Goal: Task Accomplishment & Management: Manage account settings

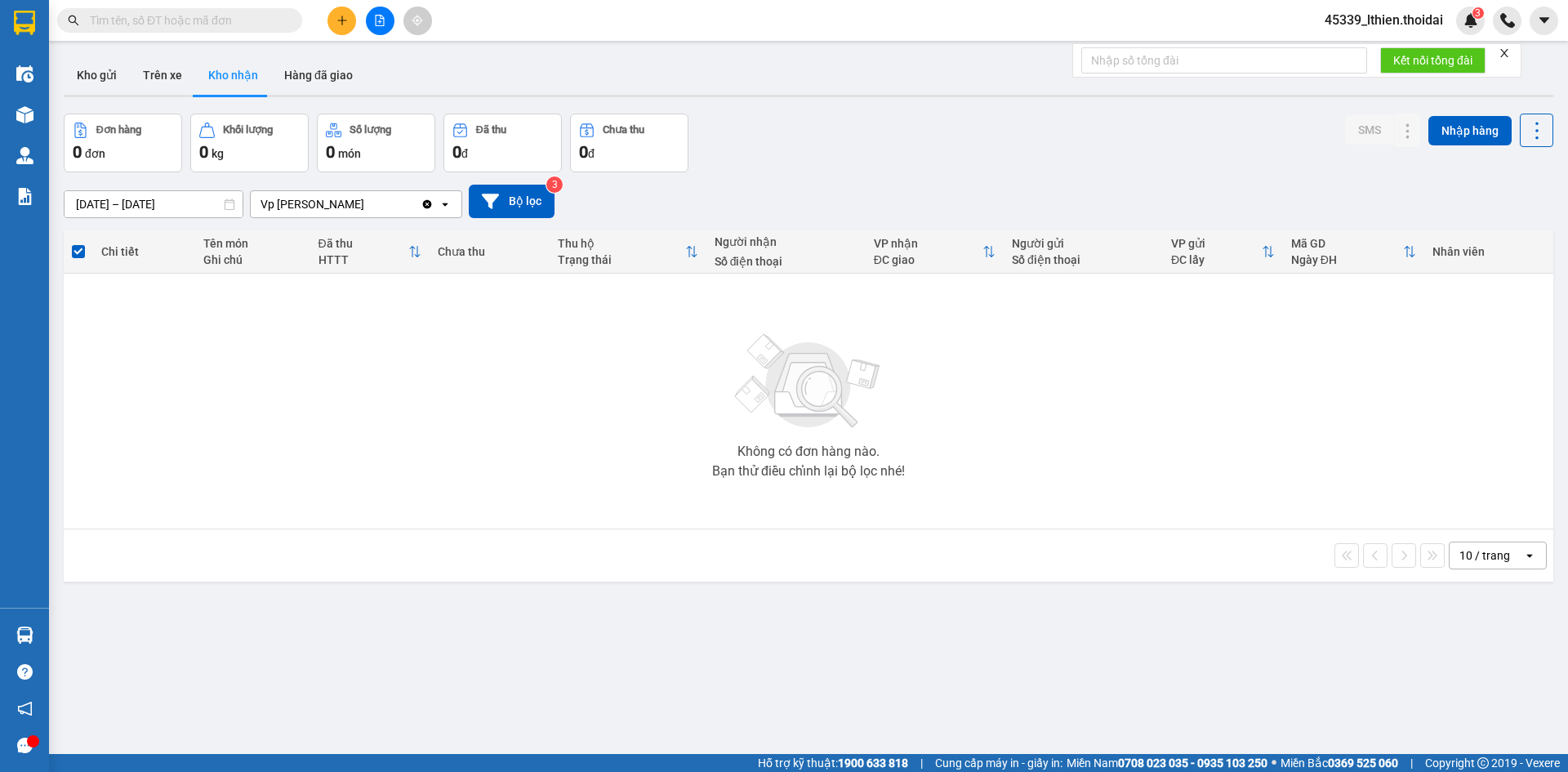
click at [342, 23] on section "Kết quả tìm kiếm ( 0 ) Bộ lọc No Data 45339_lthien.thoidai 3 Điều hành xe Kho h…" at bounding box center [784, 386] width 1568 height 772
click at [342, 23] on icon "plus" at bounding box center [341, 20] width 1 height 9
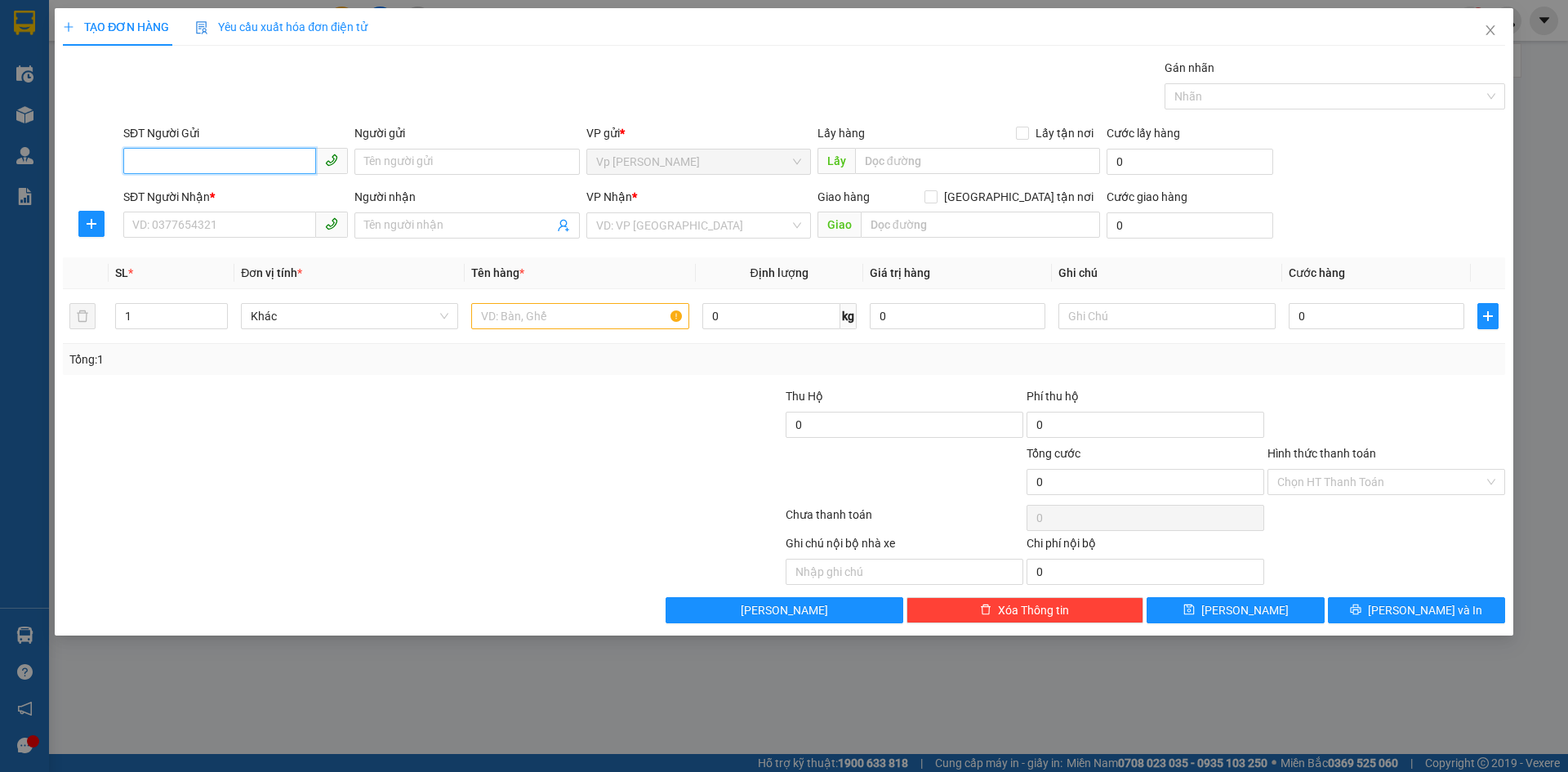
click at [155, 161] on input "SĐT Người Gửi" at bounding box center [219, 161] width 193 height 26
type input "0988111954"
click at [445, 168] on input "Người gửi" at bounding box center [466, 161] width 225 height 26
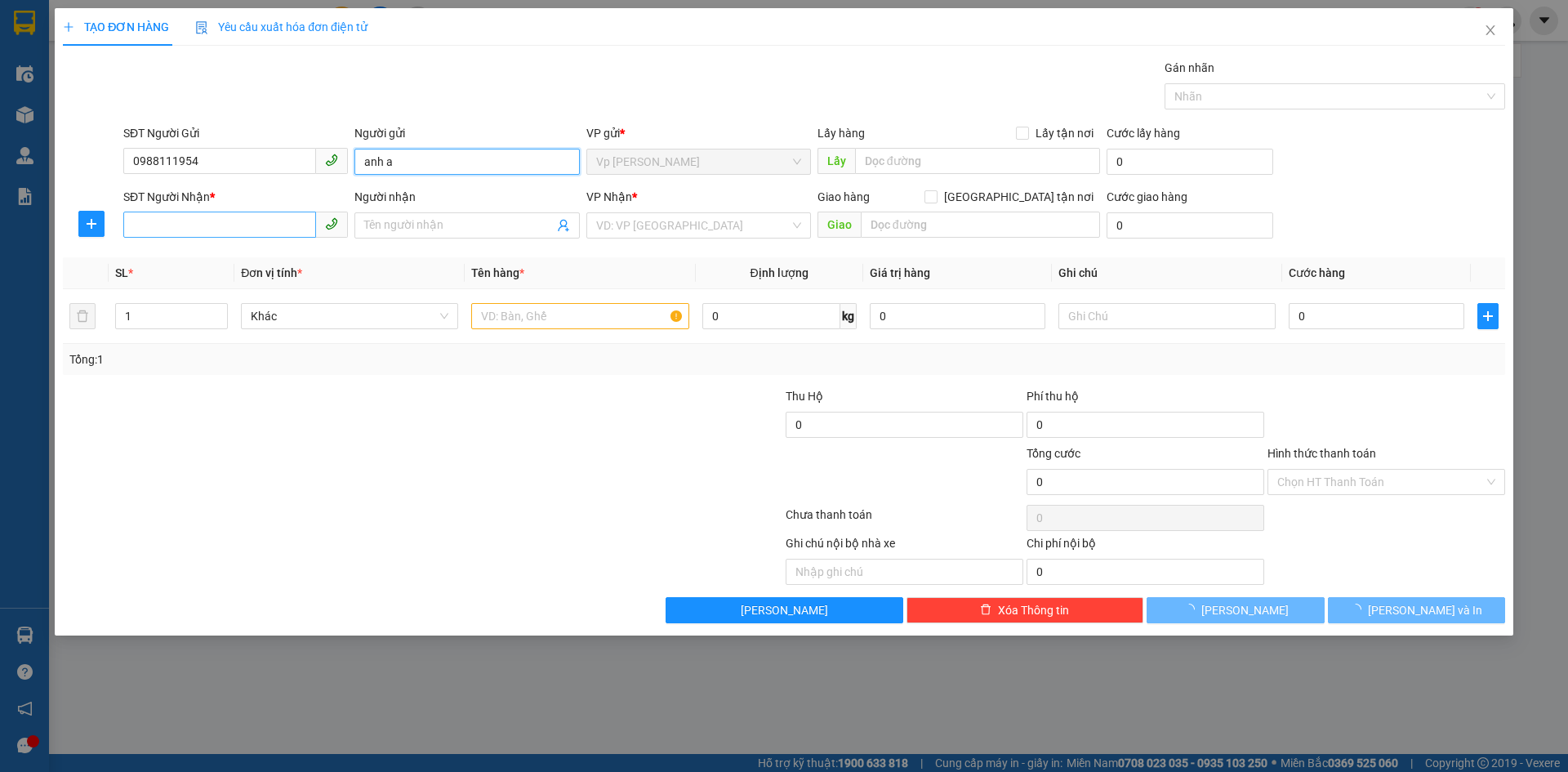
type input "anh a"
click at [210, 227] on input "SĐT Người Nhận *" at bounding box center [219, 224] width 193 height 26
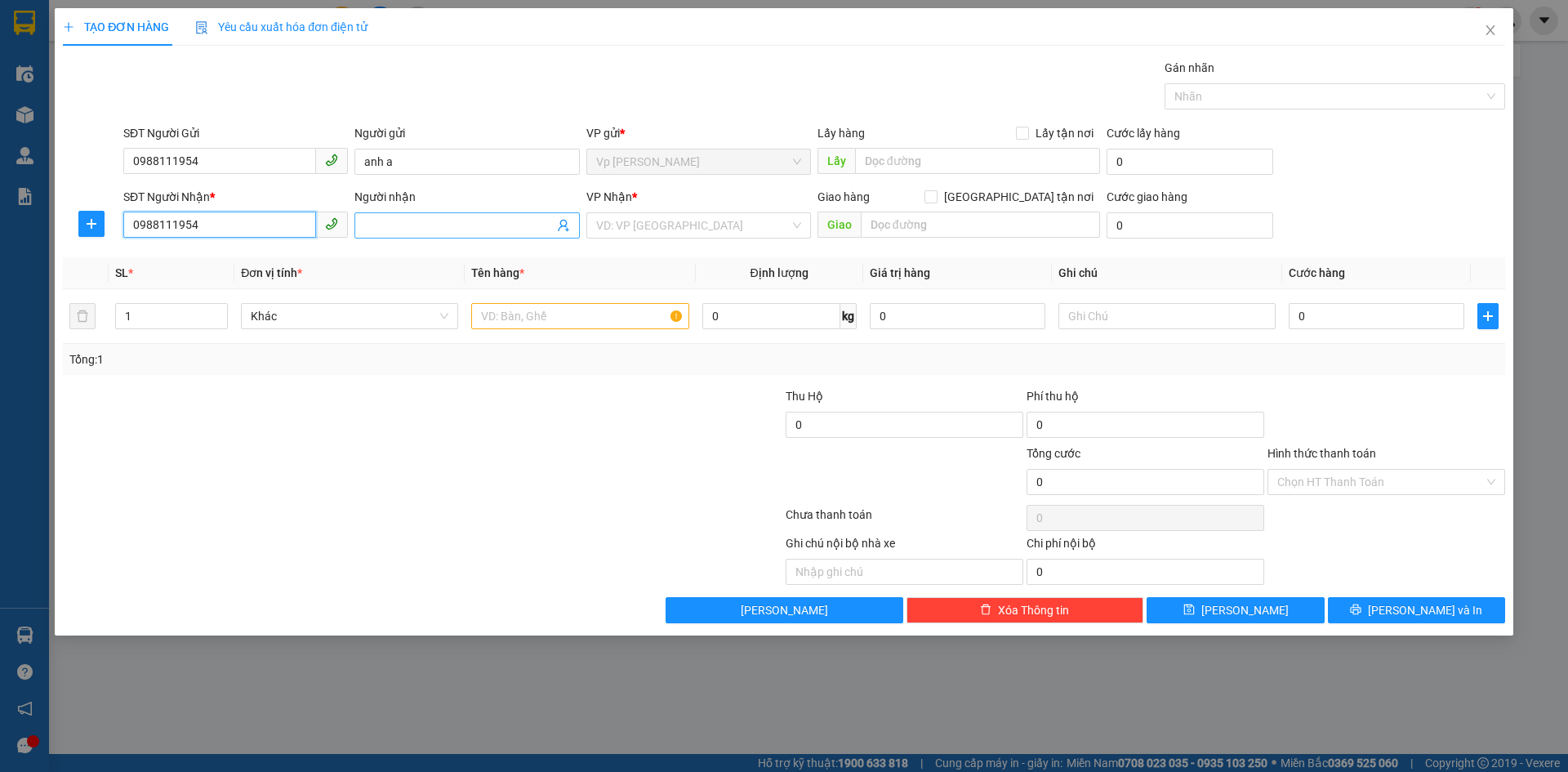
type input "0988111954"
click at [412, 227] on input "Người nhận" at bounding box center [458, 225] width 188 height 18
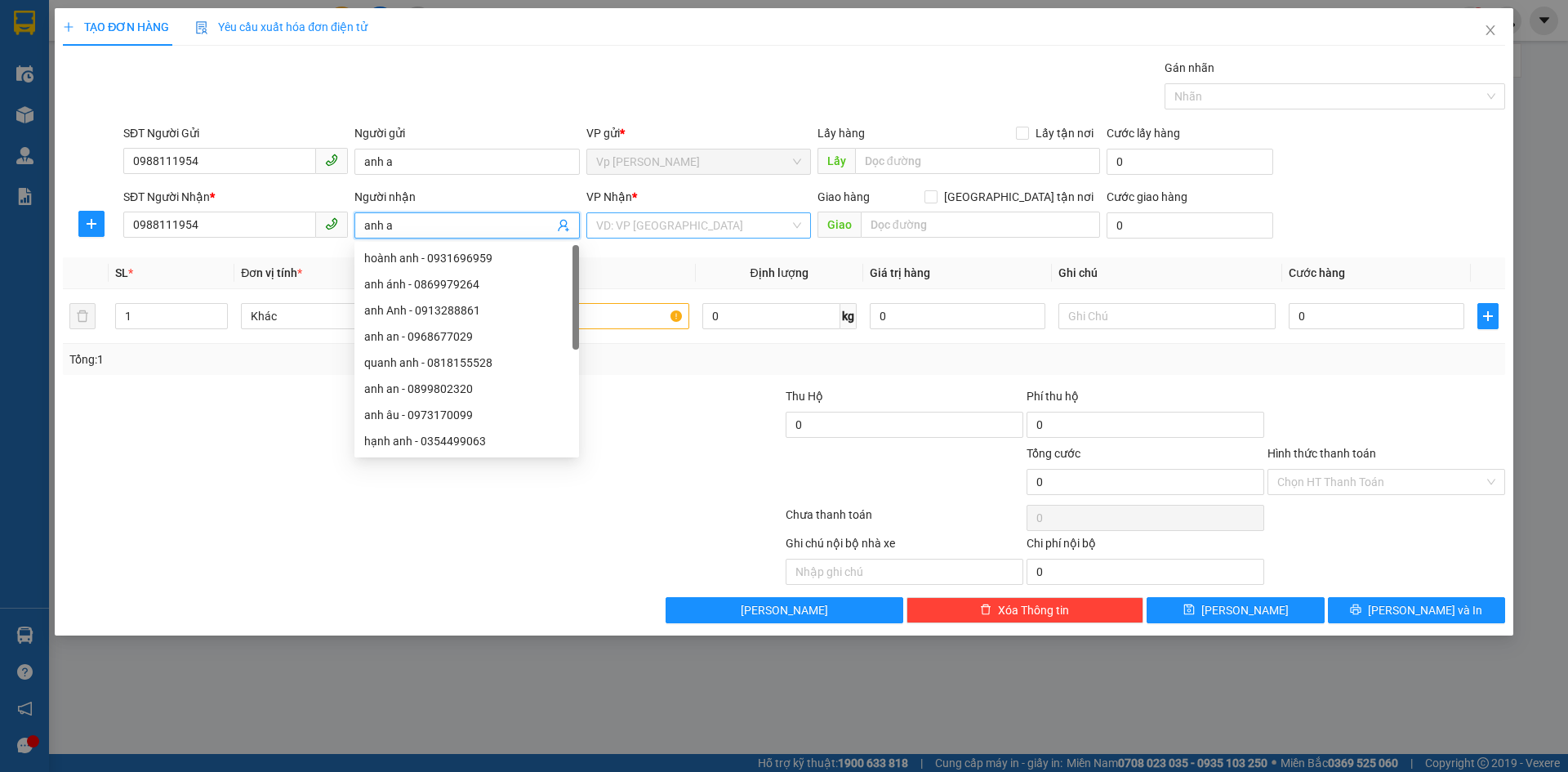
type input "anh a"
click at [641, 223] on input "search" at bounding box center [693, 225] width 194 height 25
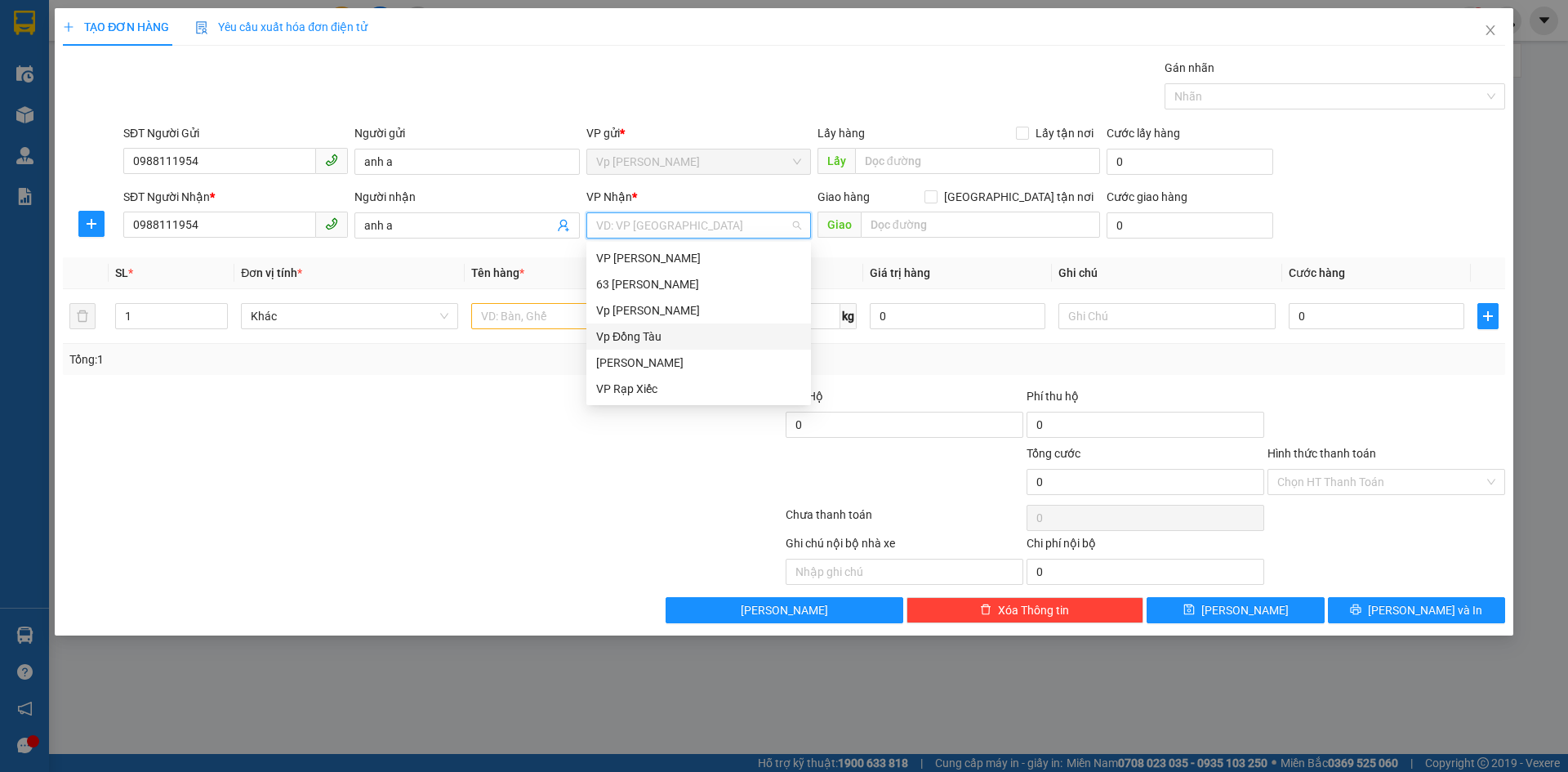
click at [627, 334] on div "Vp Đồng Tàu" at bounding box center [698, 336] width 205 height 18
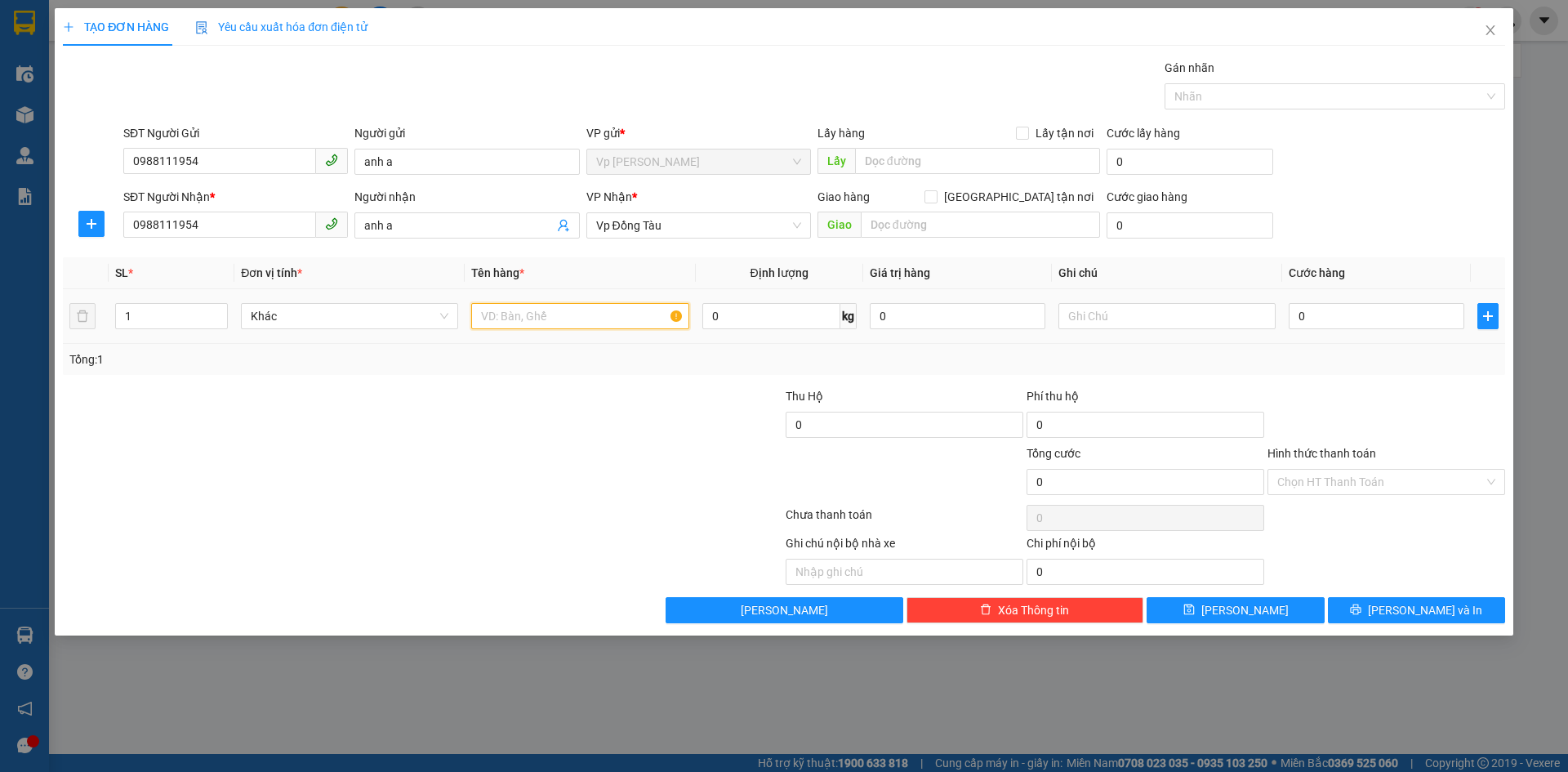
click at [520, 318] on input "text" at bounding box center [580, 316] width 217 height 26
type input "tài liệu"
click at [1026, 133] on input "Lấy tận nơi" at bounding box center [1021, 132] width 11 height 11
checkbox input "true"
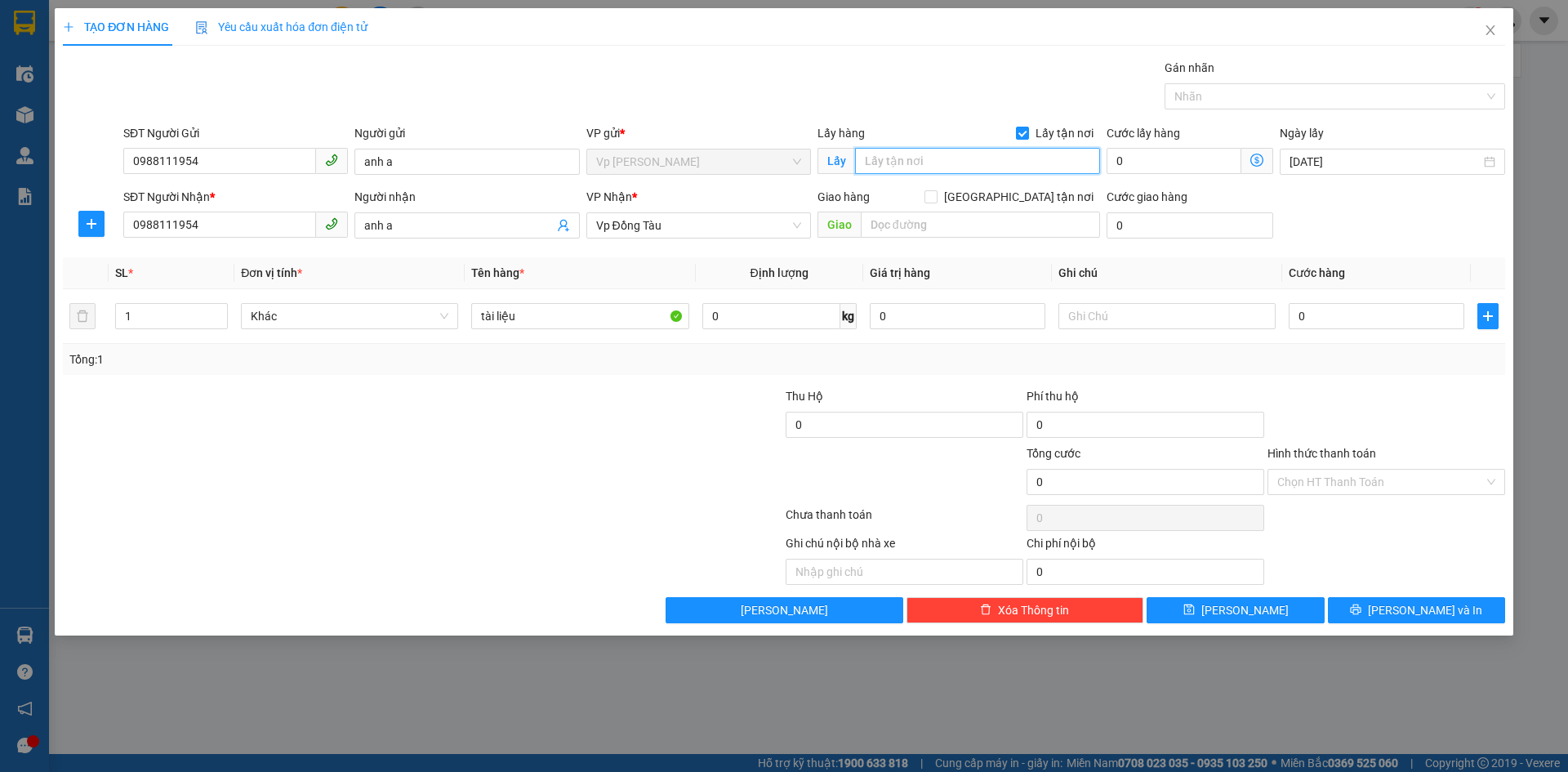
click at [925, 165] on input "text" at bounding box center [977, 161] width 245 height 26
type input "big c hà đông"
click at [936, 198] on input "Giao tận nơi" at bounding box center [930, 195] width 11 height 11
checkbox input "true"
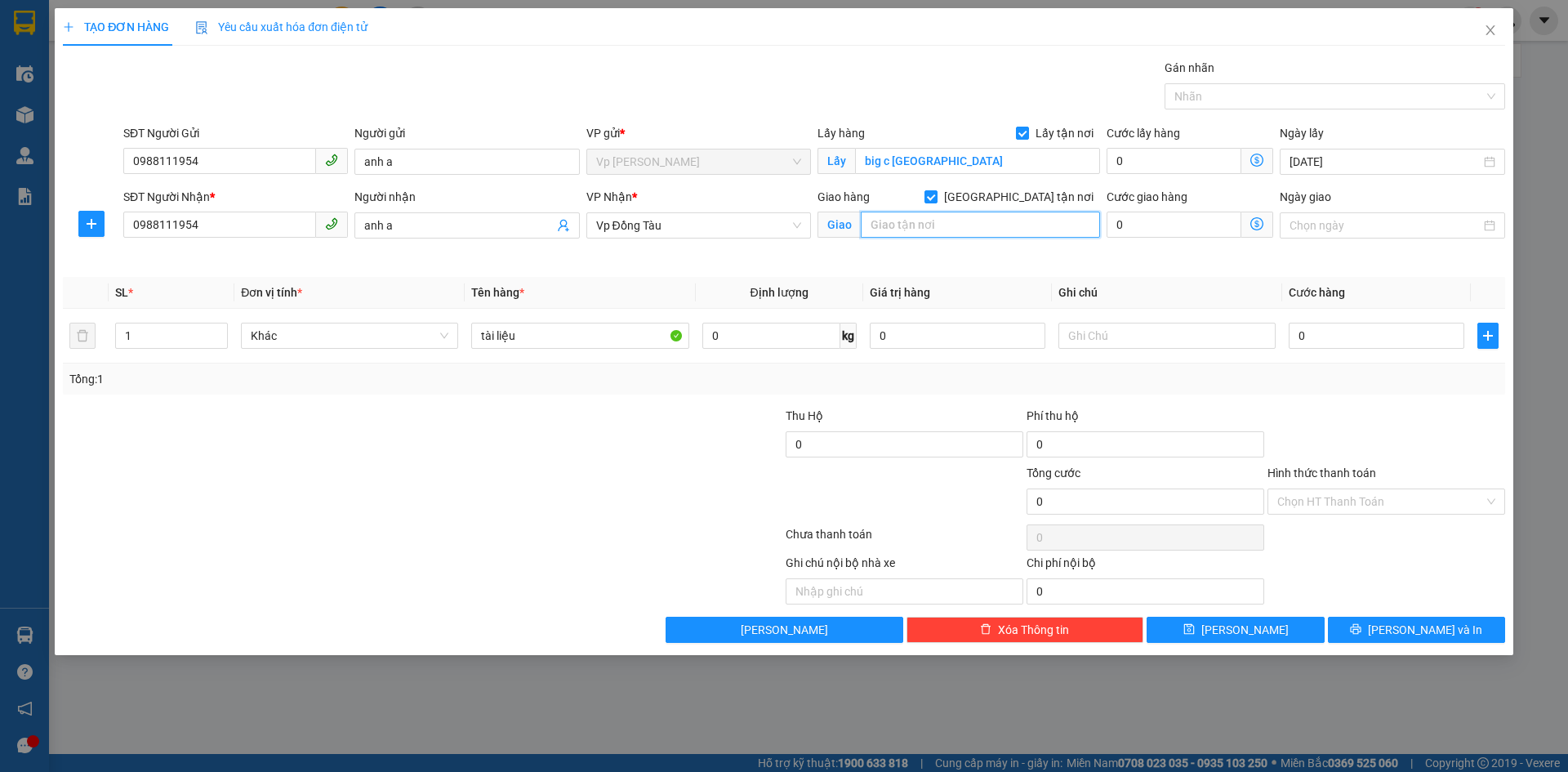
click at [945, 223] on input "text" at bounding box center [981, 224] width 239 height 26
type input "d"
type input "đường 24/8"
click at [1336, 338] on input "0" at bounding box center [1376, 335] width 176 height 26
type input "1"
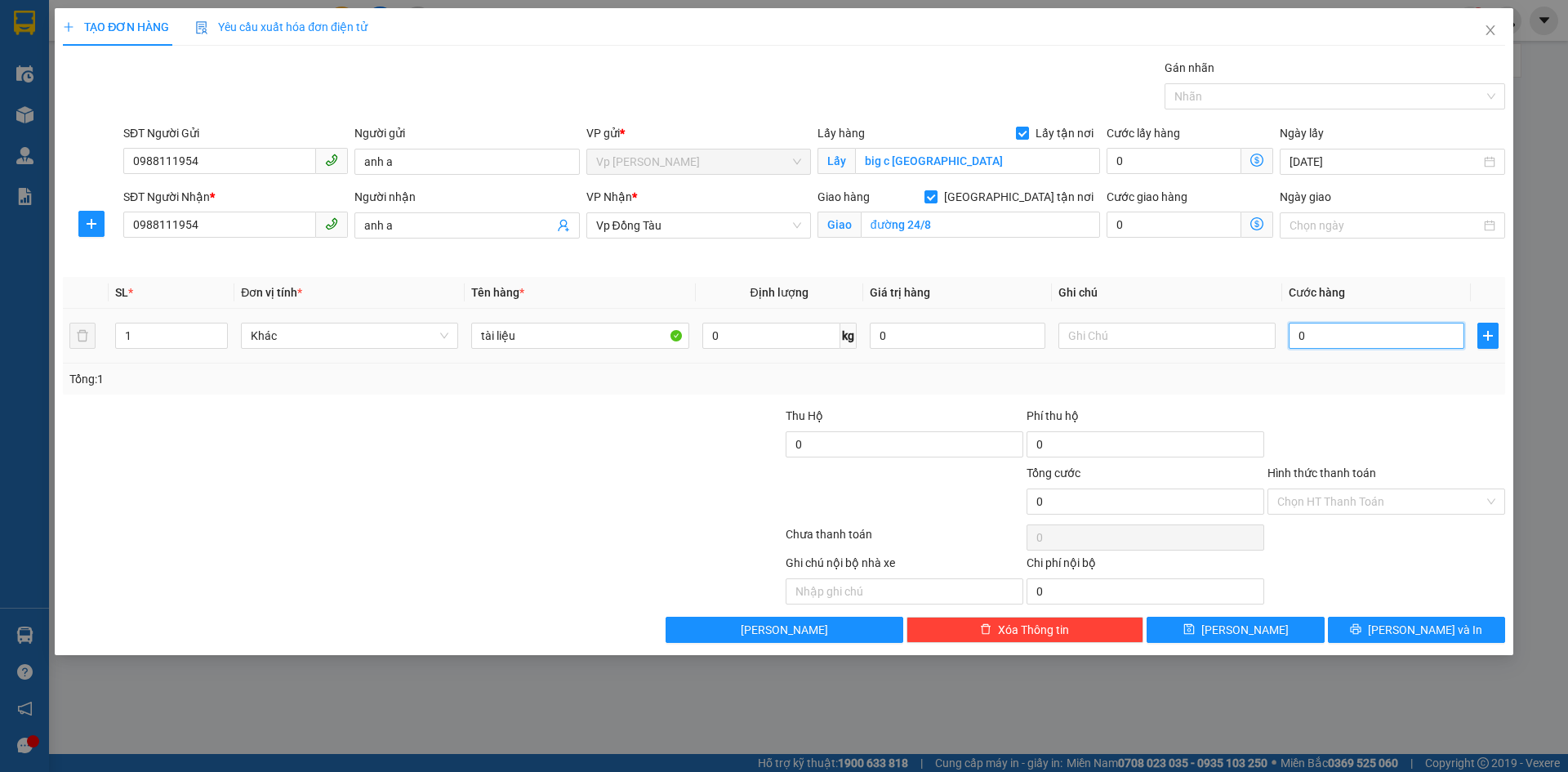
type input "1"
type input "11"
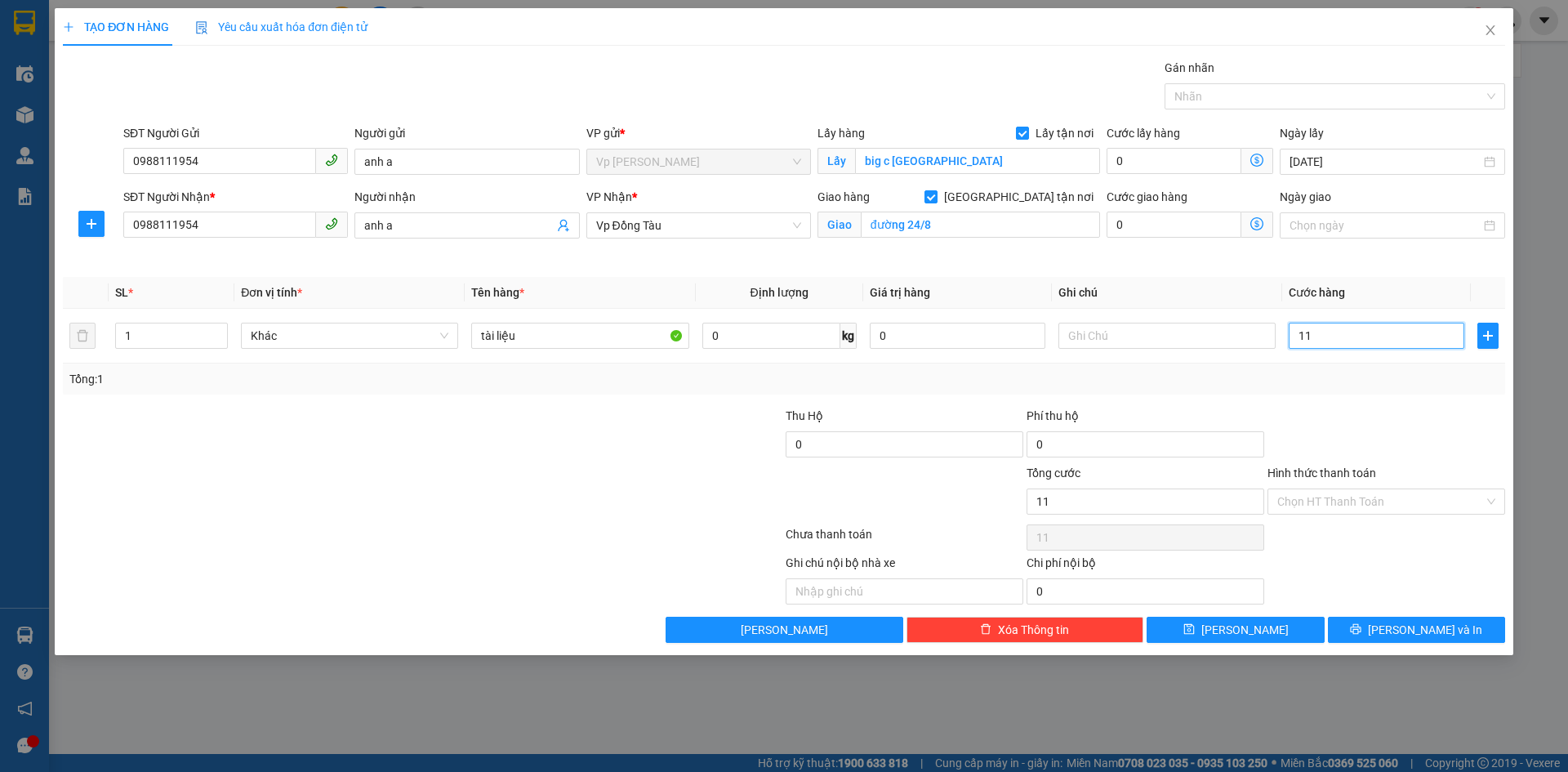
type input "110"
type input "1.100"
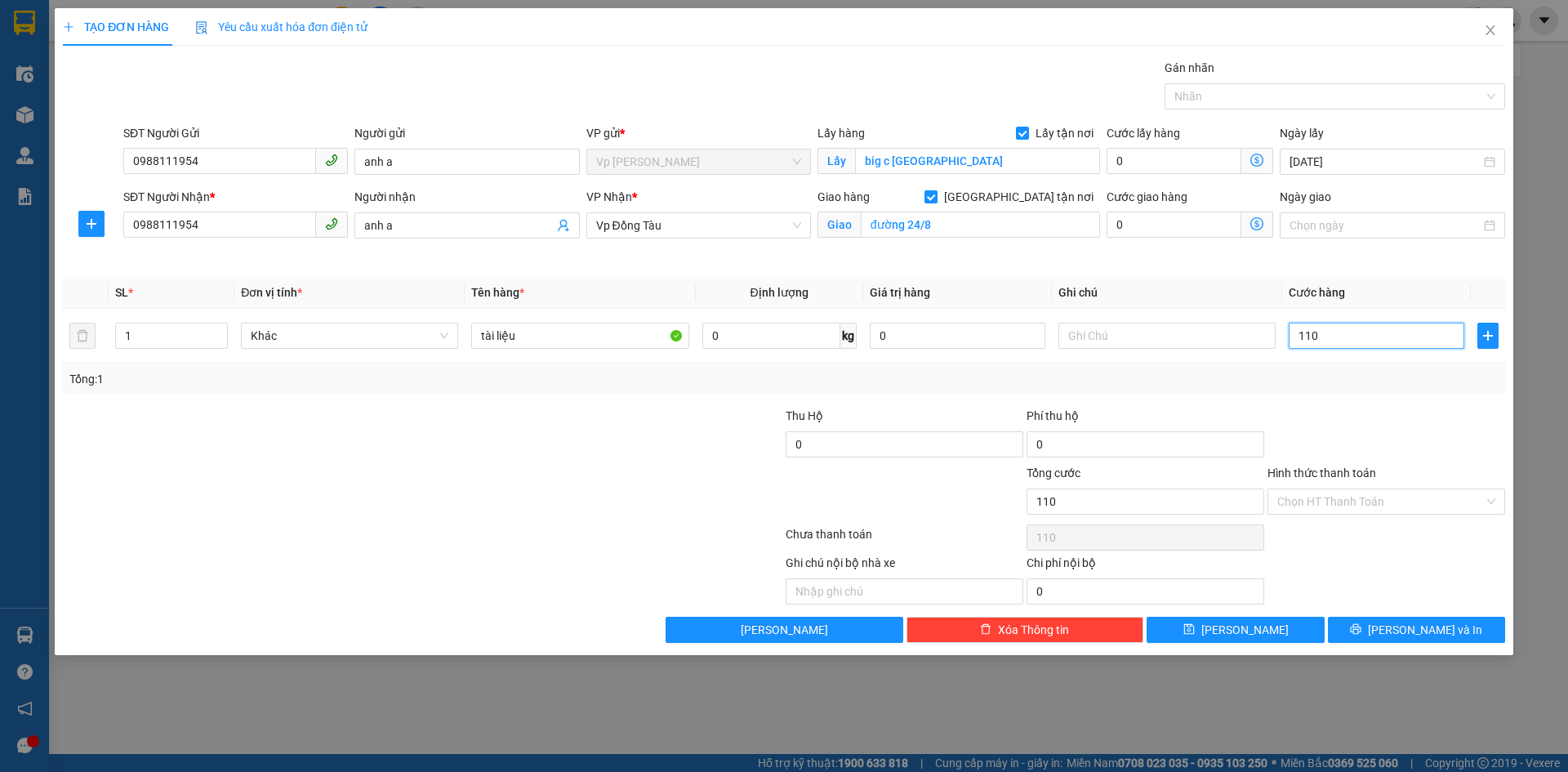
type input "1.100"
type input "11.000"
type input "110.000"
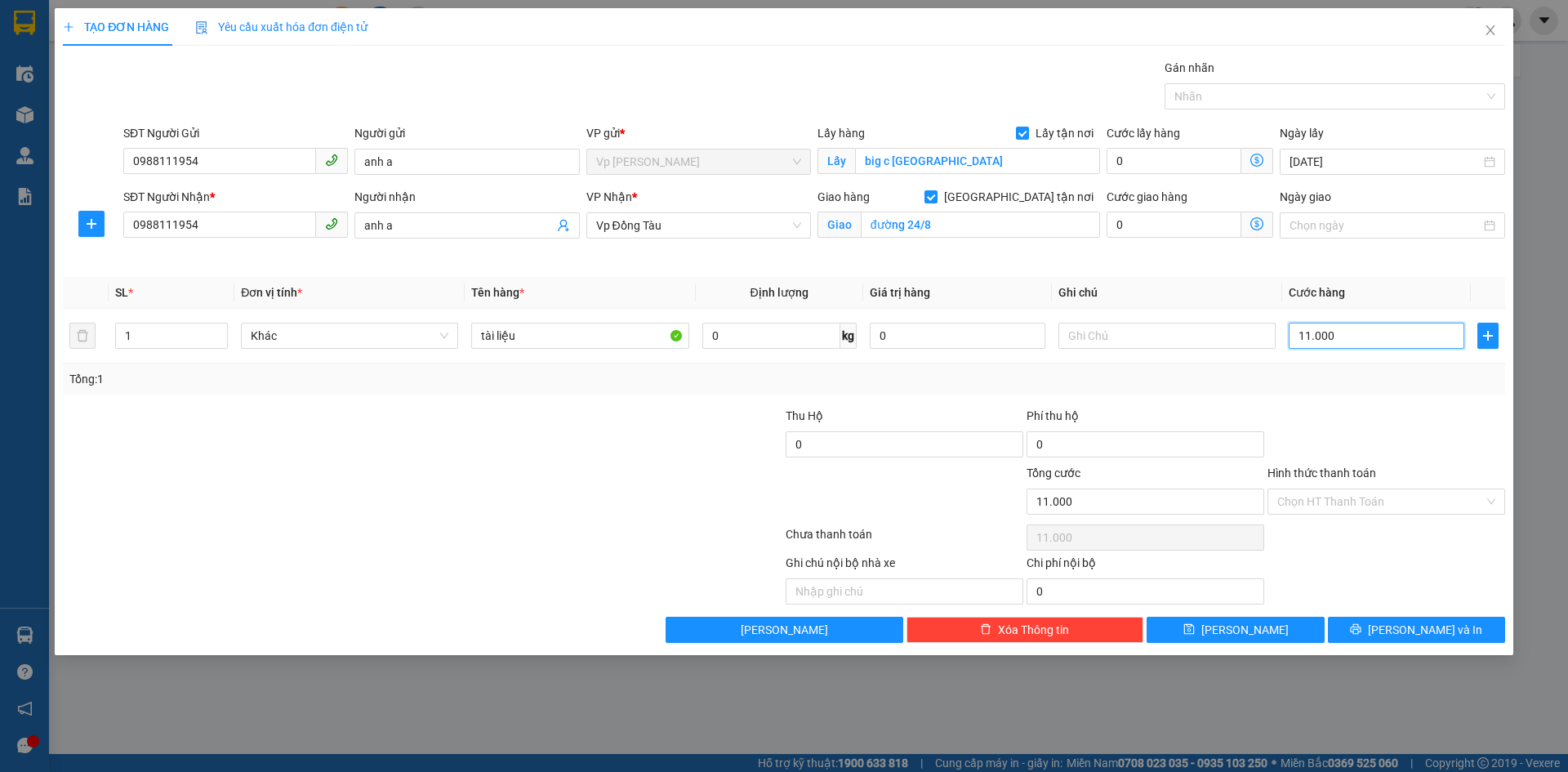
type input "110.000"
click at [1206, 628] on button "Lưu" at bounding box center [1234, 629] width 177 height 26
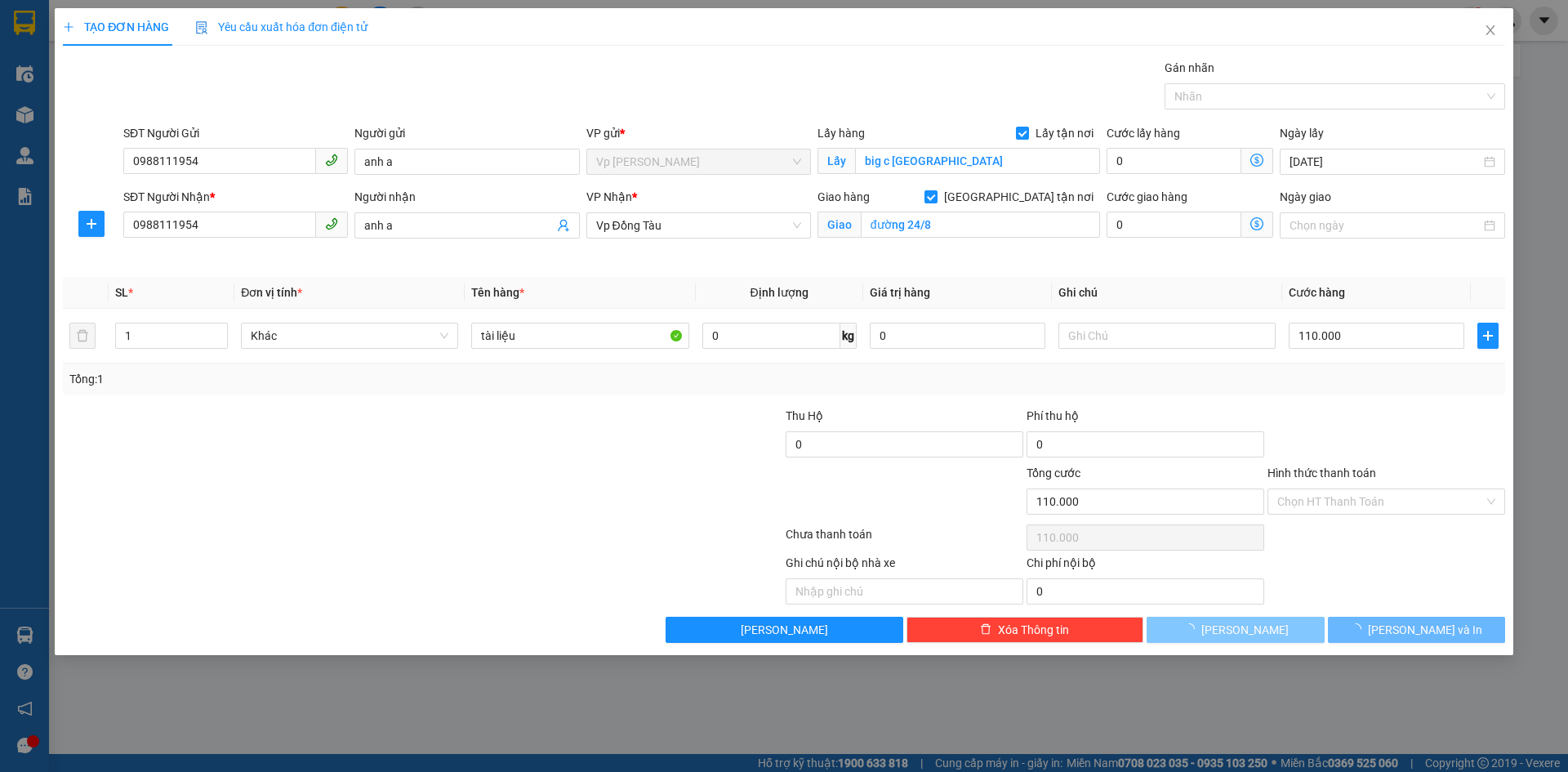
checkbox input "false"
type input "0"
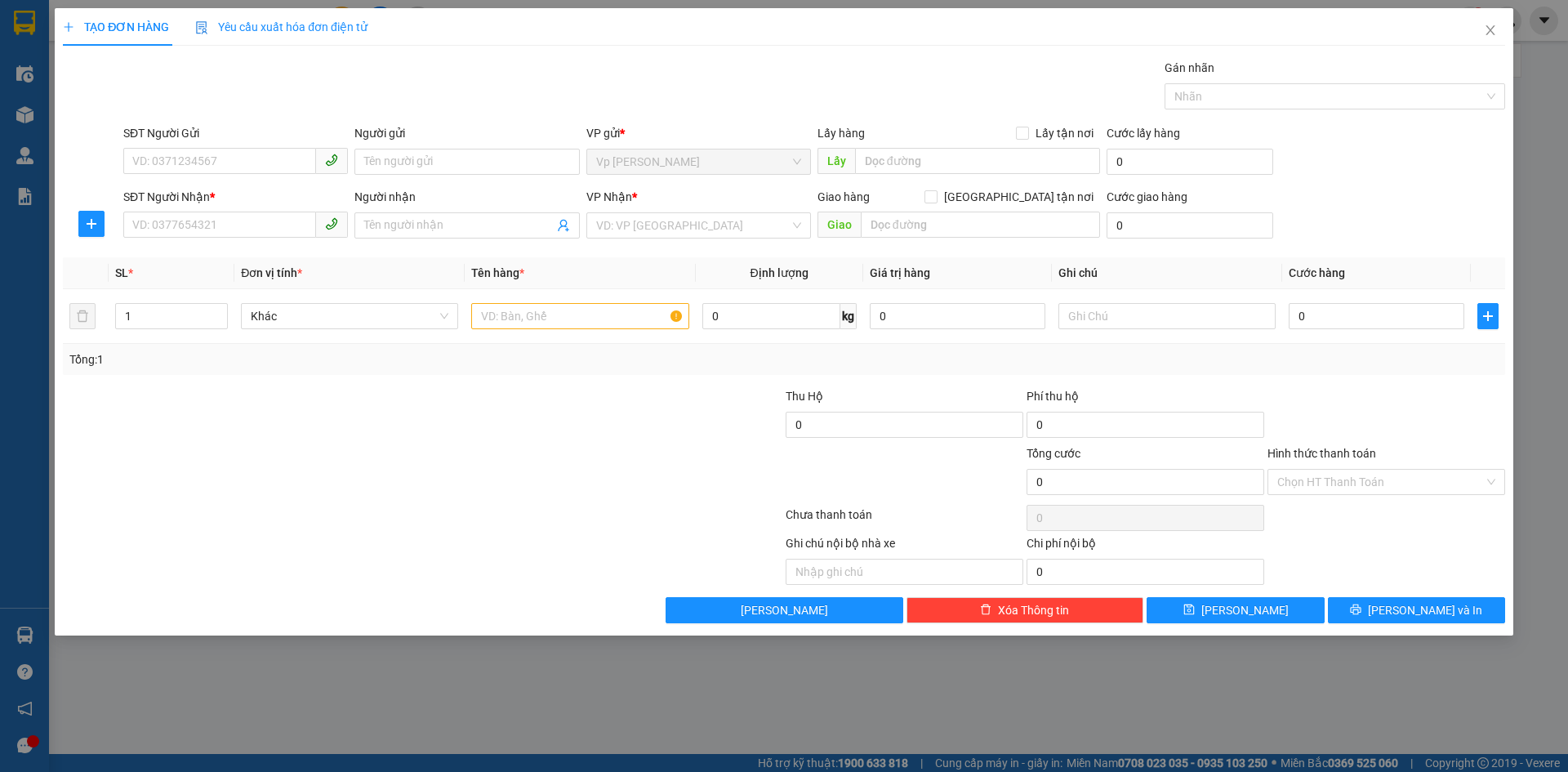
click at [26, 635] on div "TẠO ĐƠN HÀNG Yêu cầu xuất hóa đơn điện tử Transit Pickup Surcharge Ids Transit …" at bounding box center [784, 386] width 1568 height 772
click at [1488, 32] on icon "close" at bounding box center [1490, 31] width 9 height 10
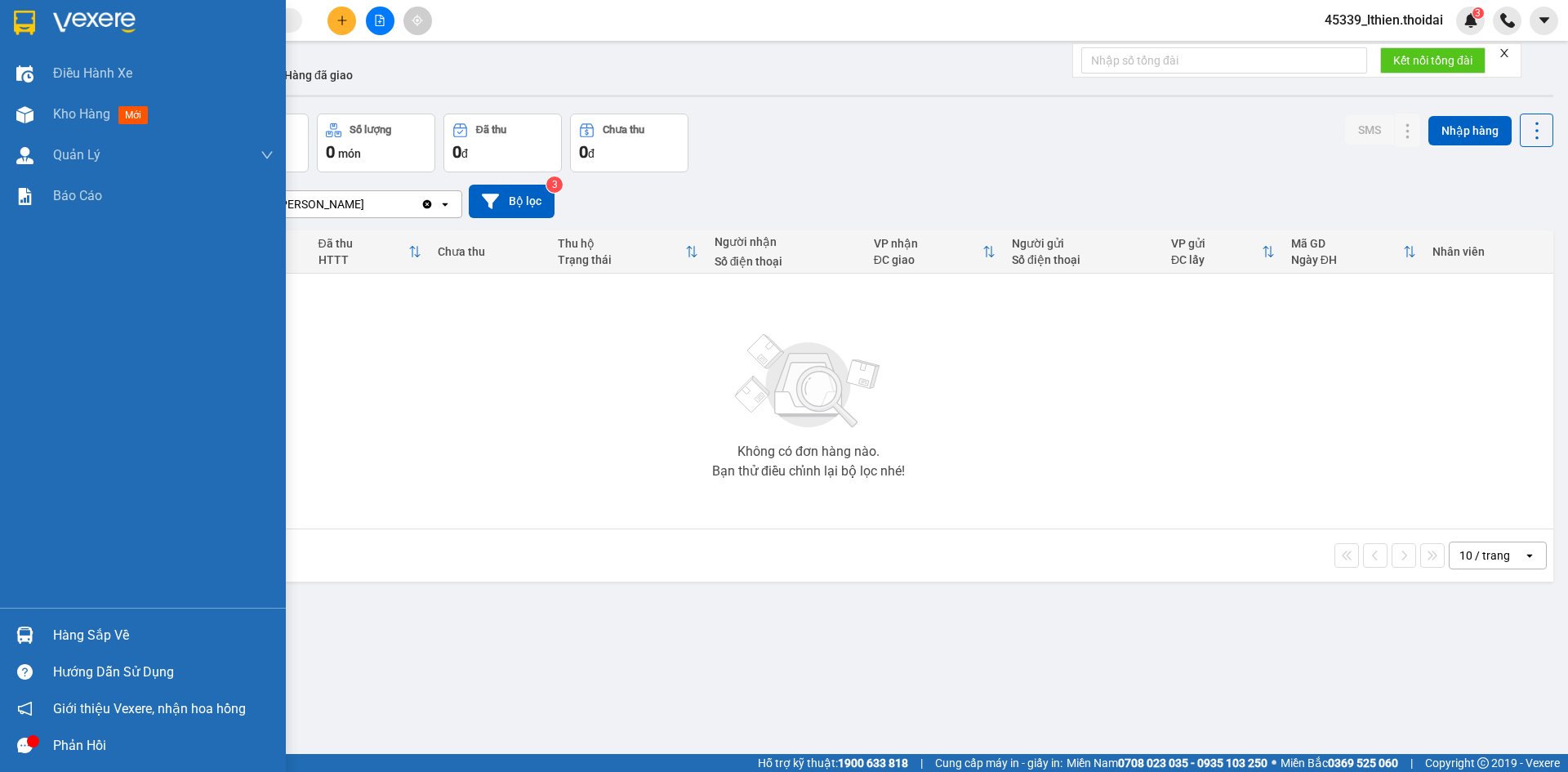
click at [26, 632] on img at bounding box center [25, 635] width 17 height 17
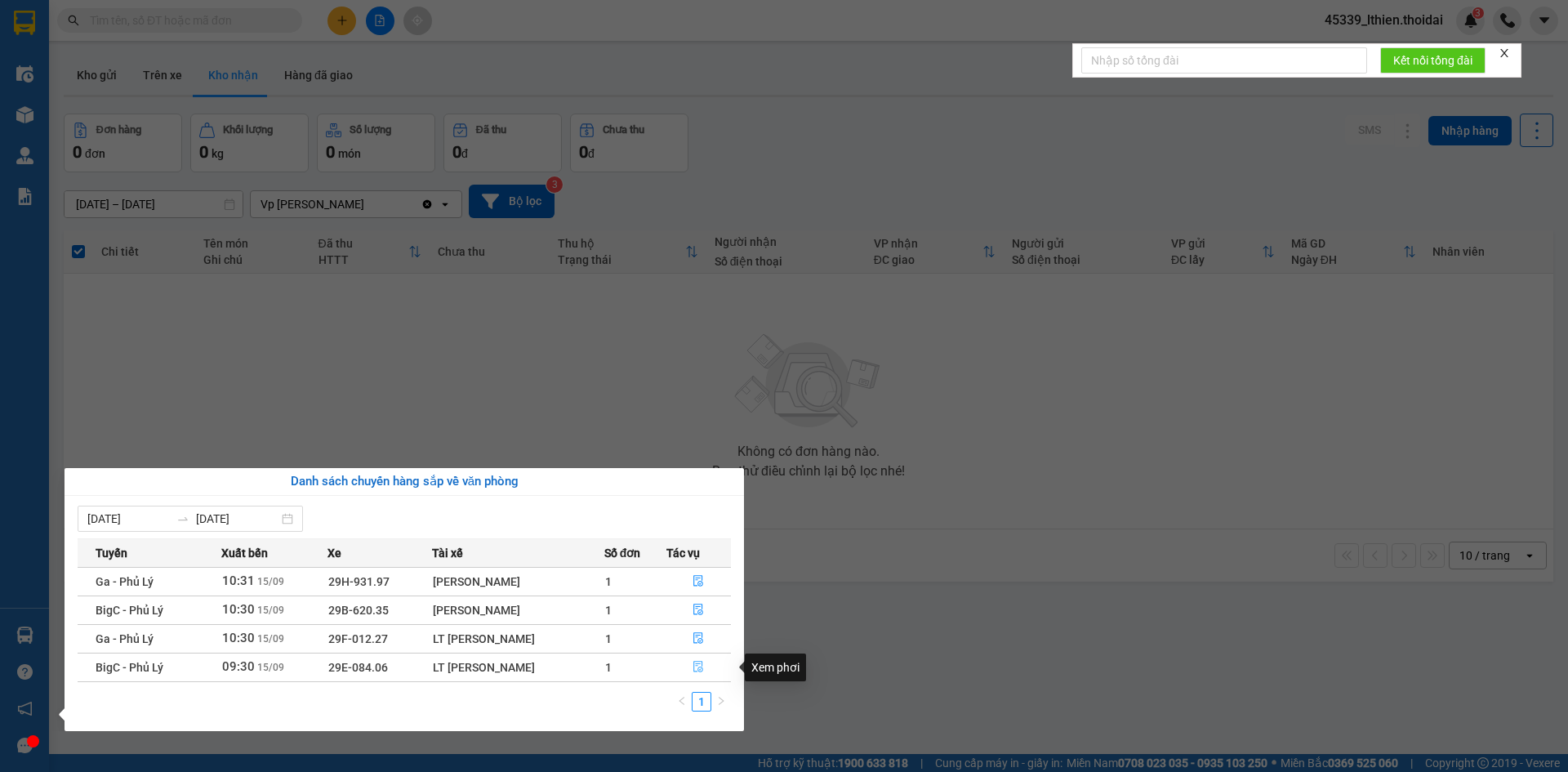
click at [695, 663] on icon "file-done" at bounding box center [700, 667] width 10 height 11
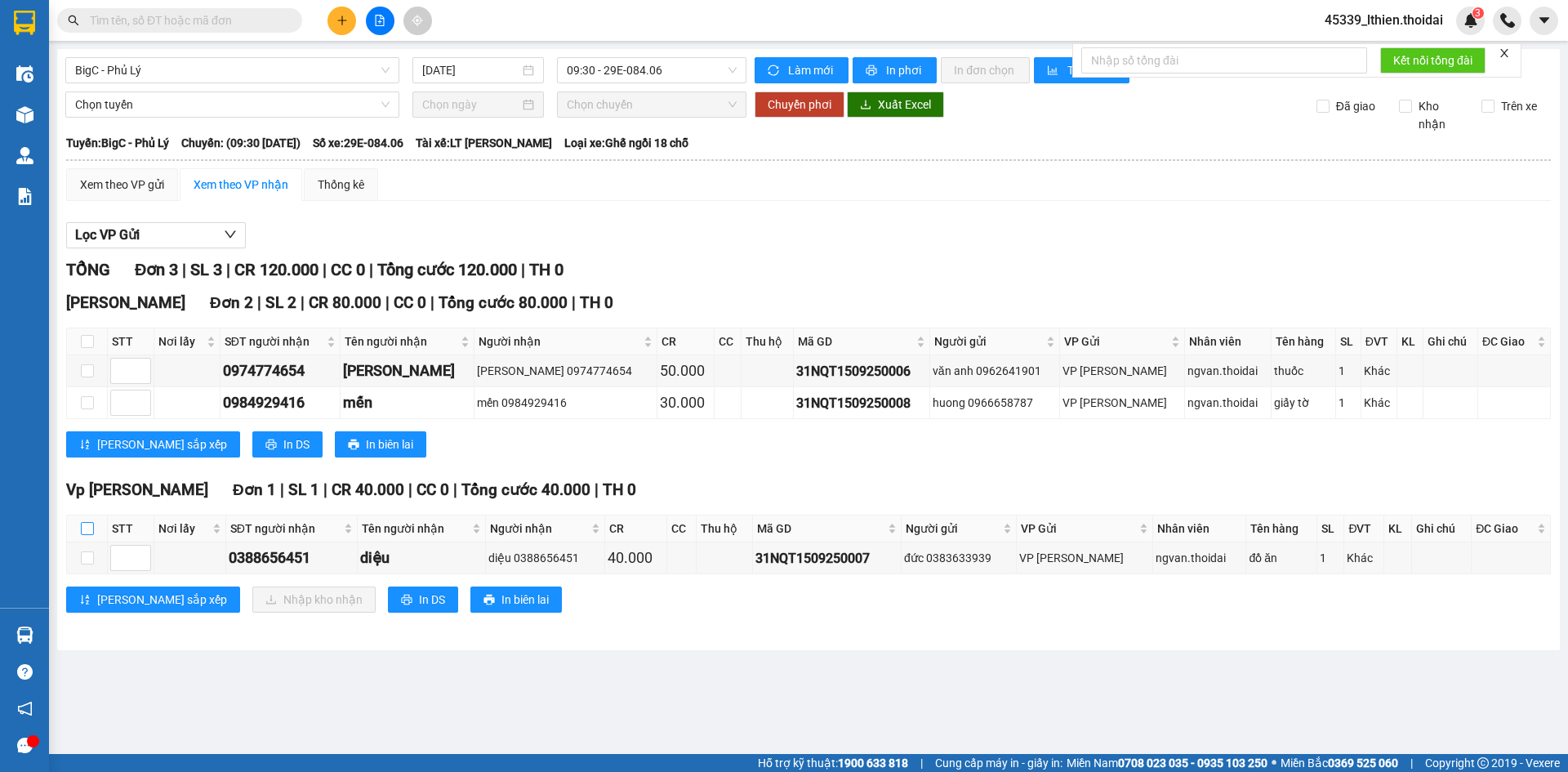
click at [86, 527] on input "checkbox" at bounding box center [87, 528] width 13 height 13
checkbox input "true"
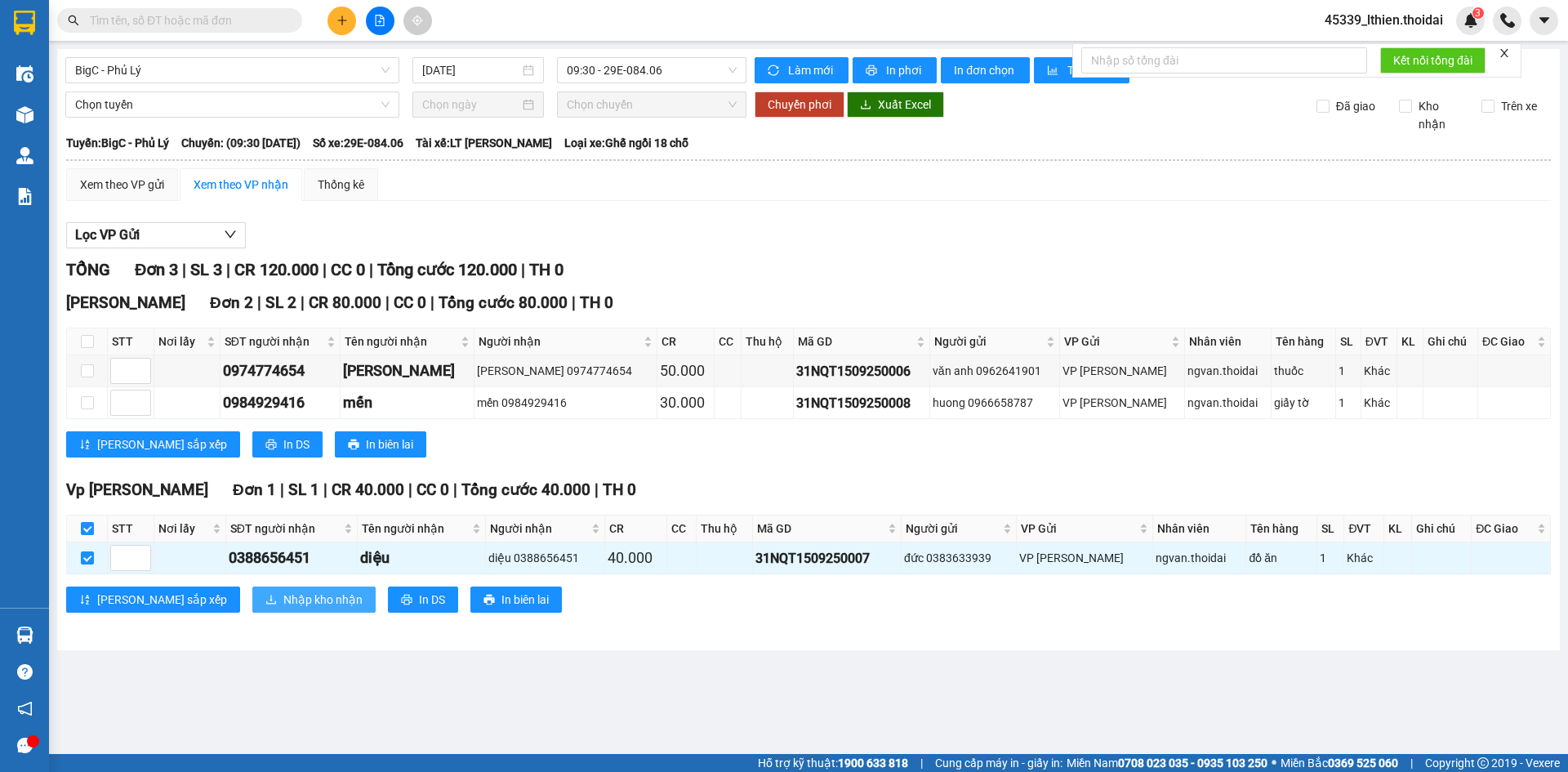
click at [284, 598] on span "Nhập kho nhận" at bounding box center [323, 599] width 79 height 18
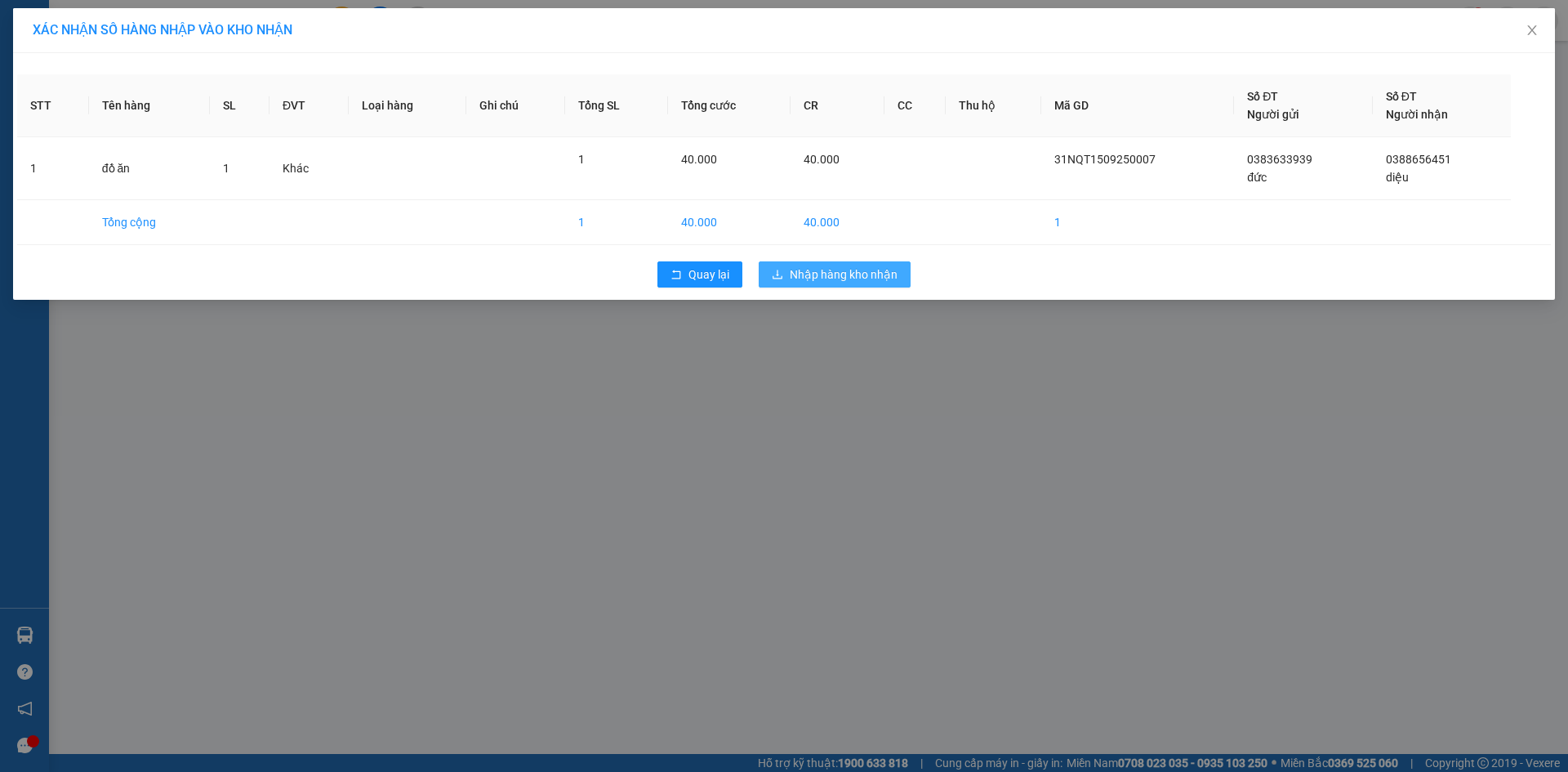
click at [840, 275] on span "Nhập hàng kho nhận" at bounding box center [843, 274] width 108 height 18
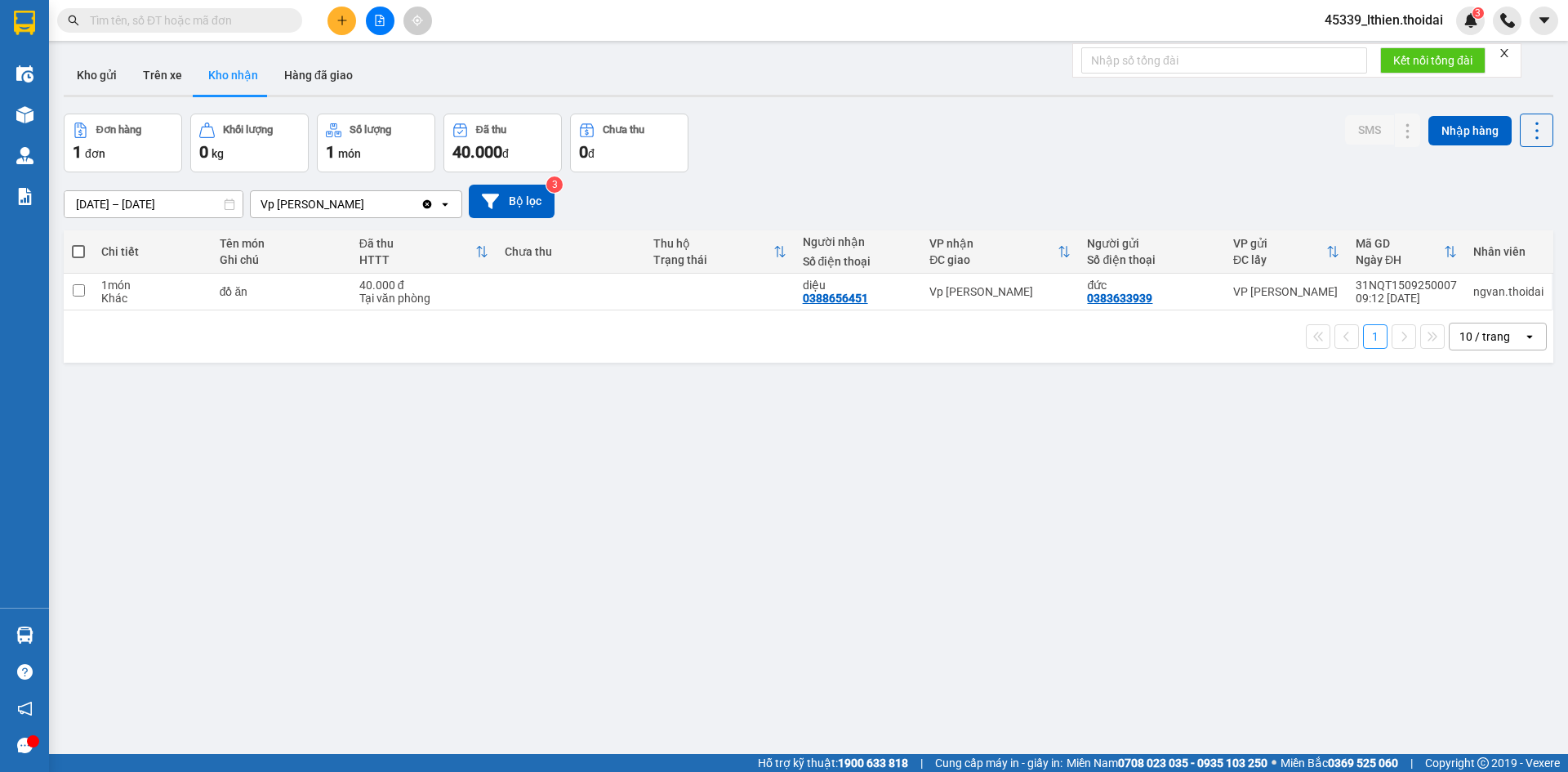
click at [239, 74] on button "Kho nhận" at bounding box center [233, 75] width 76 height 39
click at [227, 69] on button "Kho nhận" at bounding box center [233, 75] width 76 height 39
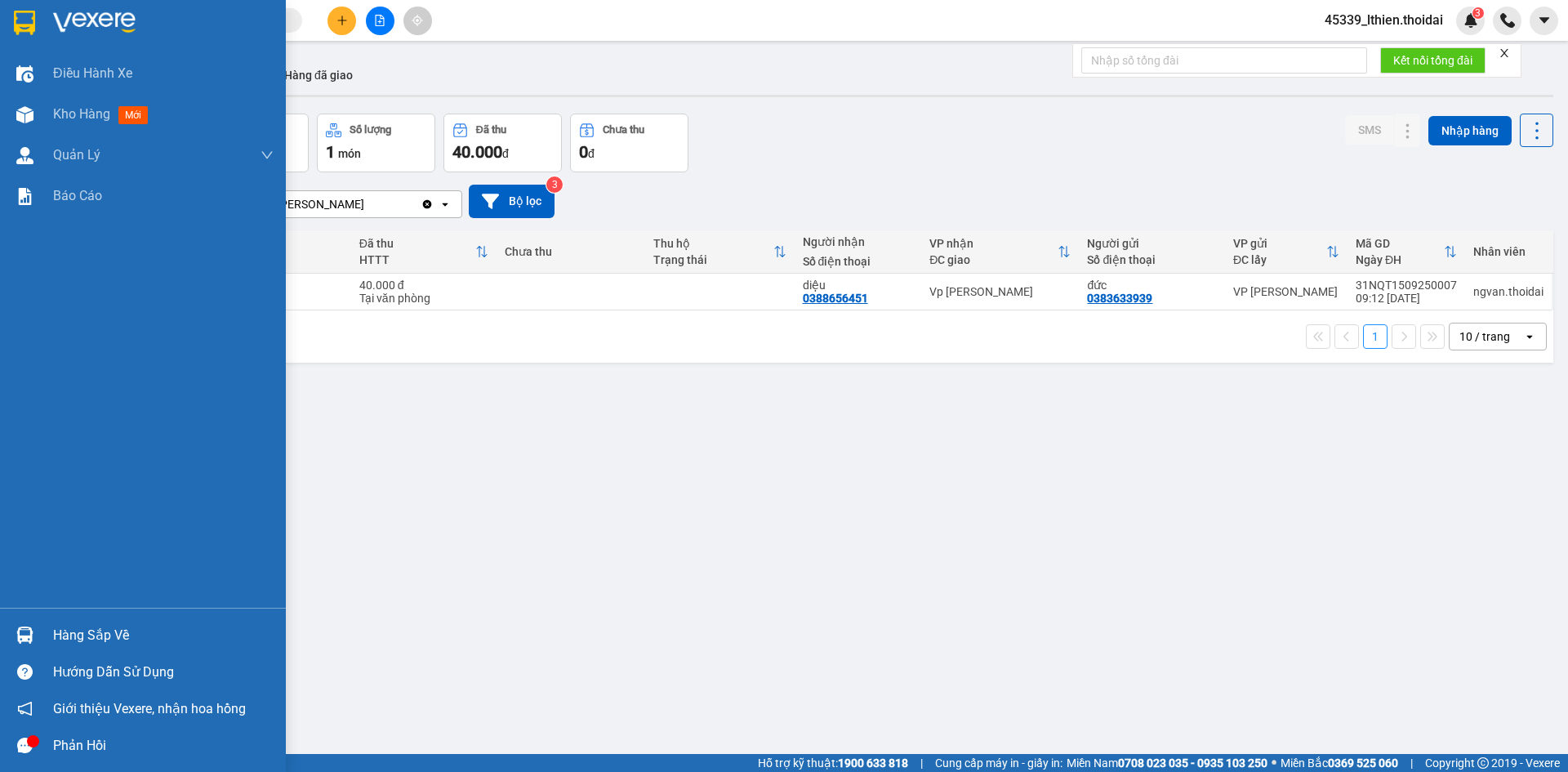
drag, startPoint x: 83, startPoint y: 639, endPoint x: 135, endPoint y: 626, distance: 53.6
click at [87, 638] on div "Hàng sắp về" at bounding box center [164, 635] width 221 height 25
click at [23, 114] on div "Điều hành xe Kho hàng mới Quản Lý Quản lý chuyến Quản lý khách hàng Quản lý gia…" at bounding box center [143, 386] width 286 height 772
click at [77, 114] on span "Kho hàng" at bounding box center [81, 114] width 57 height 15
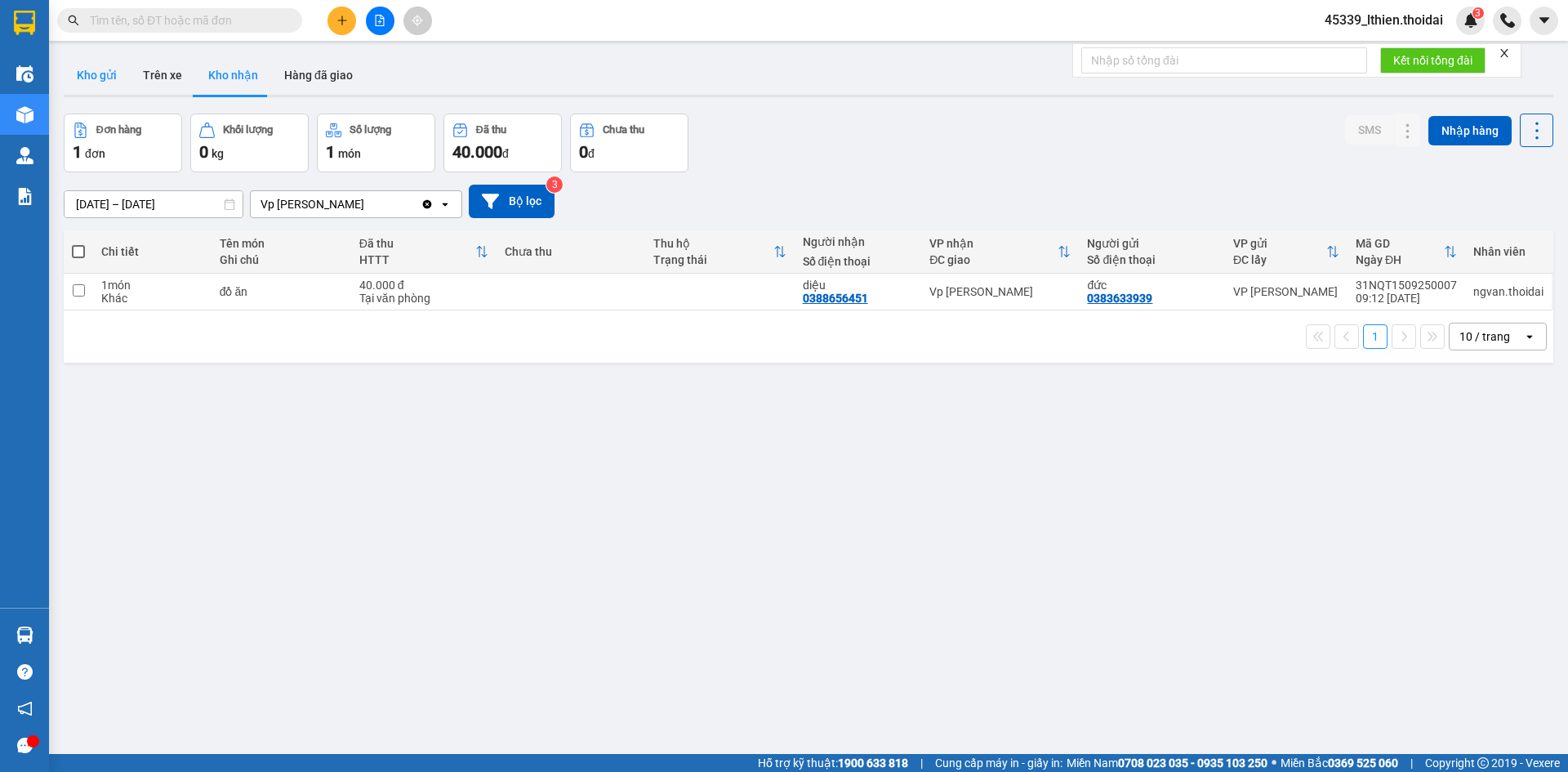
click at [106, 76] on button "Kho gửi" at bounding box center [97, 75] width 66 height 39
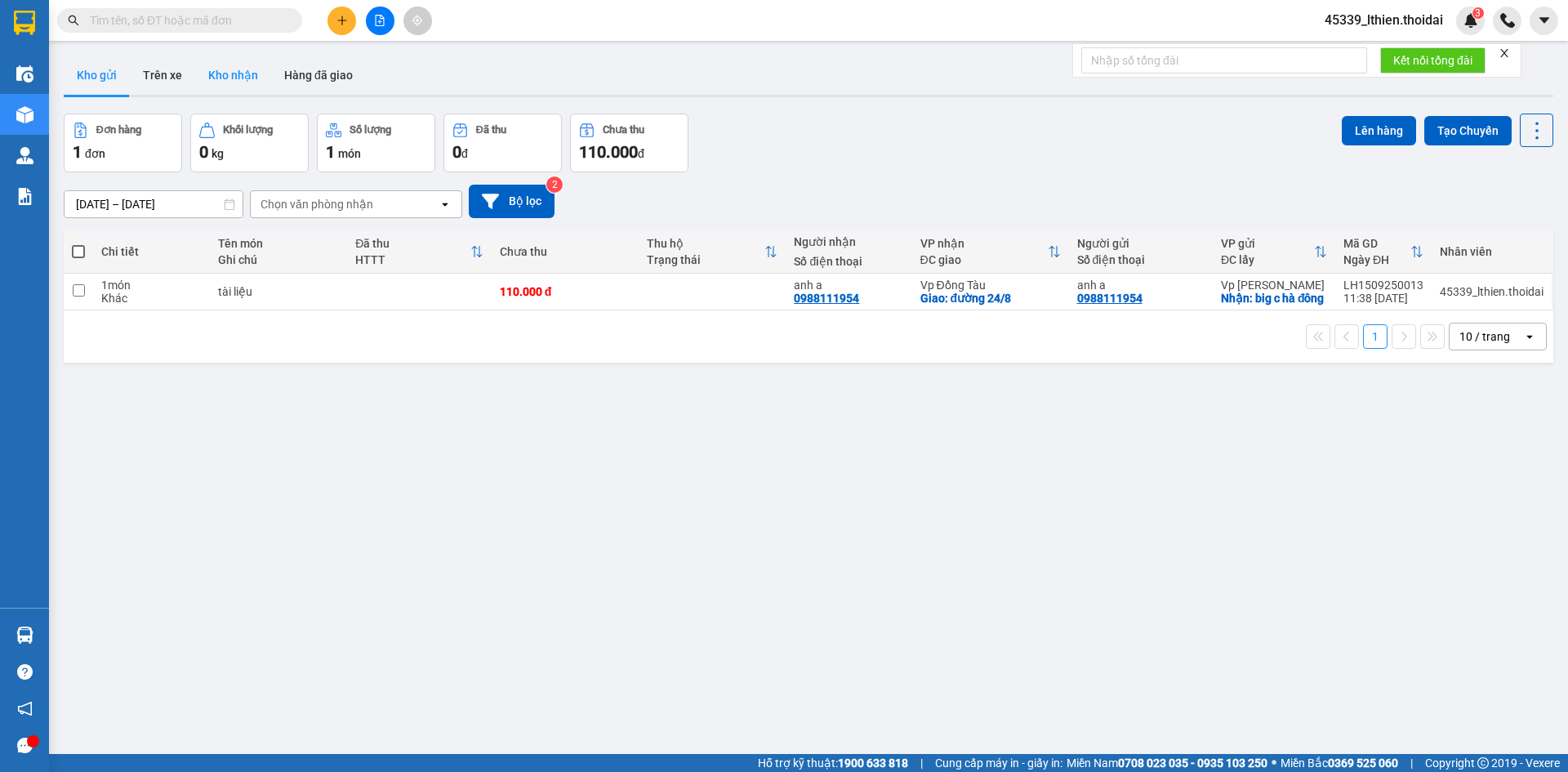
click at [217, 78] on button "Kho nhận" at bounding box center [233, 75] width 76 height 39
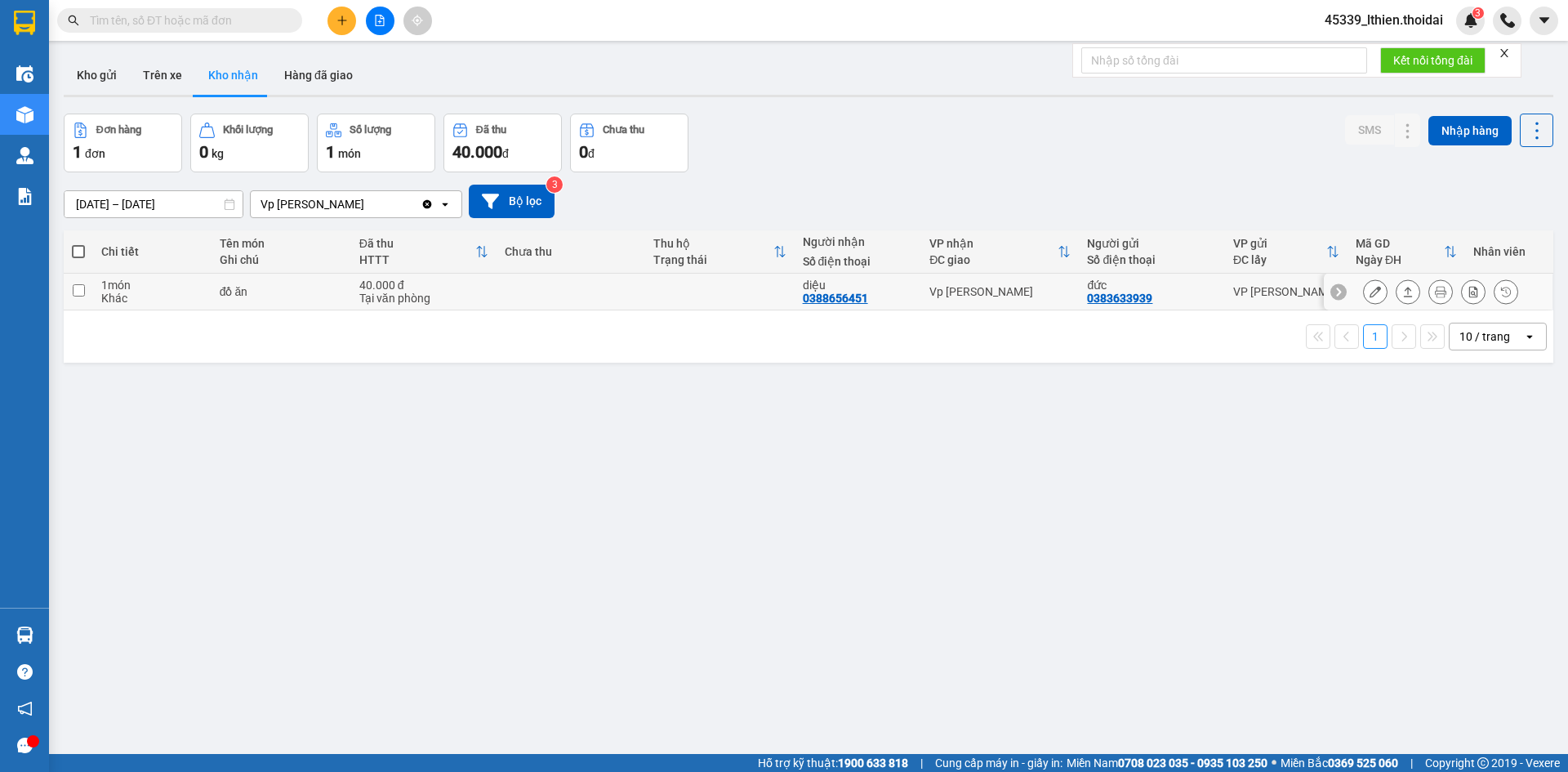
drag, startPoint x: 78, startPoint y: 290, endPoint x: 357, endPoint y: 288, distance: 279.0
click at [77, 290] on input "checkbox" at bounding box center [79, 290] width 12 height 12
checkbox input "true"
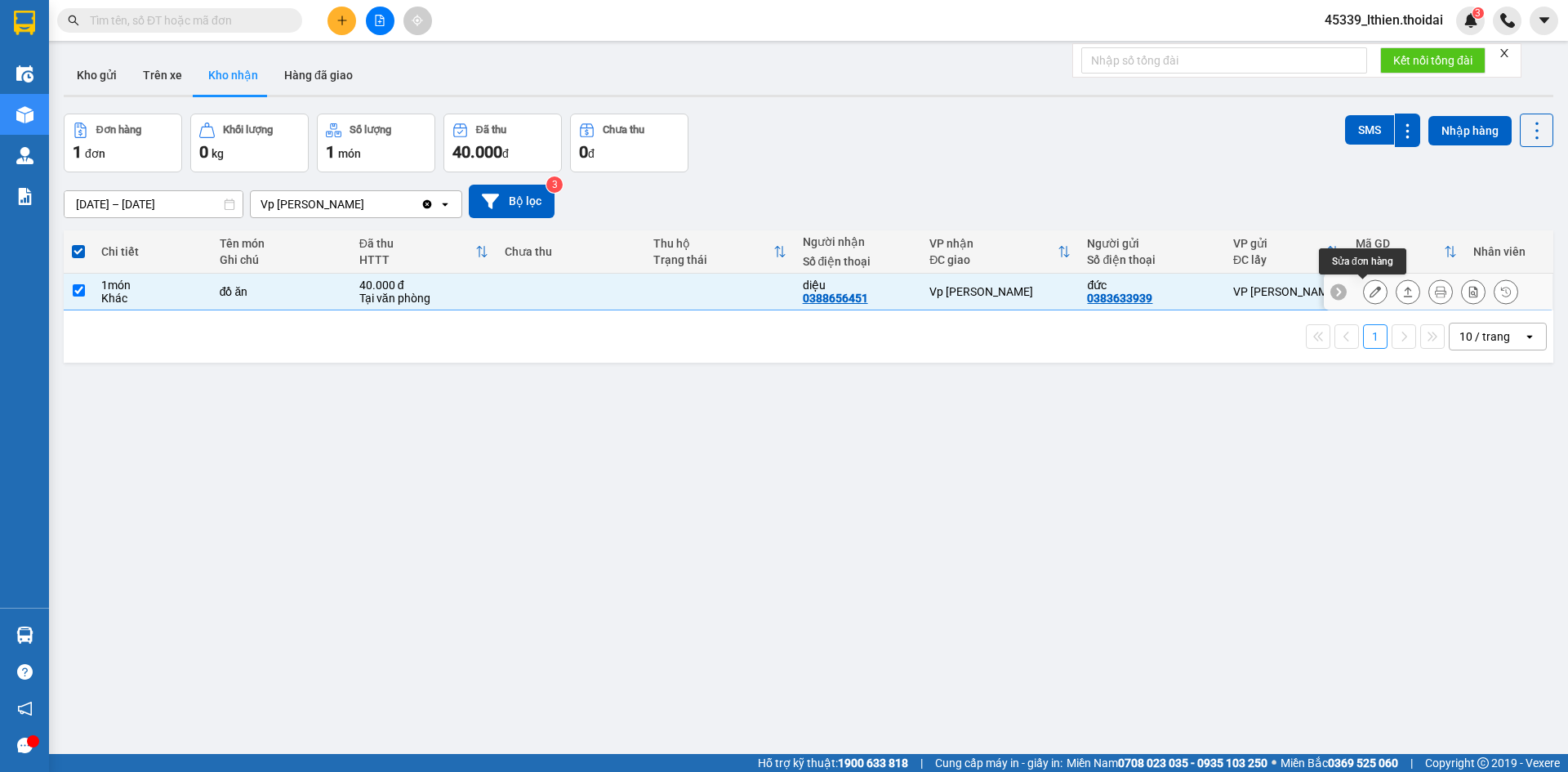
click at [1369, 290] on icon at bounding box center [1374, 291] width 11 height 11
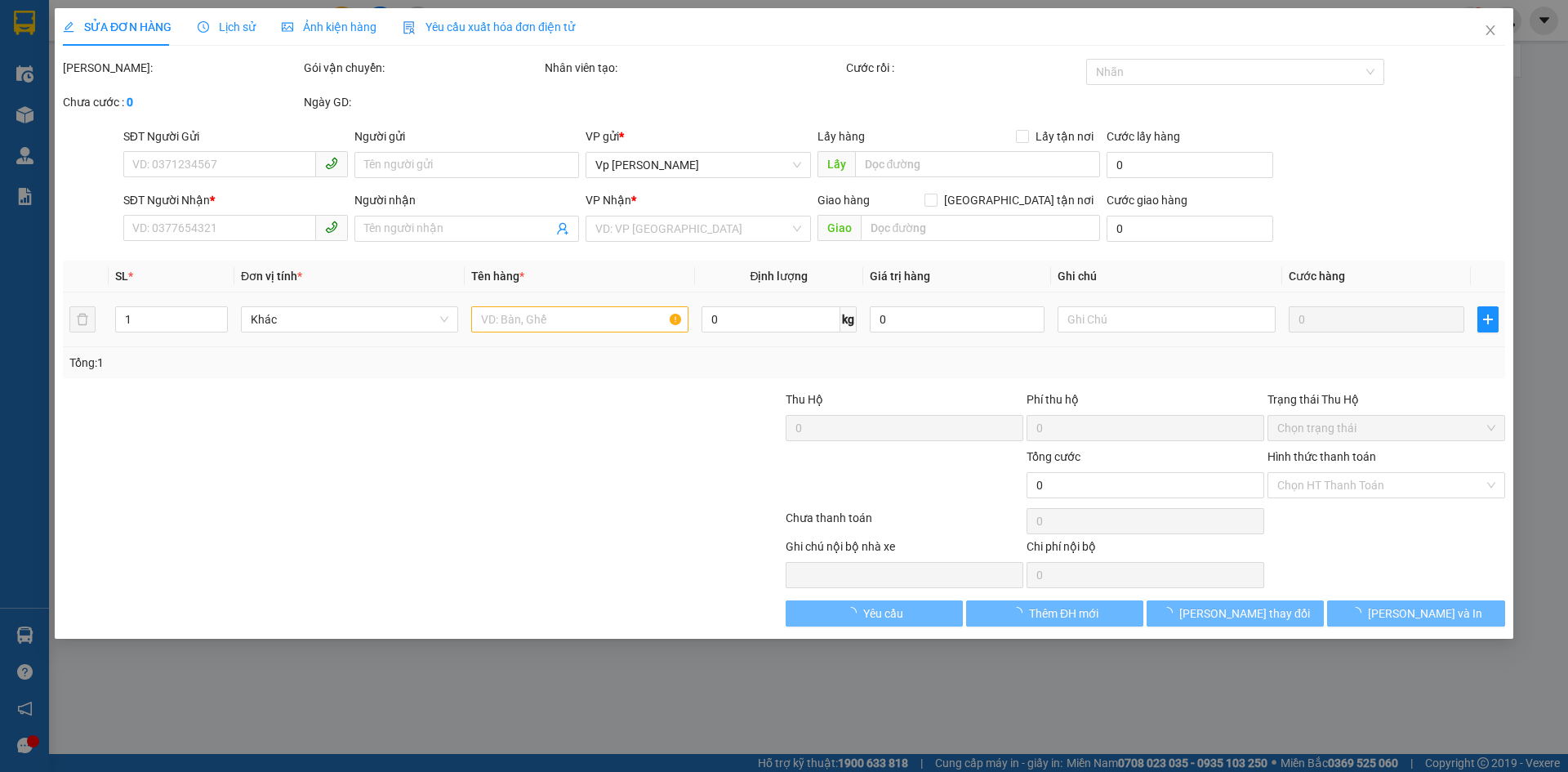
type input "0383633939"
type input "đức"
type input "0388656451"
type input "diệu"
type input "40.000"
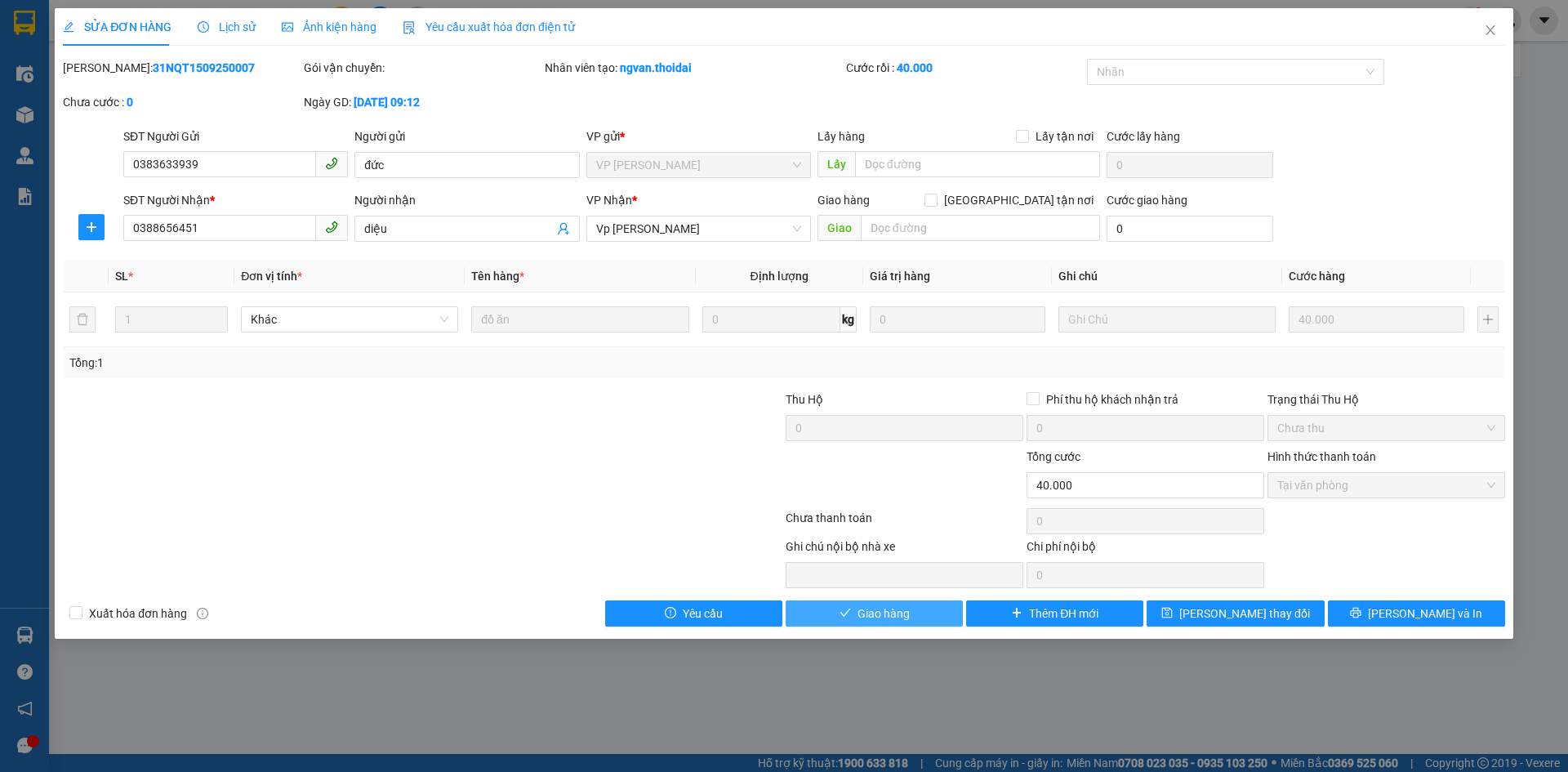
drag, startPoint x: 890, startPoint y: 614, endPoint x: 947, endPoint y: 574, distance: 69.6
click at [889, 613] on span "Giao hàng" at bounding box center [884, 613] width 53 height 18
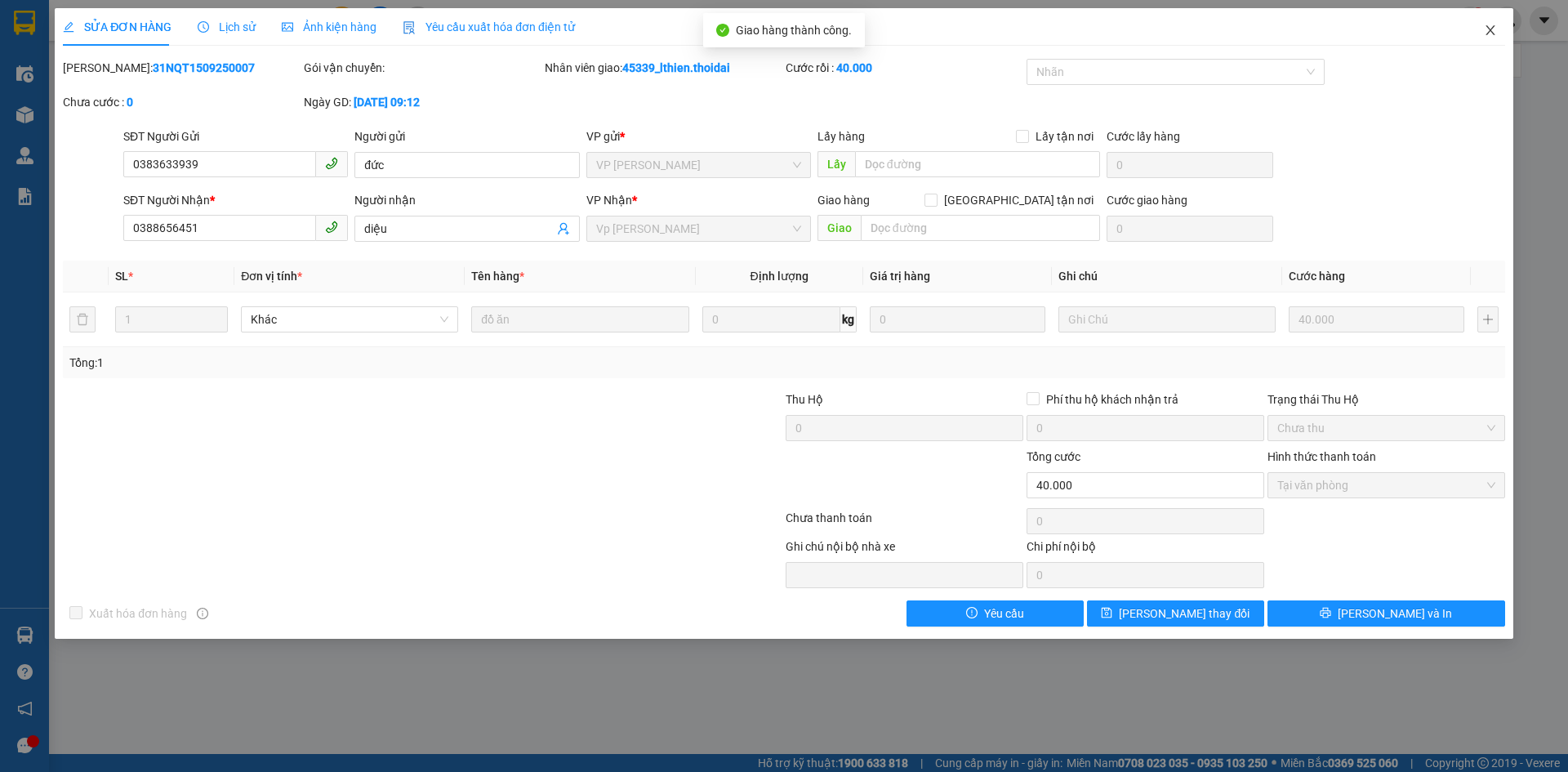
click at [1490, 24] on span "Close" at bounding box center [1490, 31] width 46 height 46
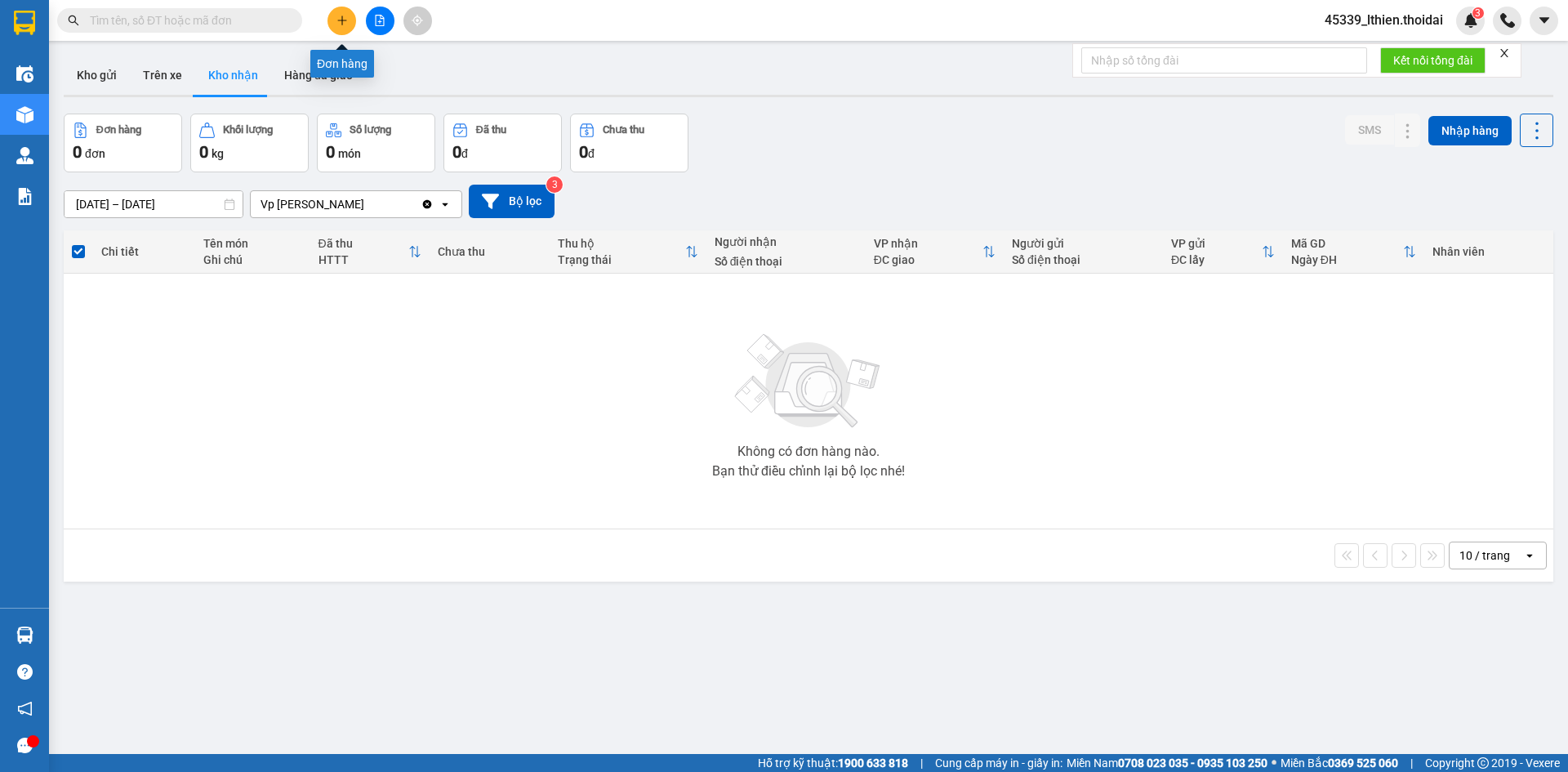
click at [340, 21] on icon "plus" at bounding box center [341, 20] width 11 height 11
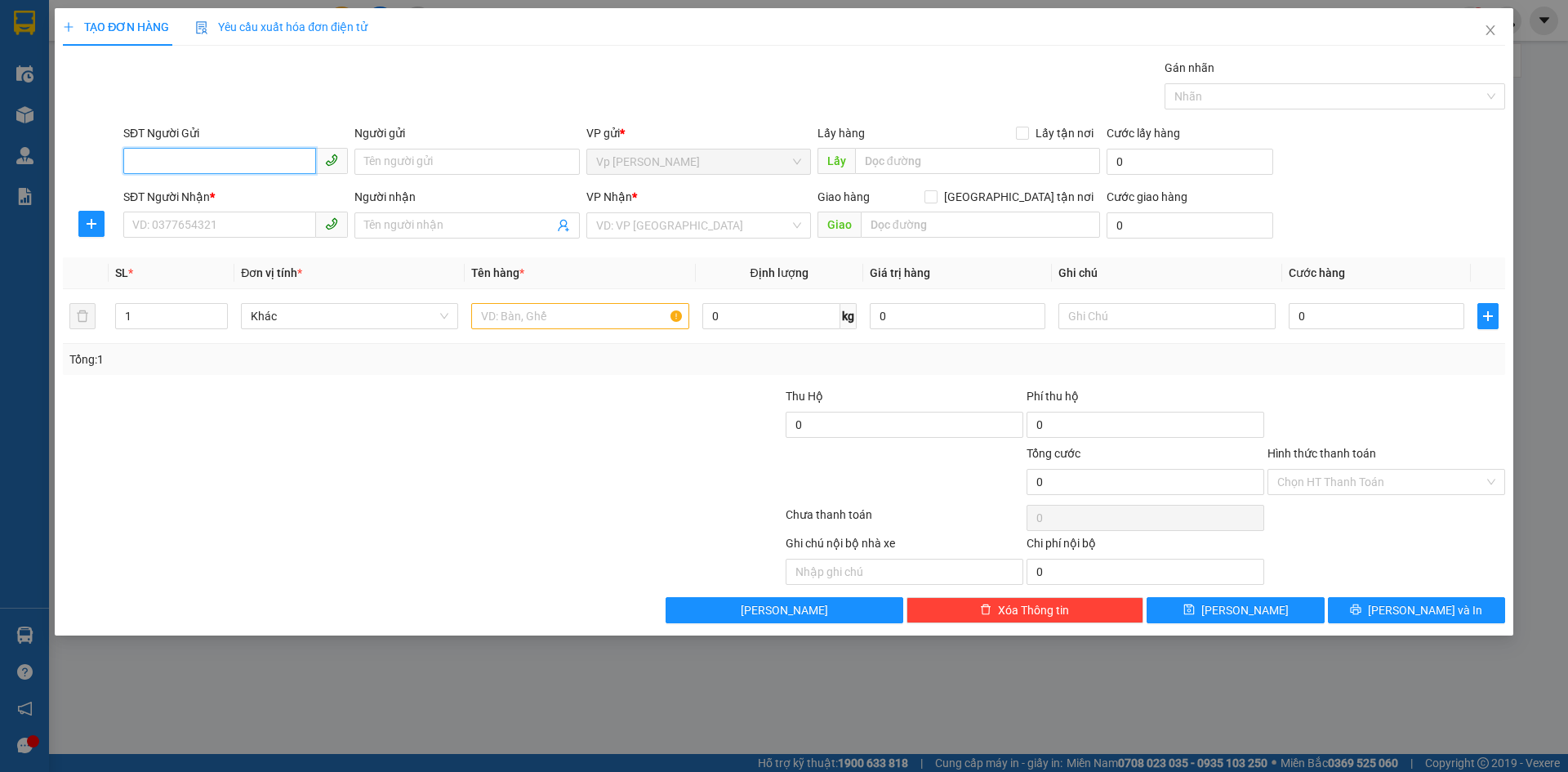
click at [194, 161] on input "SĐT Người Gửi" at bounding box center [219, 161] width 193 height 26
type input "0366834057"
click at [236, 199] on div "0366834057 - khách" at bounding box center [235, 194] width 205 height 18
type input "khách"
type input "0366834057"
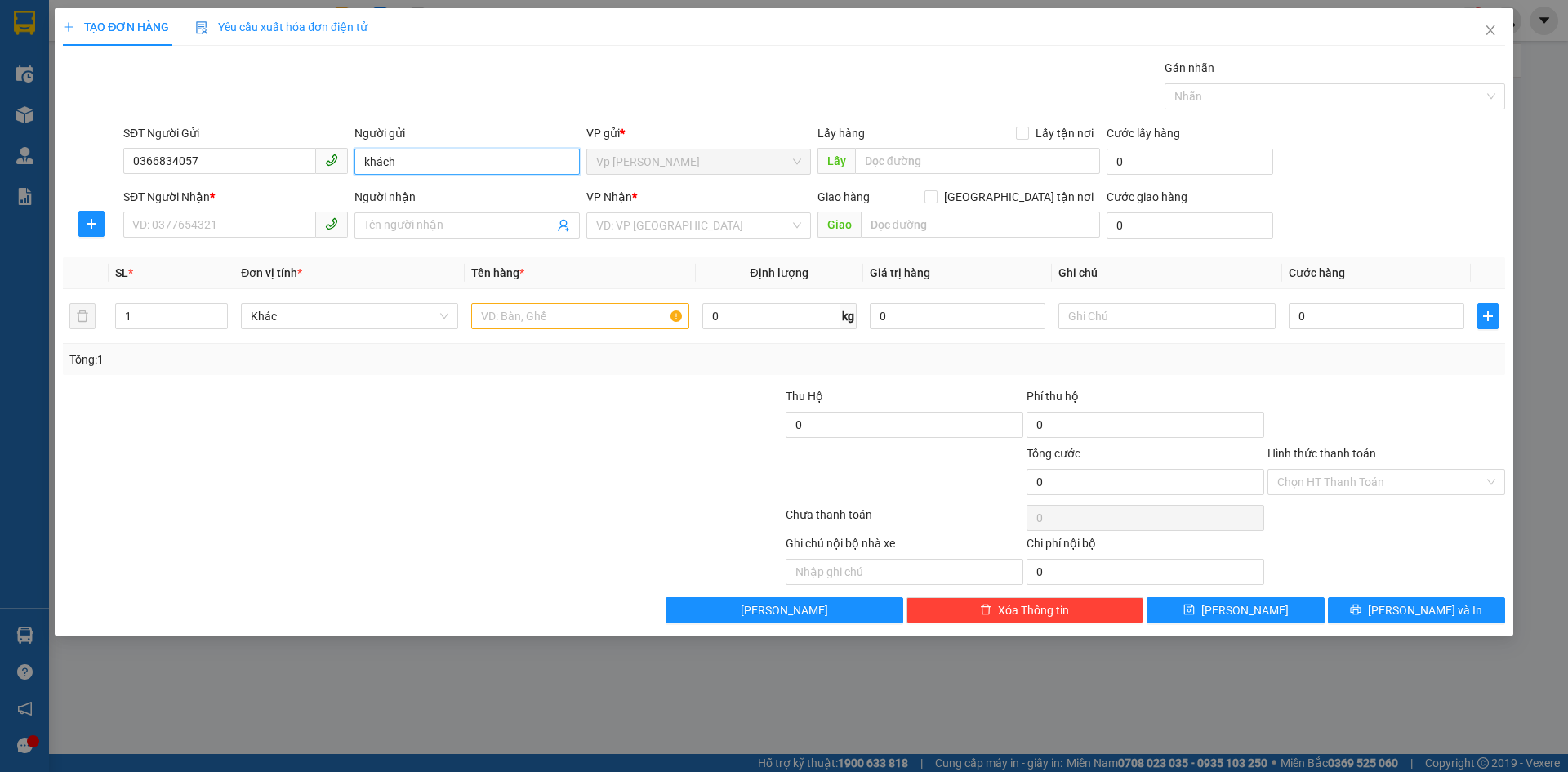
drag, startPoint x: 406, startPoint y: 167, endPoint x: 299, endPoint y: 179, distance: 107.7
click at [299, 179] on div "SĐT Người Gửi 0366834057 Người gửi khách khách VP gửi * Vp Lê Hoàn Lấy hàng Lấy…" at bounding box center [813, 152] width 1388 height 57
type input "anh anh"
click at [199, 220] on input "SĐT Người Nhận *" at bounding box center [219, 224] width 193 height 26
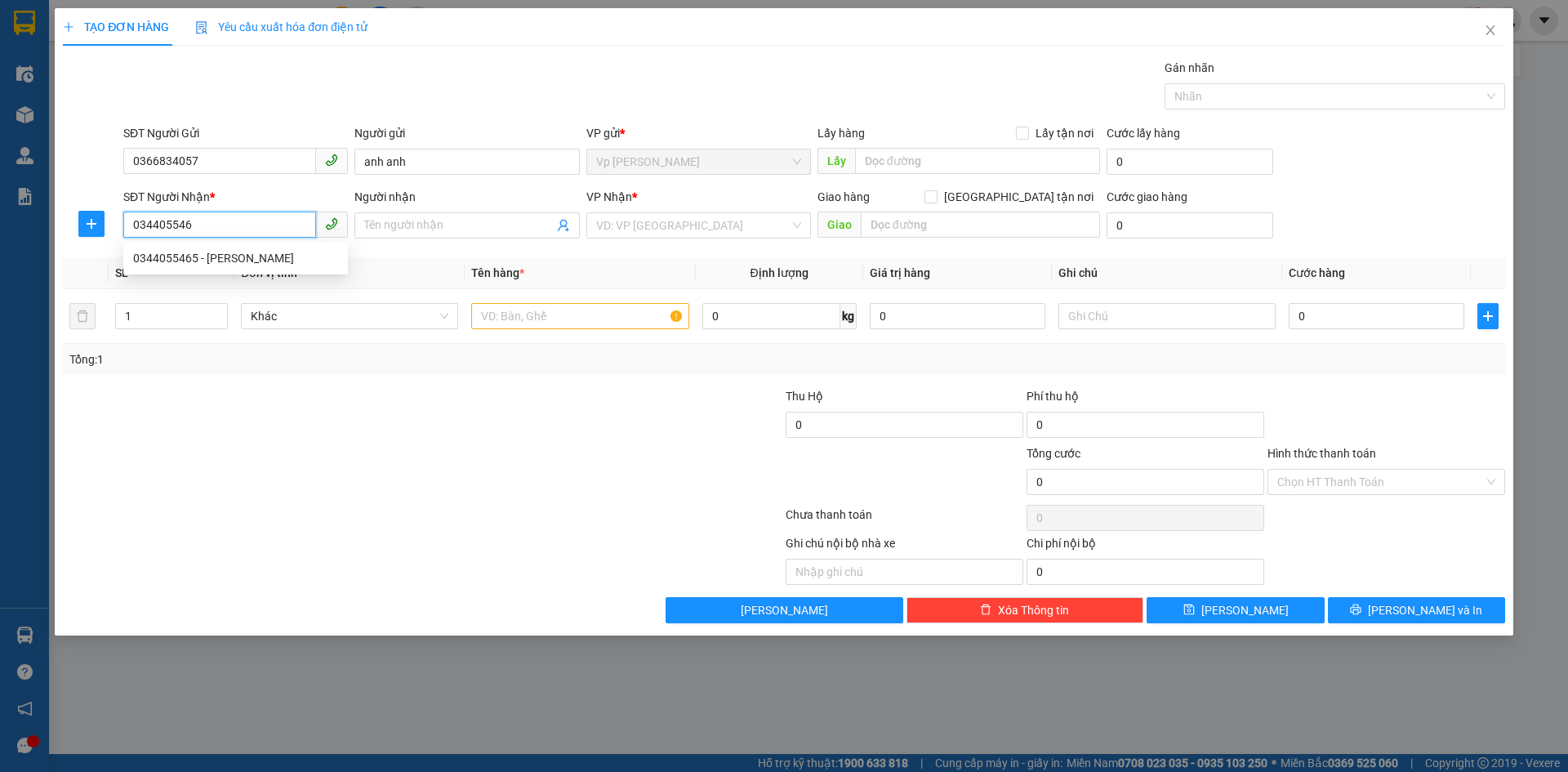
type input "0344055465"
click at [230, 259] on div "0344055465 - ngô thành long" at bounding box center [235, 257] width 205 height 18
type input "ngô thành long"
type input "0344055465"
click at [512, 317] on input "text" at bounding box center [580, 316] width 217 height 26
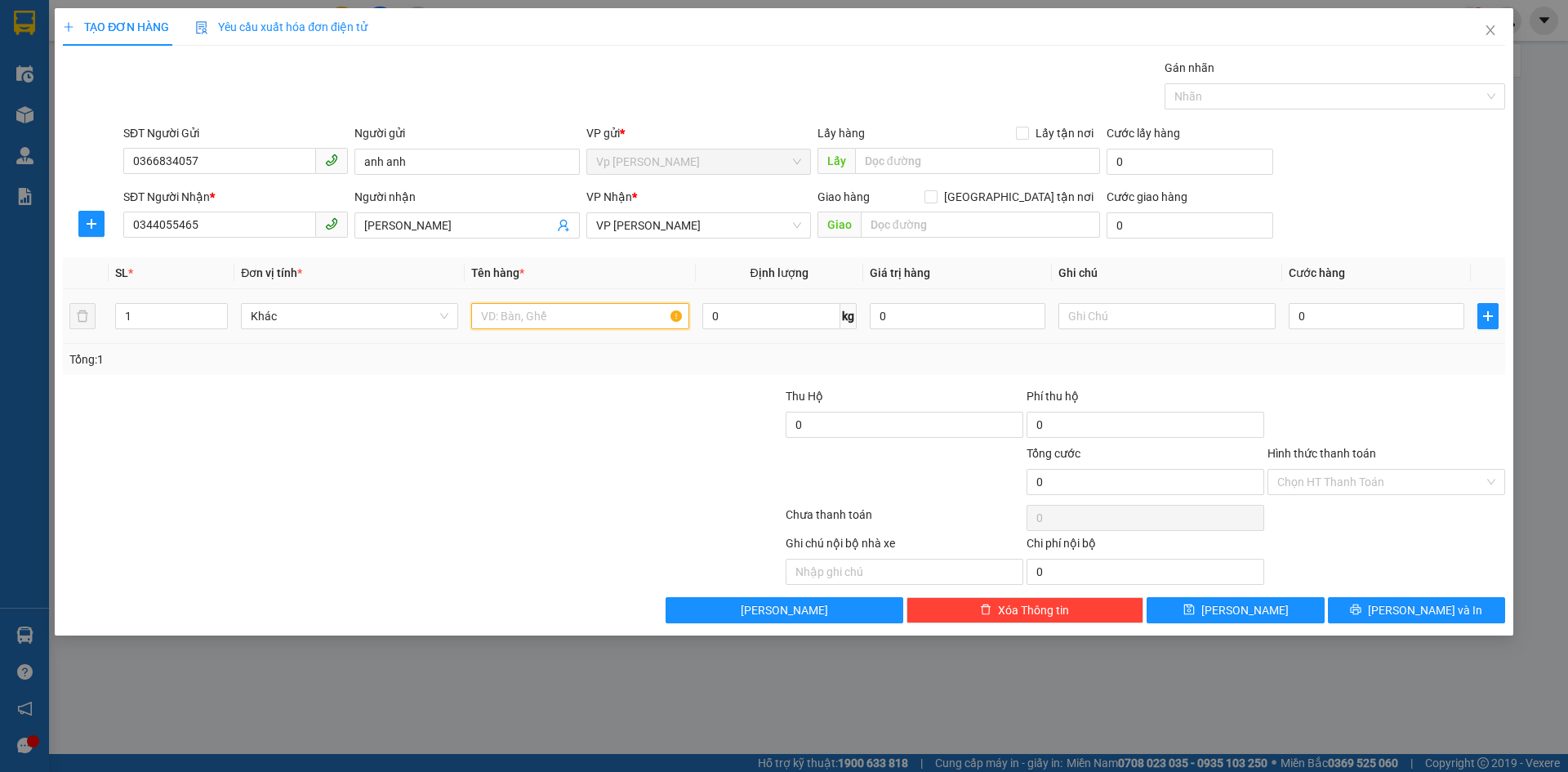
click at [515, 322] on input "text" at bounding box center [580, 316] width 217 height 26
type input "1 hộp"
click at [1335, 325] on input "0" at bounding box center [1376, 316] width 176 height 26
type input "4"
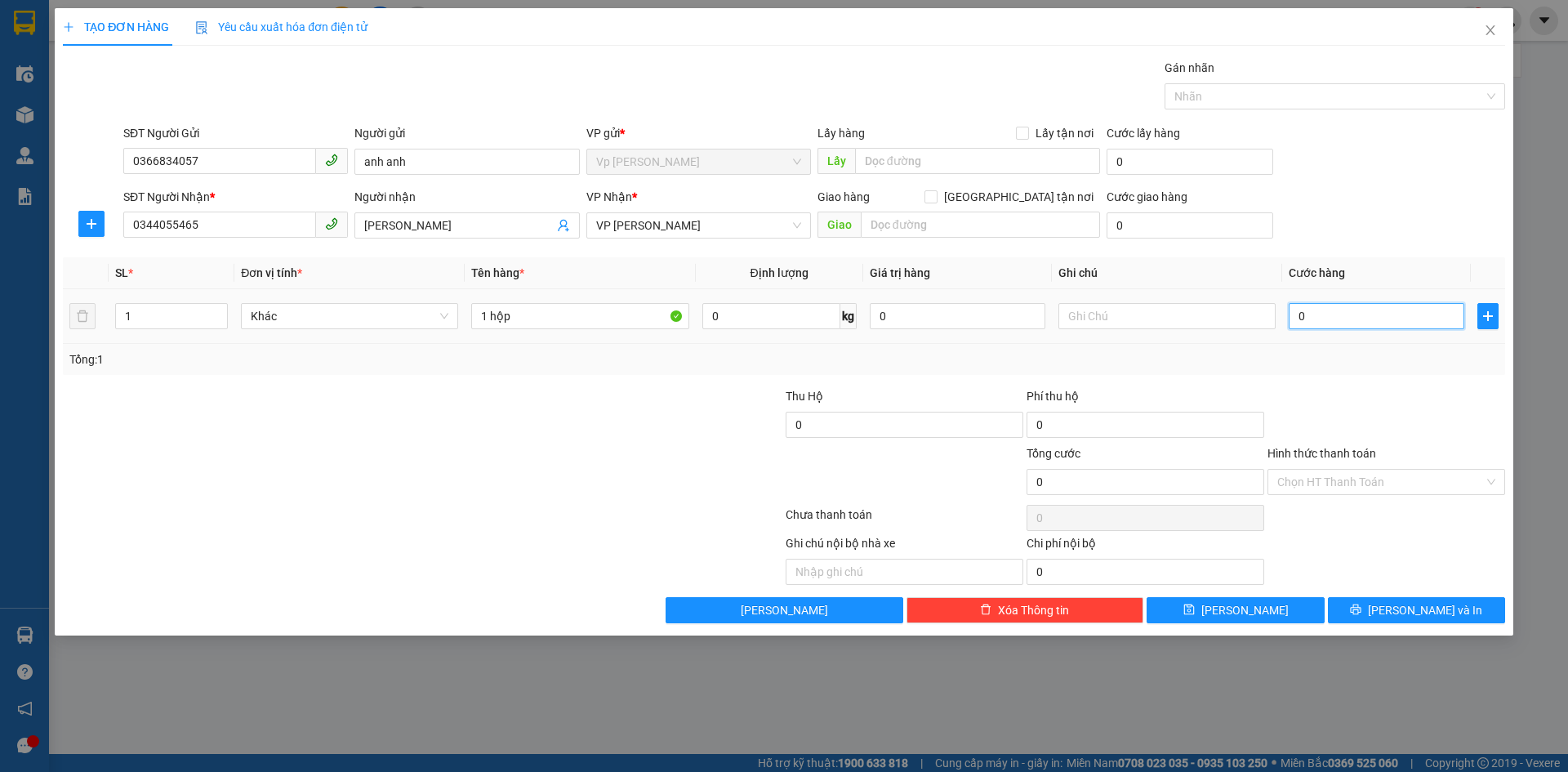
type input "4"
type input "40"
type input "400"
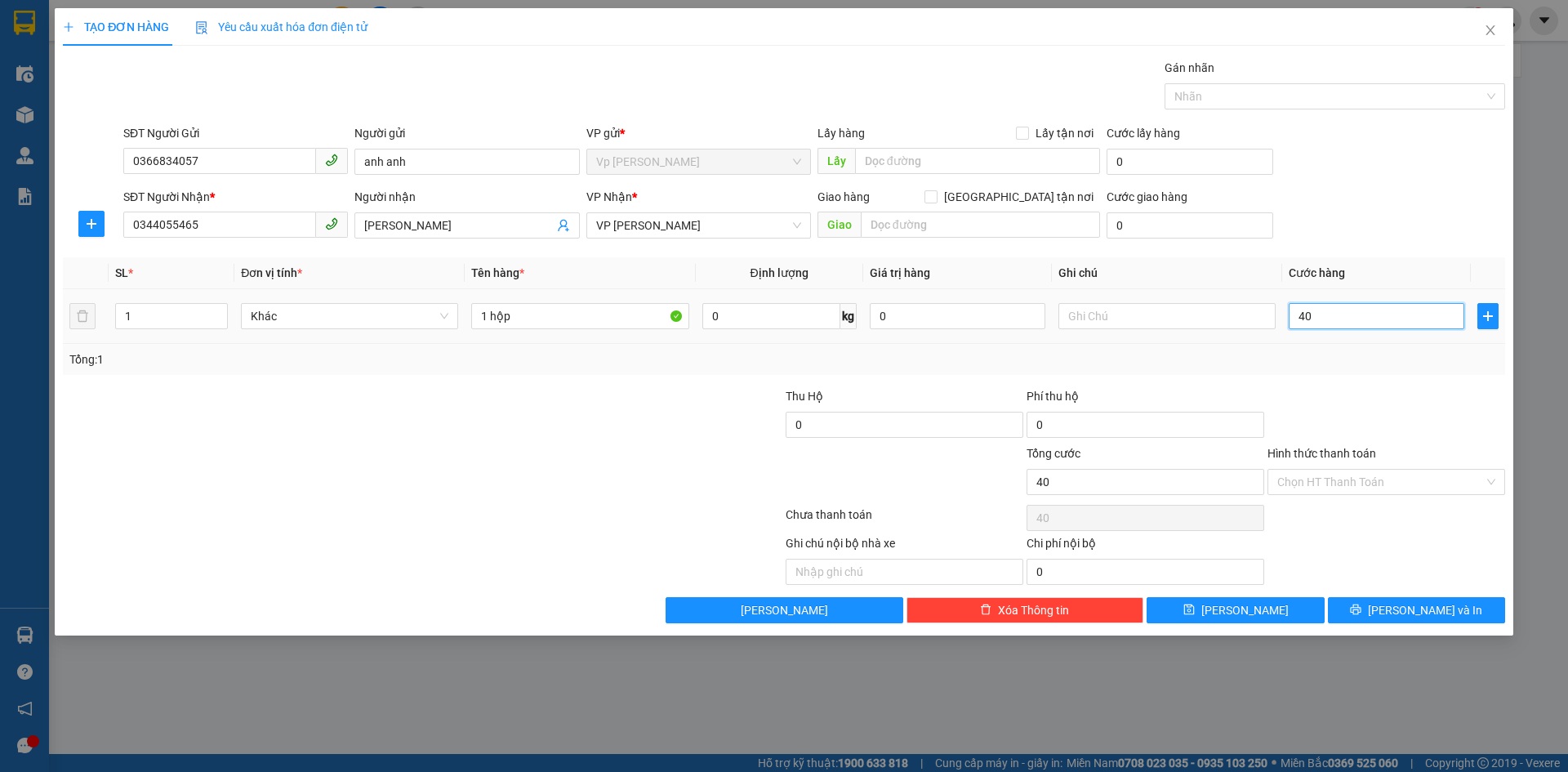
type input "400"
type input "4.000"
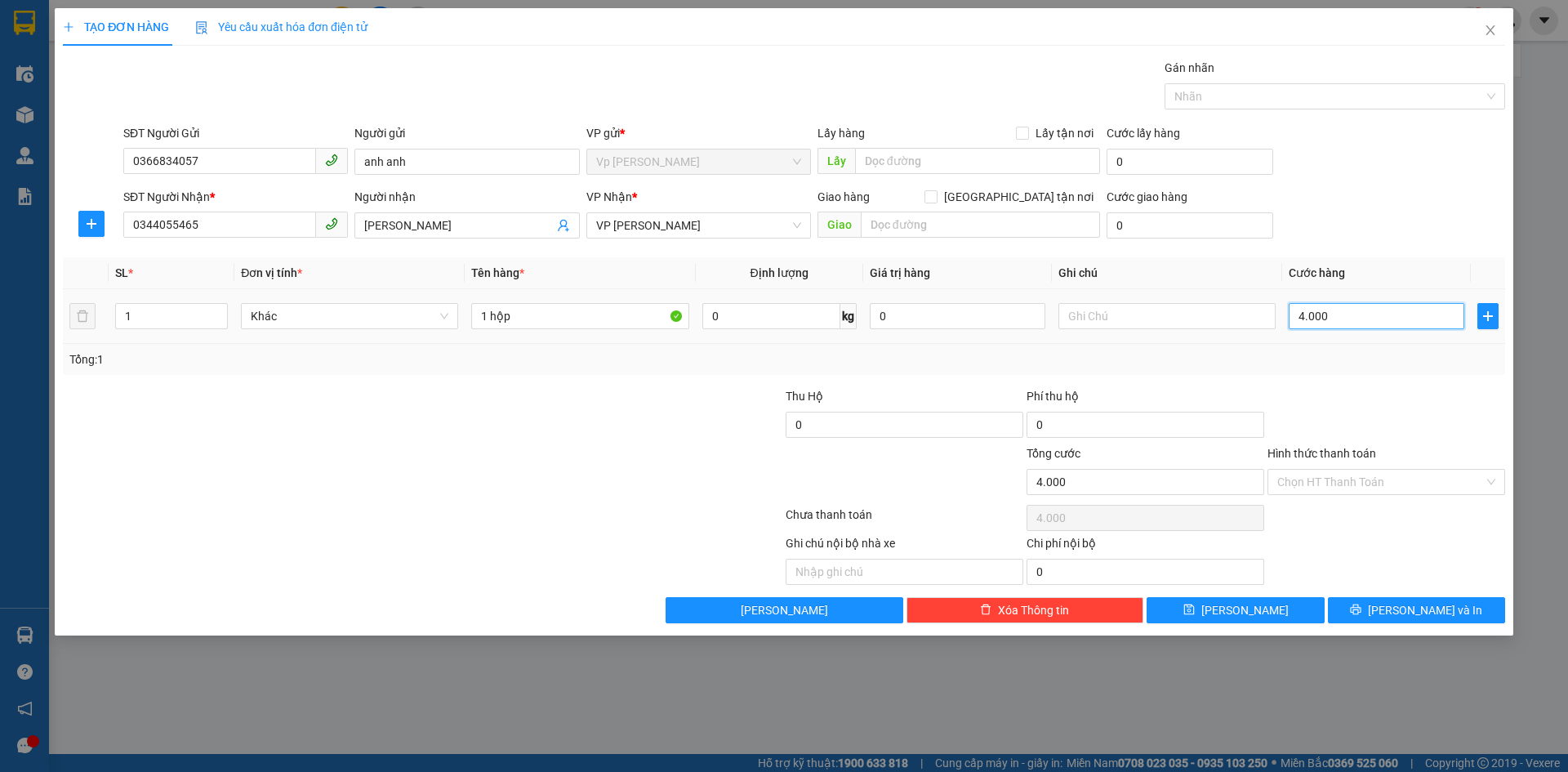
type input "40.000"
click at [1487, 483] on div "Chọn HT Thanh Toán" at bounding box center [1386, 482] width 238 height 26
type input "40.000"
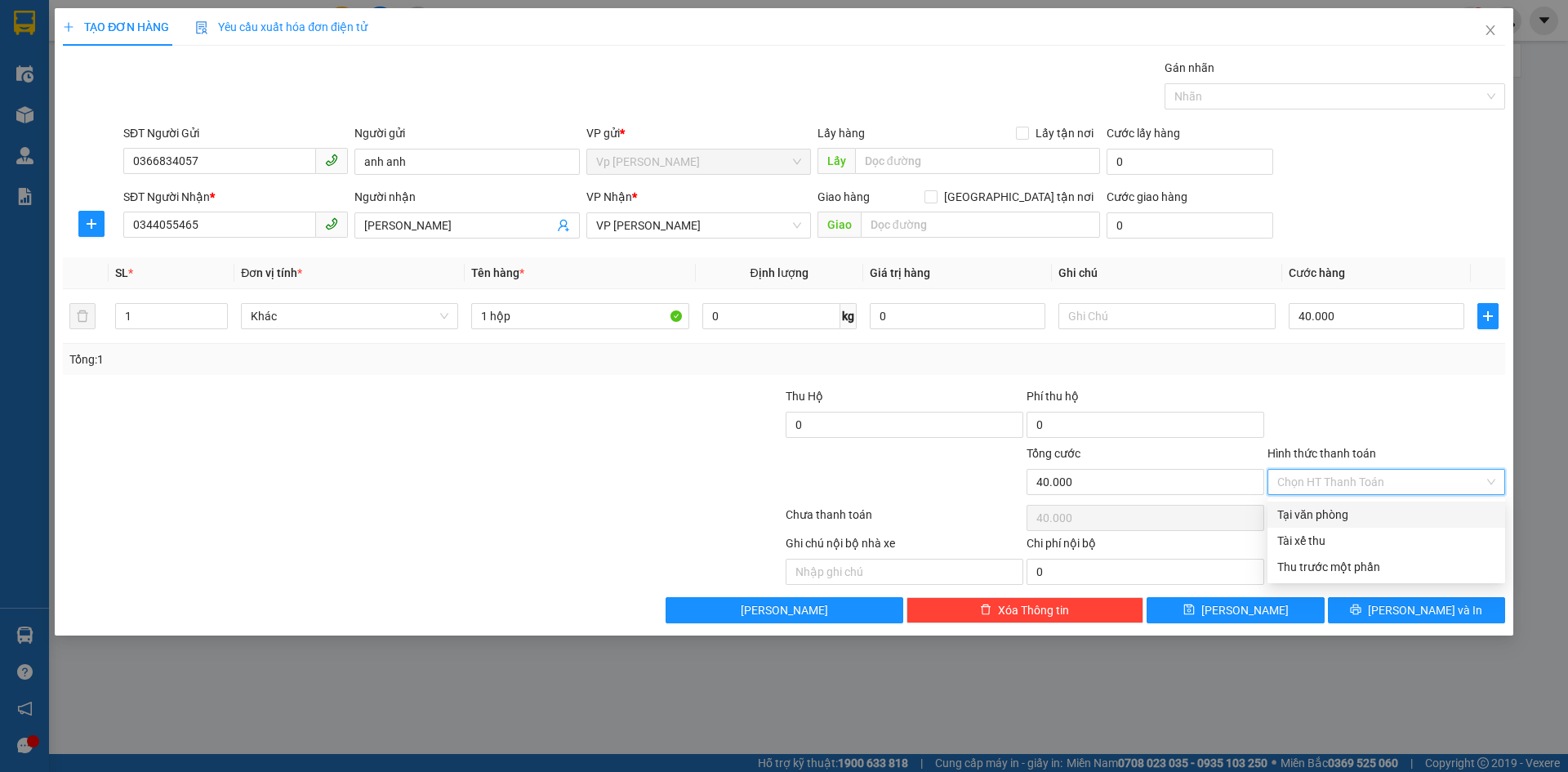
click at [1330, 513] on div "Tại văn phòng" at bounding box center [1385, 514] width 218 height 18
type input "0"
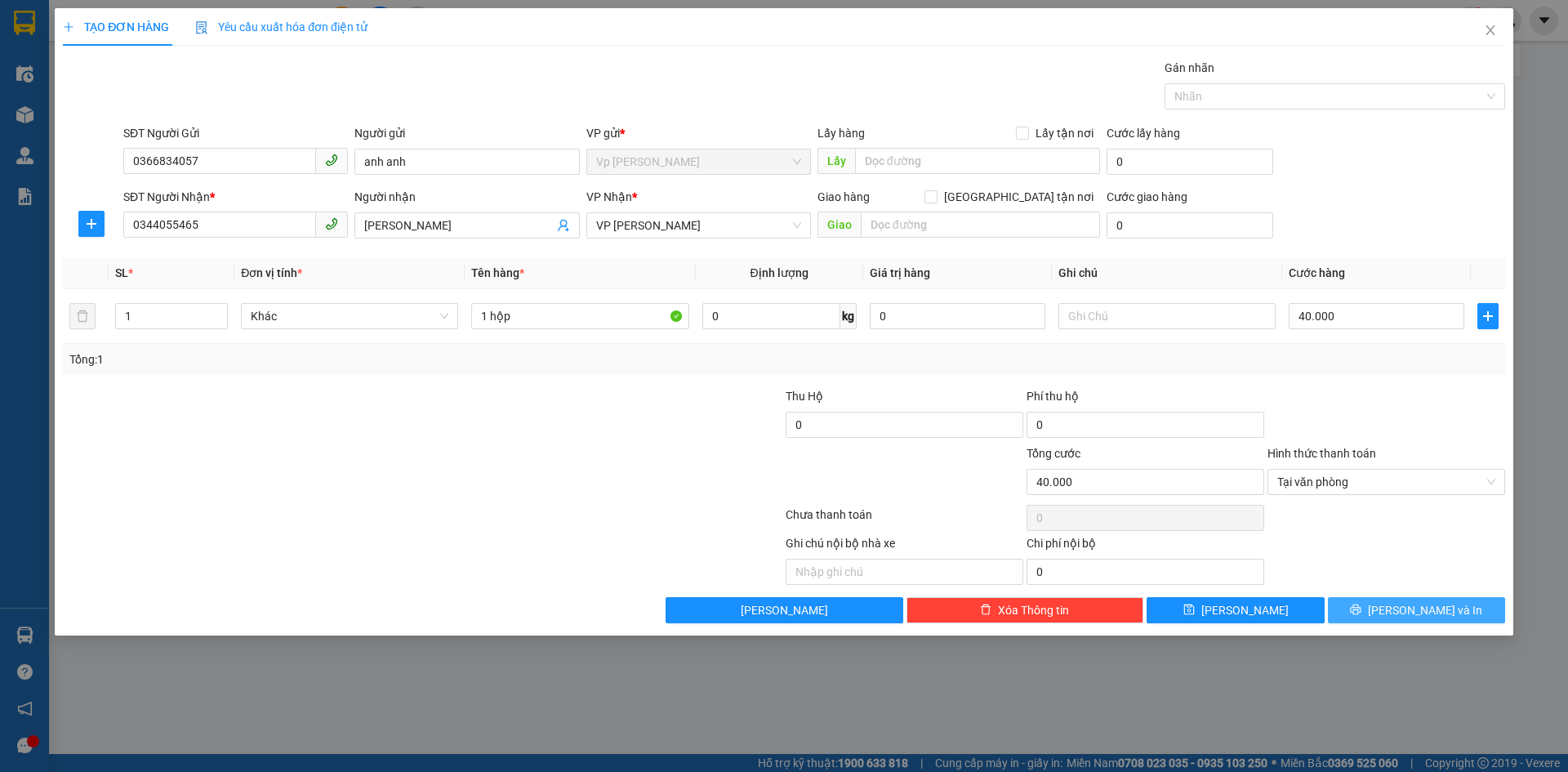
click at [1400, 609] on button "Lưu và In" at bounding box center [1416, 610] width 177 height 26
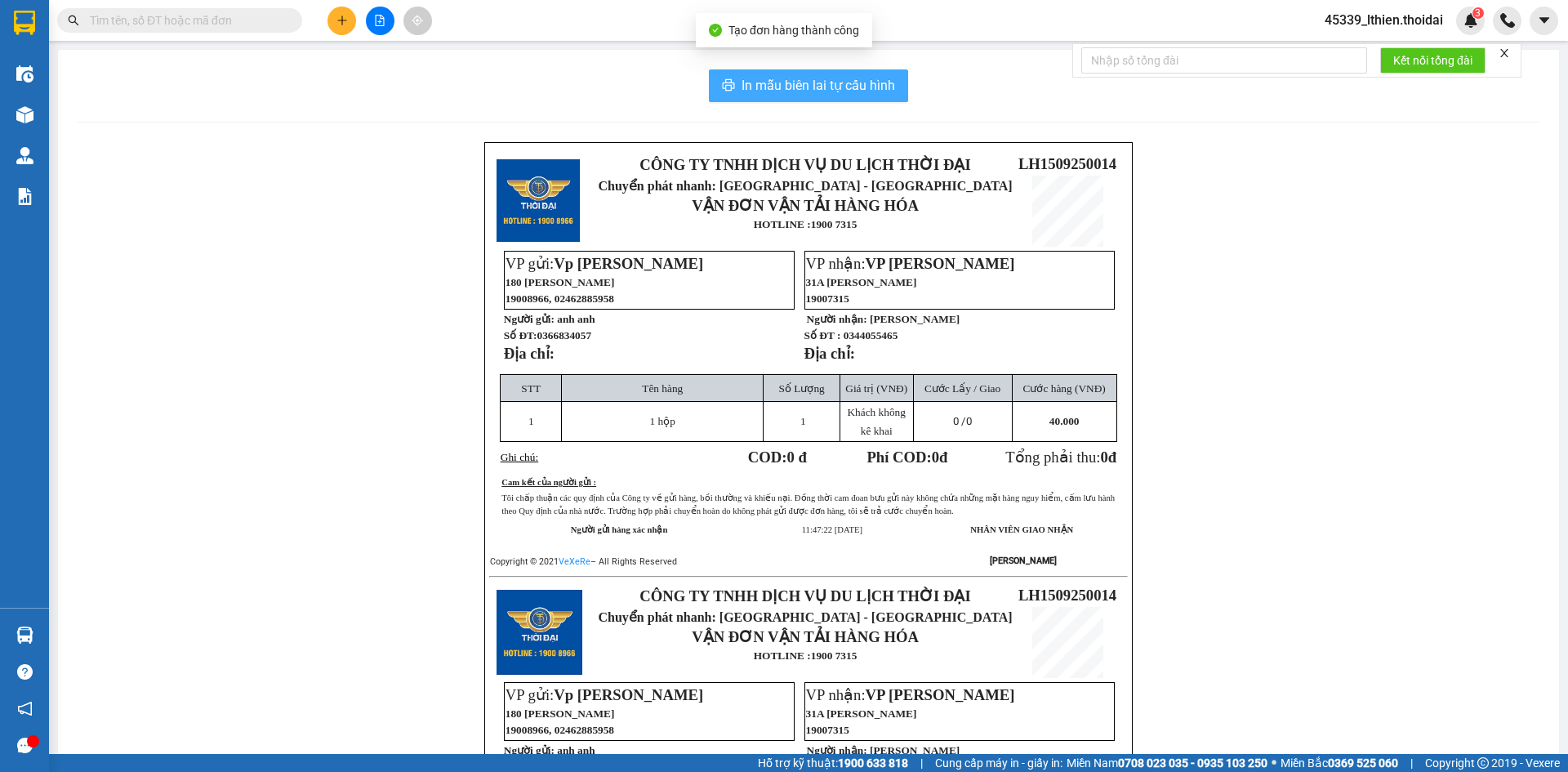
click at [768, 86] on span "In mẫu biên lai tự cấu hình" at bounding box center [818, 85] width 154 height 20
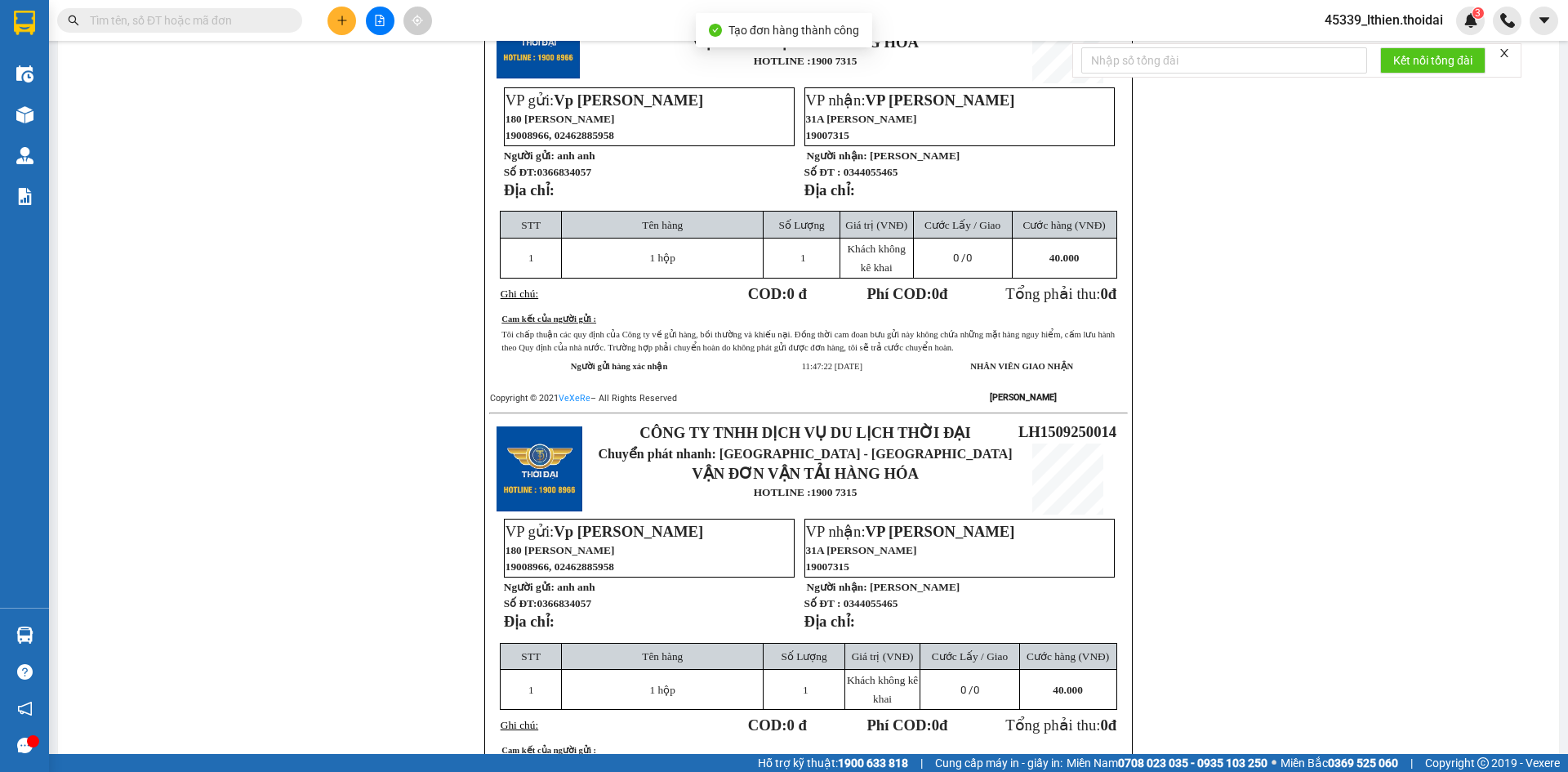
scroll to position [261, 0]
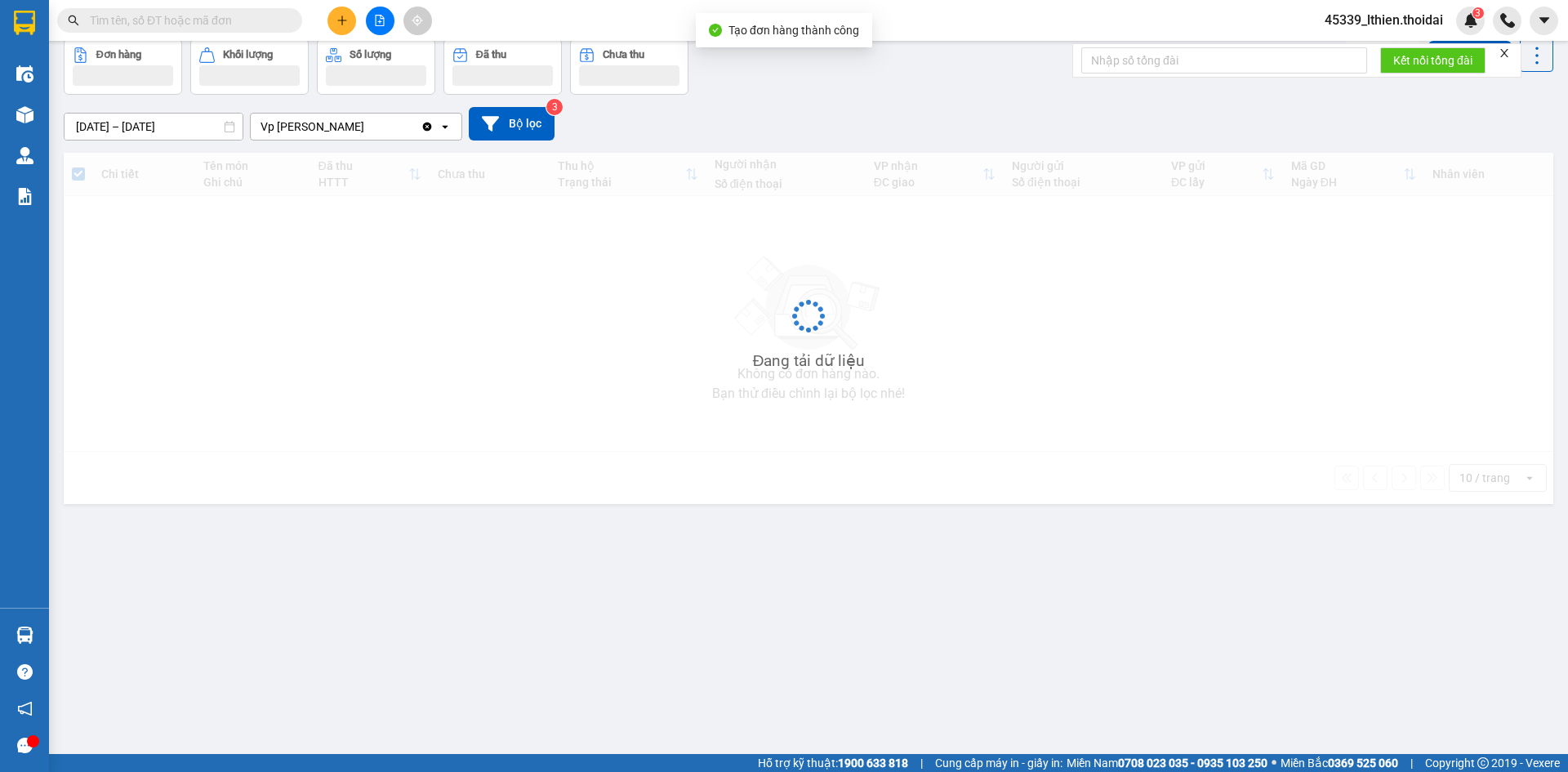
scroll to position [75, 0]
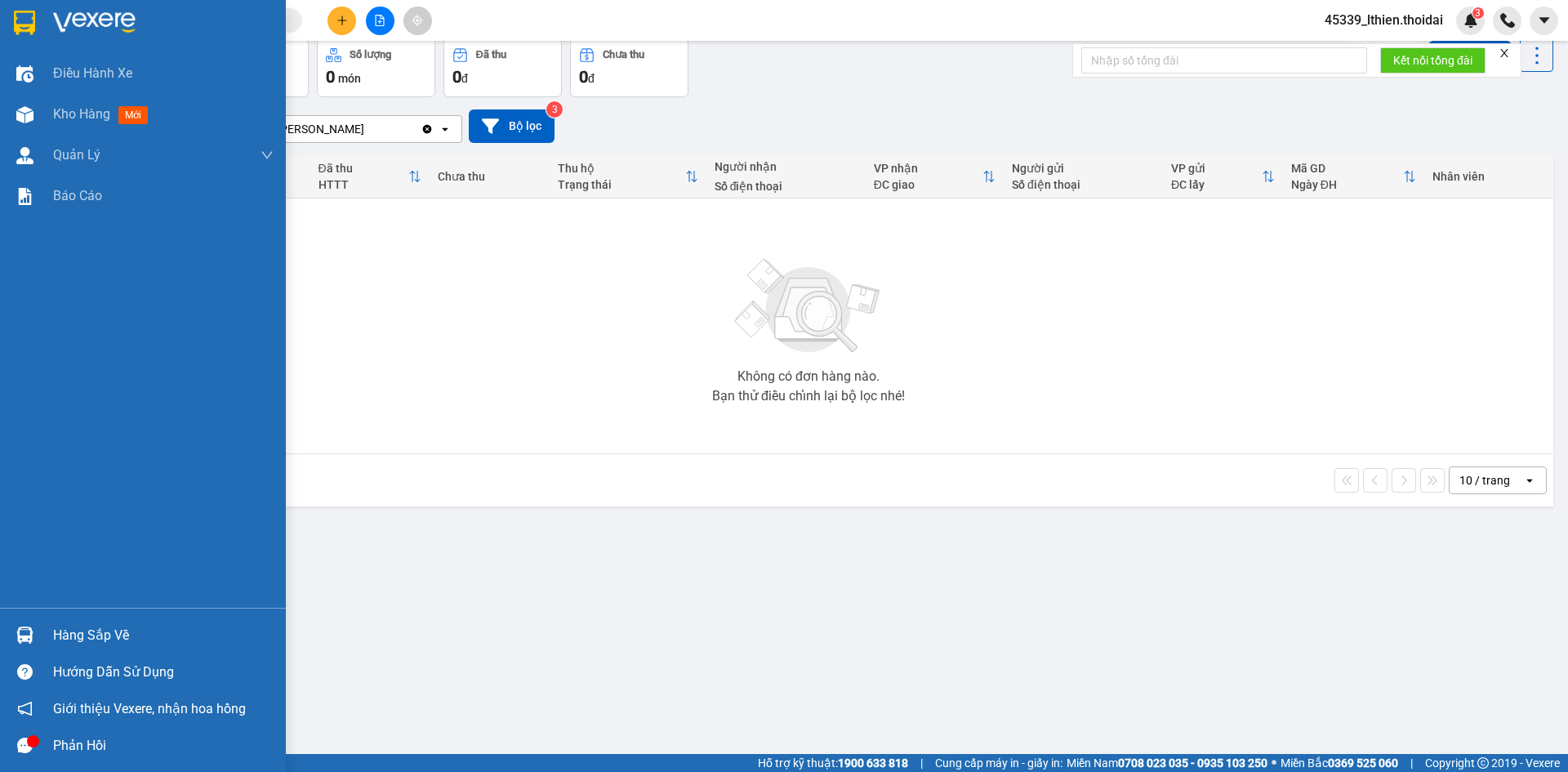
click at [24, 632] on img at bounding box center [25, 635] width 17 height 17
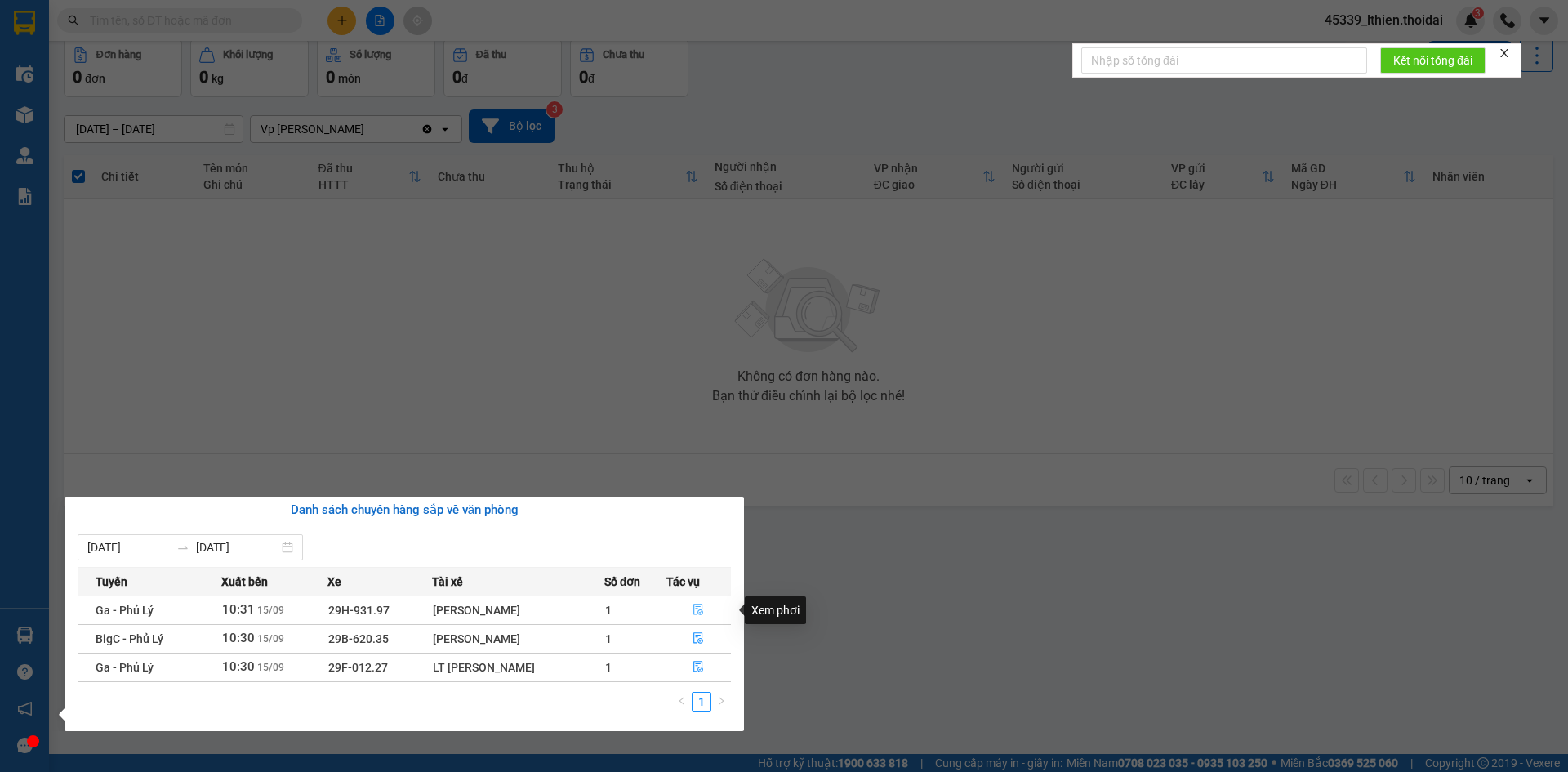
click at [701, 606] on icon "file-done" at bounding box center [698, 609] width 11 height 11
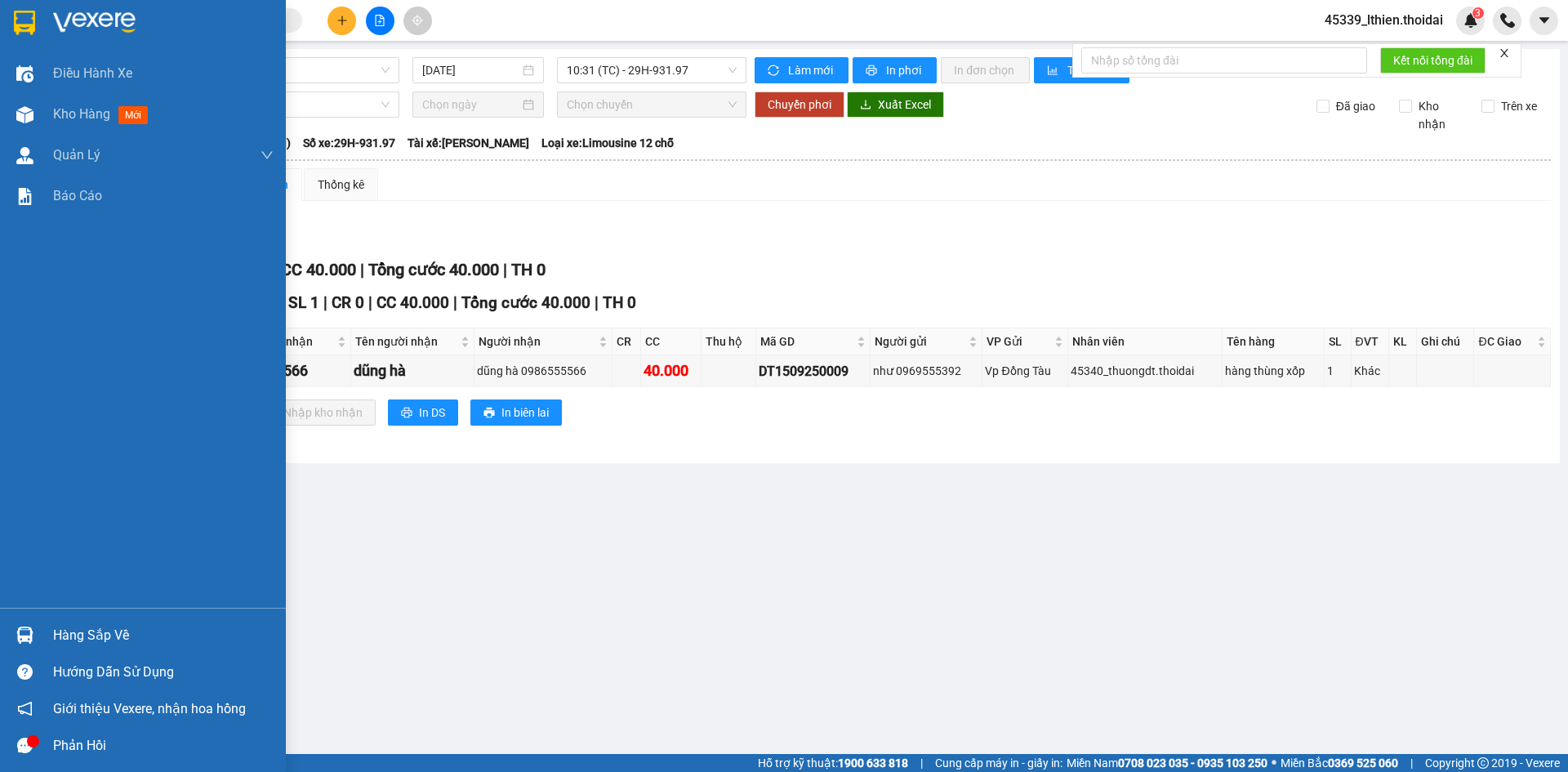
click at [81, 638] on div "Hàng sắp về" at bounding box center [164, 635] width 221 height 25
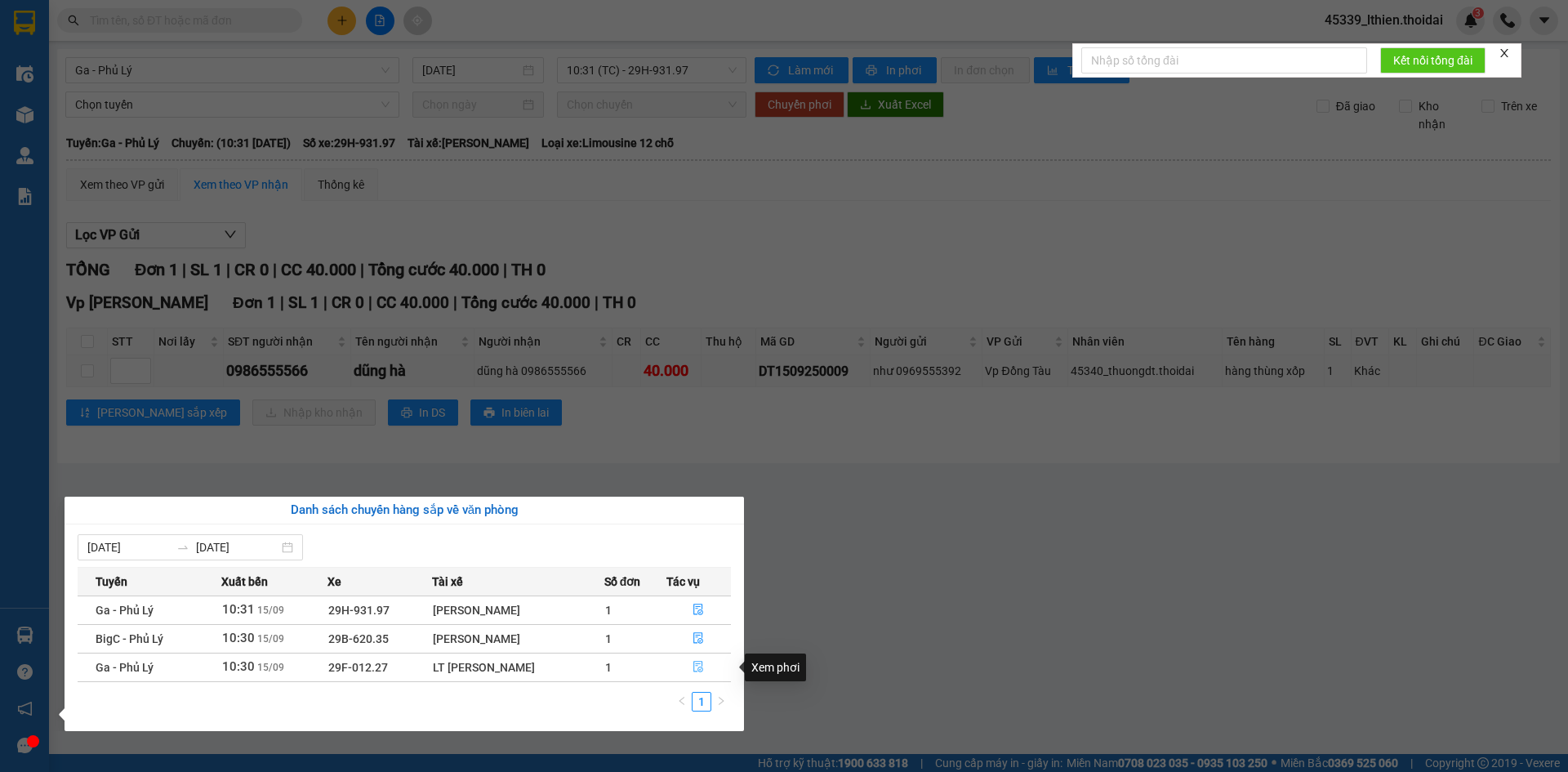
click at [698, 668] on icon "file-done" at bounding box center [698, 666] width 11 height 11
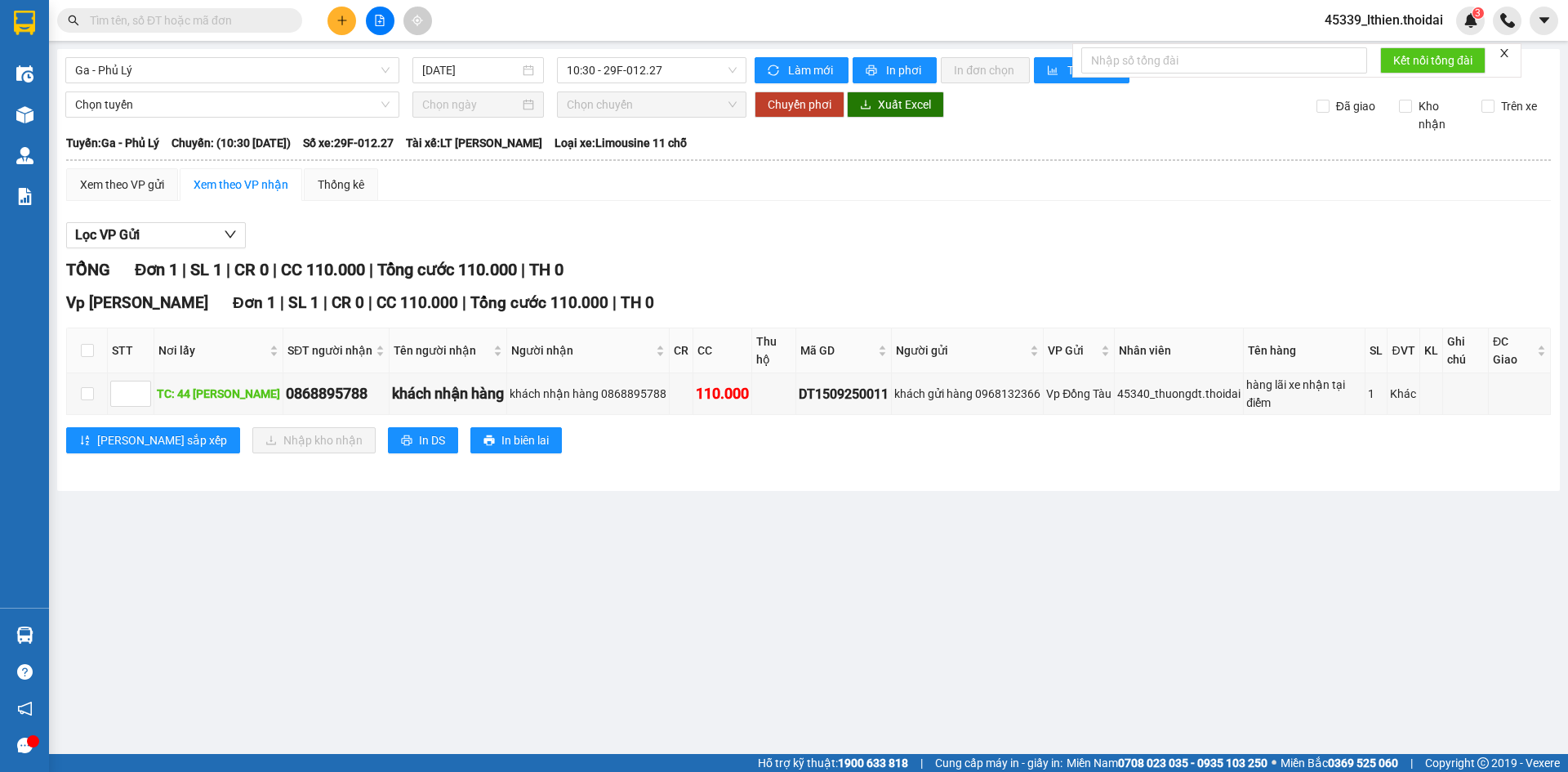
click at [187, 21] on input "text" at bounding box center [186, 20] width 193 height 18
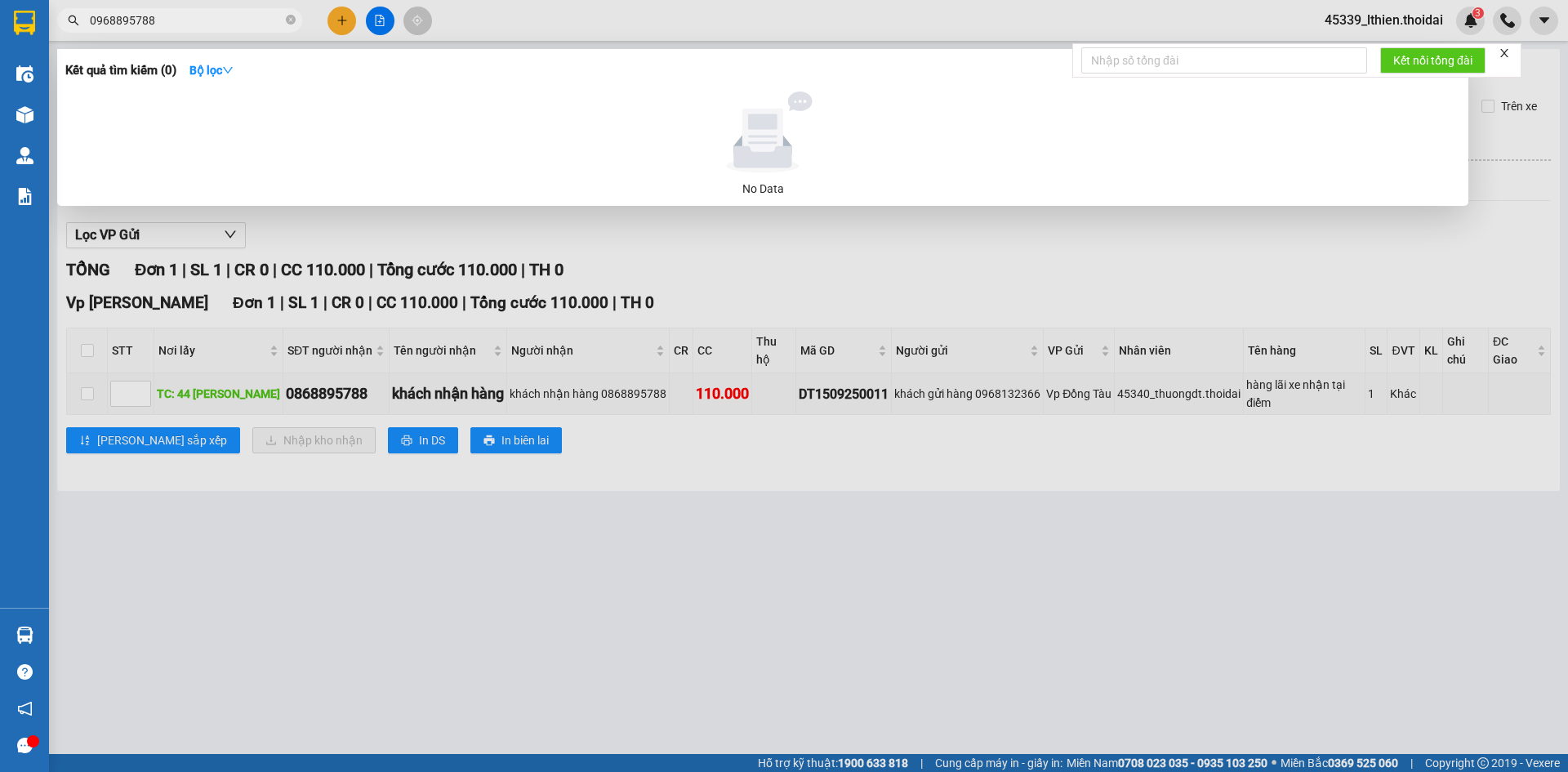
drag, startPoint x: 166, startPoint y: 25, endPoint x: 53, endPoint y: 24, distance: 113.0
click at [53, 24] on div "0968895788" at bounding box center [159, 20] width 318 height 25
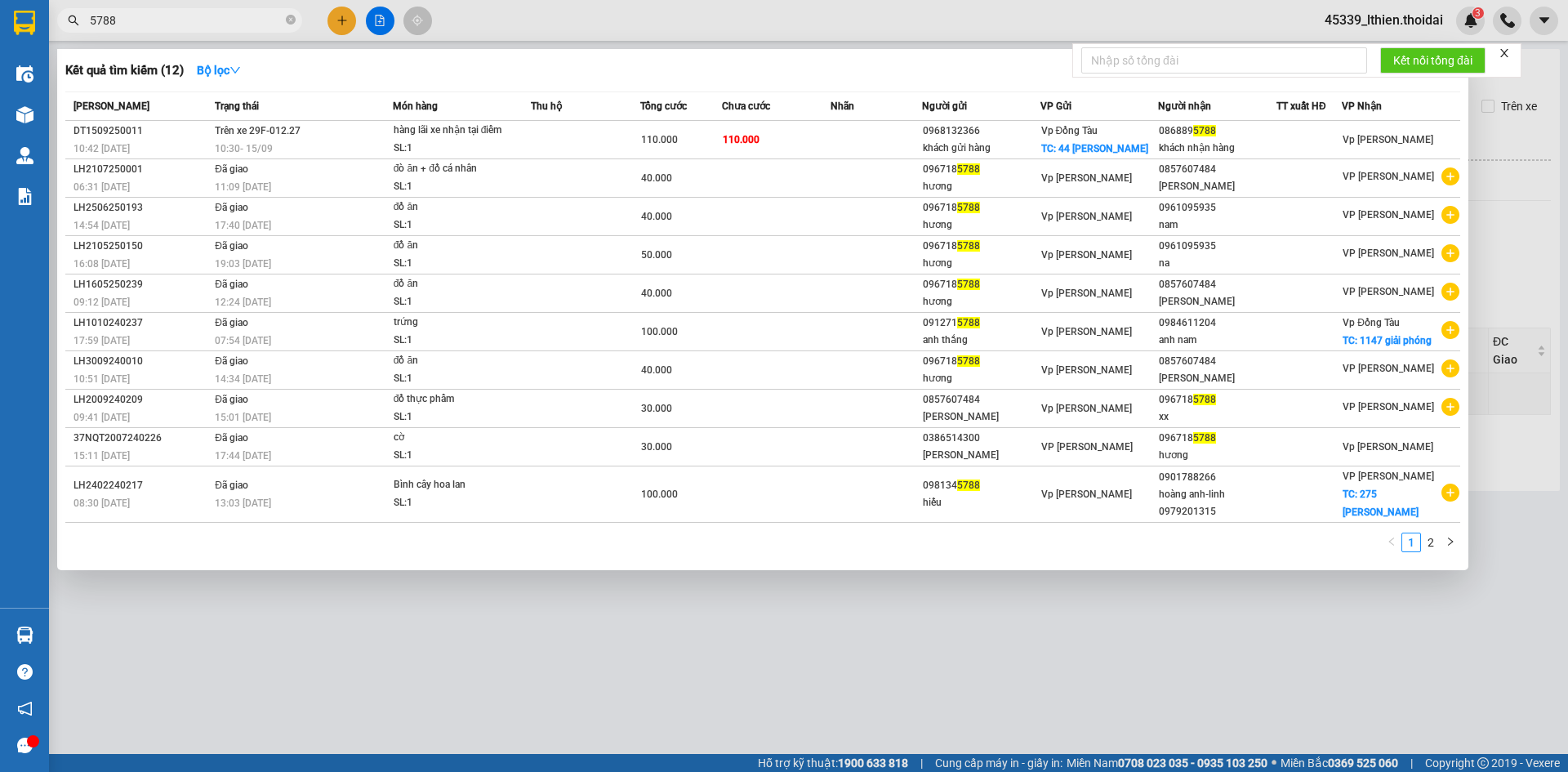
click at [132, 25] on input "5788" at bounding box center [186, 20] width 193 height 18
type input "5"
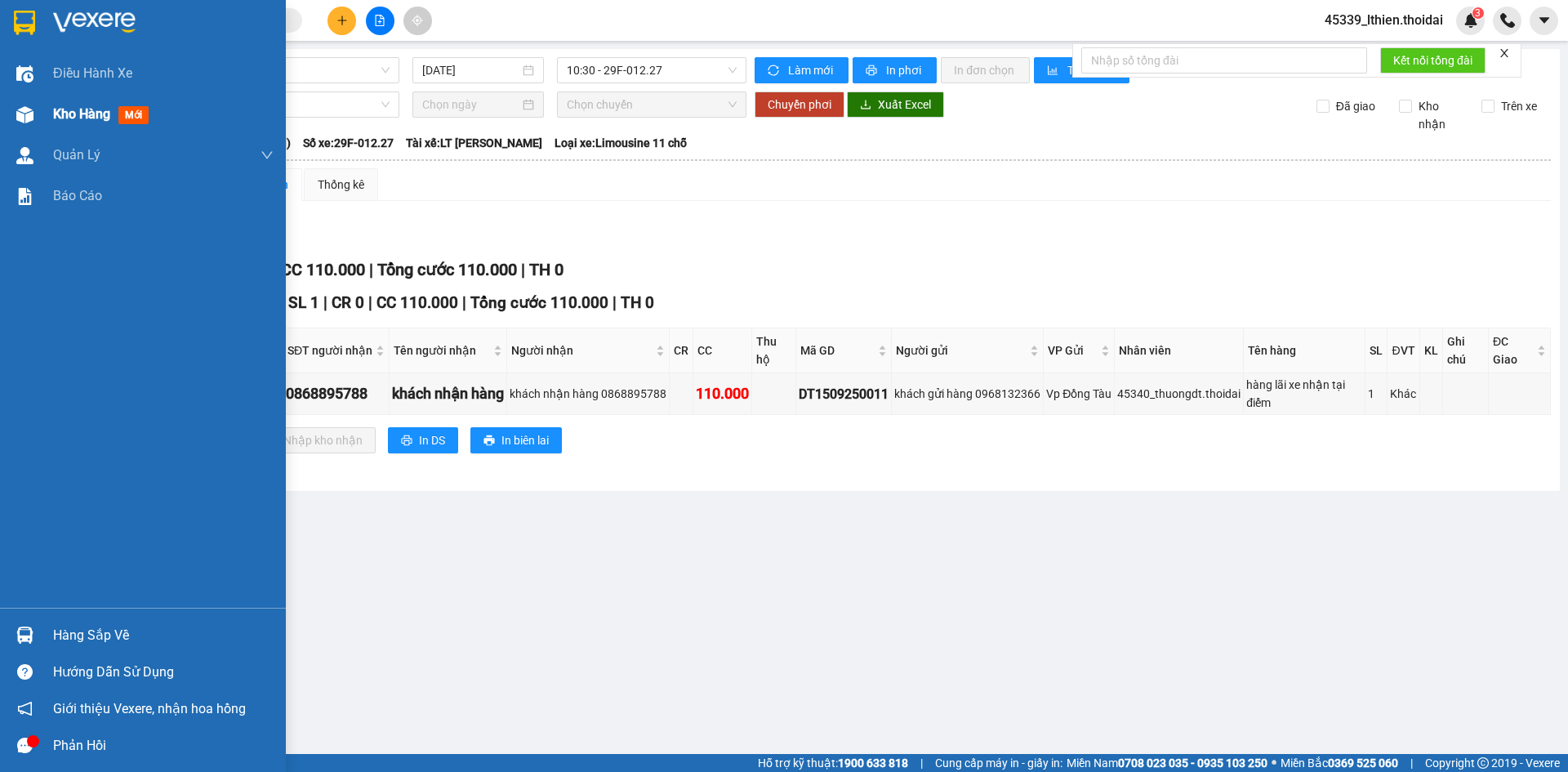
click at [69, 116] on span "Kho hàng" at bounding box center [81, 114] width 57 height 15
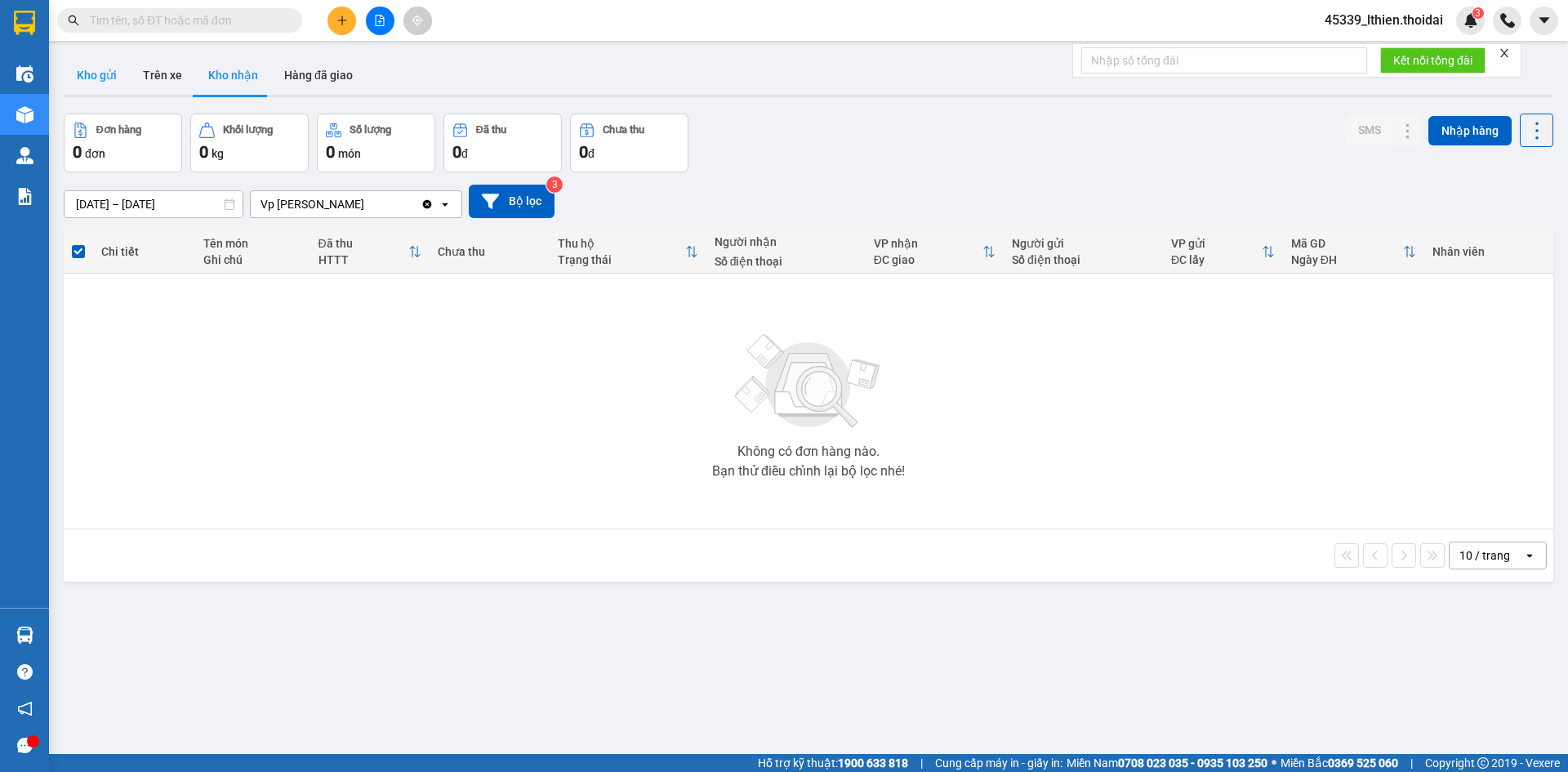
click at [106, 72] on button "Kho gửi" at bounding box center [97, 75] width 66 height 39
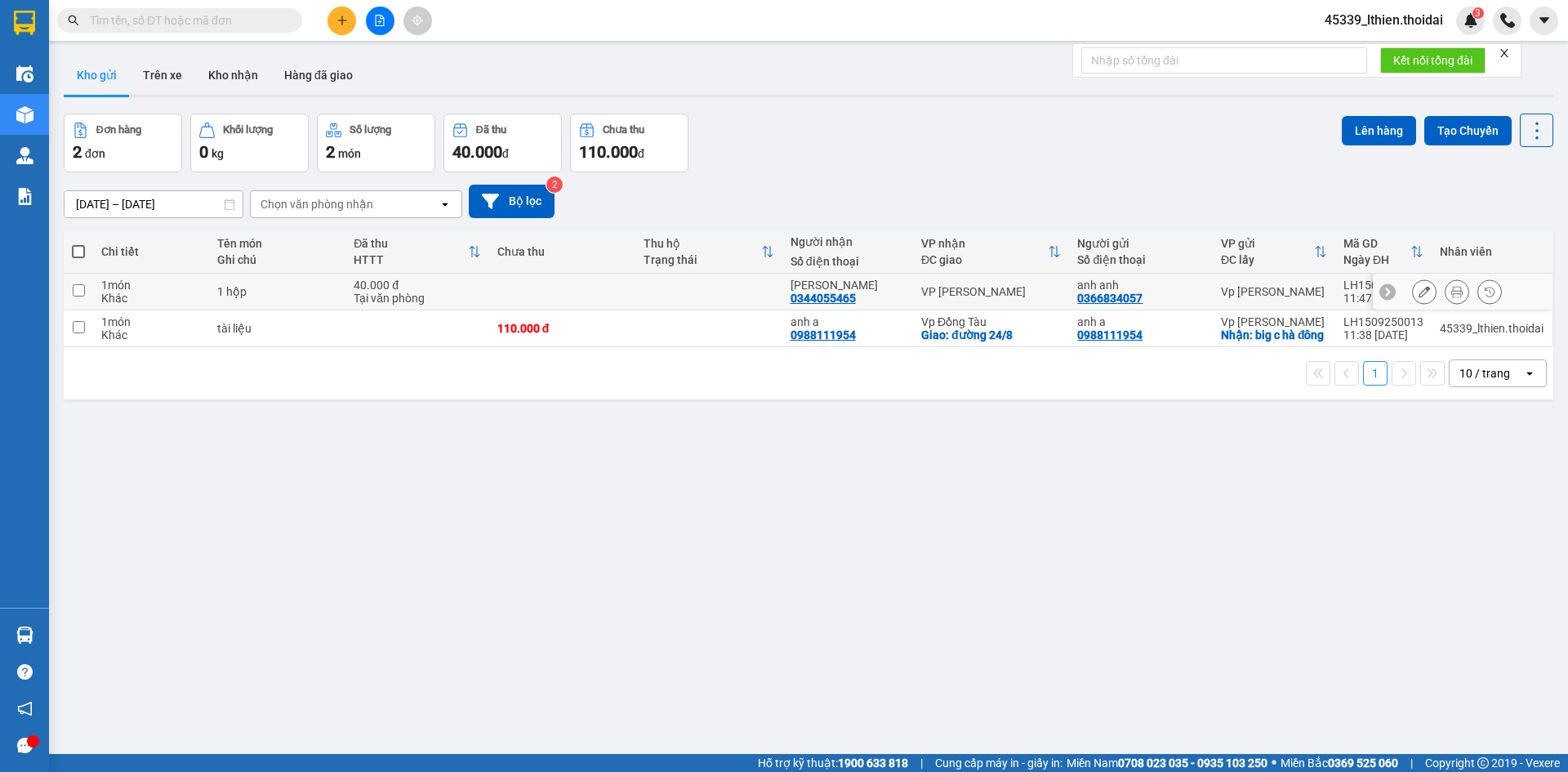
click at [79, 287] on input "checkbox" at bounding box center [79, 290] width 12 height 12
checkbox input "true"
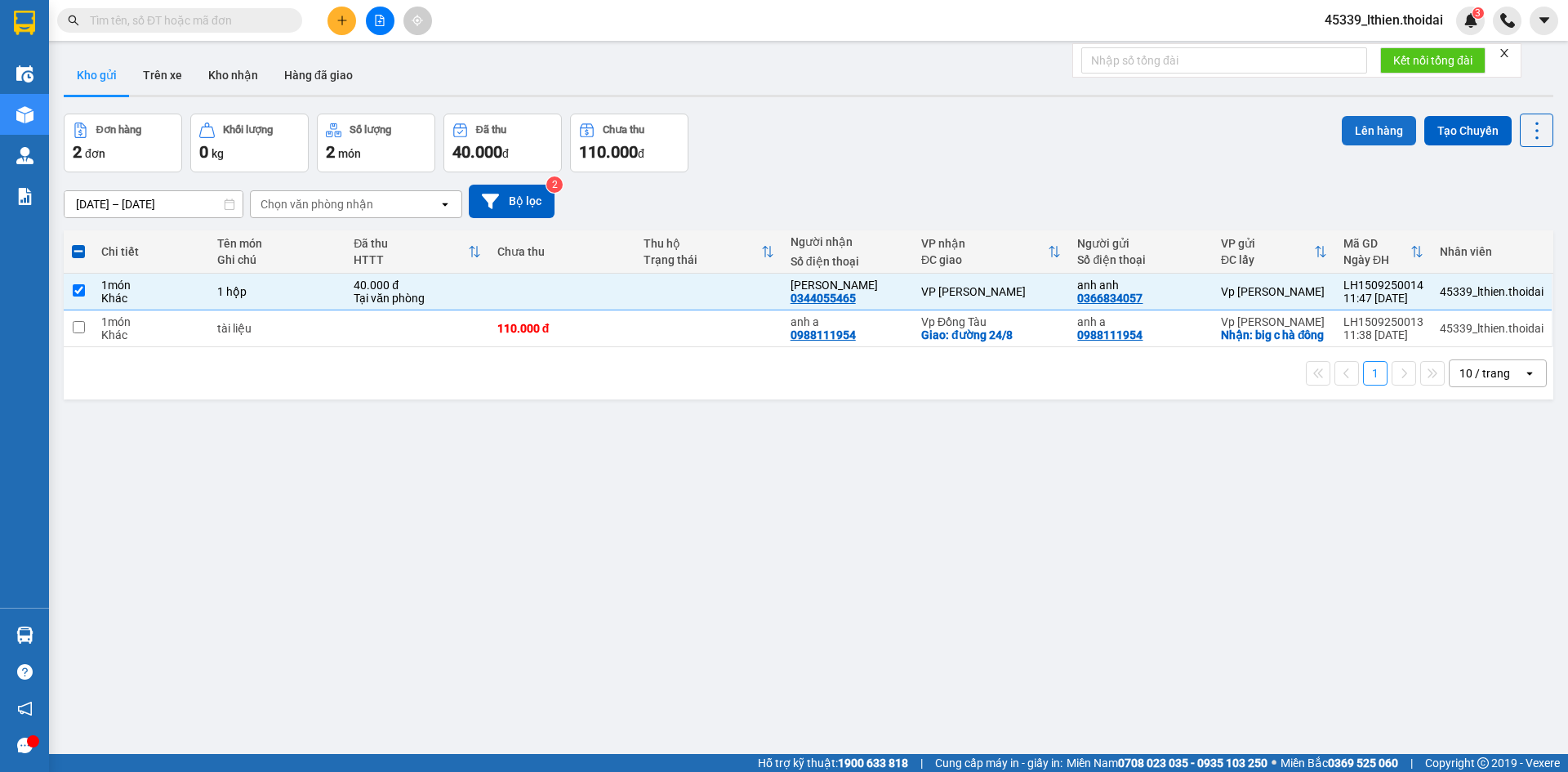
click at [1353, 127] on button "Lên hàng" at bounding box center [1379, 131] width 75 height 30
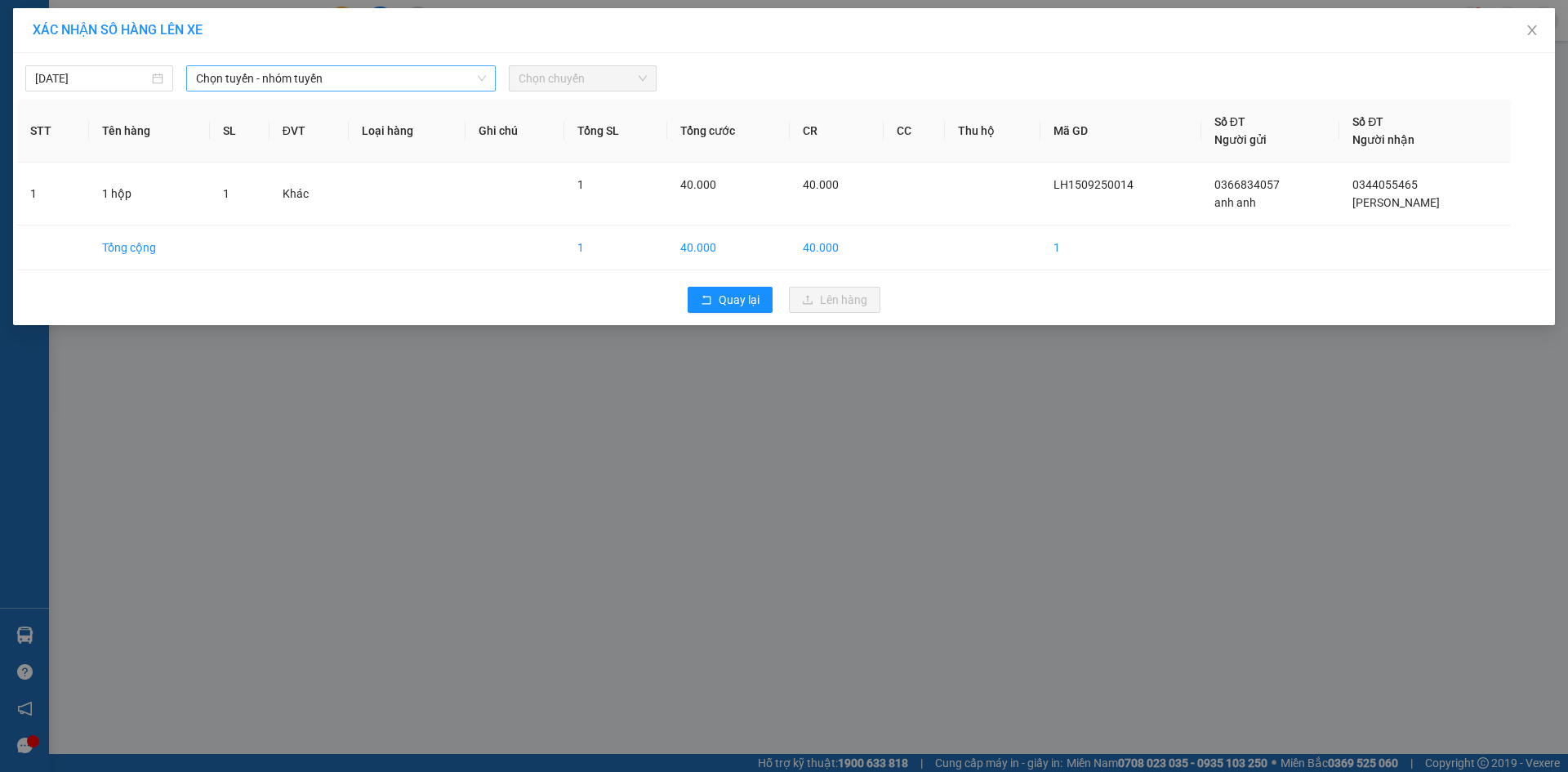
click at [481, 78] on icon "down" at bounding box center [482, 79] width 10 height 10
click at [317, 82] on span "Chọn tuyến - nhóm tuyến" at bounding box center [340, 78] width 289 height 25
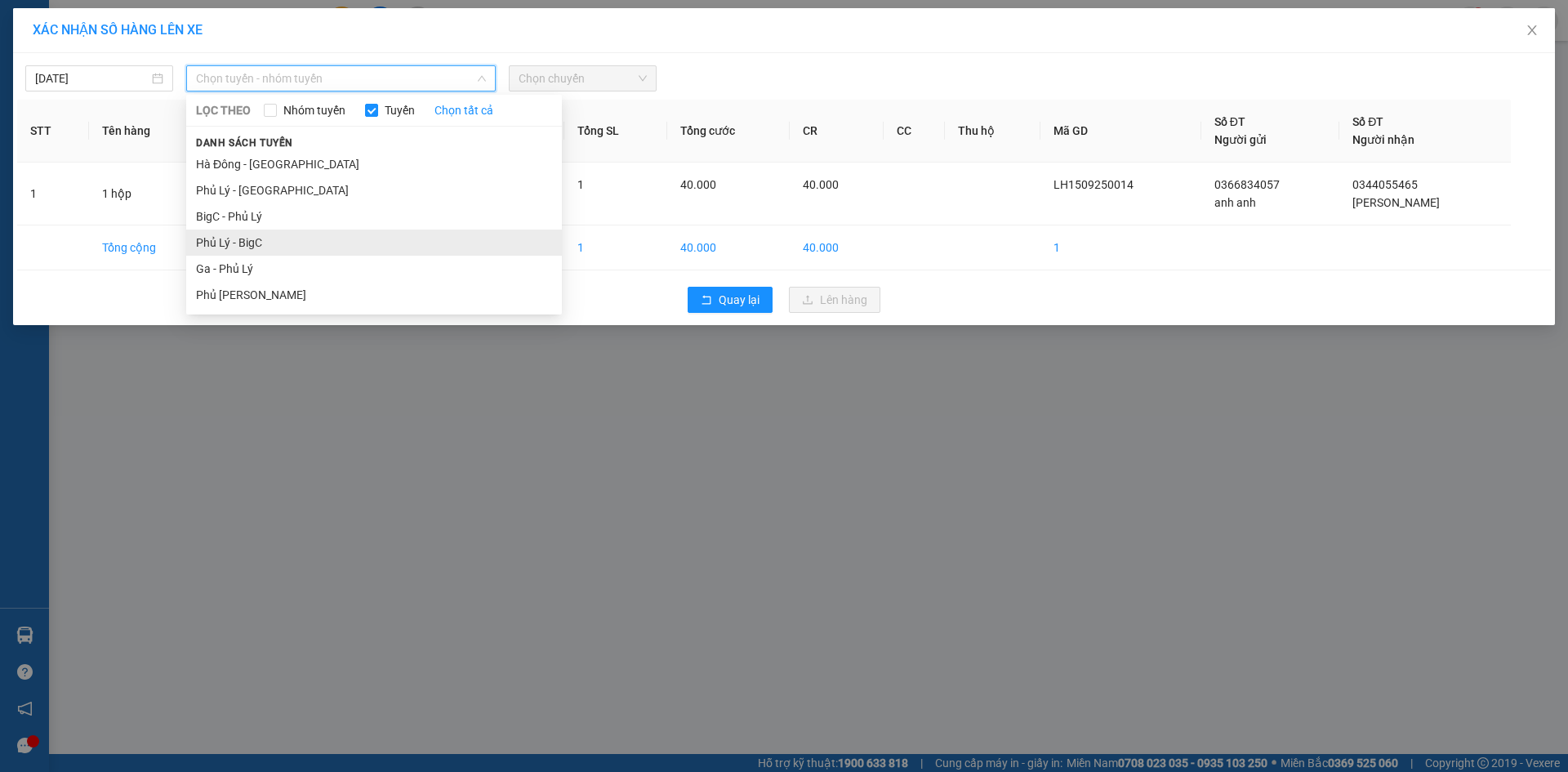
click at [236, 239] on li "Phủ Lý - BigC" at bounding box center [374, 242] width 375 height 26
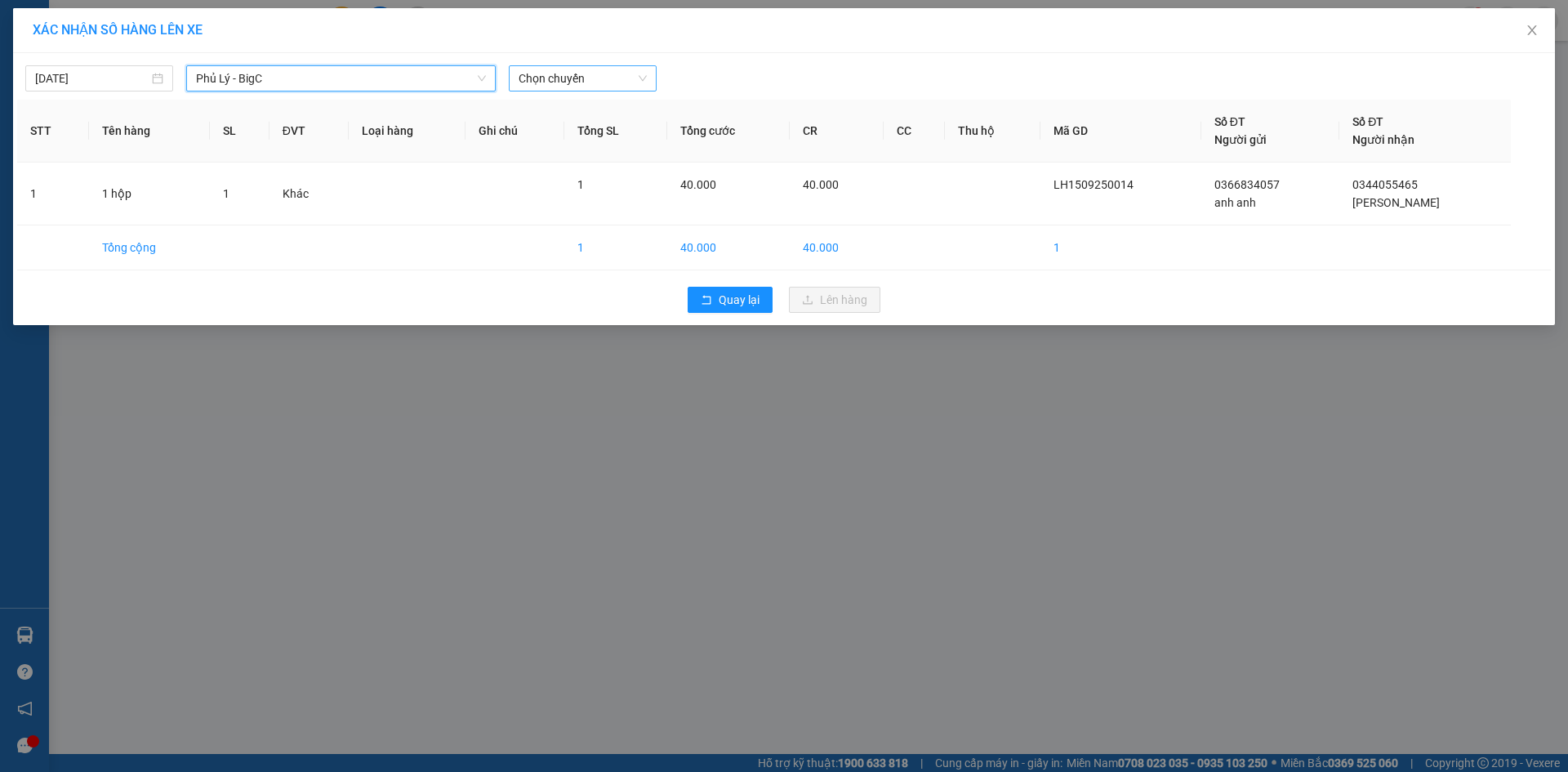
click at [645, 77] on span "Chọn chuyến" at bounding box center [582, 78] width 128 height 25
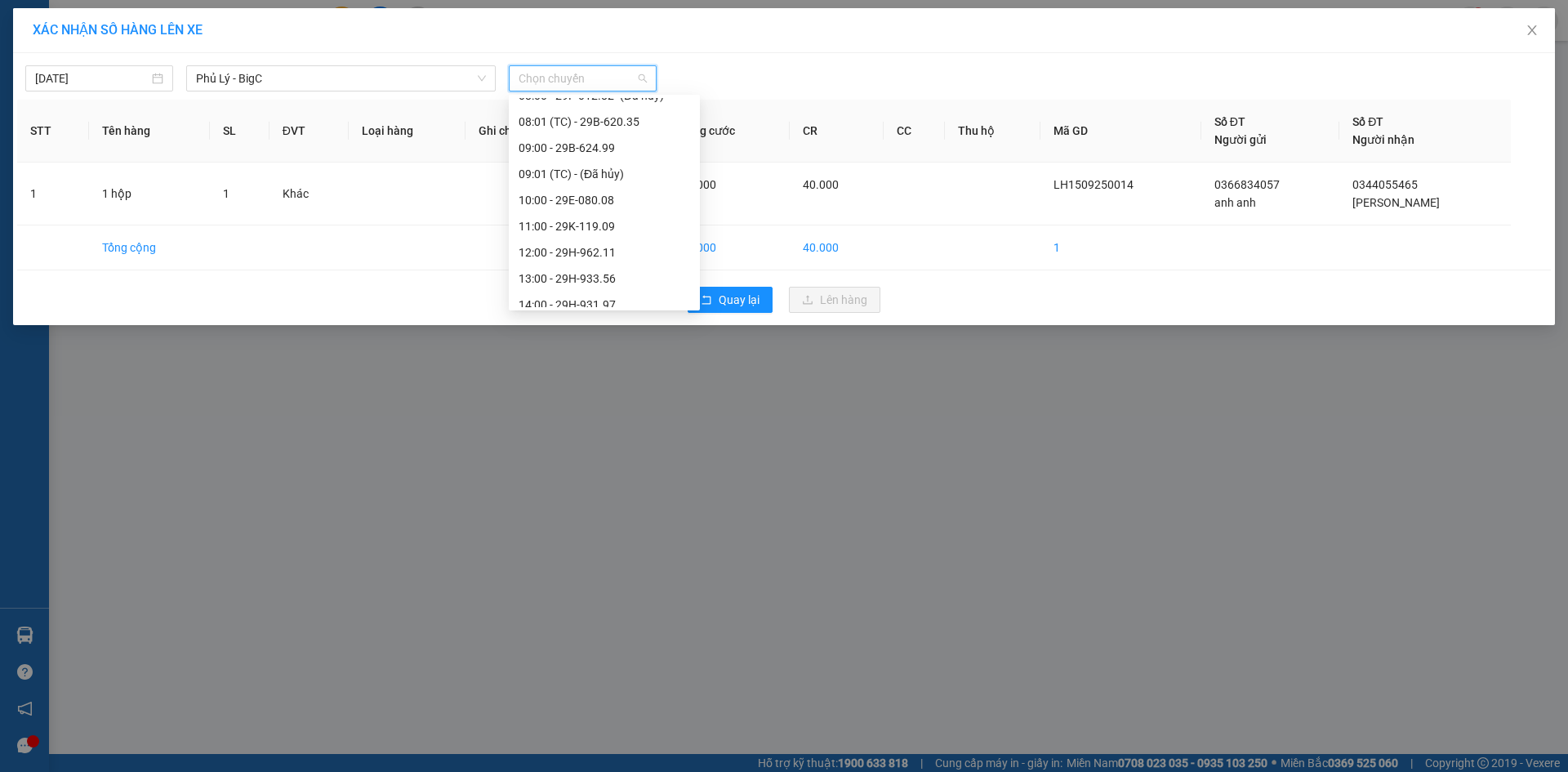
scroll to position [201, 0]
click at [555, 251] on div "12:00 - 29H-962.11" at bounding box center [604, 250] width 171 height 18
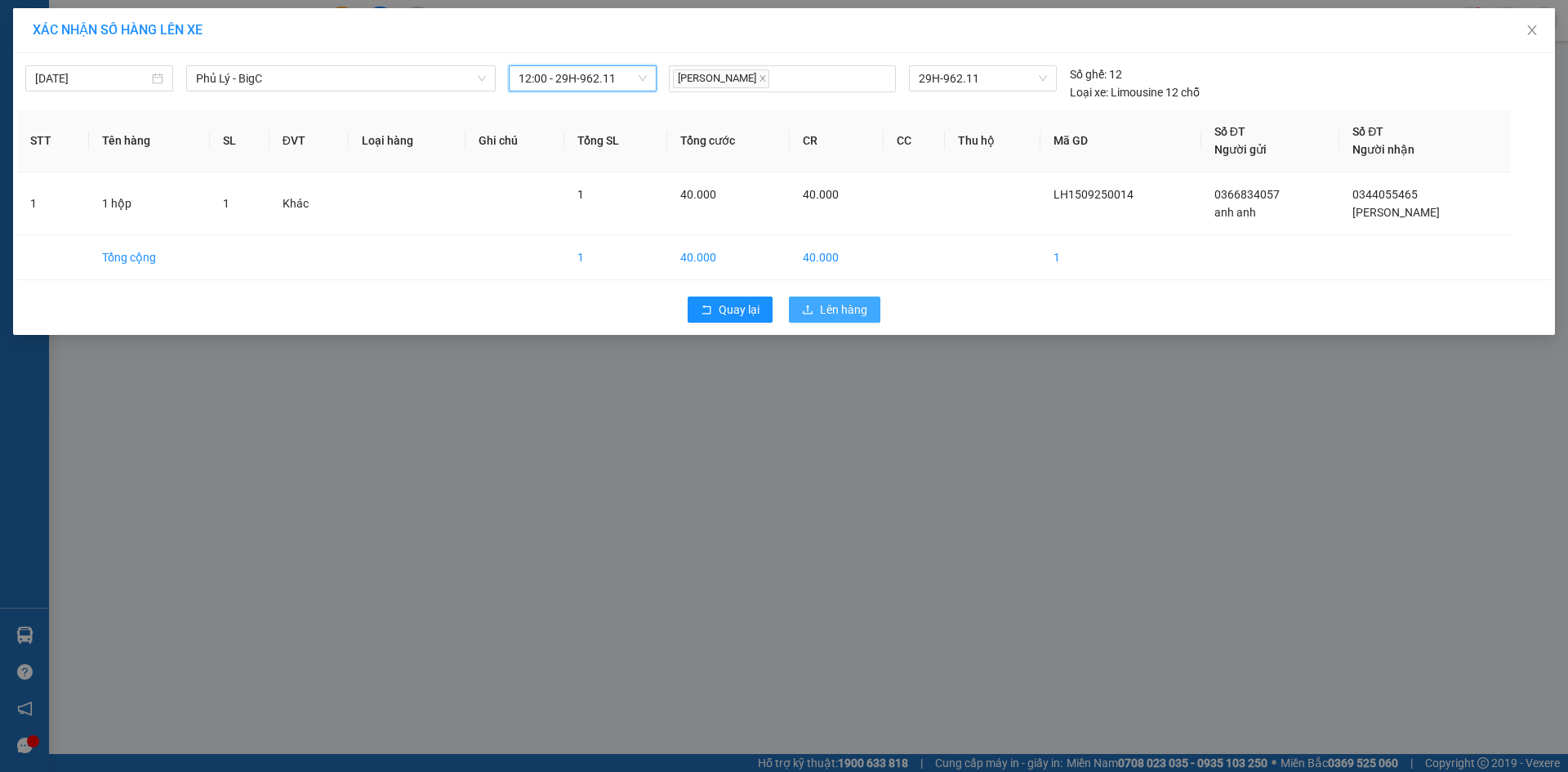
click at [820, 308] on span "Lên hàng" at bounding box center [844, 309] width 48 height 18
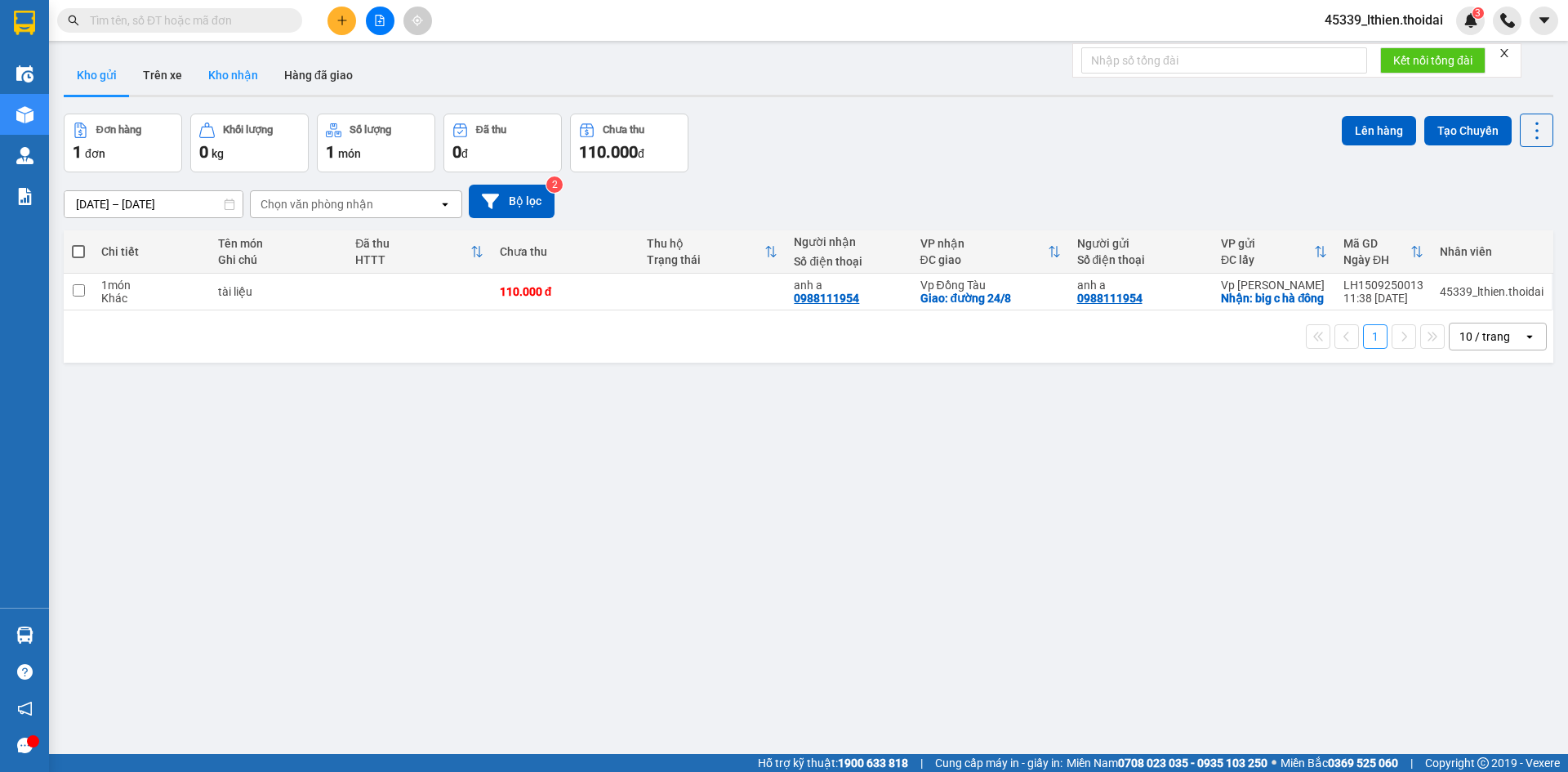
click at [228, 77] on button "Kho nhận" at bounding box center [233, 75] width 76 height 39
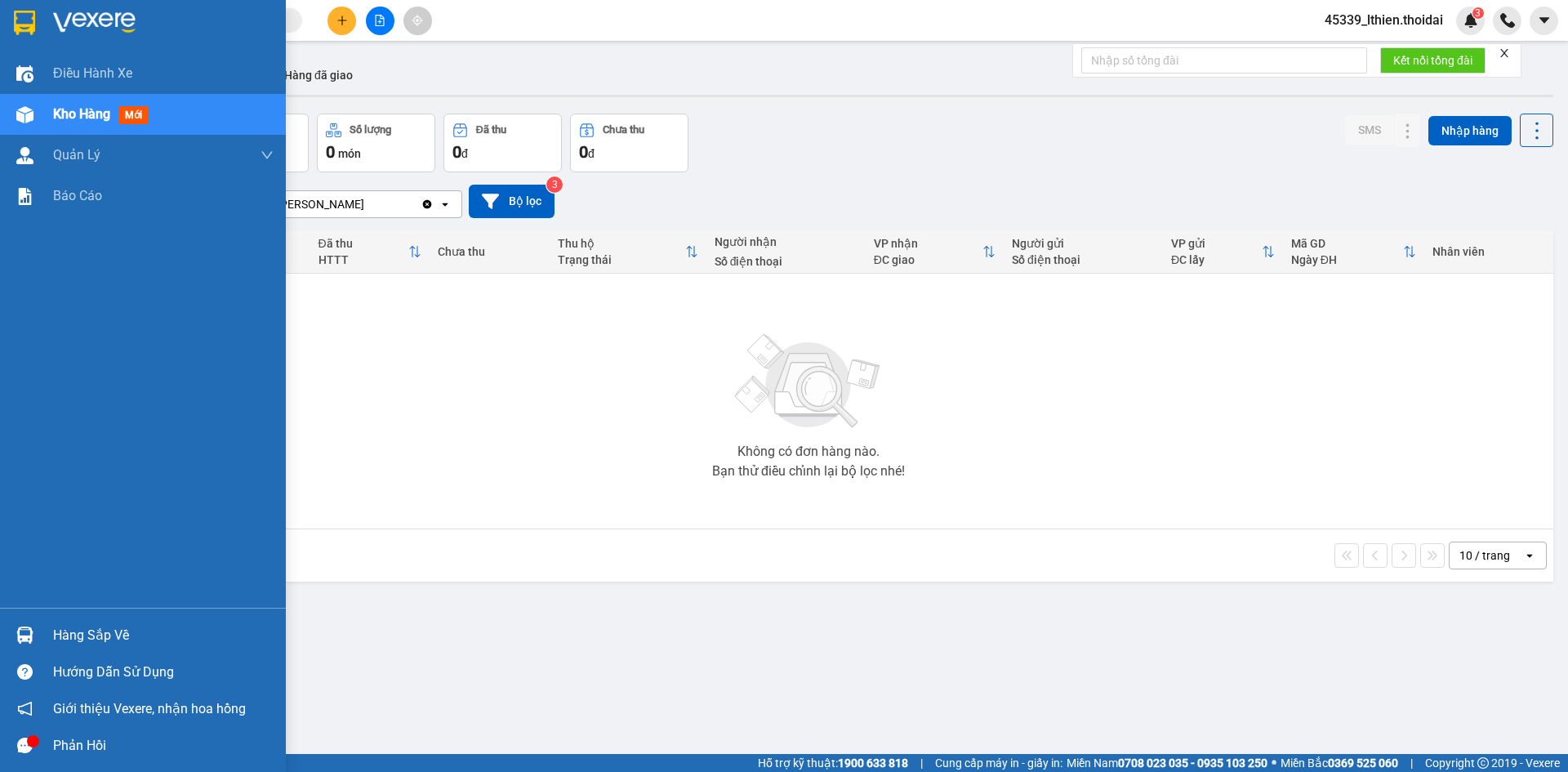
click at [25, 634] on img at bounding box center [25, 635] width 17 height 17
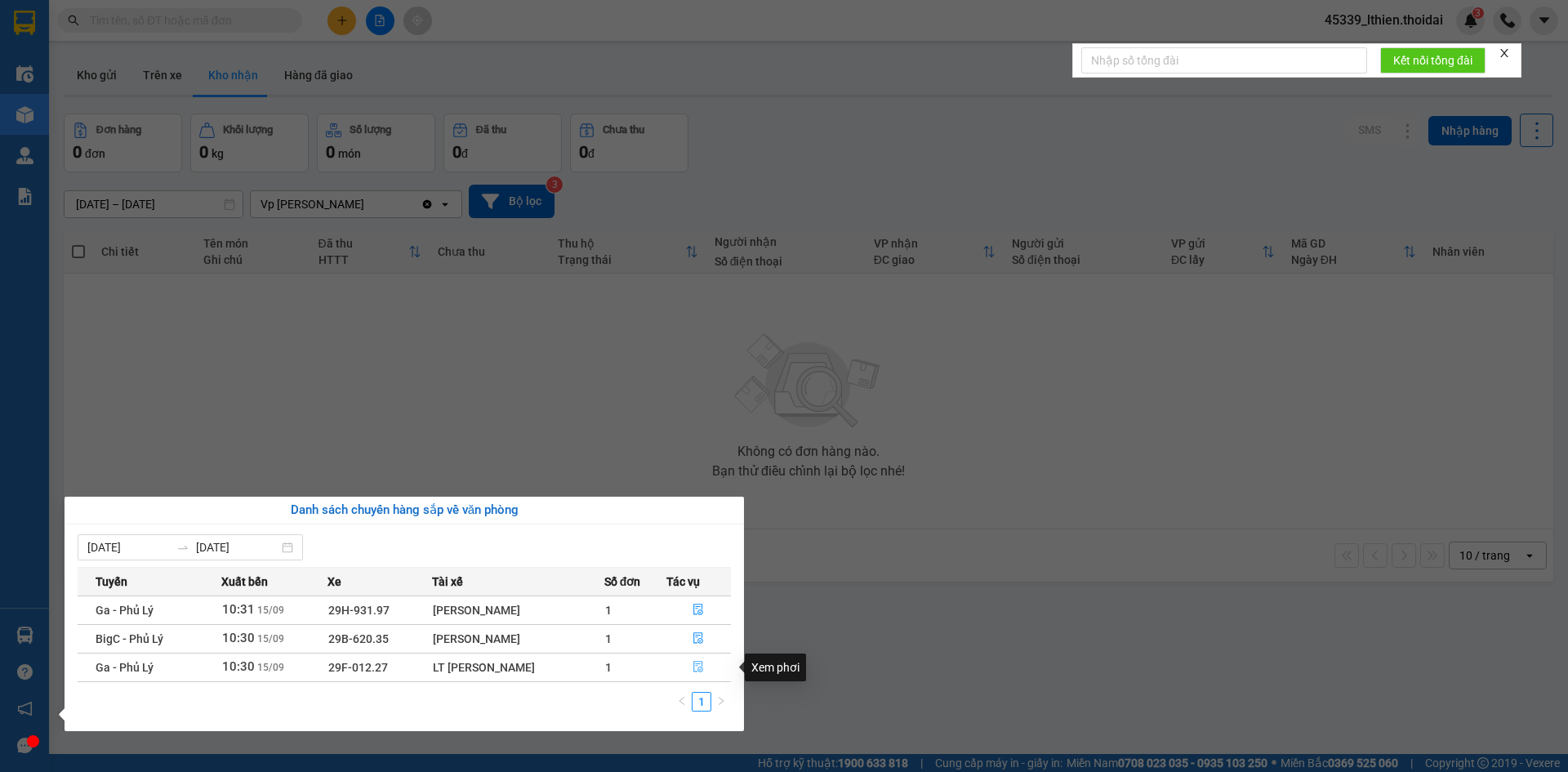
click at [699, 668] on icon "file-done" at bounding box center [698, 666] width 11 height 11
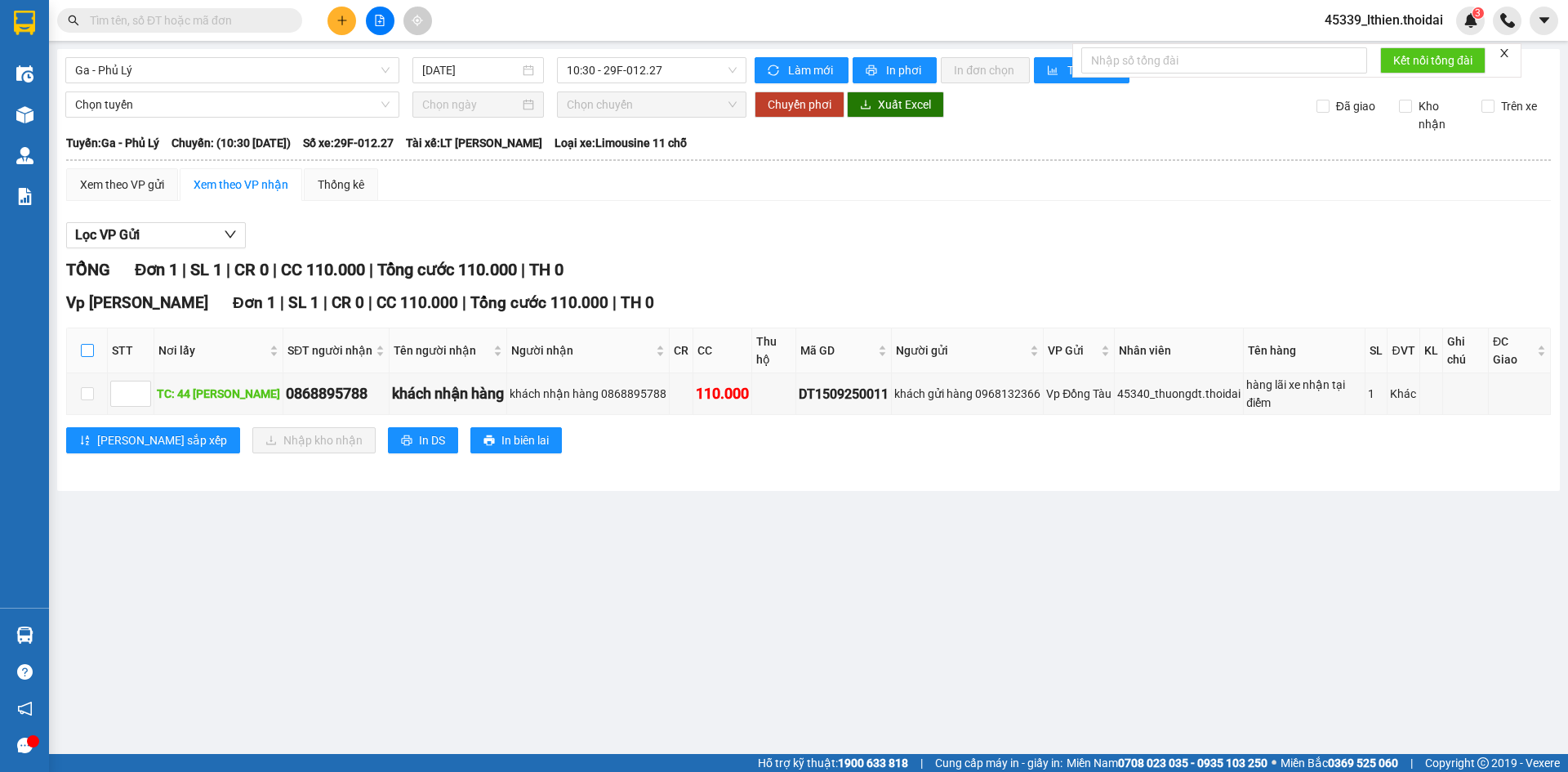
click at [87, 344] on input "checkbox" at bounding box center [87, 350] width 13 height 13
checkbox input "true"
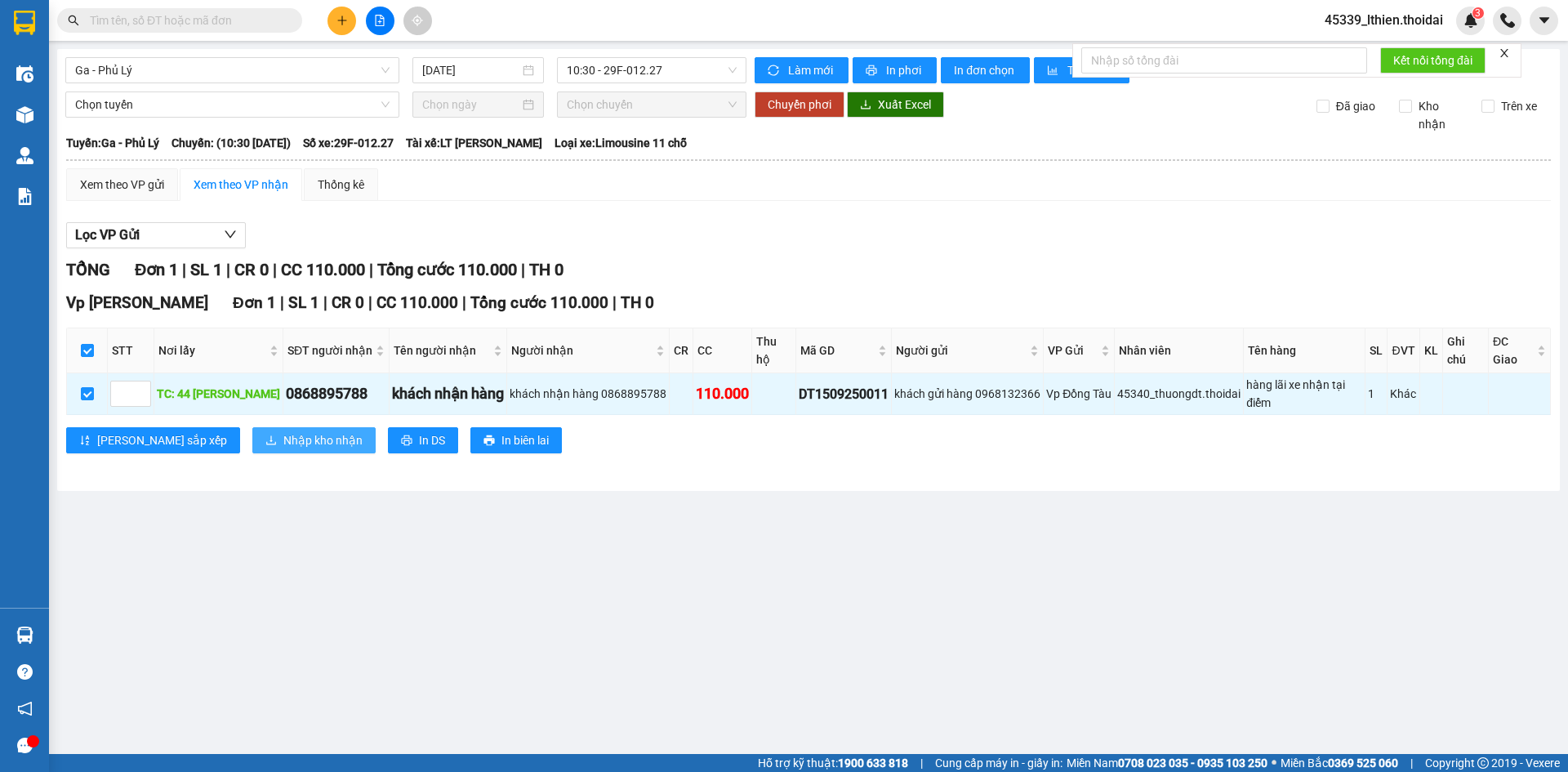
click at [284, 431] on span "Nhập kho nhận" at bounding box center [323, 440] width 79 height 18
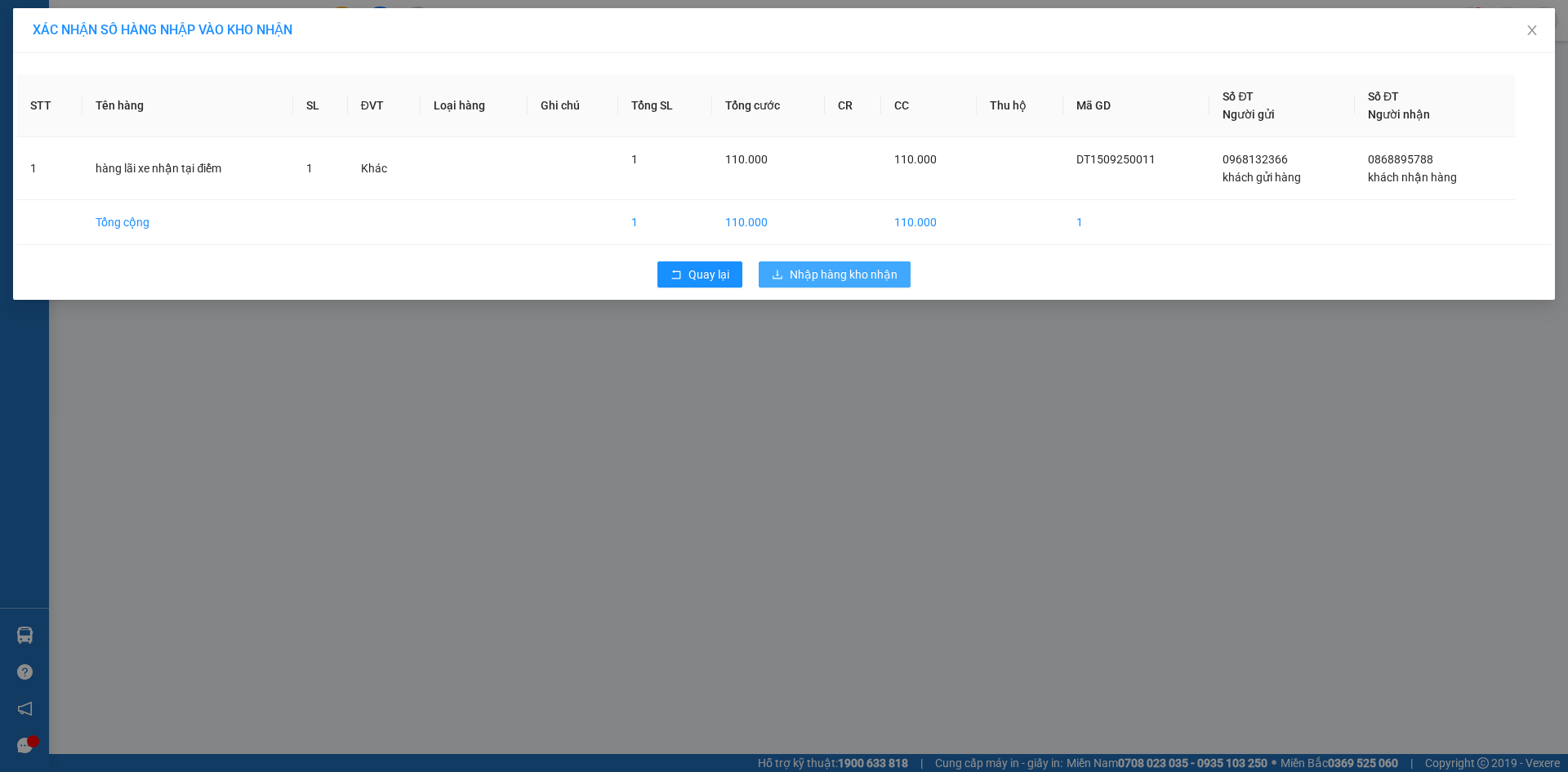
click at [802, 268] on span "Nhập hàng kho nhận" at bounding box center [843, 274] width 108 height 18
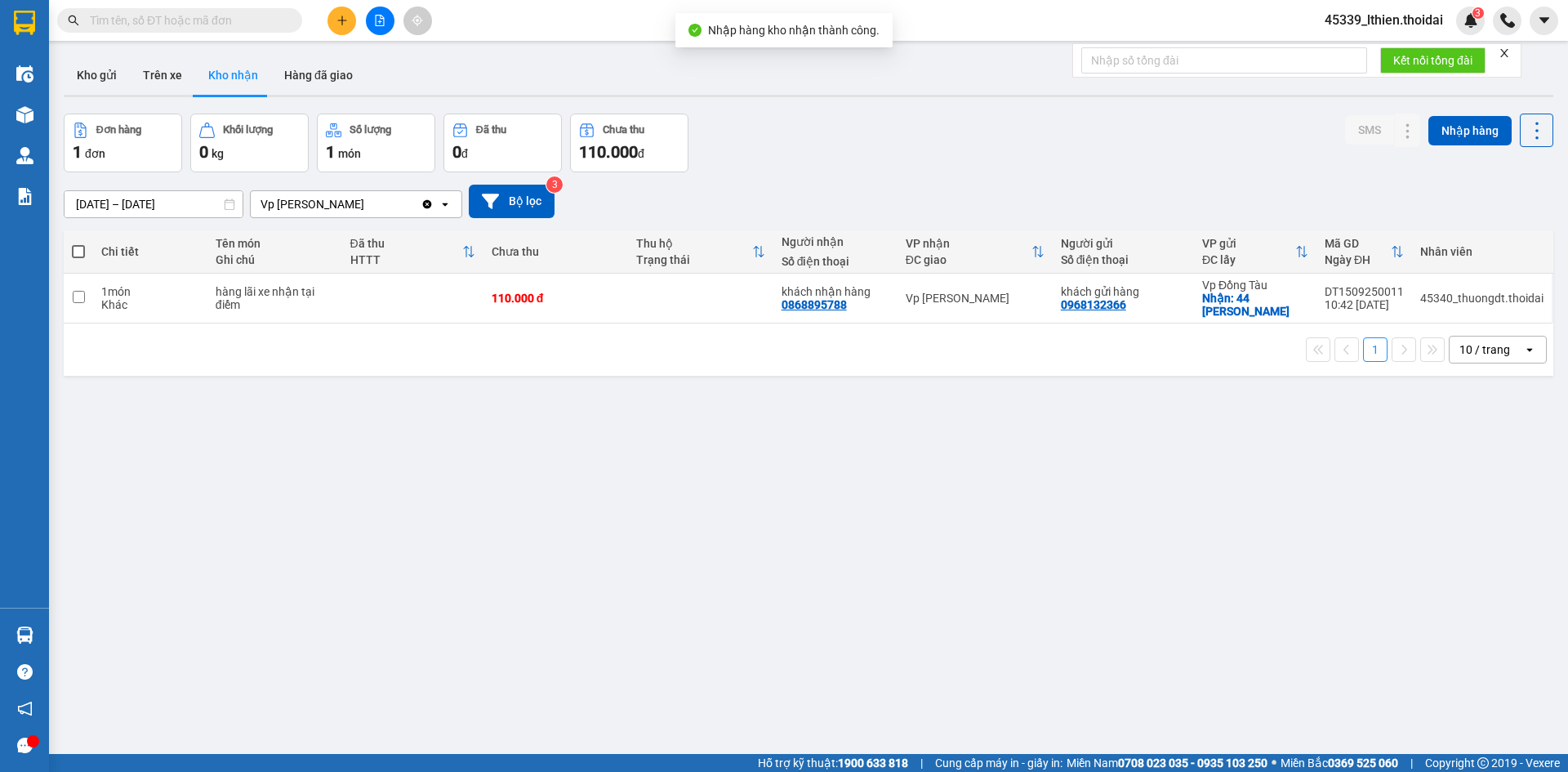
click at [235, 69] on button "Kho nhận" at bounding box center [233, 75] width 76 height 39
click at [76, 300] on input "checkbox" at bounding box center [79, 296] width 12 height 12
checkbox input "true"
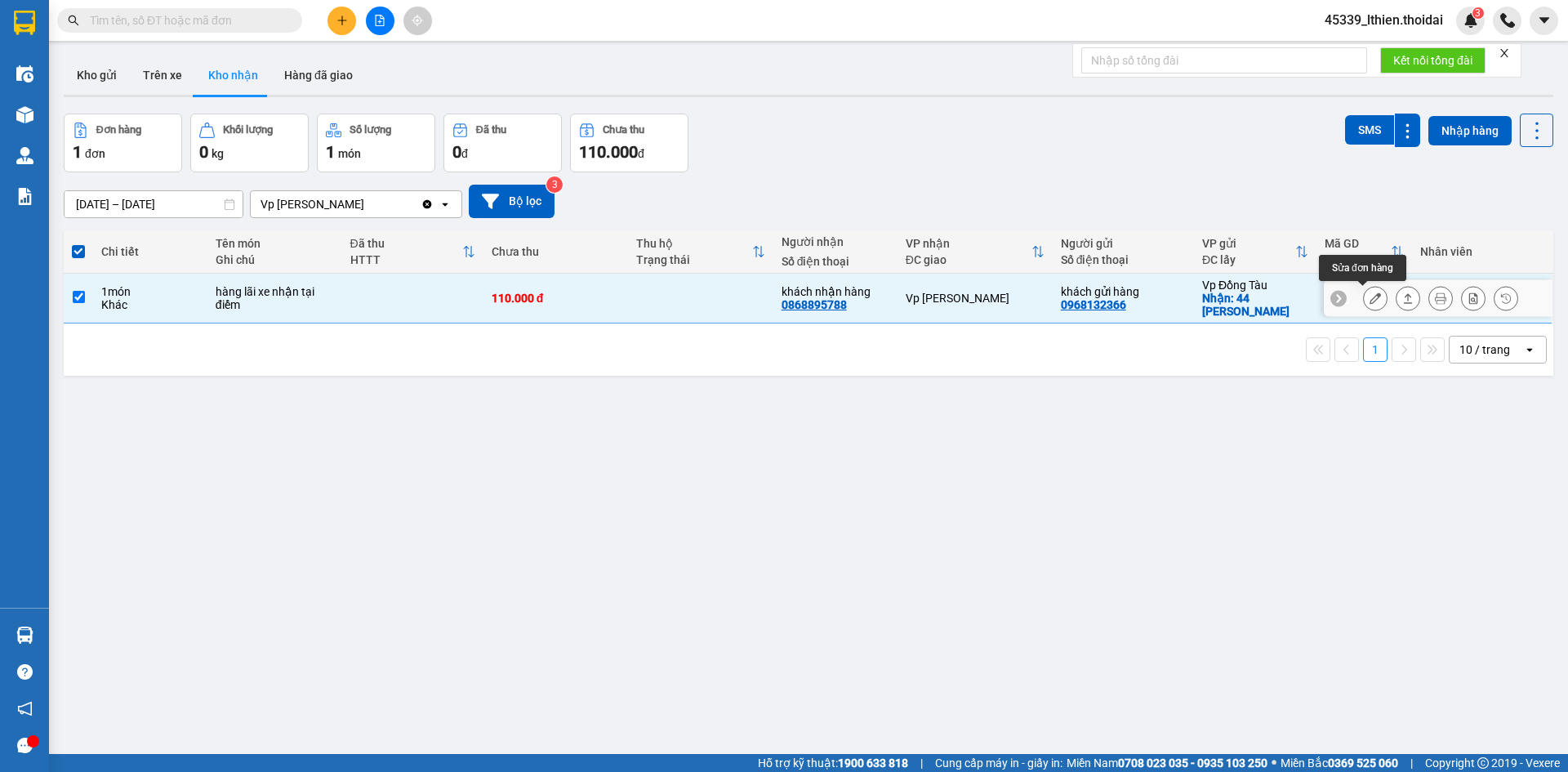
click at [1369, 297] on icon at bounding box center [1374, 297] width 11 height 11
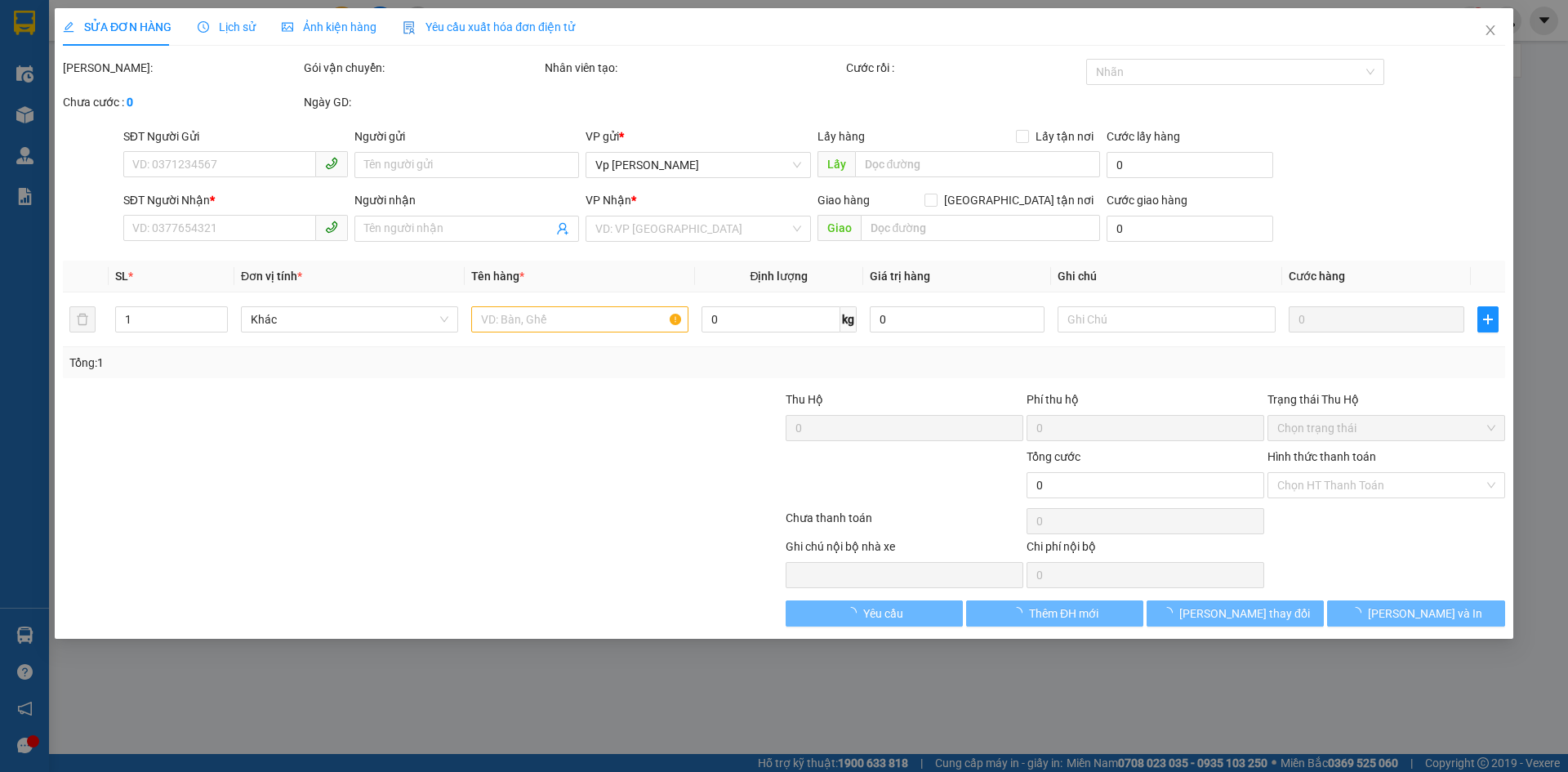
type input "0968132366"
type input "khách gửi hàng"
checkbox input "true"
type input "44 Lý Thường Kiệt"
type input "0868895788"
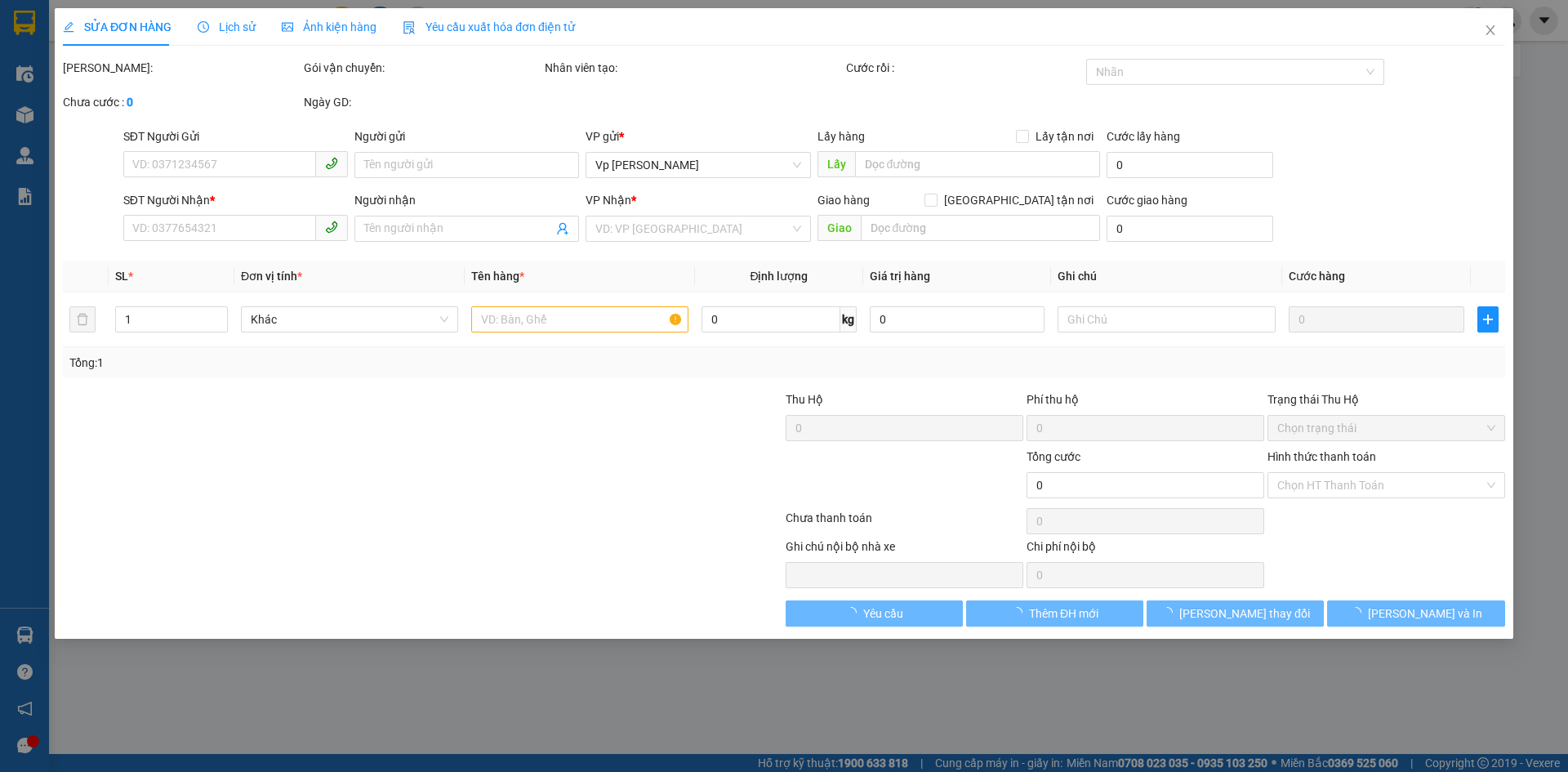
type input "khách nhận hàng"
type input "110.000"
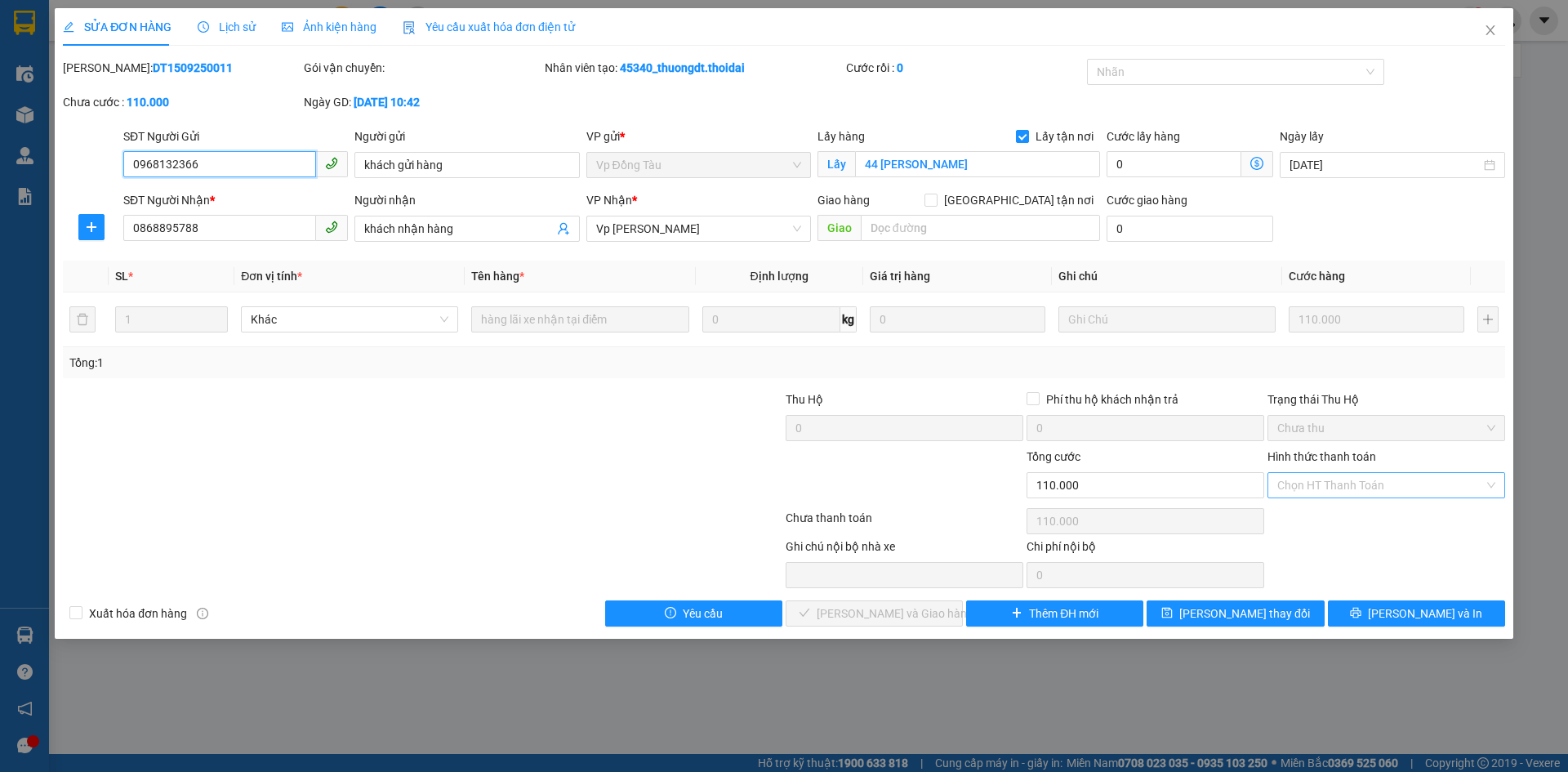
click at [1491, 484] on div "Chọn HT Thanh Toán" at bounding box center [1386, 485] width 238 height 26
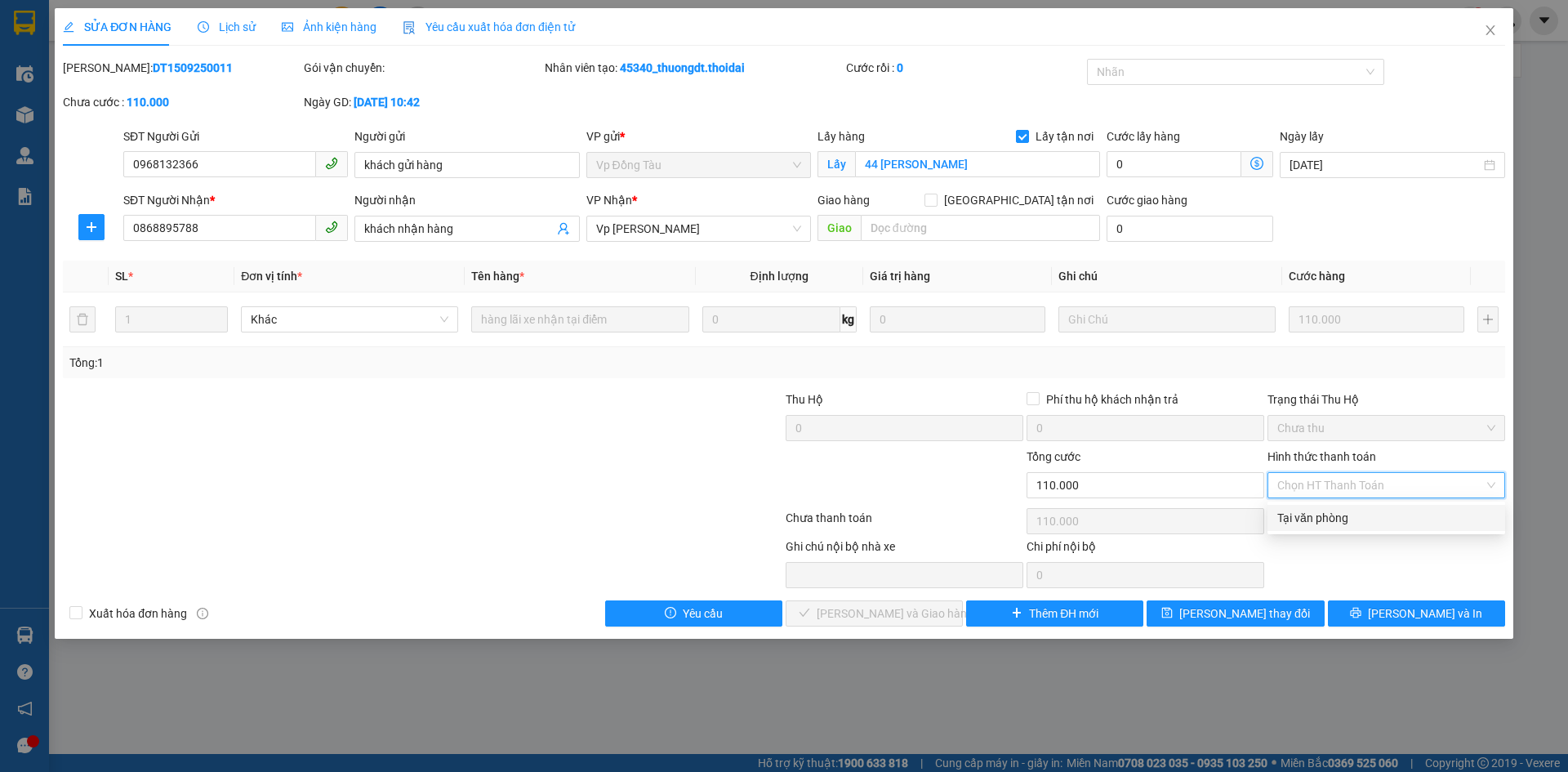
click at [1336, 522] on div "Tại văn phòng" at bounding box center [1385, 517] width 218 height 18
type input "0"
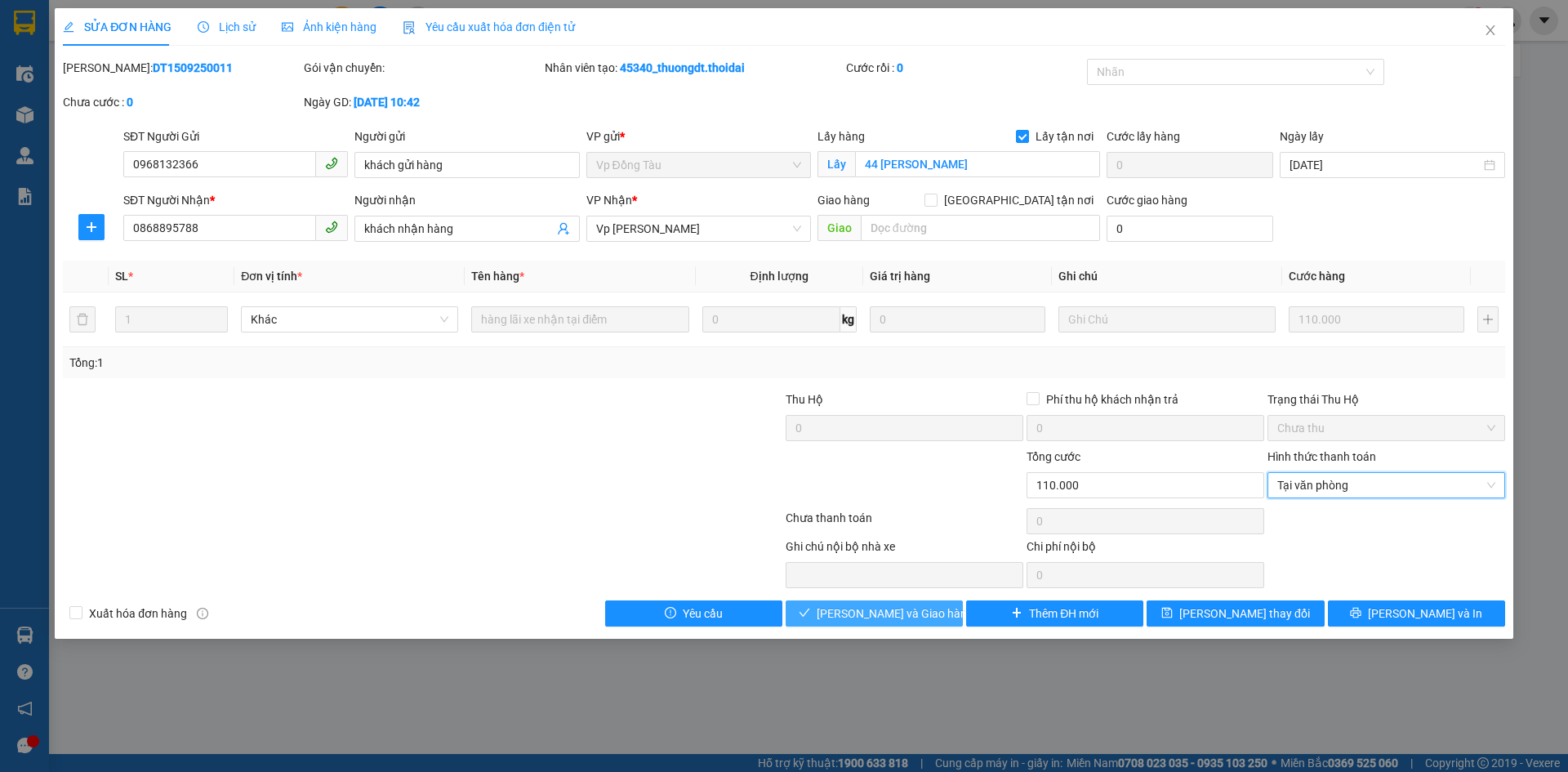
click at [893, 610] on span "Lưu và Giao hàng" at bounding box center [895, 613] width 157 height 18
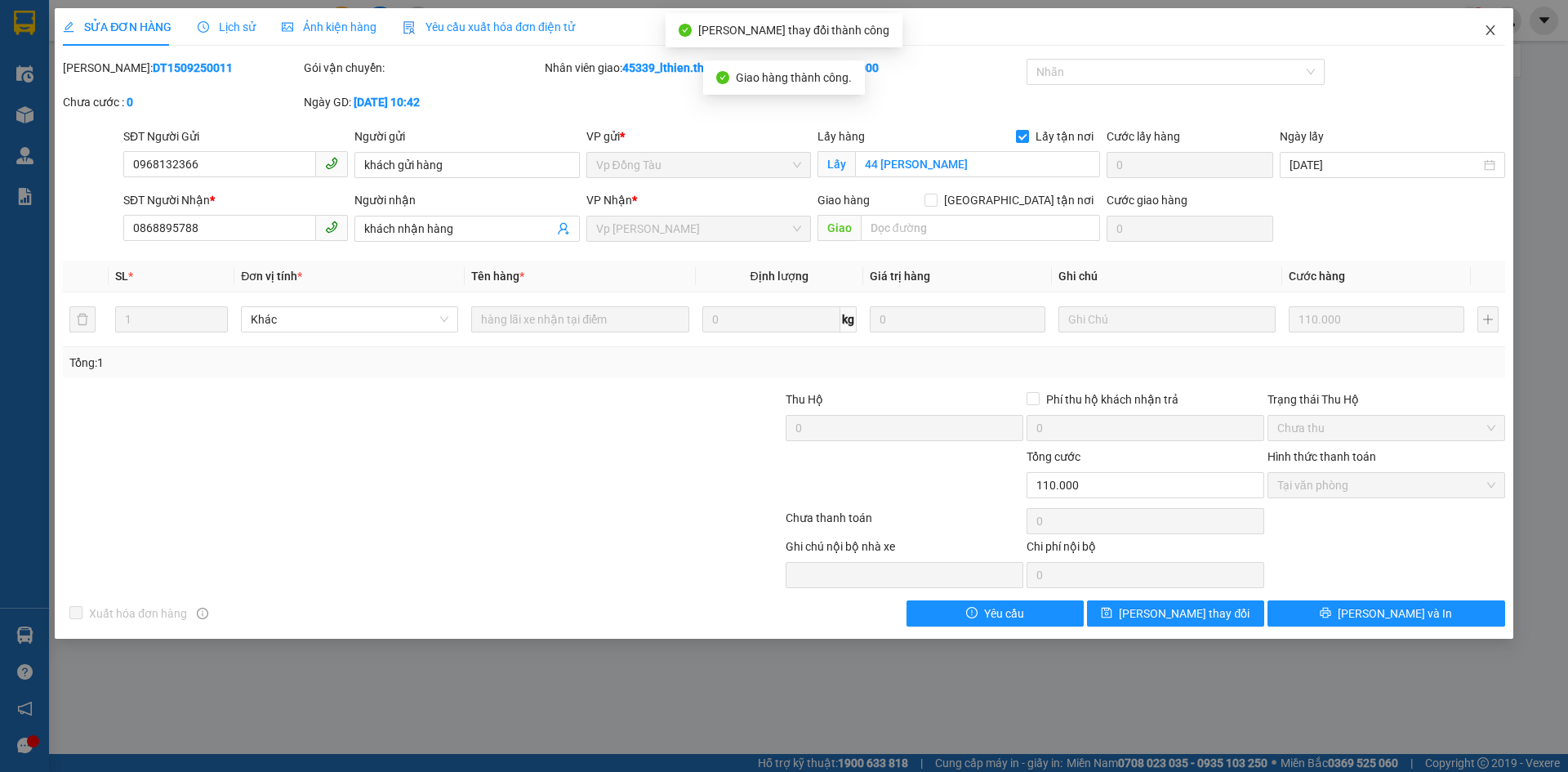
click at [1488, 31] on icon "close" at bounding box center [1490, 30] width 13 height 13
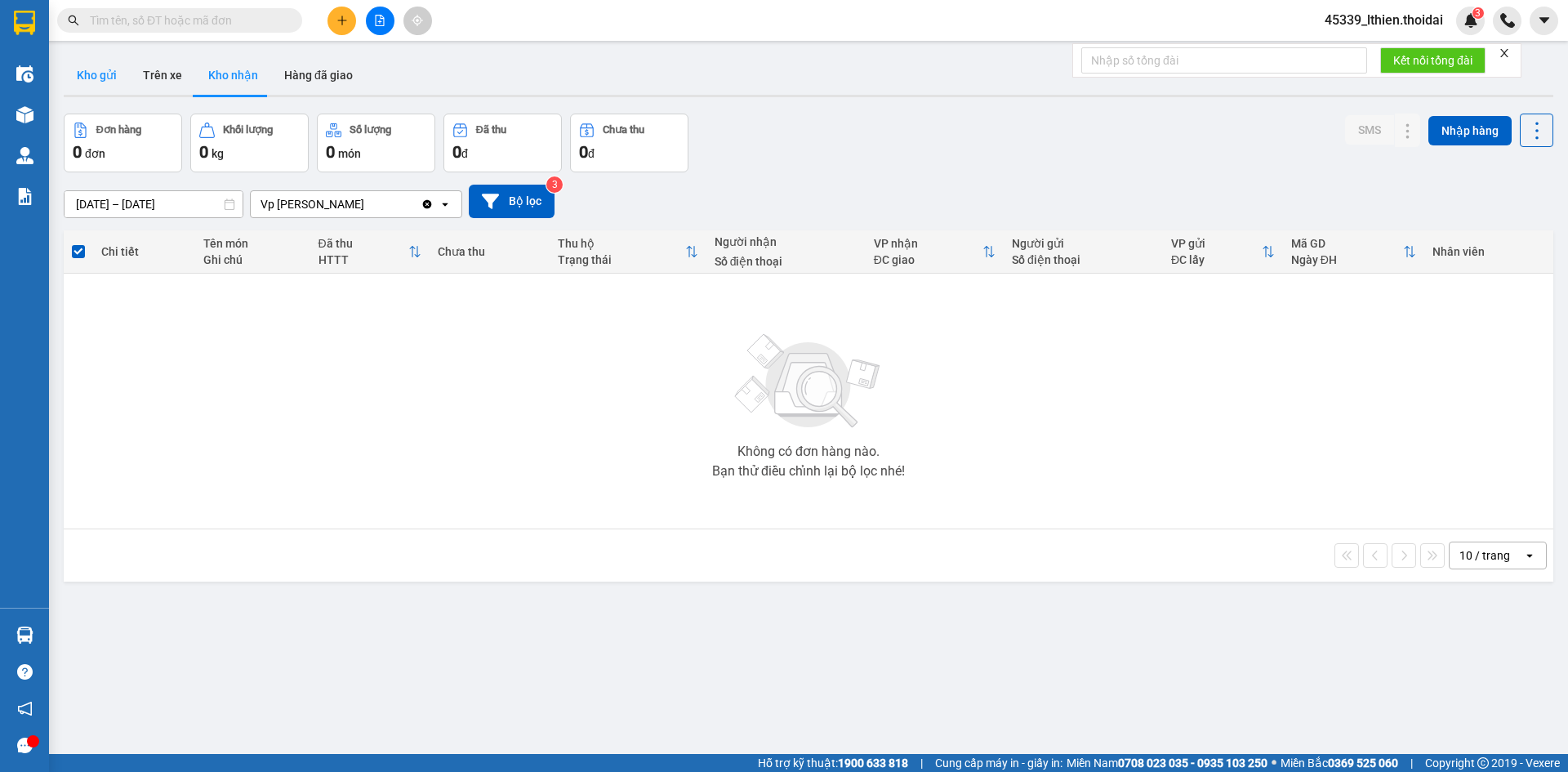
click at [100, 74] on button "Kho gửi" at bounding box center [97, 75] width 66 height 39
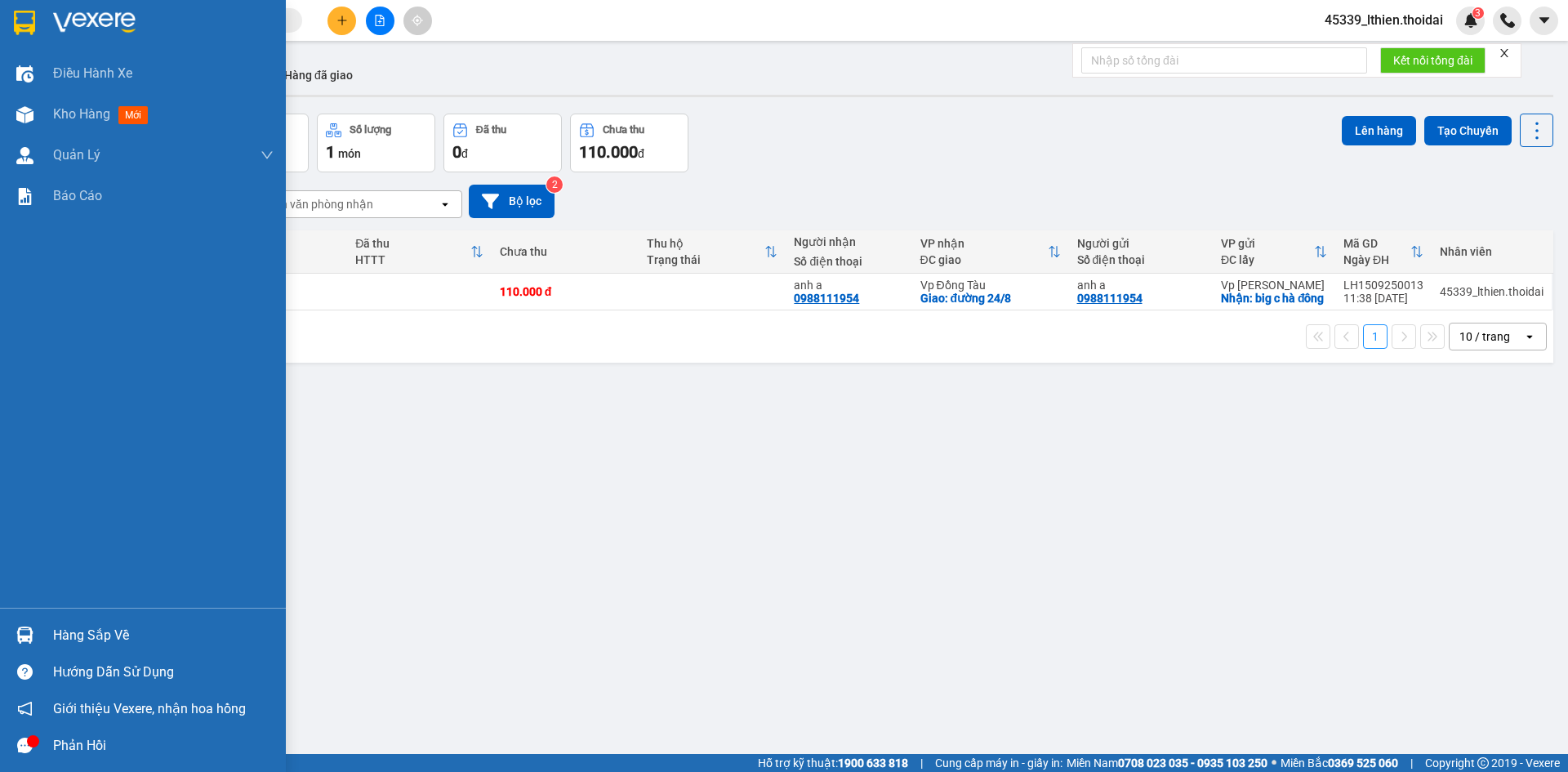
click at [29, 632] on img at bounding box center [25, 635] width 17 height 17
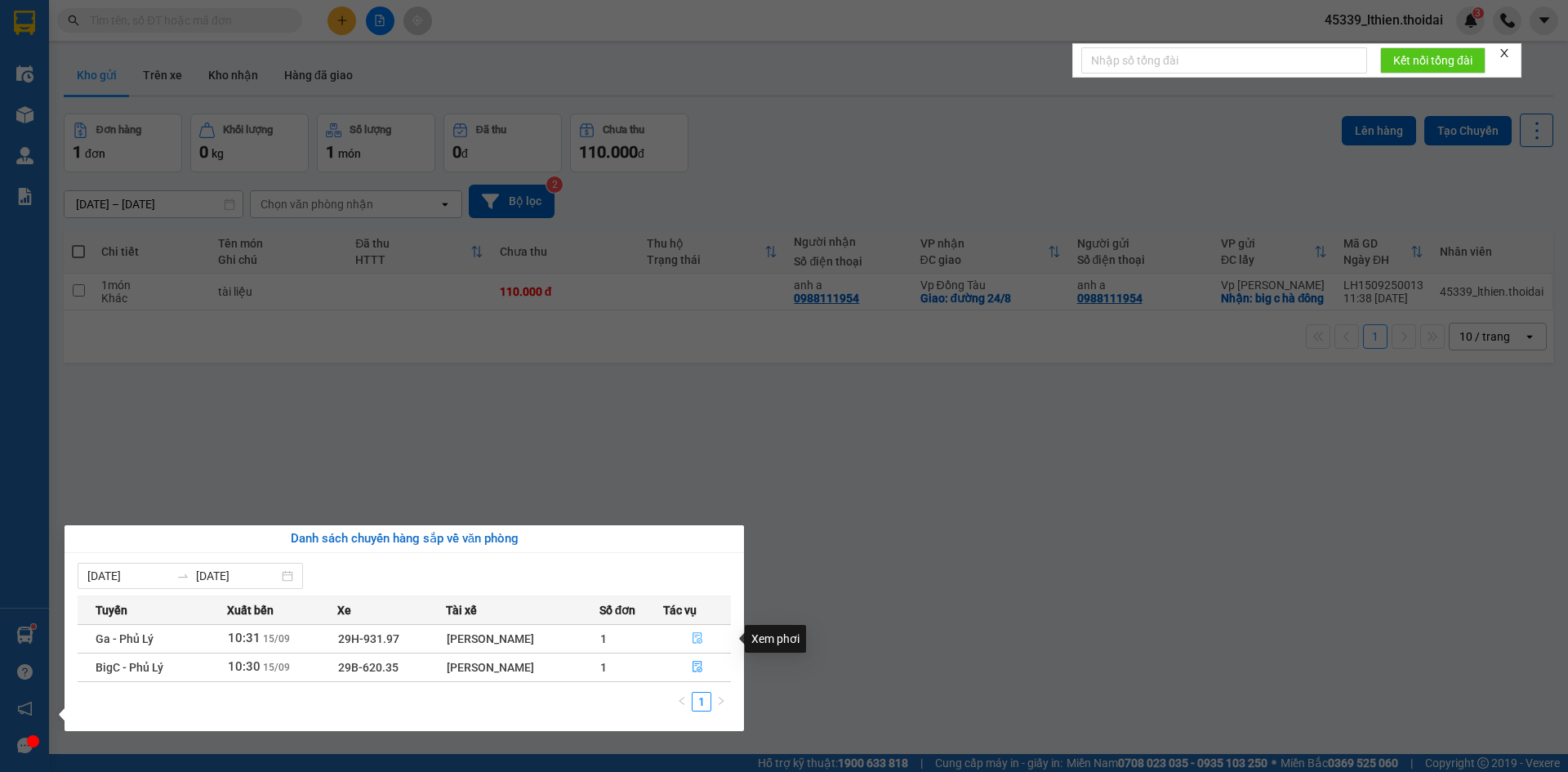
click at [698, 634] on icon "file-done" at bounding box center [697, 637] width 11 height 11
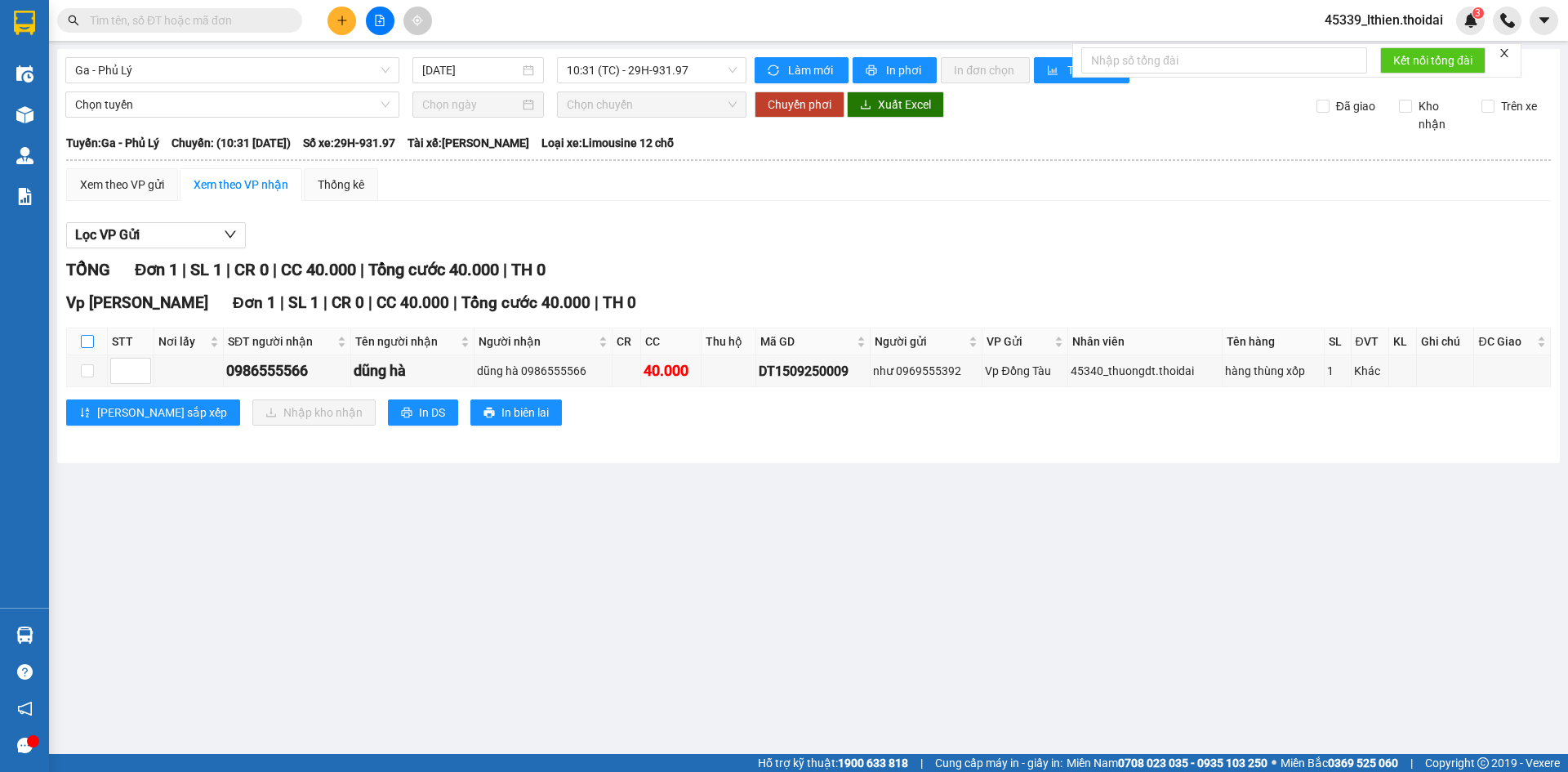
click at [87, 342] on input "checkbox" at bounding box center [87, 341] width 13 height 13
checkbox input "true"
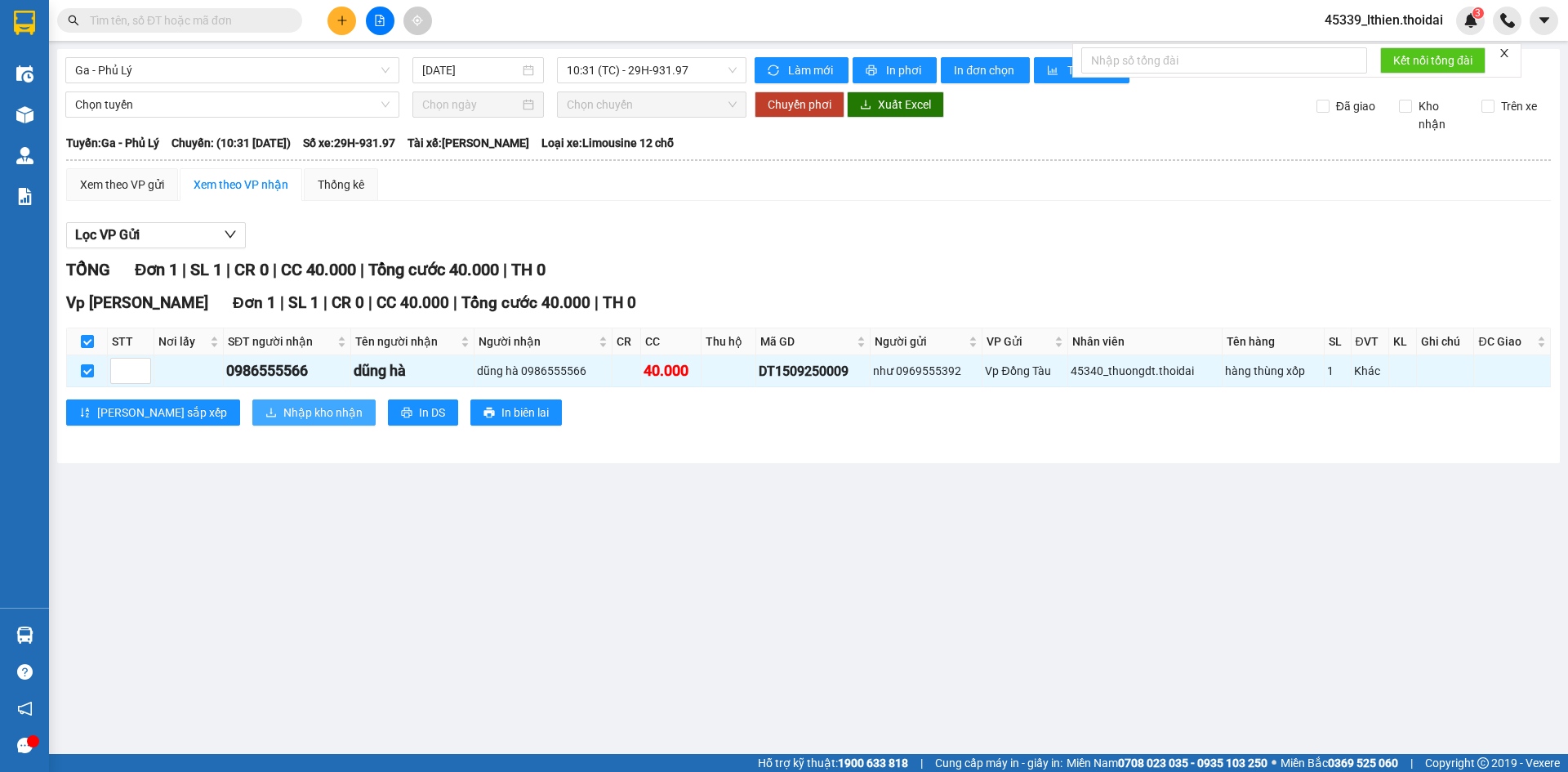
click at [284, 410] on span "Nhập kho nhận" at bounding box center [323, 412] width 79 height 18
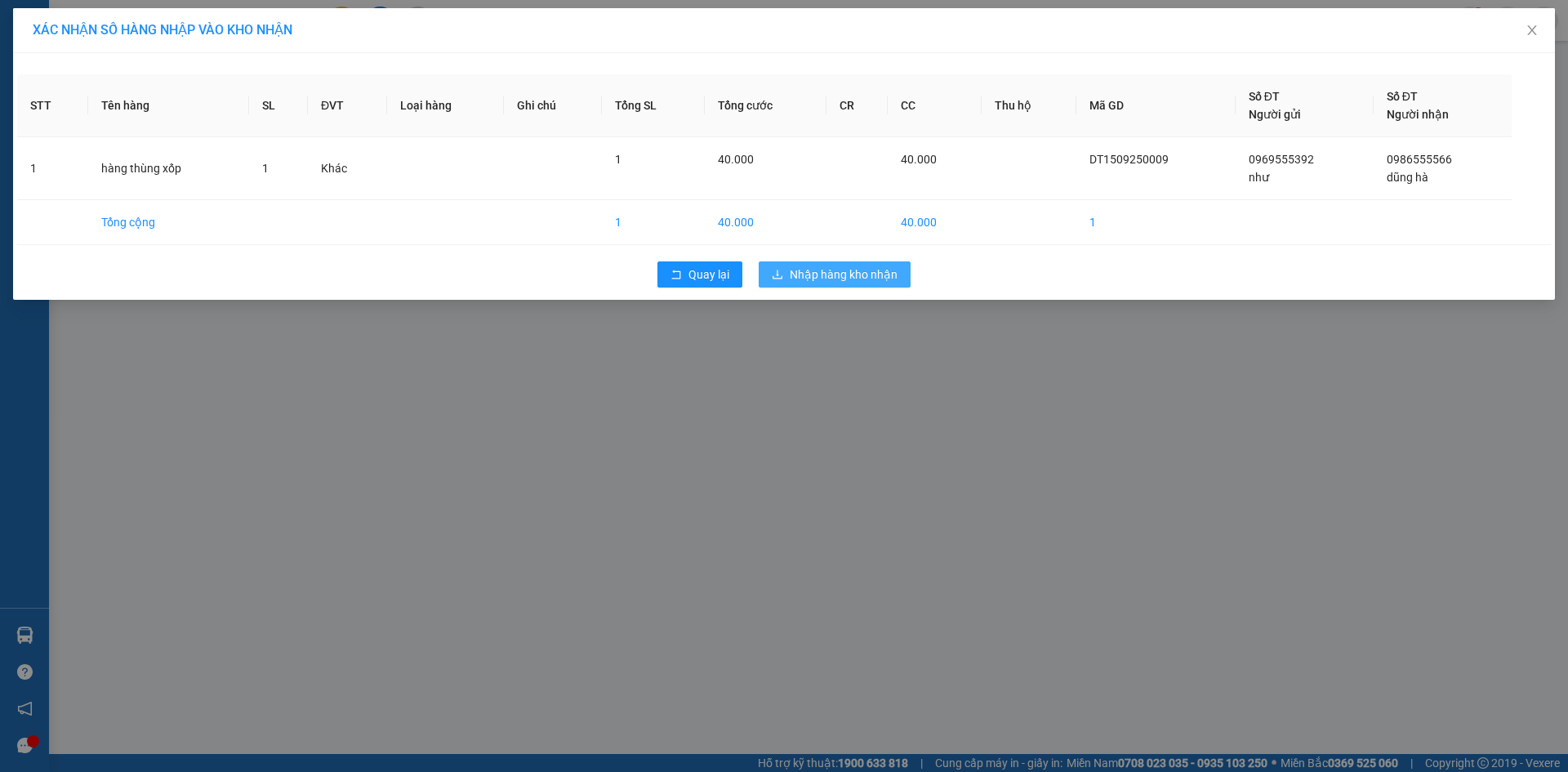
click at [846, 276] on span "Nhập hàng kho nhận" at bounding box center [843, 274] width 108 height 18
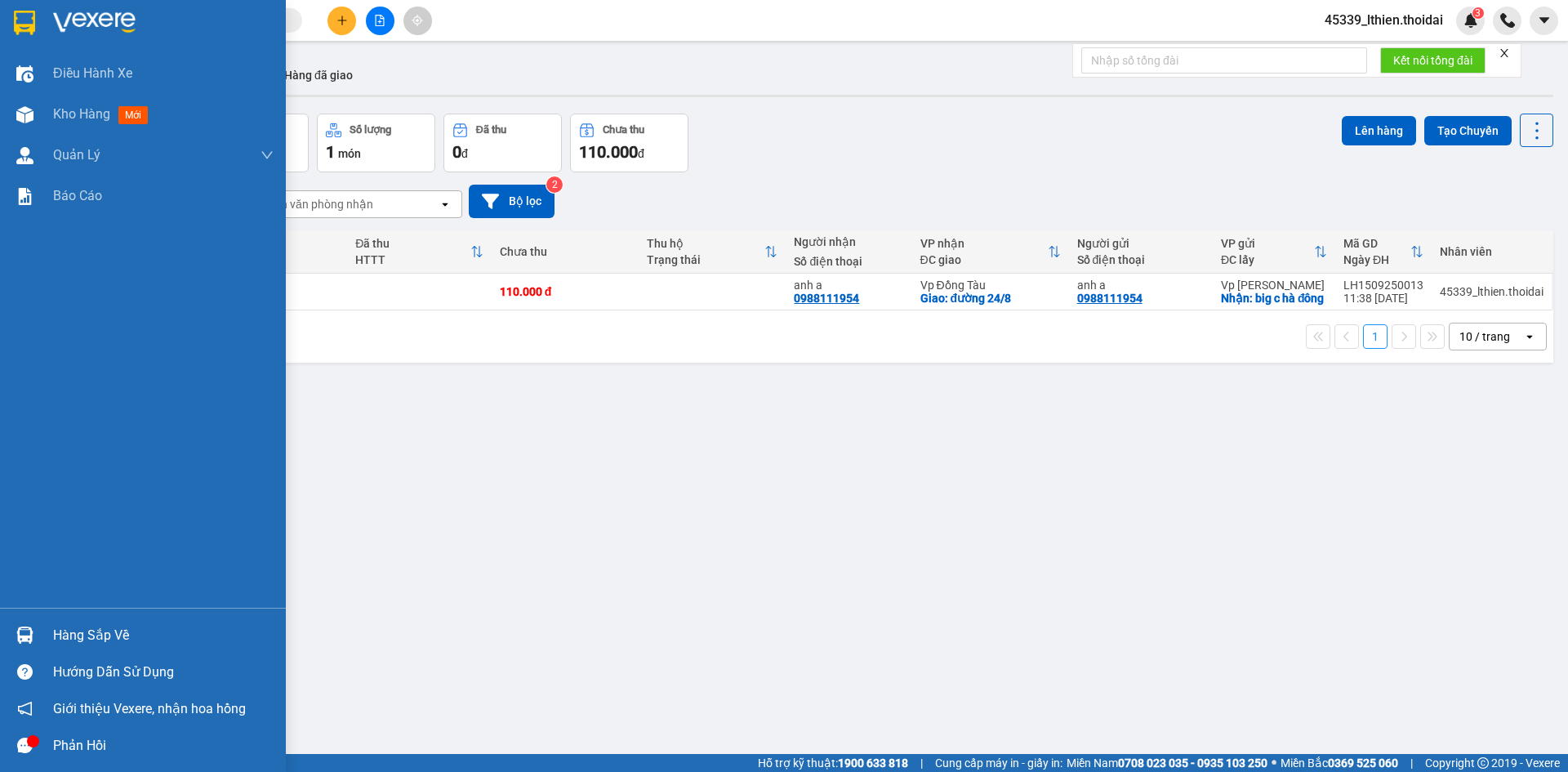
click at [26, 630] on img at bounding box center [25, 635] width 17 height 17
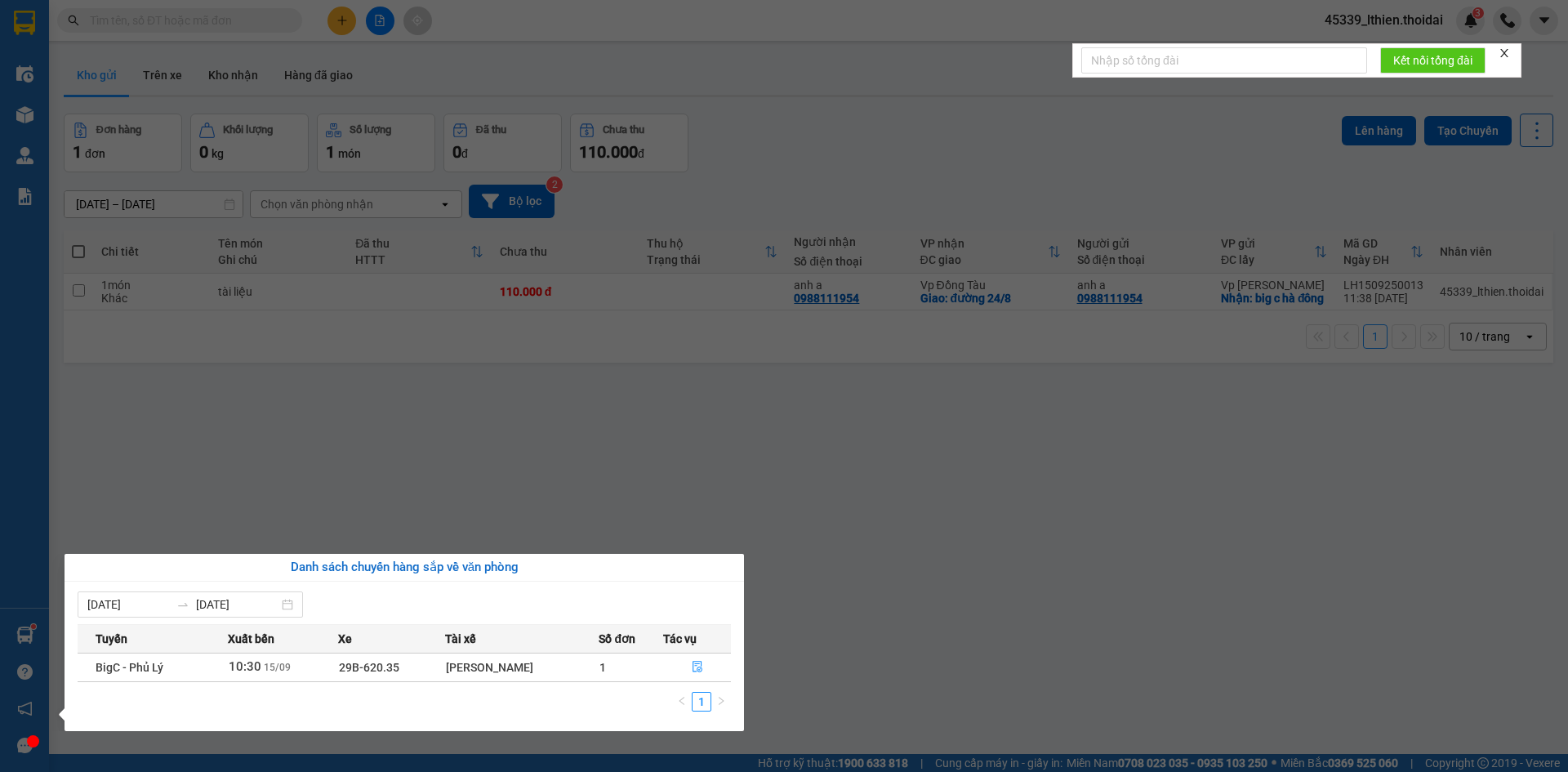
click at [28, 114] on div "Điều hành xe Kho hàng mới Quản Lý Quản lý chuyến Quản lý khách hàng Quản lý gia…" at bounding box center [25, 386] width 49 height 772
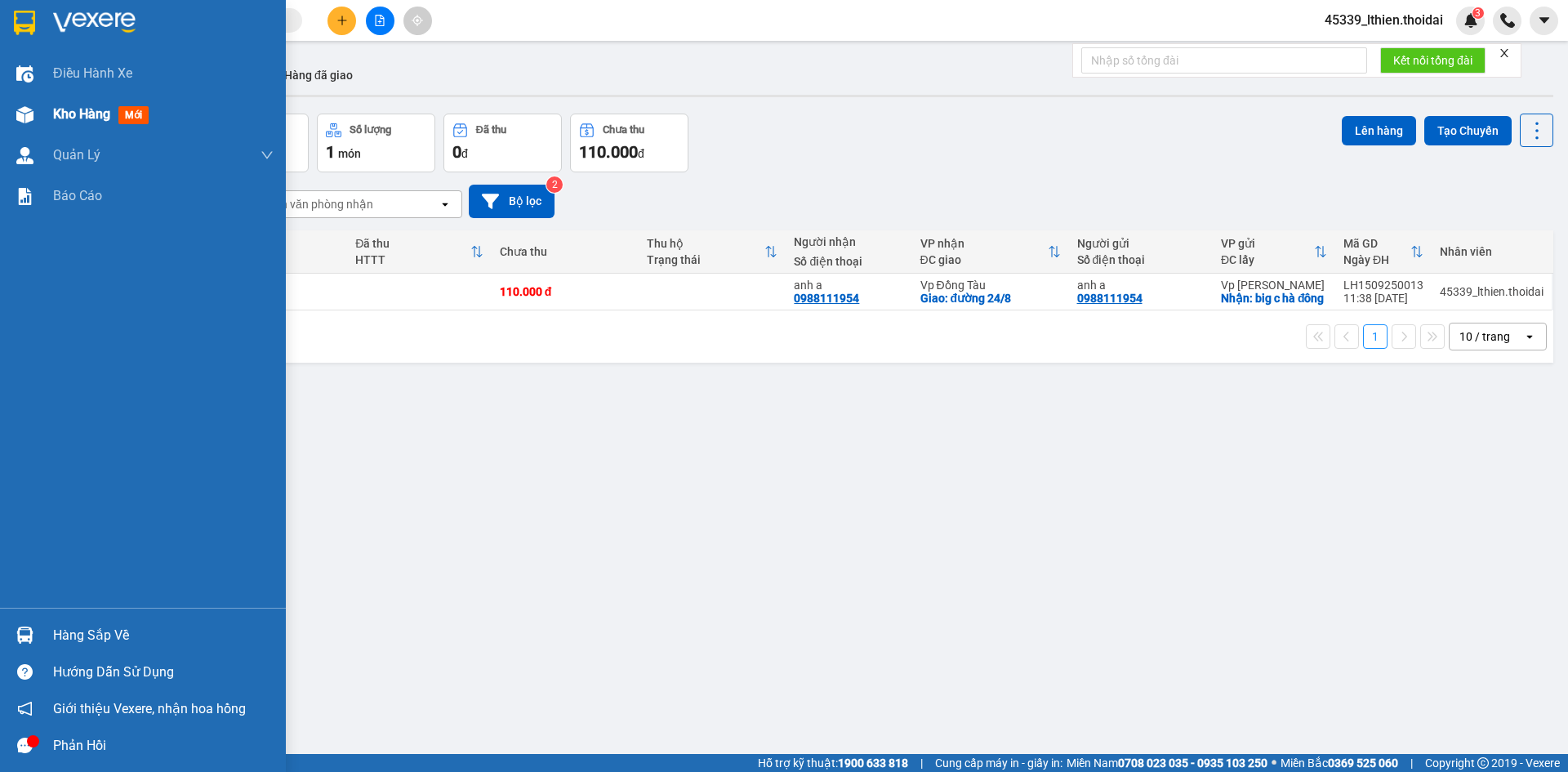
click at [74, 115] on span "Kho hàng" at bounding box center [81, 114] width 57 height 15
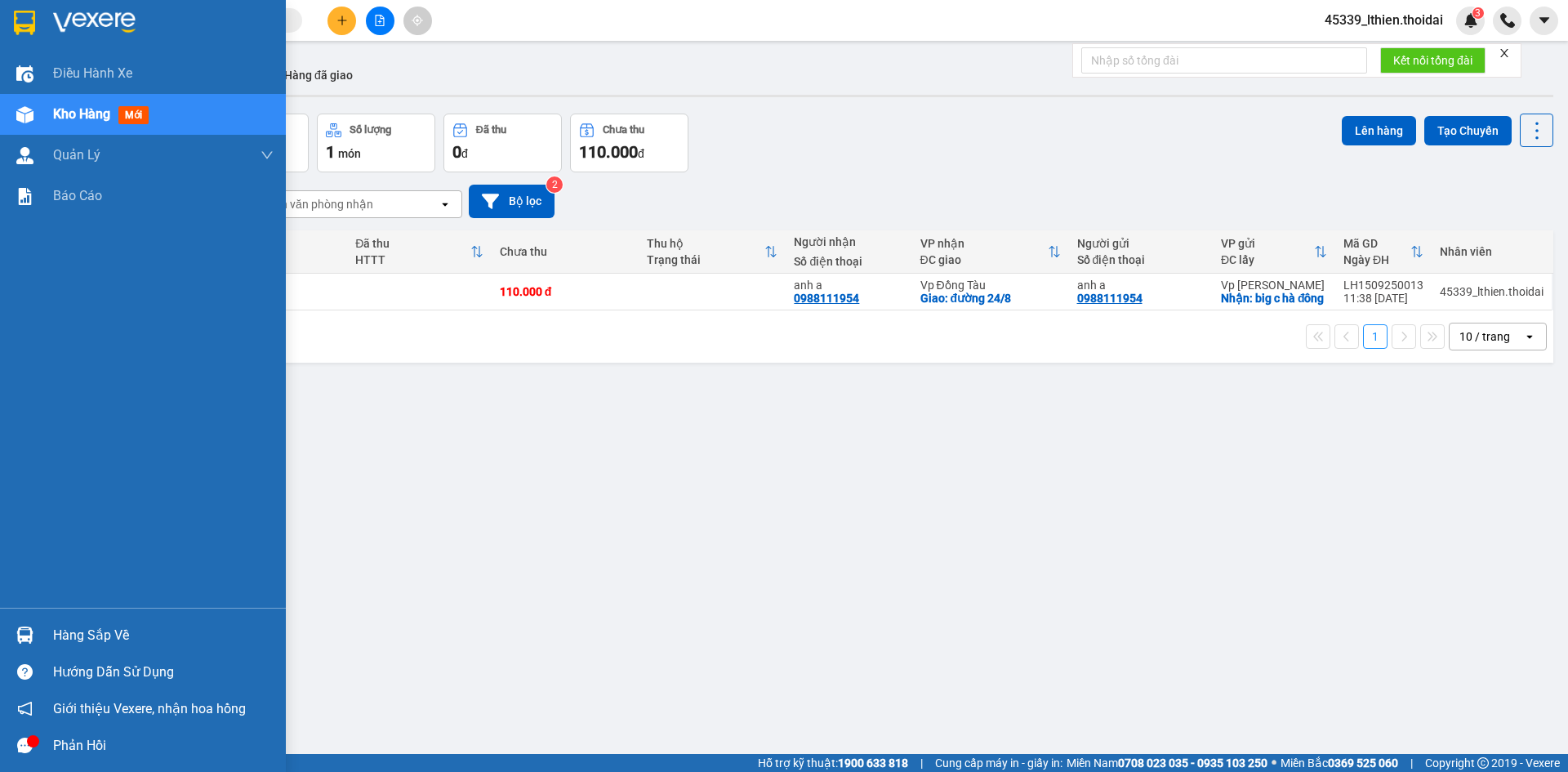
click at [25, 628] on img at bounding box center [25, 635] width 17 height 17
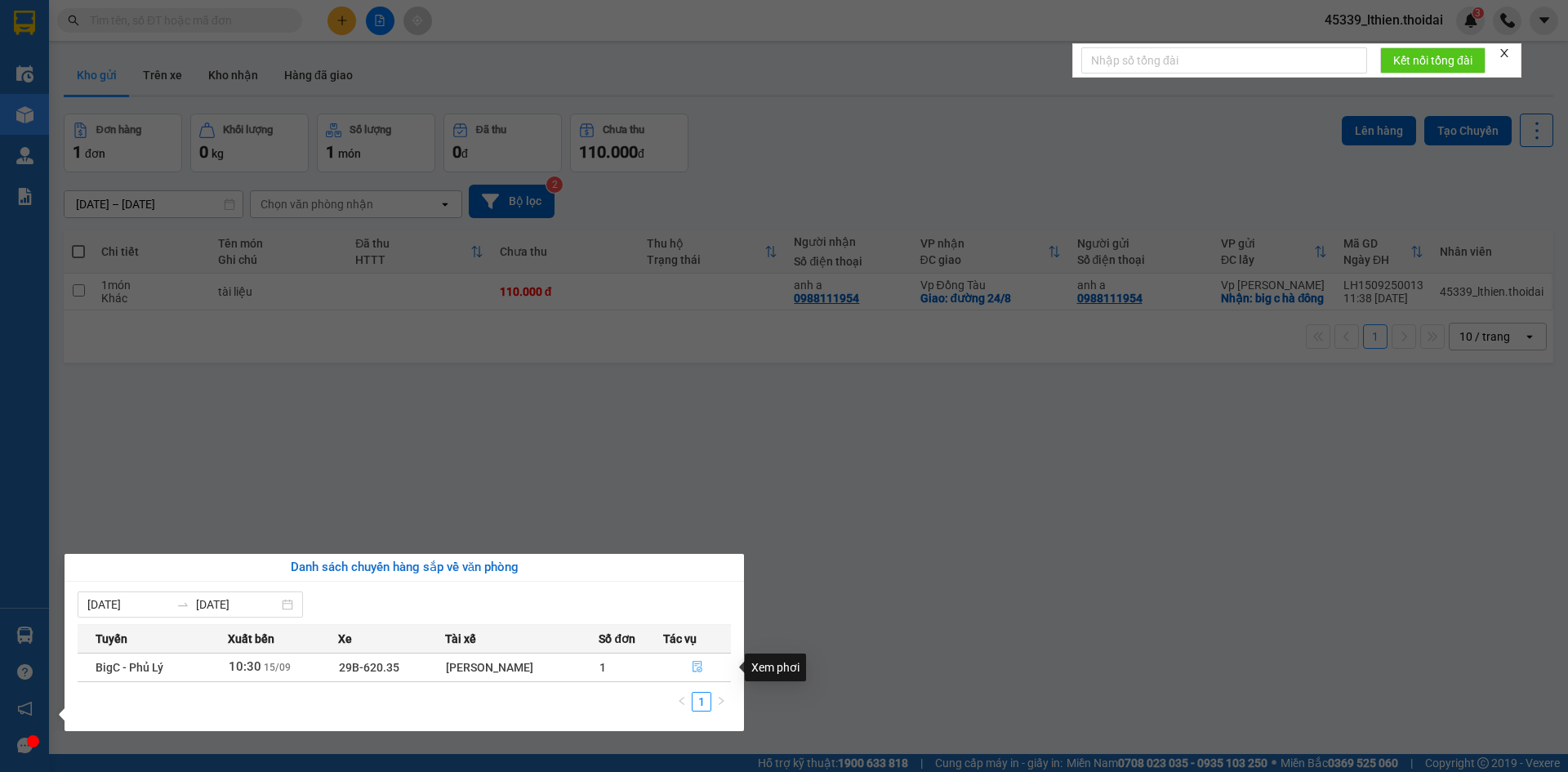
click at [695, 664] on icon "file-done" at bounding box center [698, 667] width 10 height 11
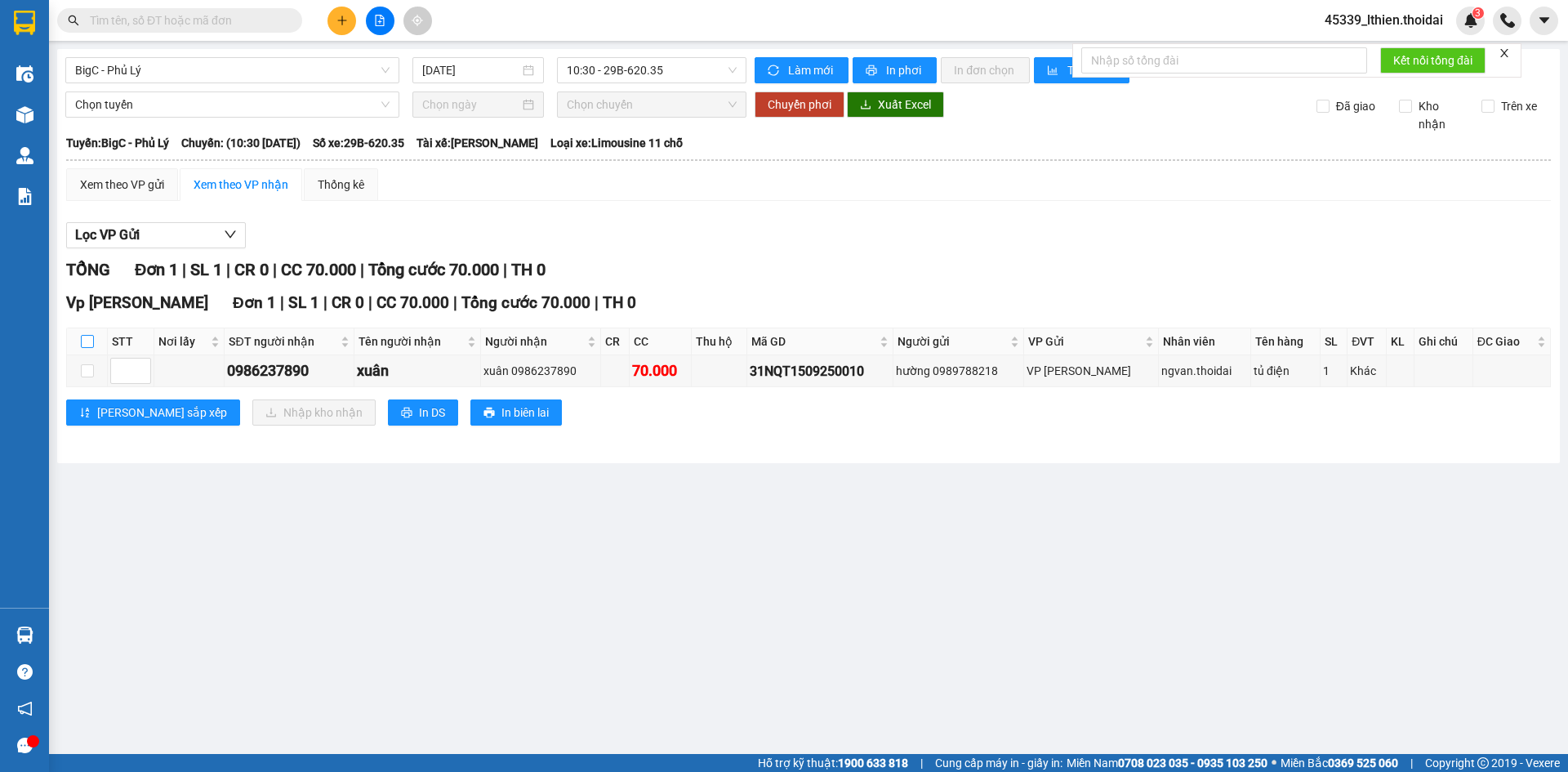
drag, startPoint x: 87, startPoint y: 340, endPoint x: 220, endPoint y: 375, distance: 137.5
click at [89, 340] on input "checkbox" at bounding box center [87, 341] width 13 height 13
checkbox input "true"
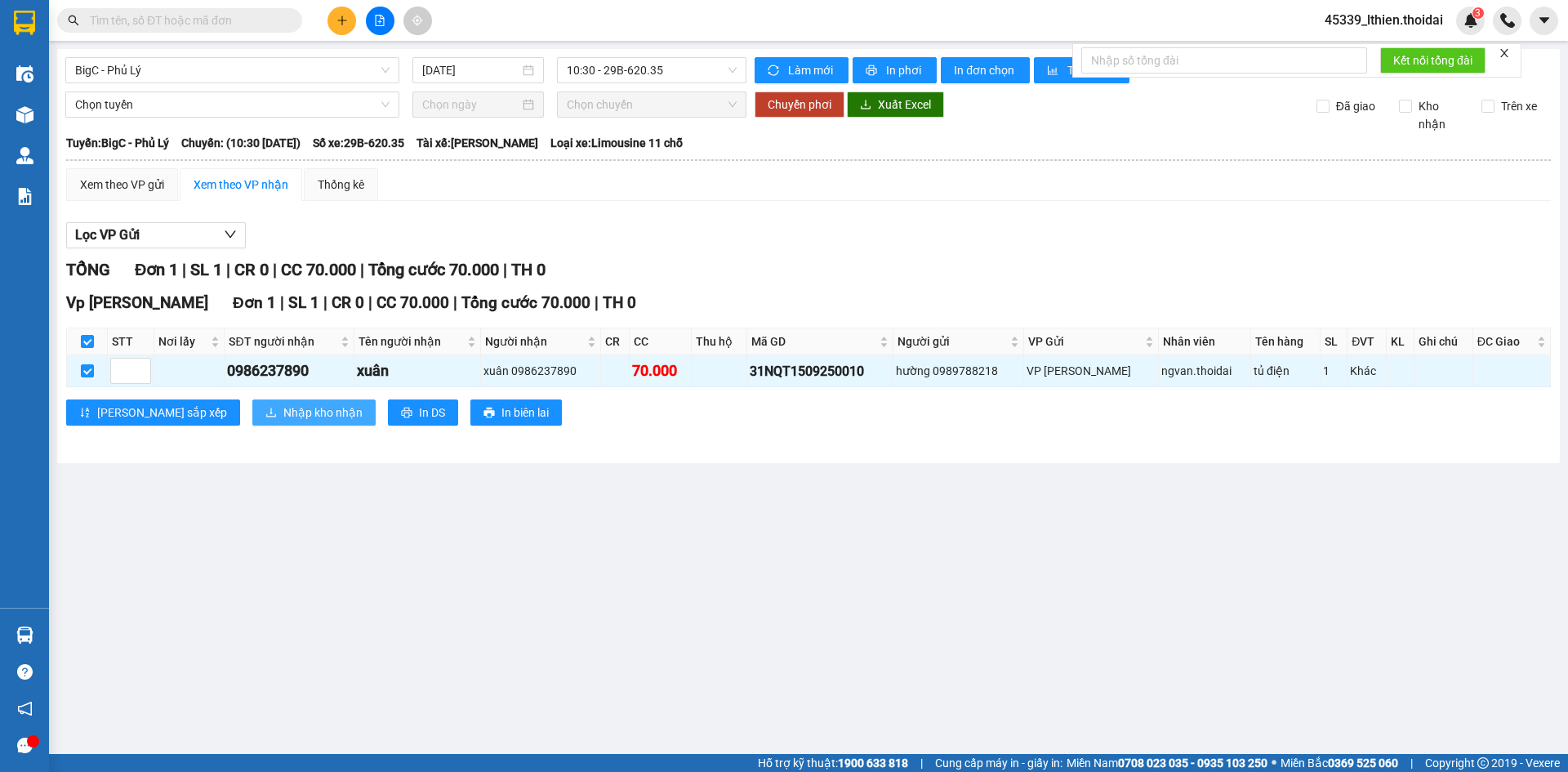
click at [284, 409] on span "Nhập kho nhận" at bounding box center [323, 412] width 79 height 18
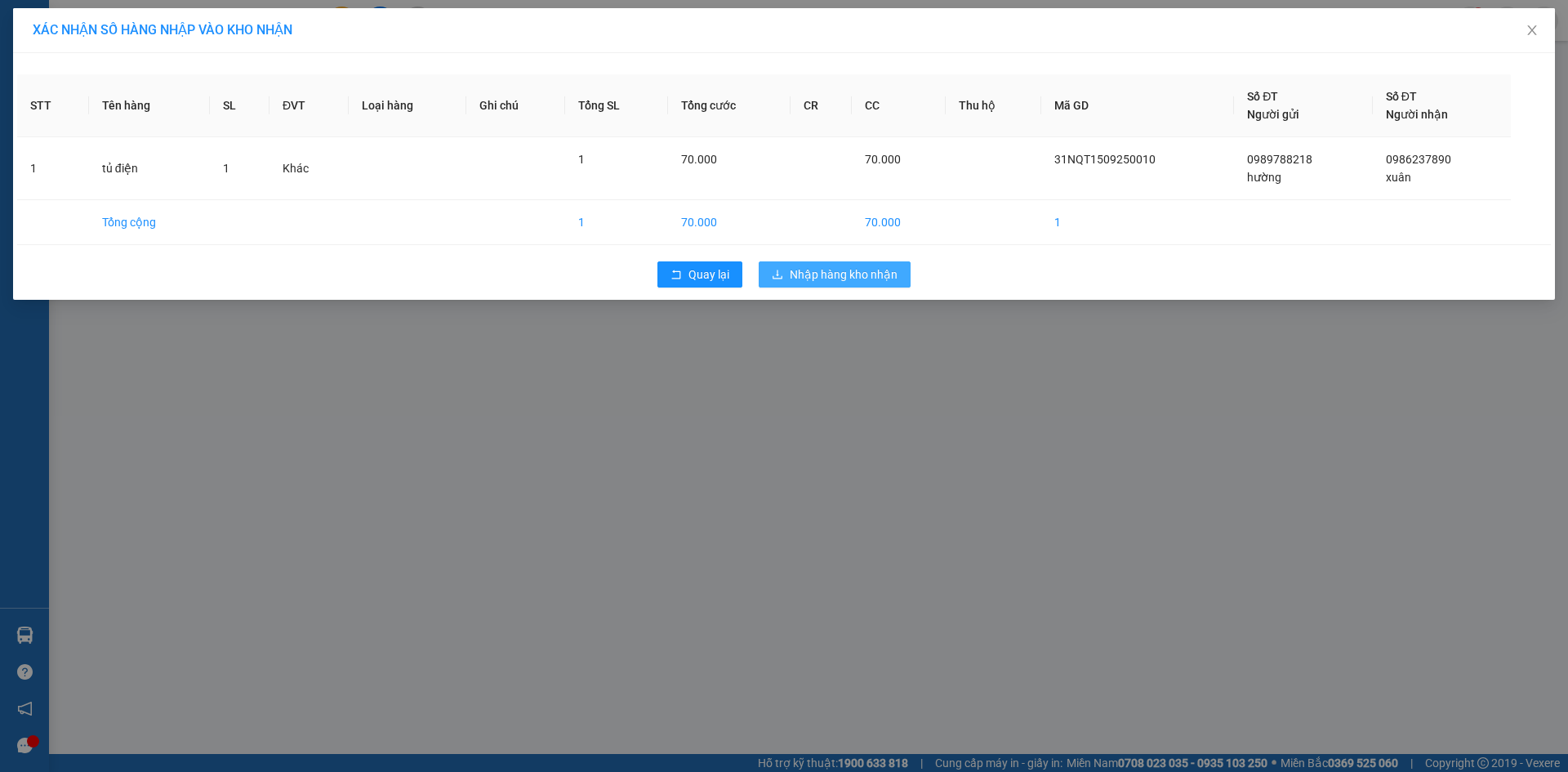
click at [831, 278] on span "Nhập hàng kho nhận" at bounding box center [843, 274] width 108 height 18
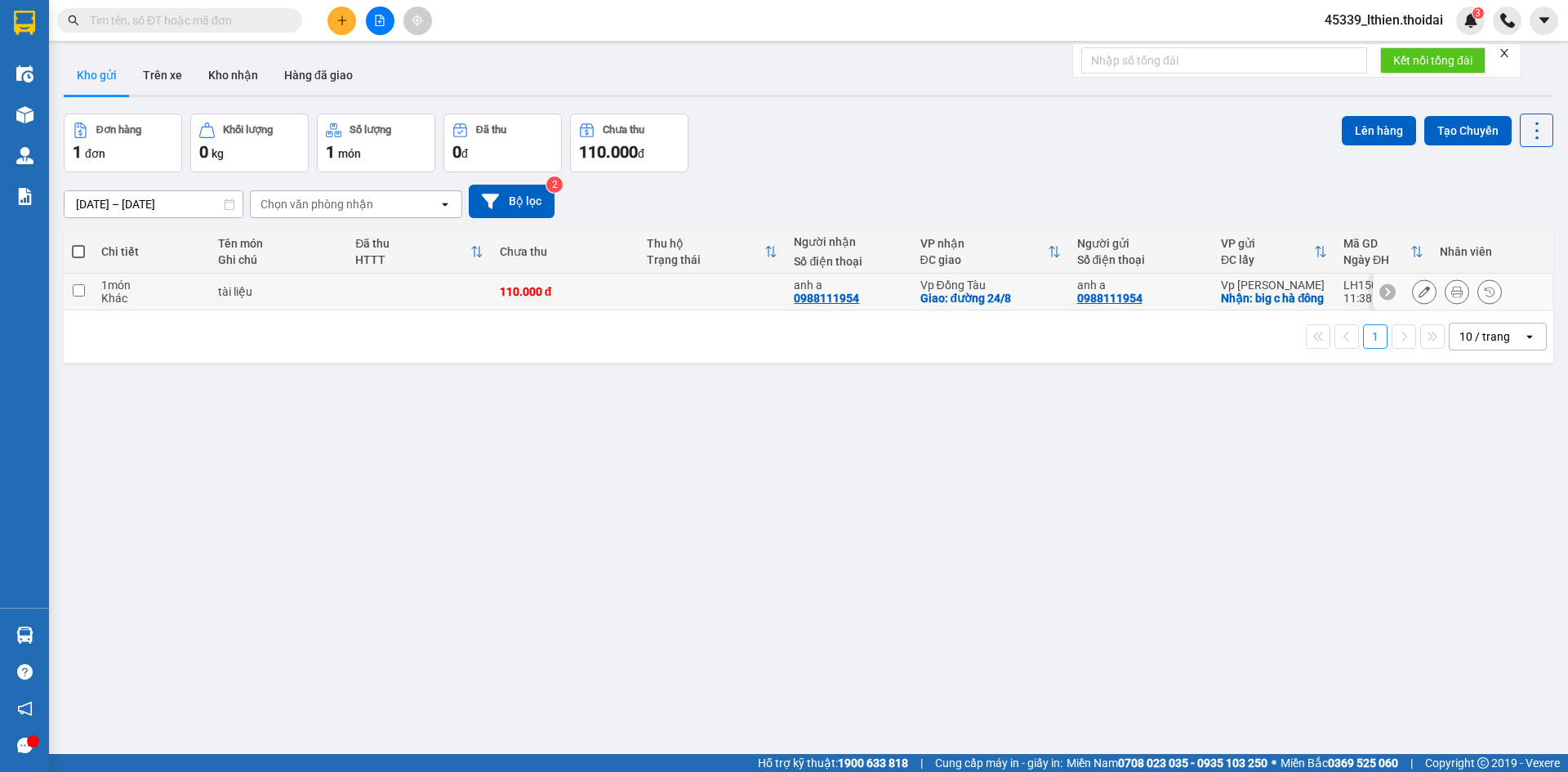
click at [71, 294] on td at bounding box center [78, 291] width 30 height 37
checkbox input "true"
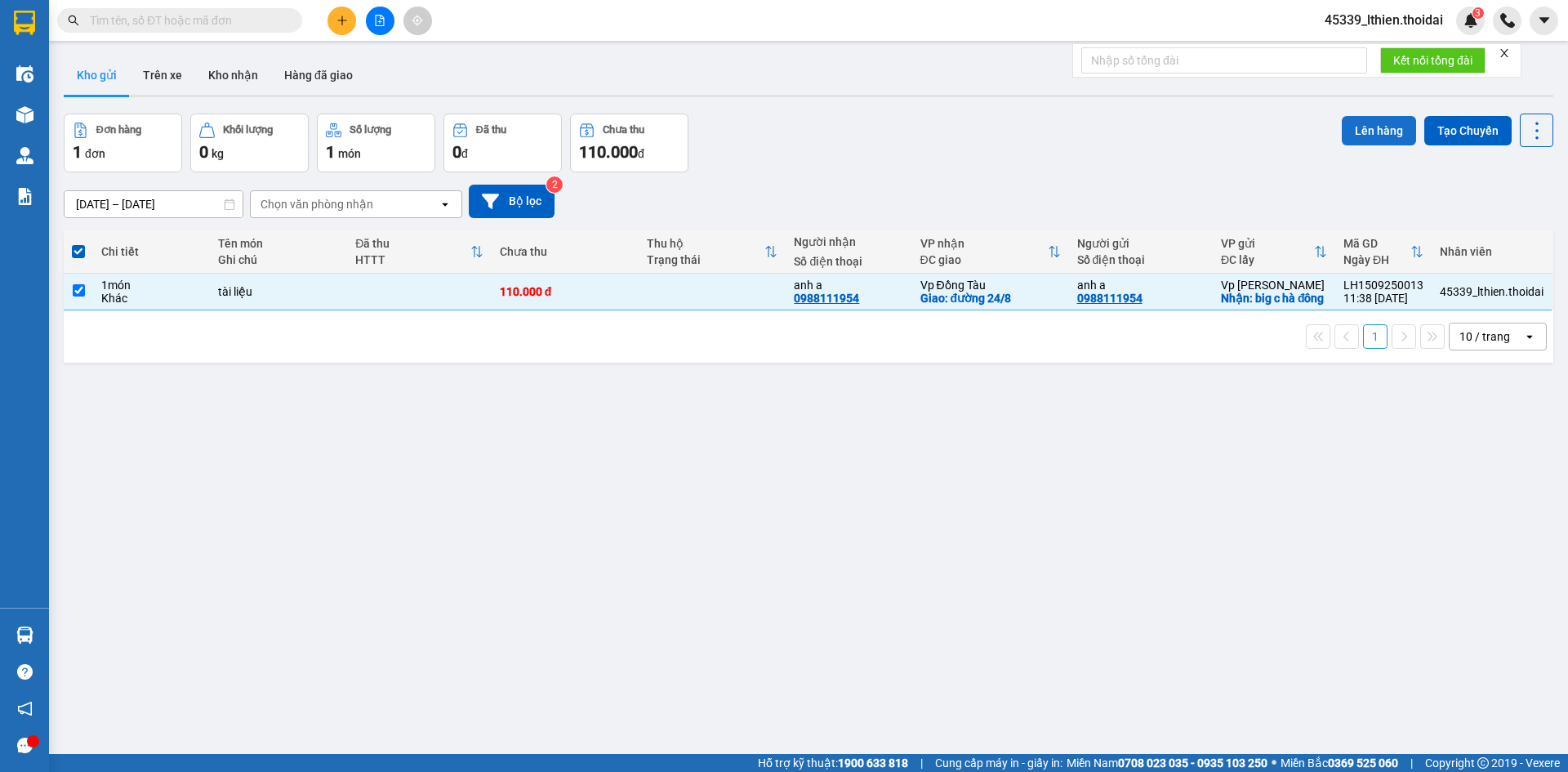
click at [1360, 129] on button "Lên hàng" at bounding box center [1379, 131] width 75 height 30
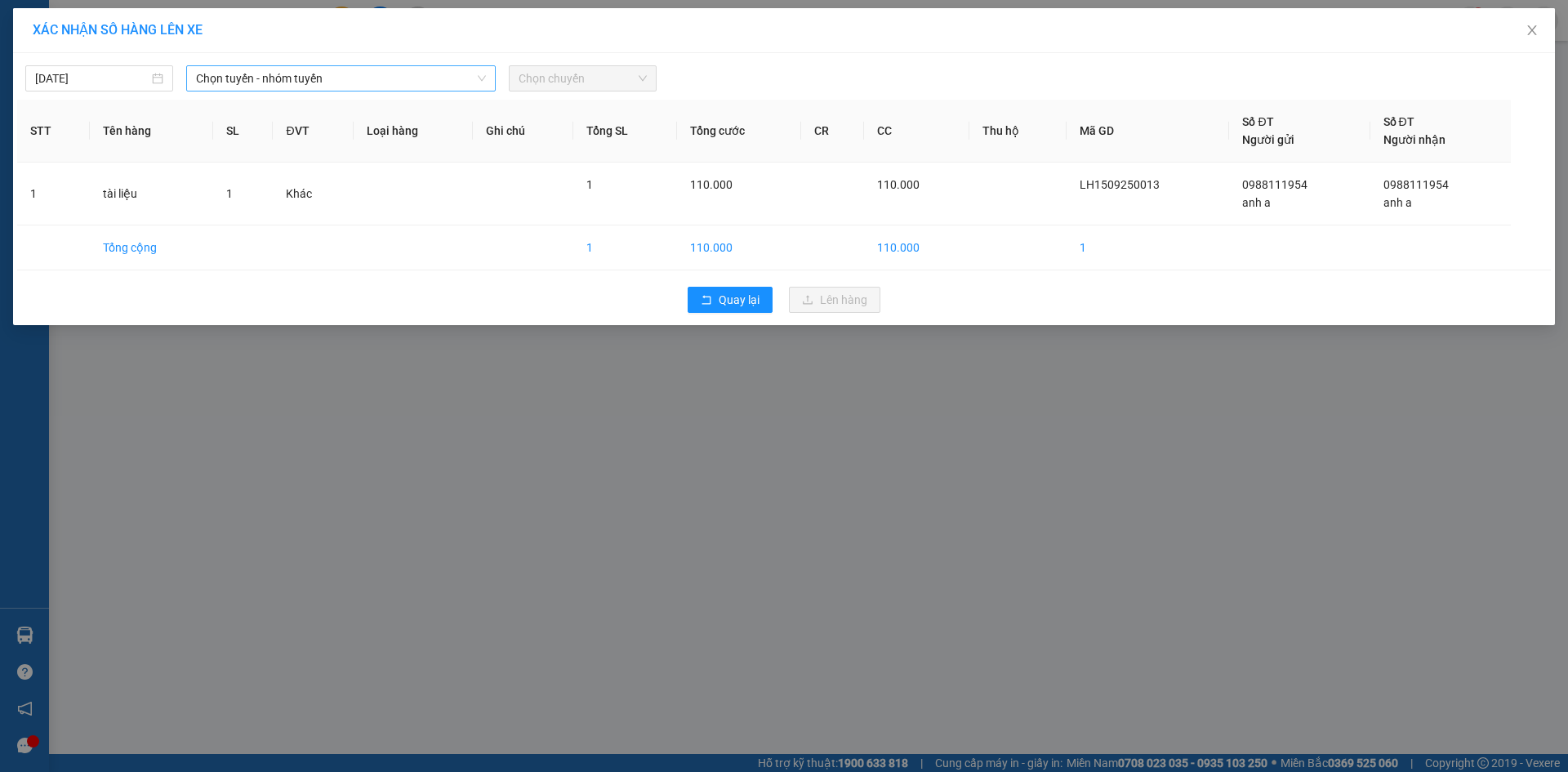
click at [481, 75] on icon "down" at bounding box center [482, 79] width 10 height 10
click at [481, 82] on icon "down" at bounding box center [482, 79] width 10 height 10
click at [346, 75] on span "Chọn tuyến - nhóm tuyến" at bounding box center [340, 78] width 289 height 25
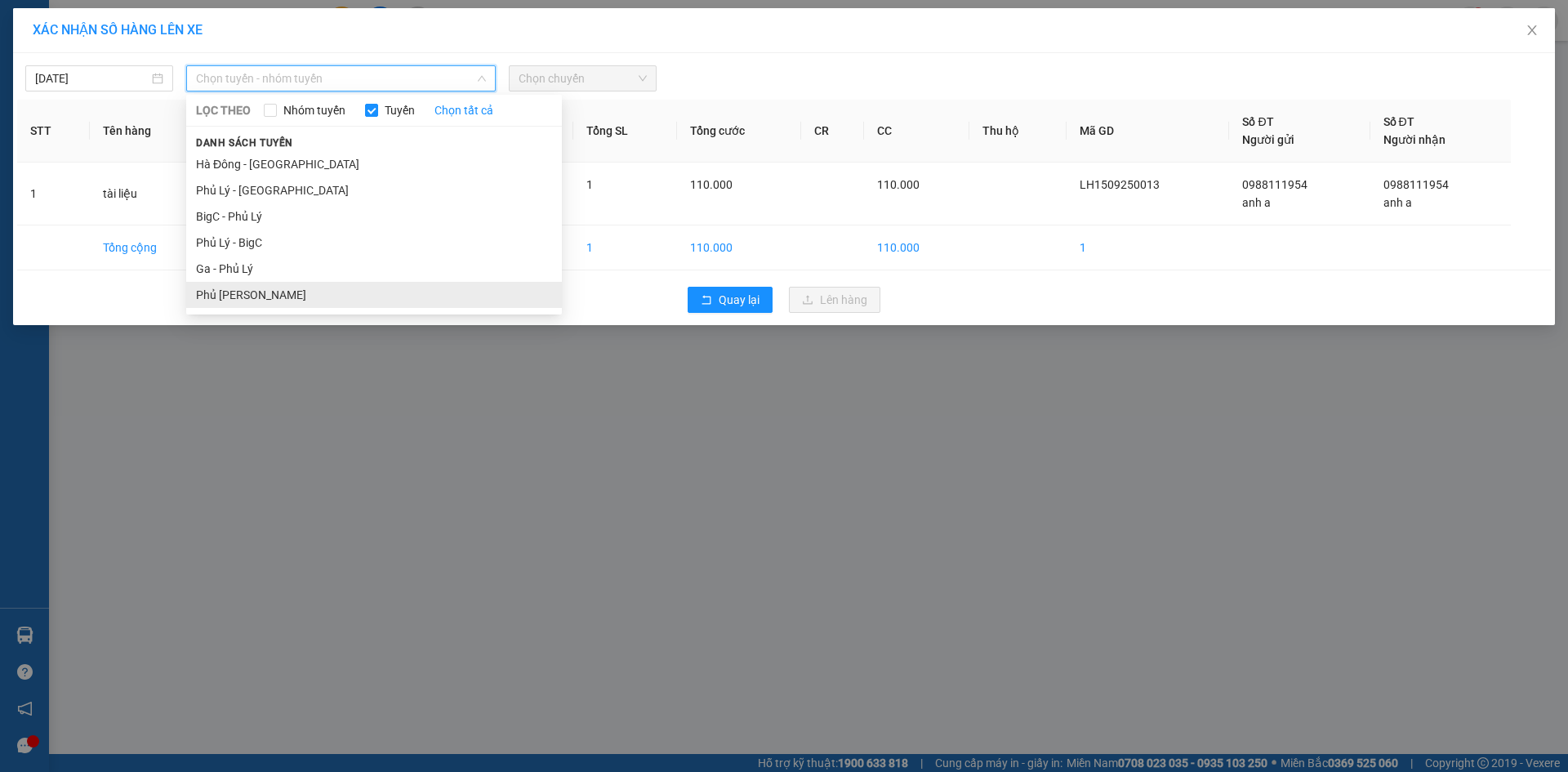
click at [238, 291] on li "Phủ Lý - Ga" at bounding box center [374, 295] width 375 height 26
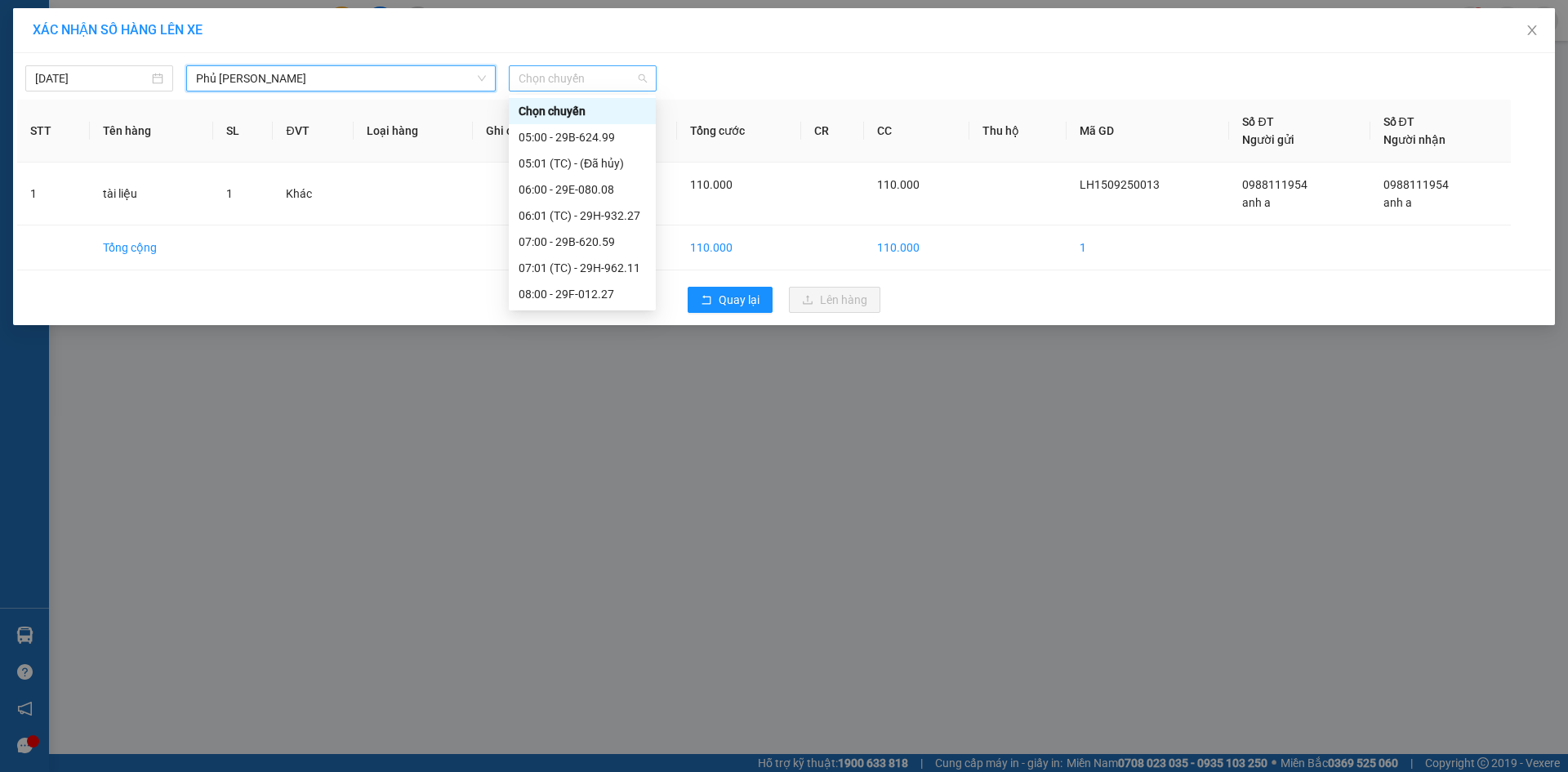
click at [642, 77] on span "Chọn chuyến" at bounding box center [582, 78] width 128 height 25
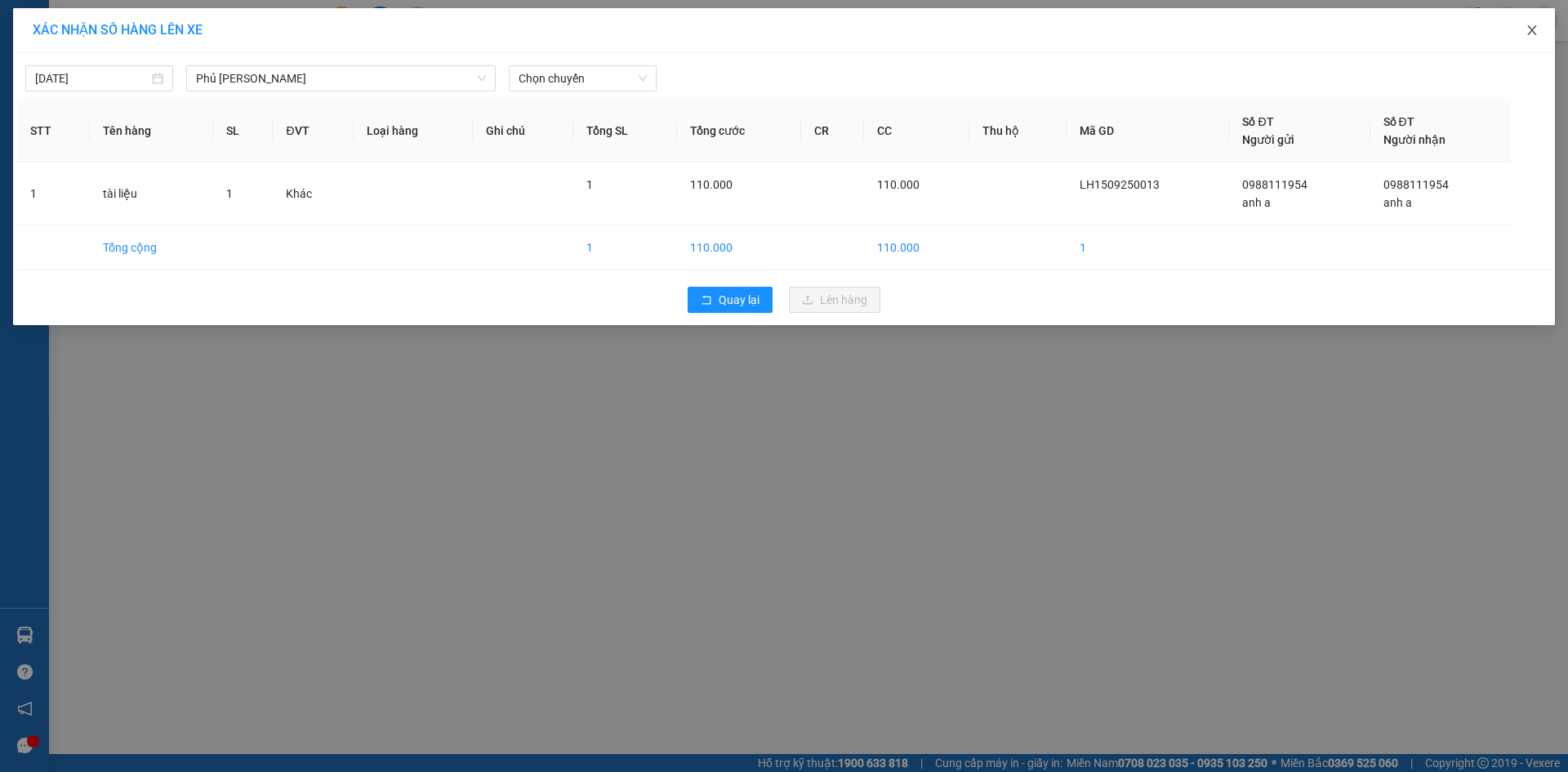
click at [1528, 28] on icon "close" at bounding box center [1531, 30] width 13 height 13
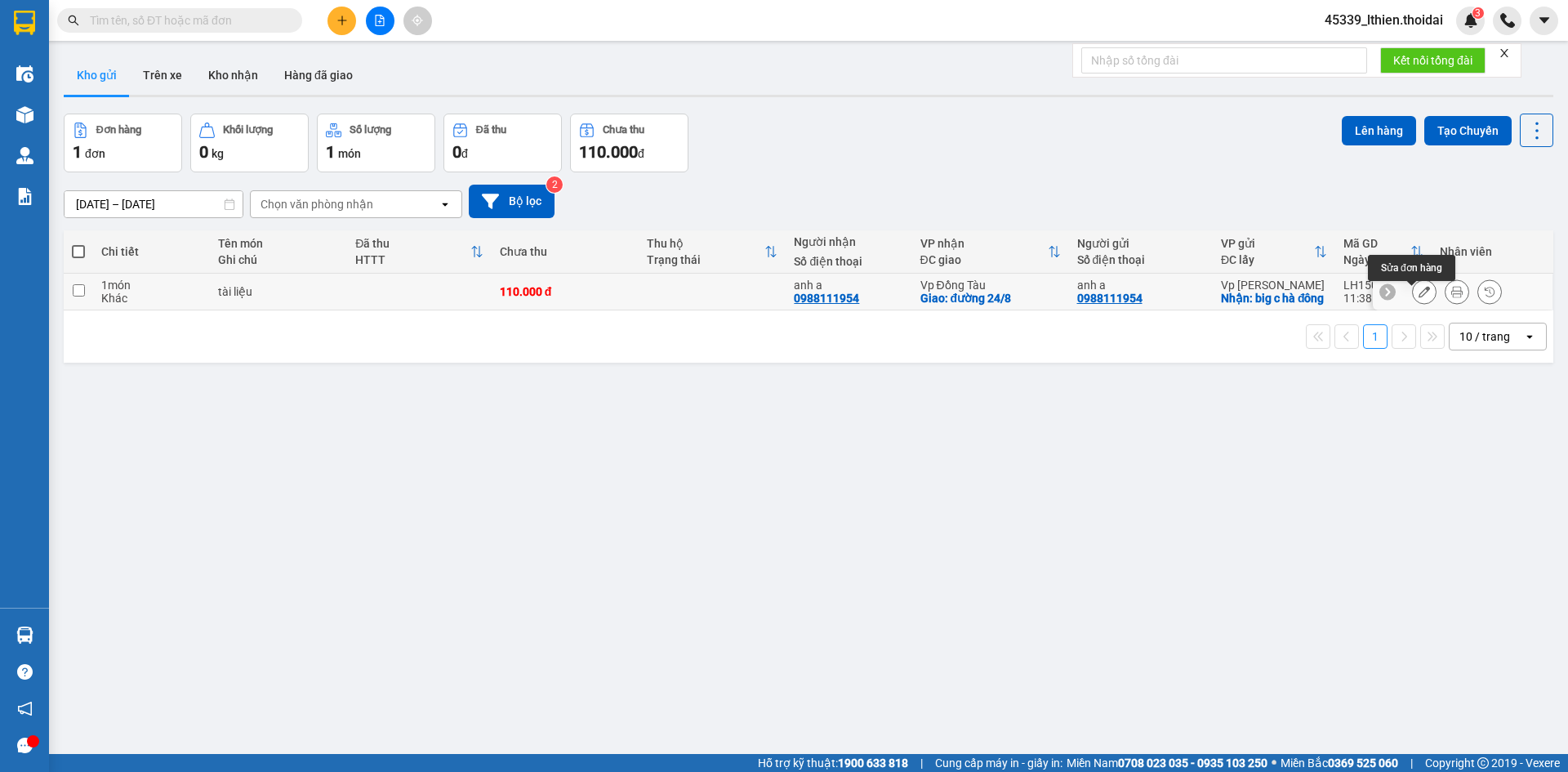
click at [1419, 296] on icon at bounding box center [1424, 291] width 11 height 11
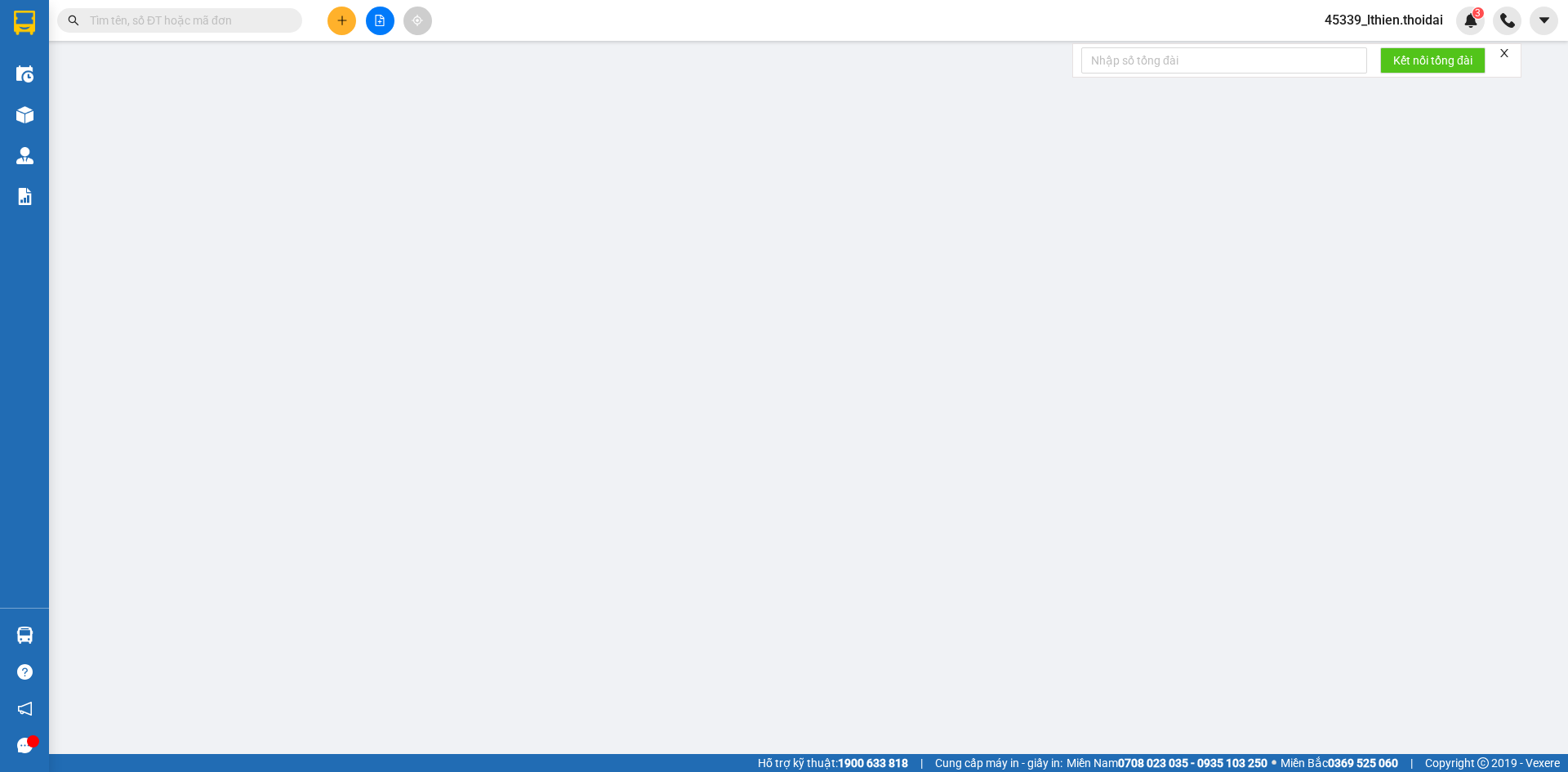
type input "0988111954"
type input "anh a"
checkbox input "true"
type input "big c hà đông"
type input "0988111954"
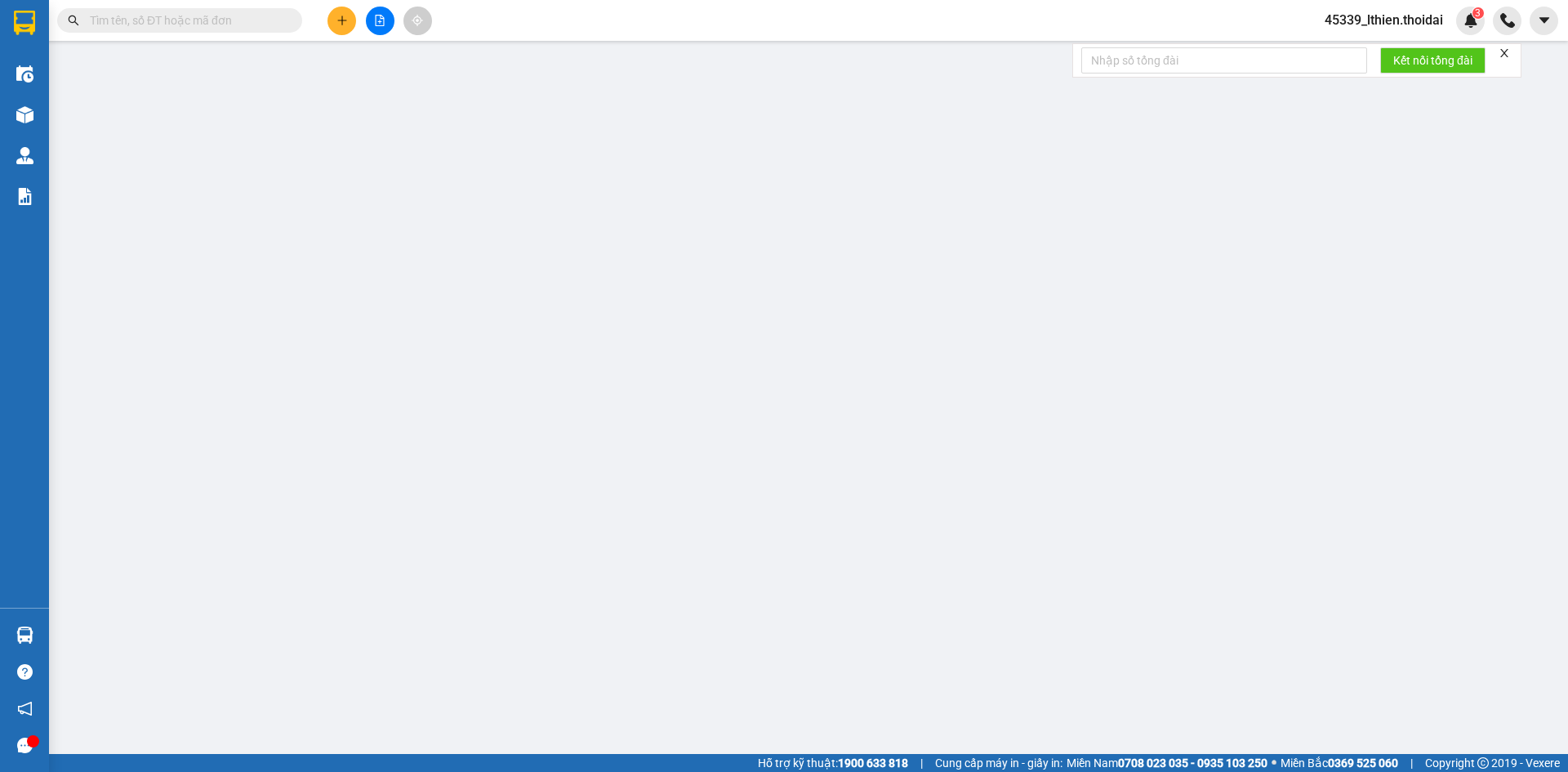
type input "anh a"
checkbox input "true"
type input "đường 24/8"
type input "110.000"
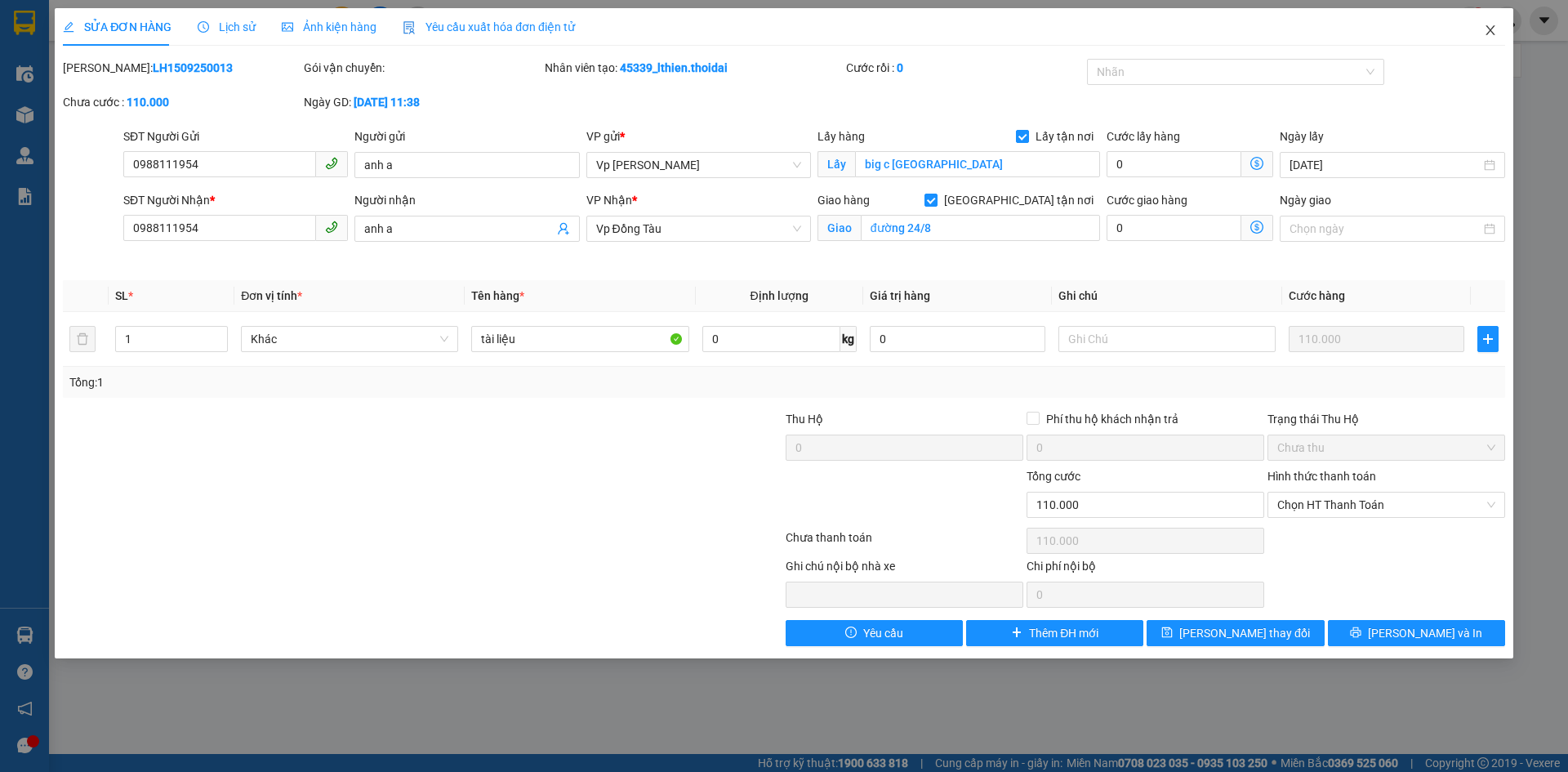
click at [1491, 27] on icon "close" at bounding box center [1490, 30] width 13 height 13
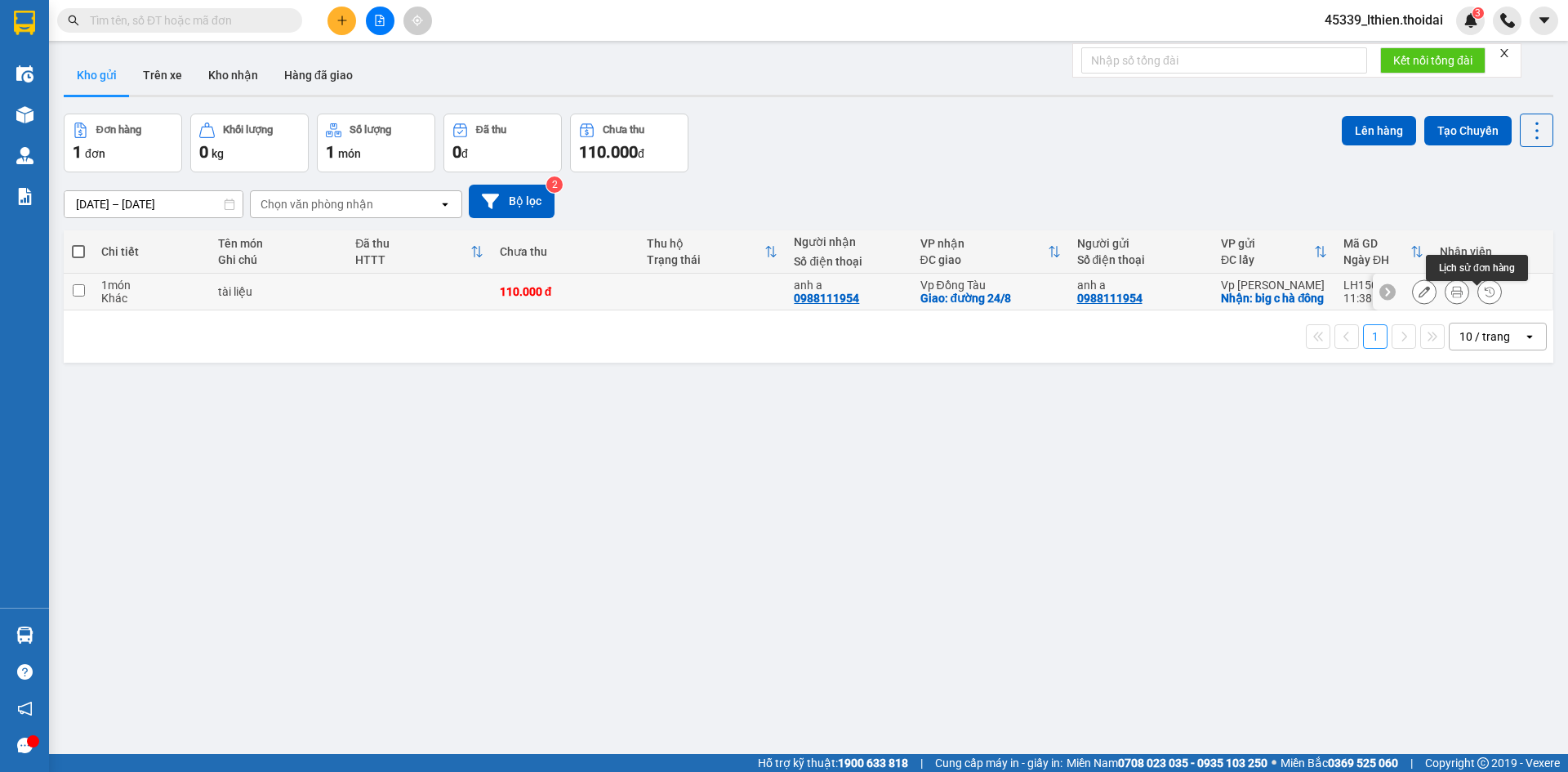
click at [1484, 296] on icon at bounding box center [1489, 291] width 11 height 11
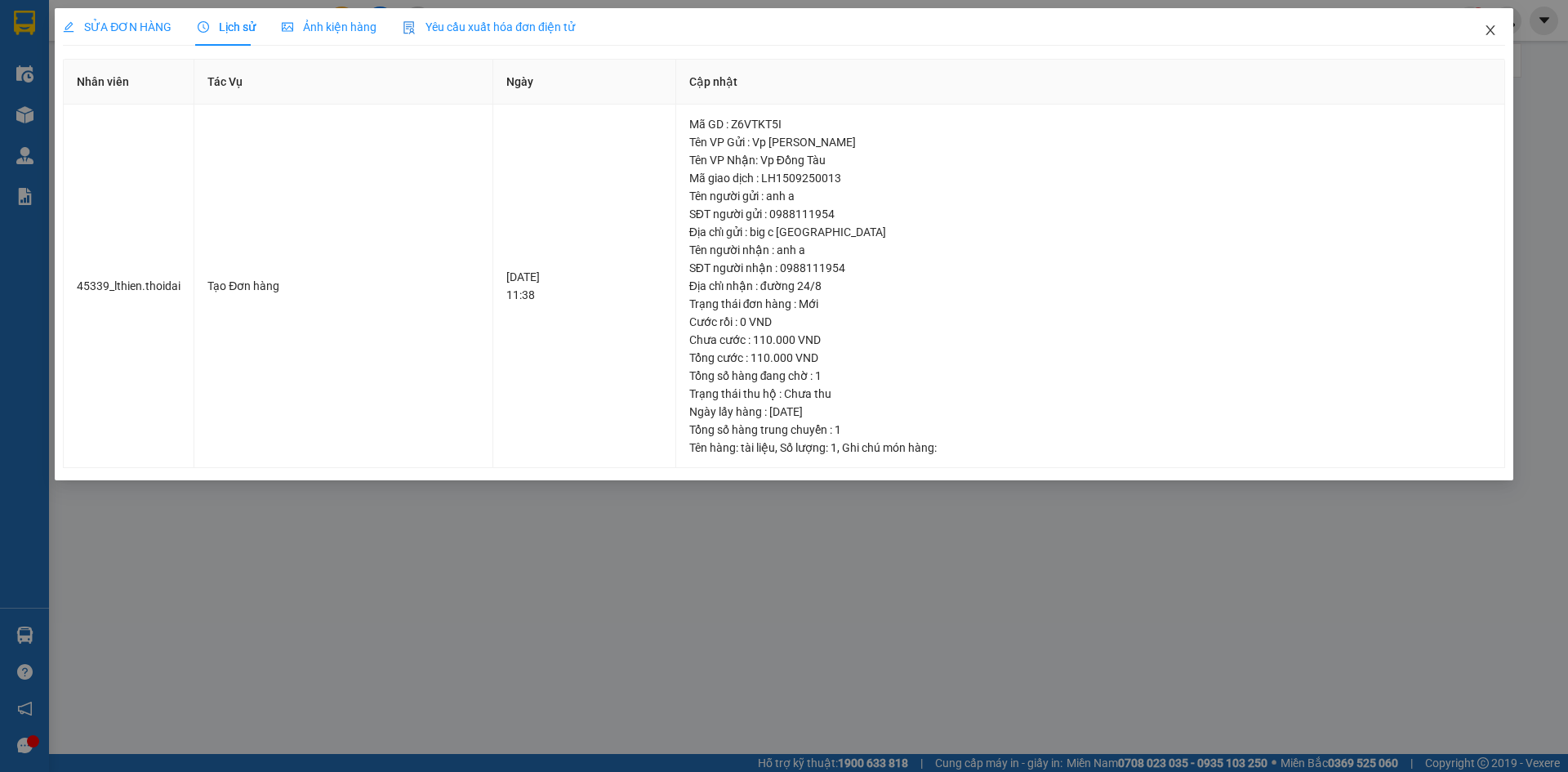
click at [1493, 33] on icon "close" at bounding box center [1490, 30] width 13 height 13
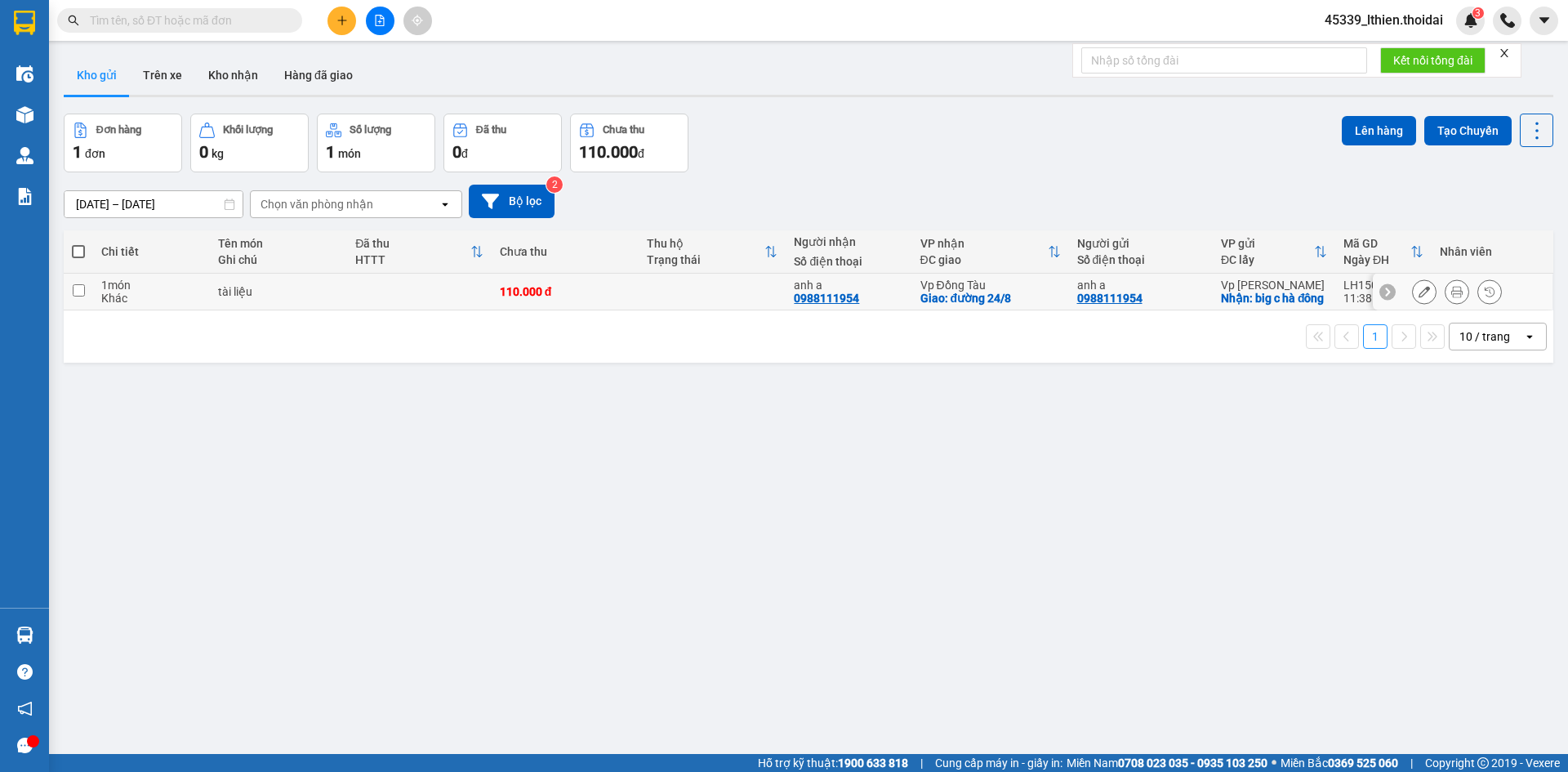
click at [1419, 294] on icon at bounding box center [1424, 291] width 11 height 11
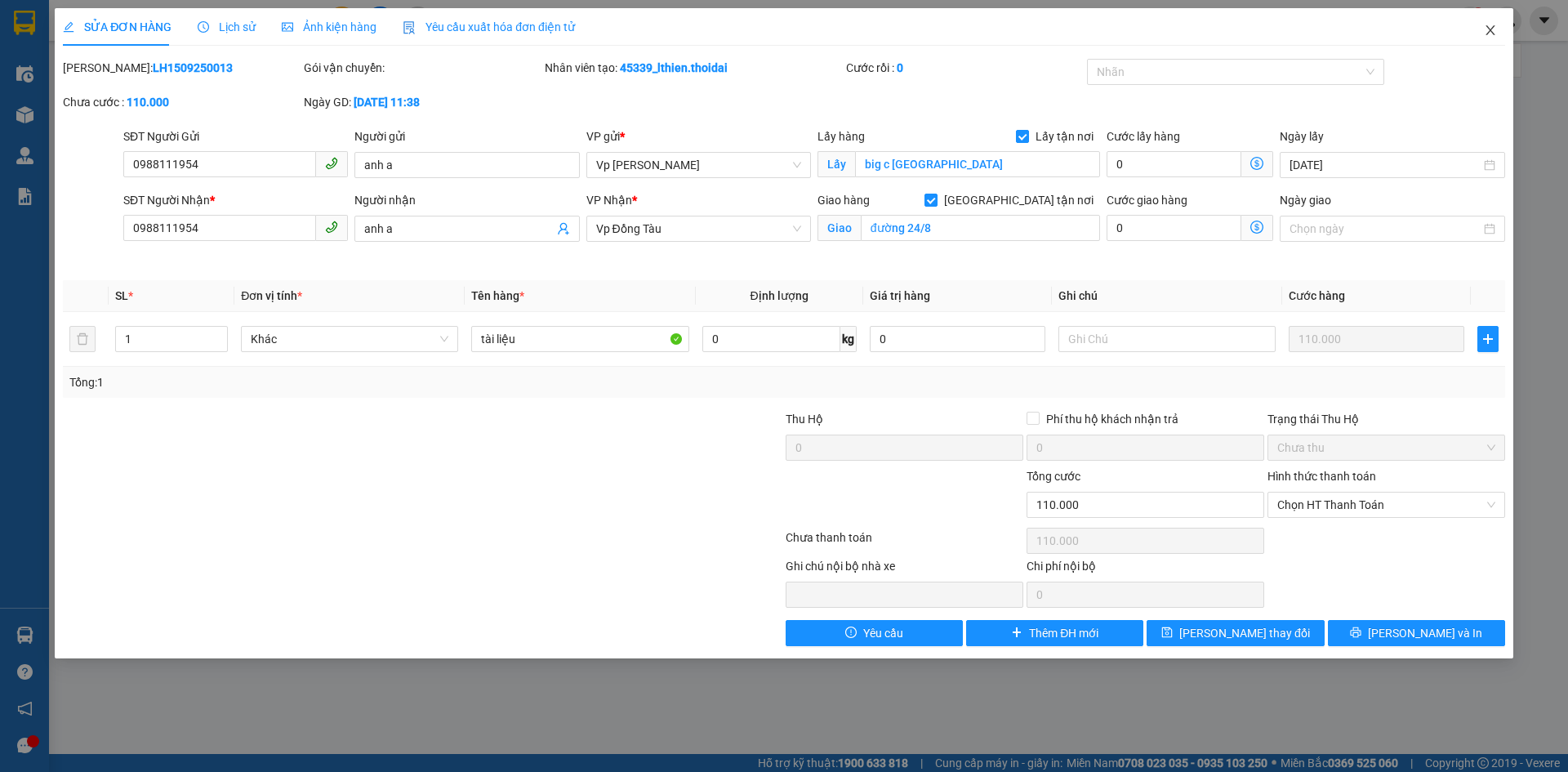
click at [1489, 32] on icon "close" at bounding box center [1490, 31] width 9 height 10
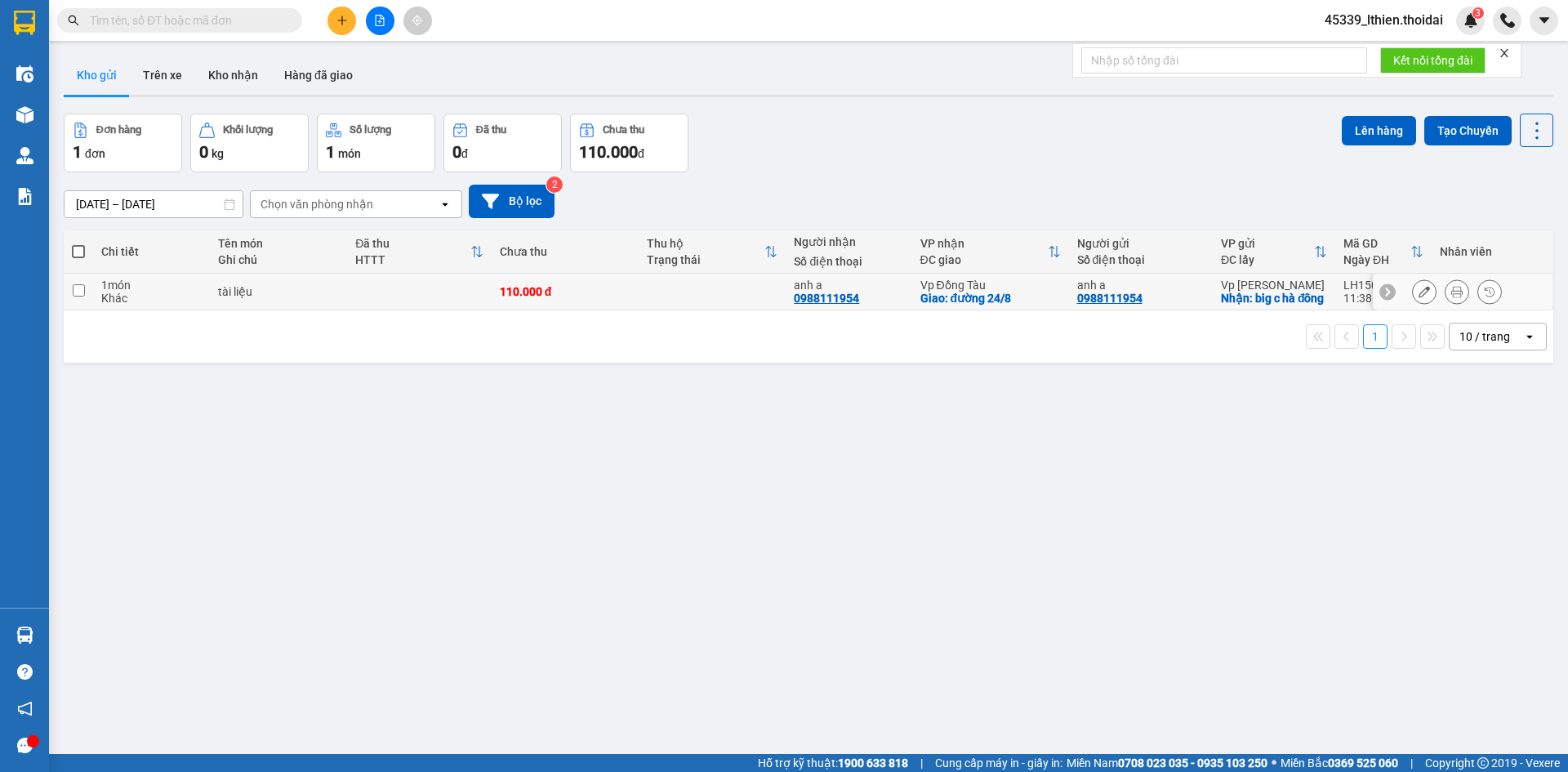
click at [77, 296] on input "checkbox" at bounding box center [79, 290] width 12 height 12
checkbox input "true"
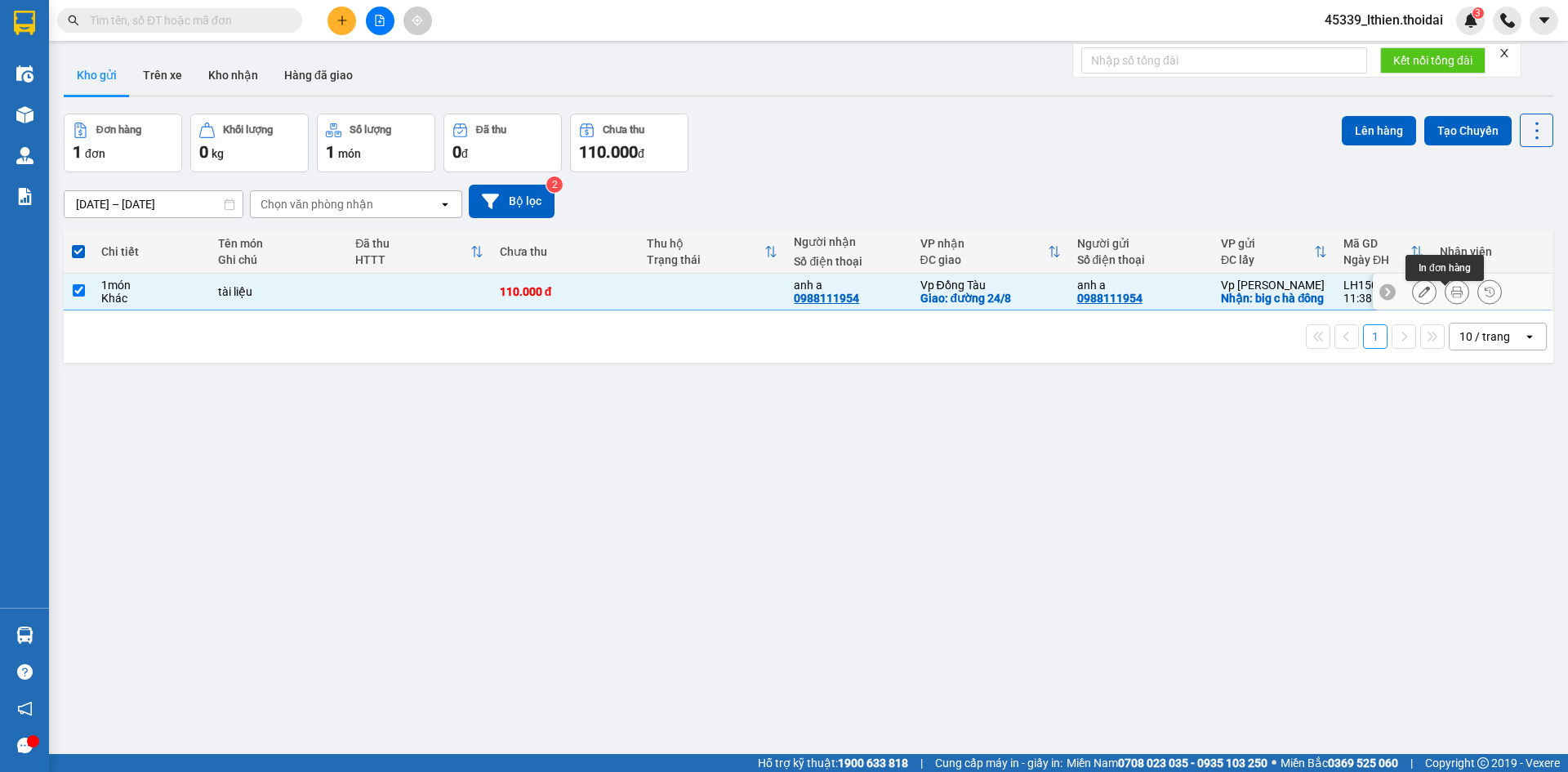
click at [1451, 297] on icon at bounding box center [1456, 291] width 11 height 11
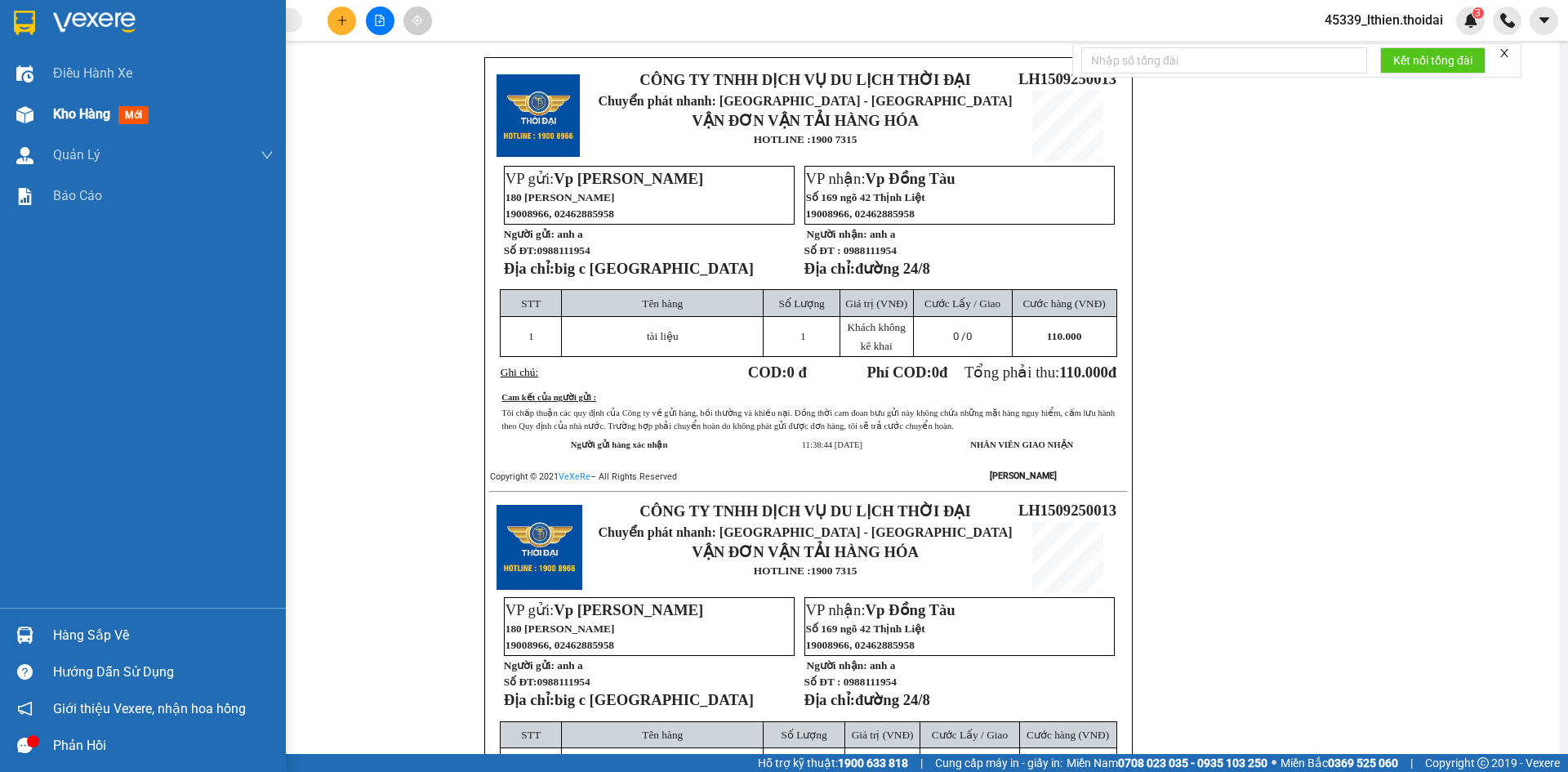
scroll to position [83, 0]
click at [78, 118] on span "Kho hàng" at bounding box center [81, 114] width 57 height 15
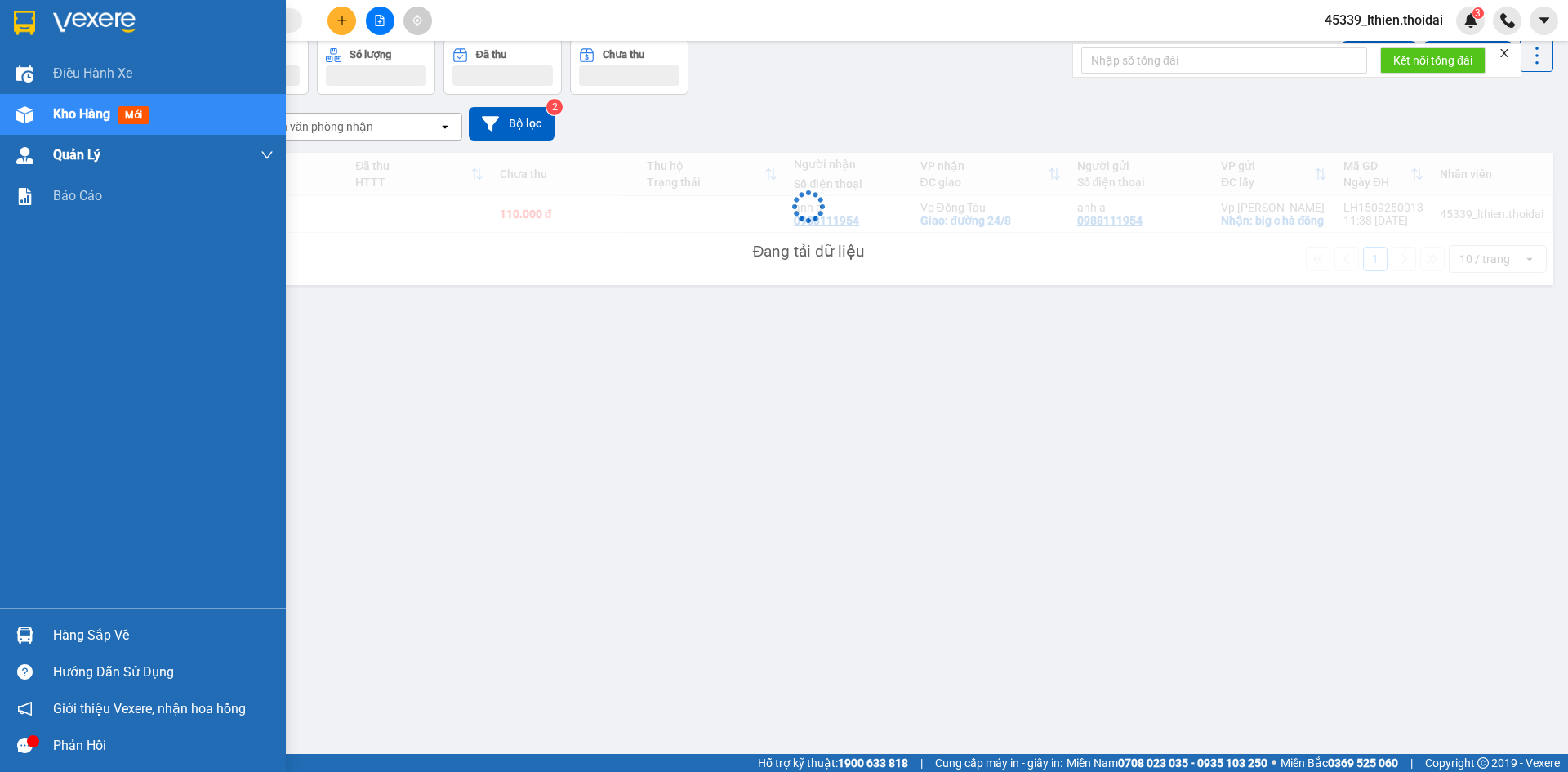
scroll to position [75, 0]
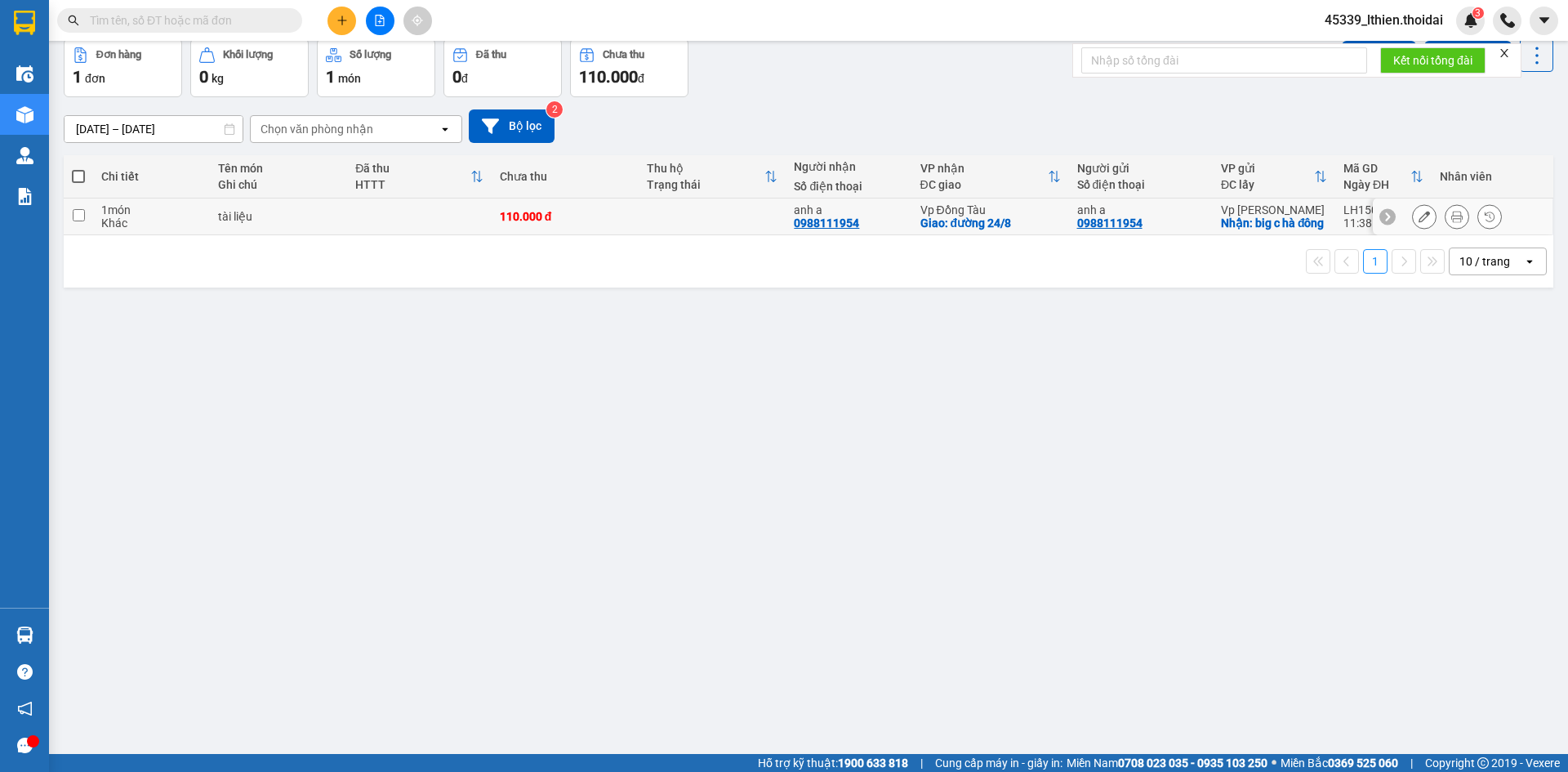
click at [81, 217] on input "checkbox" at bounding box center [79, 215] width 12 height 12
checkbox input "true"
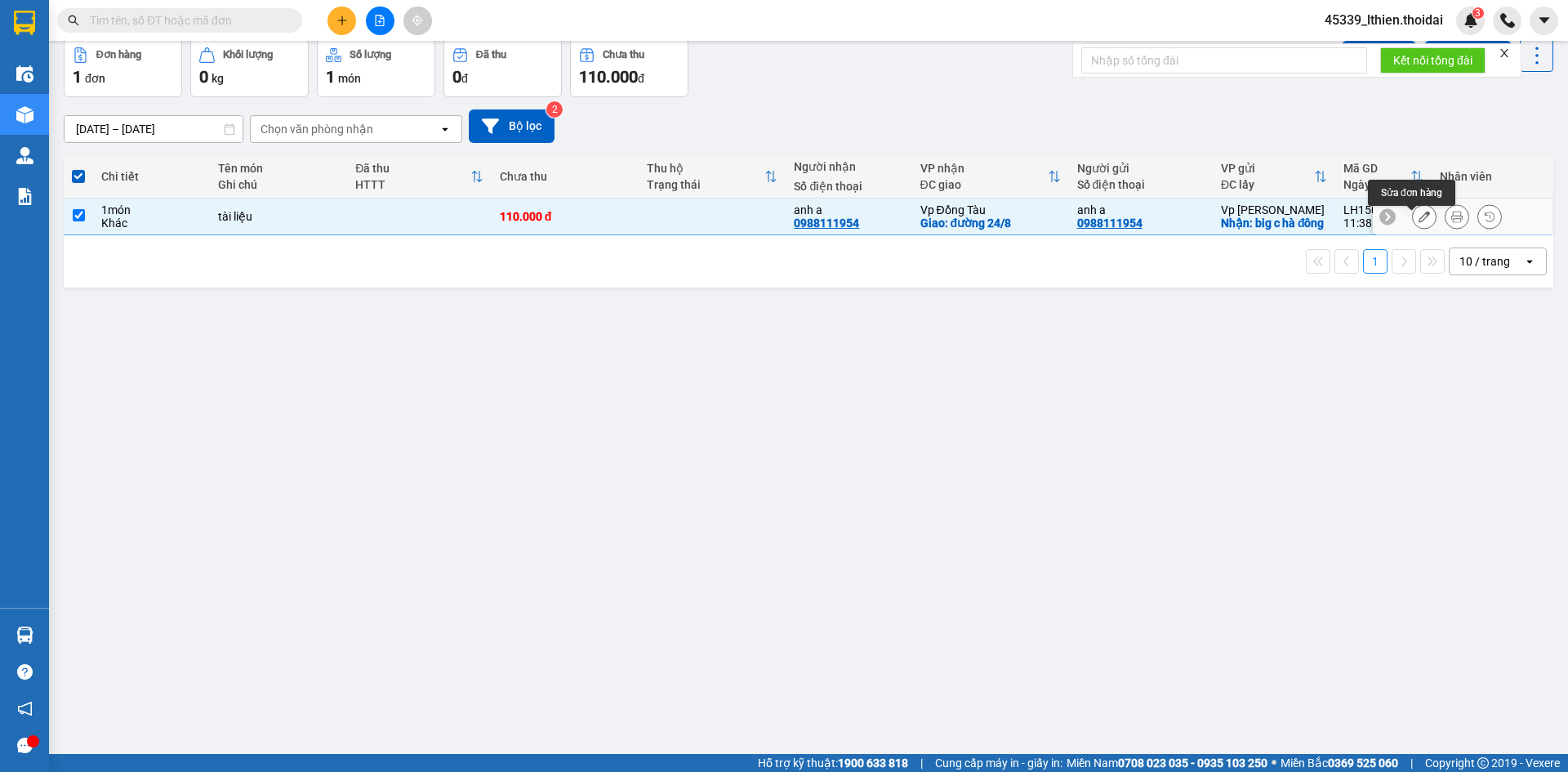
click at [1419, 218] on icon at bounding box center [1424, 216] width 11 height 11
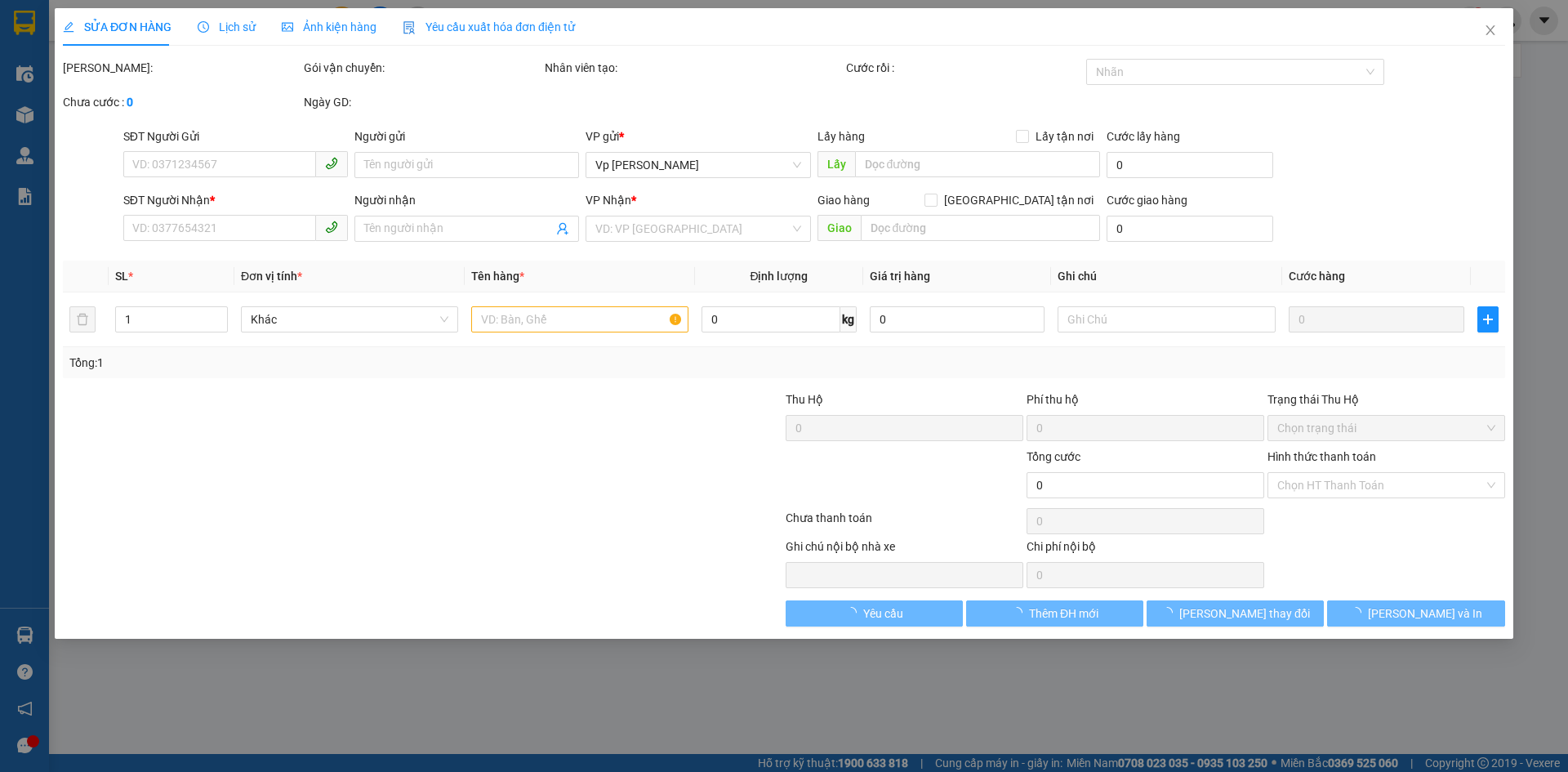
type input "0988111954"
type input "anh a"
checkbox input "true"
type input "big c hà đông"
type input "0988111954"
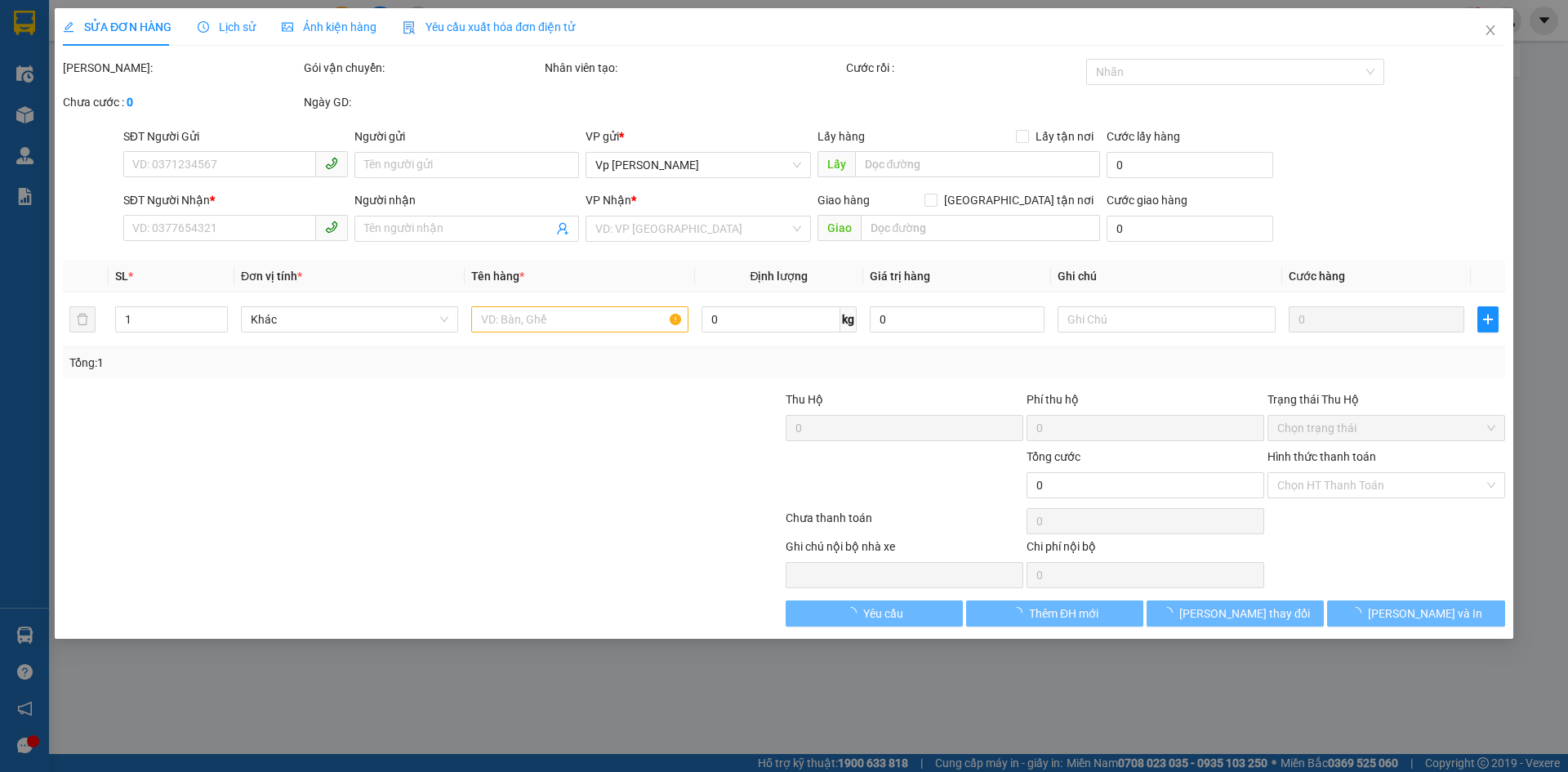
type input "anh a"
checkbox input "true"
type input "đường 24/8"
type input "110.000"
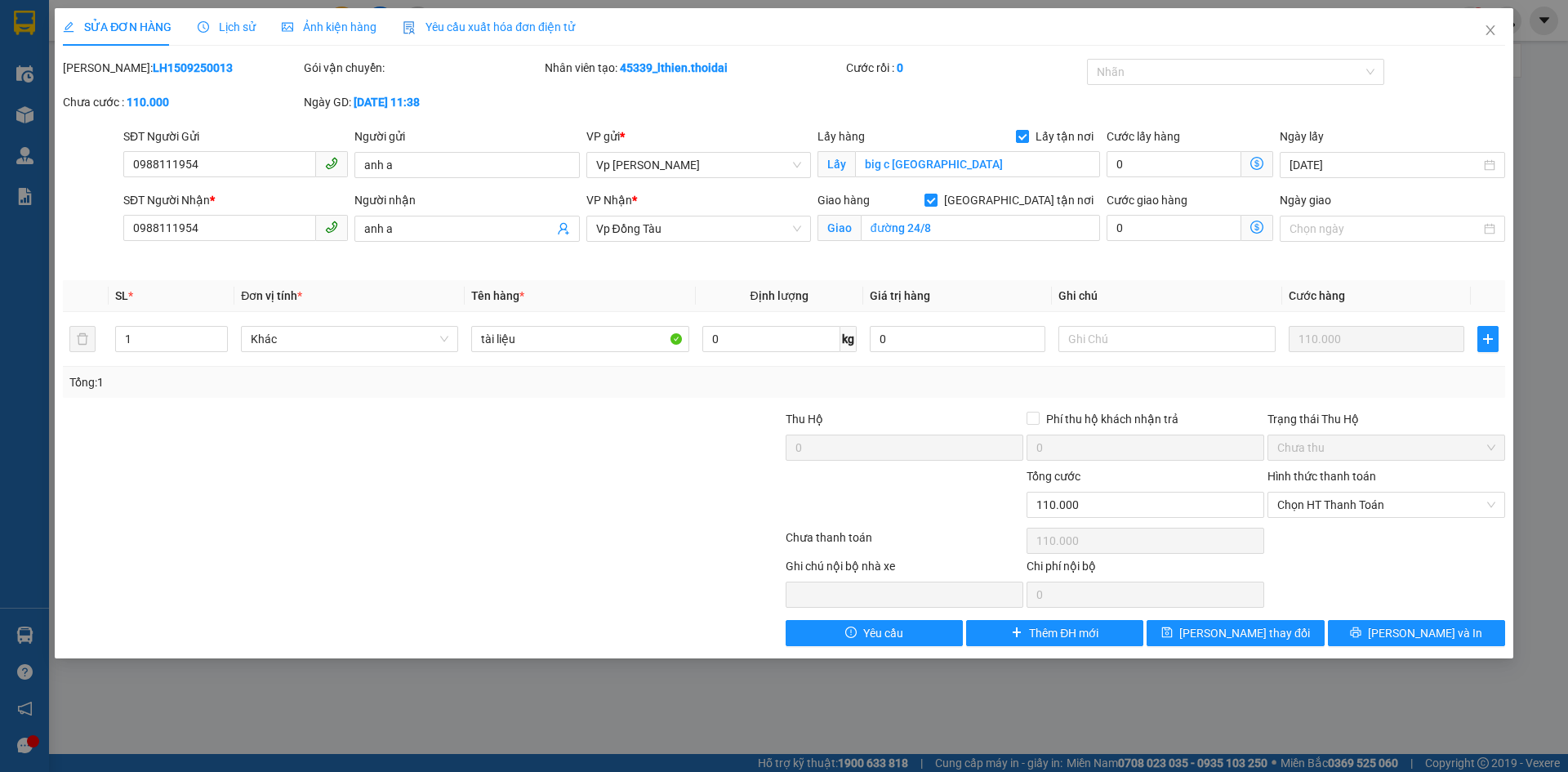
click at [129, 27] on span "SỬA ĐƠN HÀNG" at bounding box center [117, 26] width 109 height 13
click at [1486, 28] on icon "close" at bounding box center [1490, 30] width 13 height 13
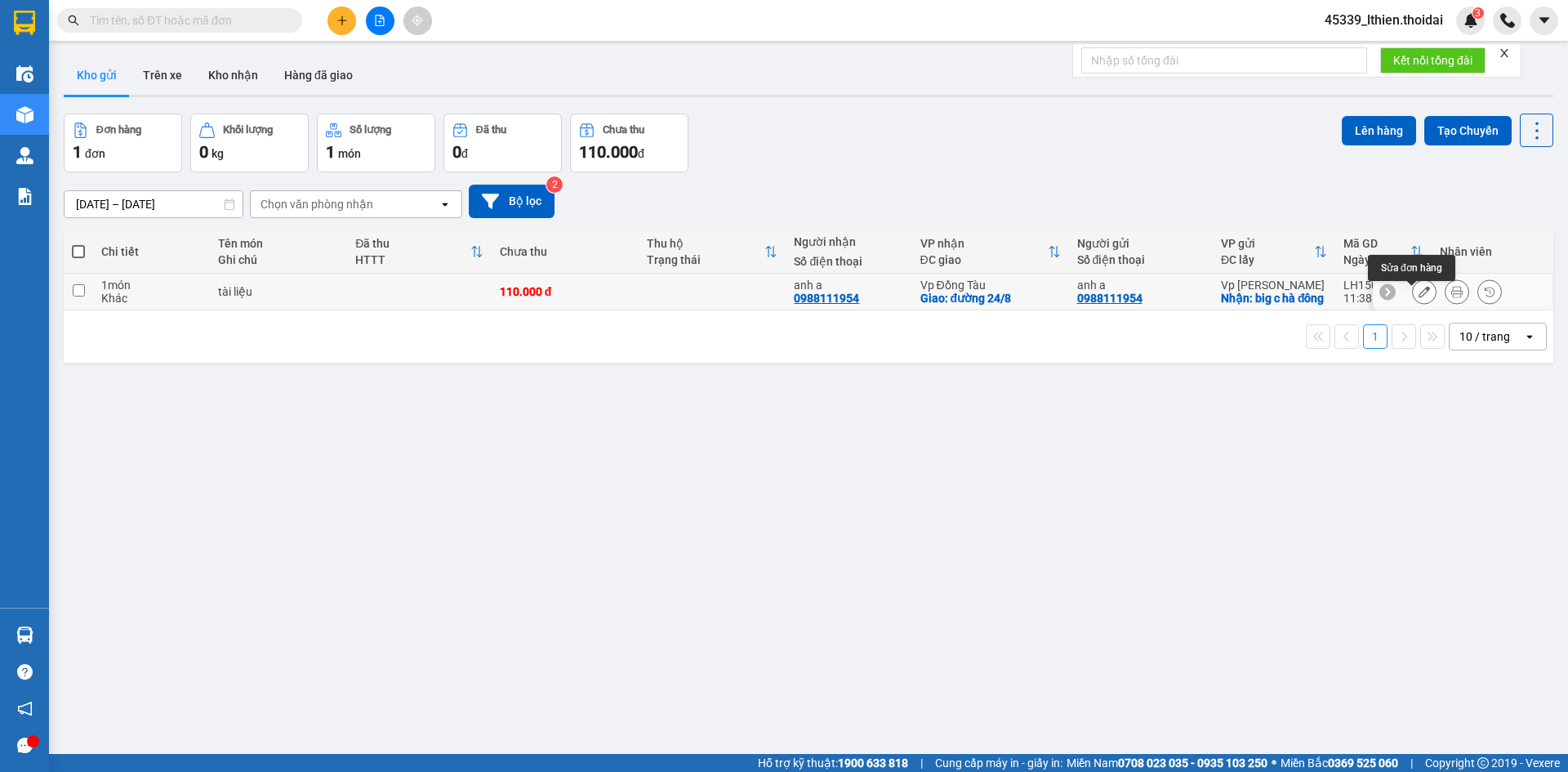
click at [1419, 297] on icon at bounding box center [1424, 291] width 11 height 11
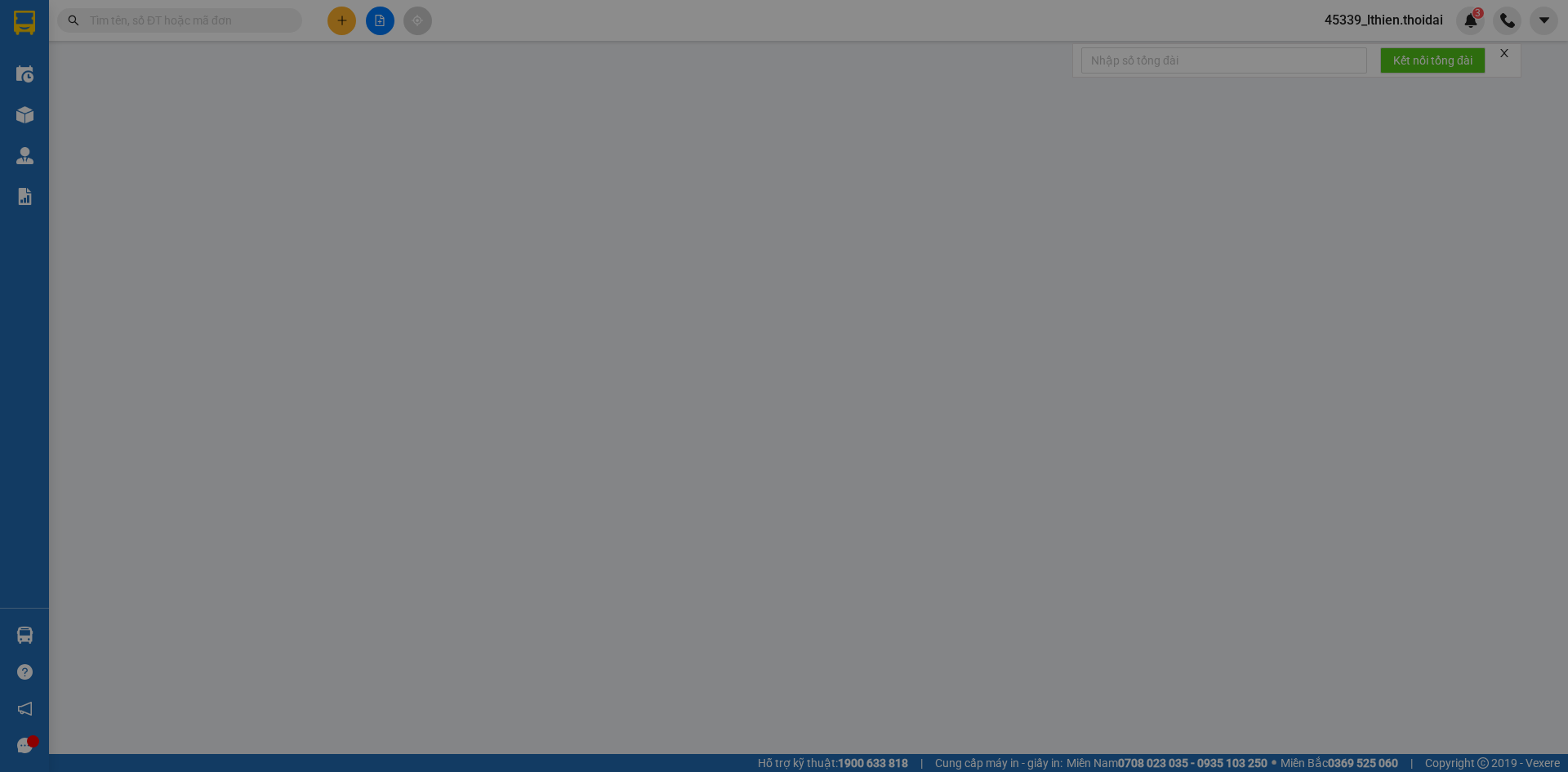
type input "0988111954"
type input "anh a"
checkbox input "true"
type input "big c hà đông"
type input "0988111954"
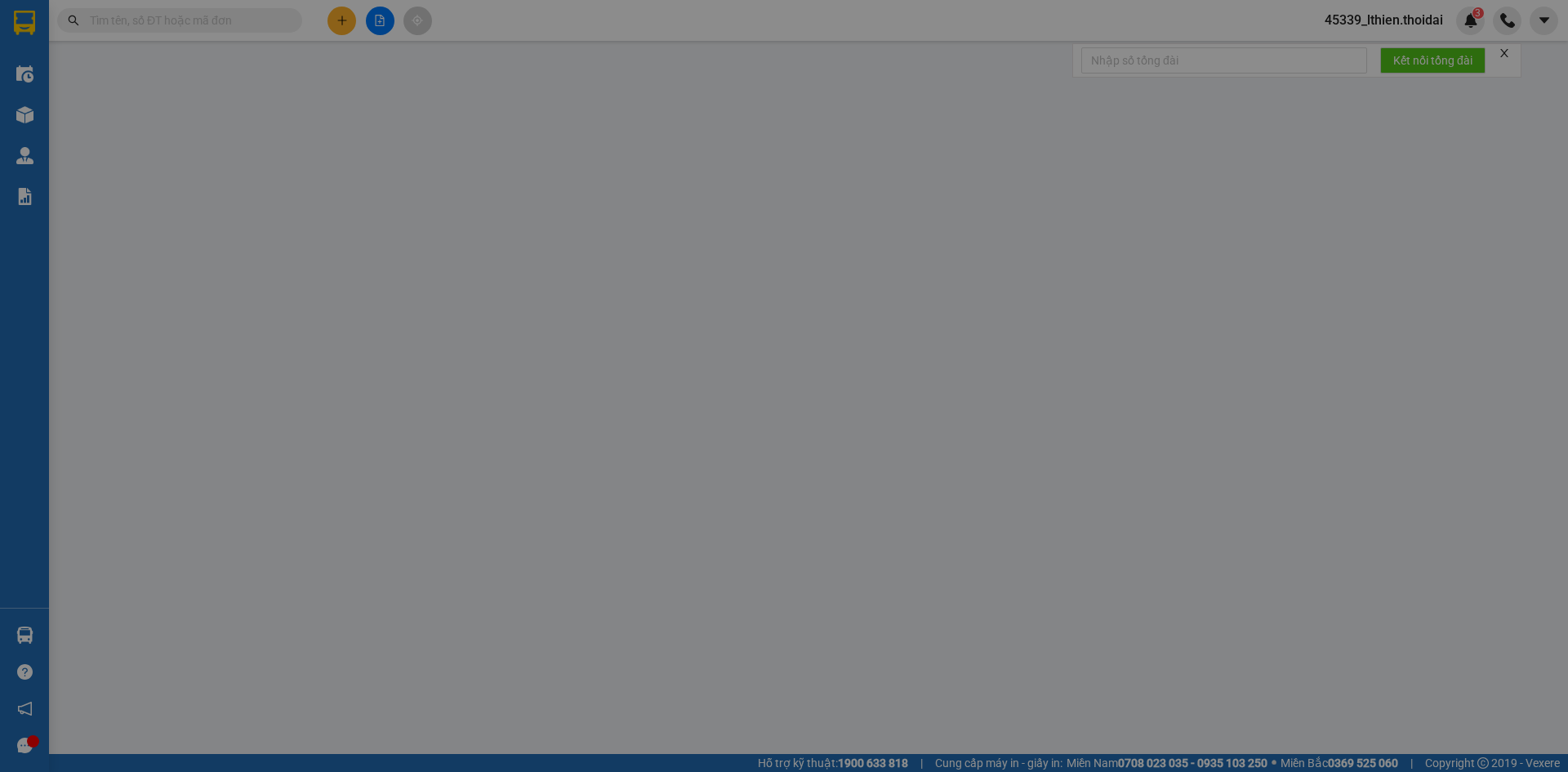
type input "anh a"
checkbox input "true"
type input "đường 24/8"
type input "110.000"
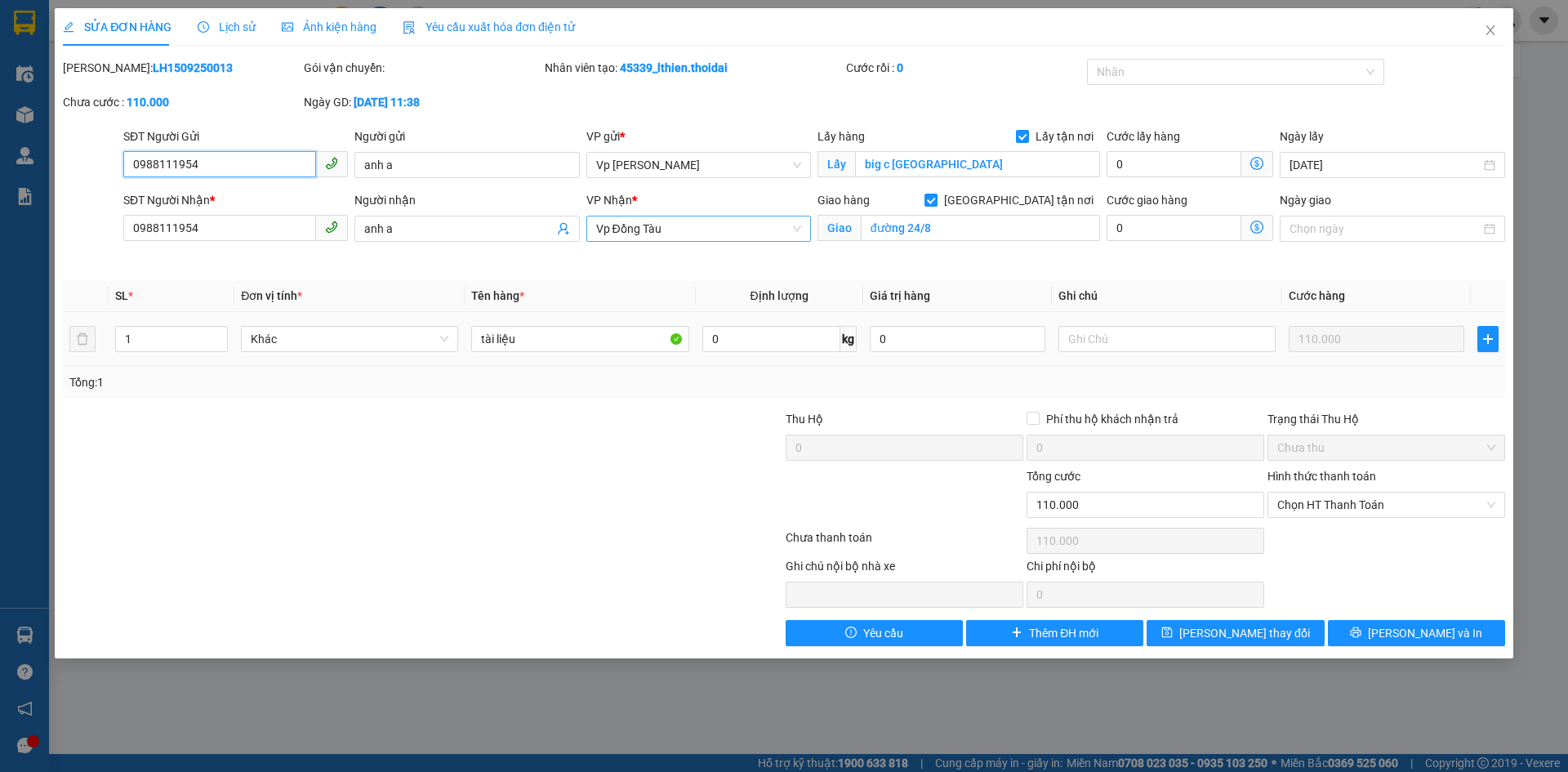
click at [800, 233] on span "Vp Đồng Tàu" at bounding box center [698, 228] width 205 height 25
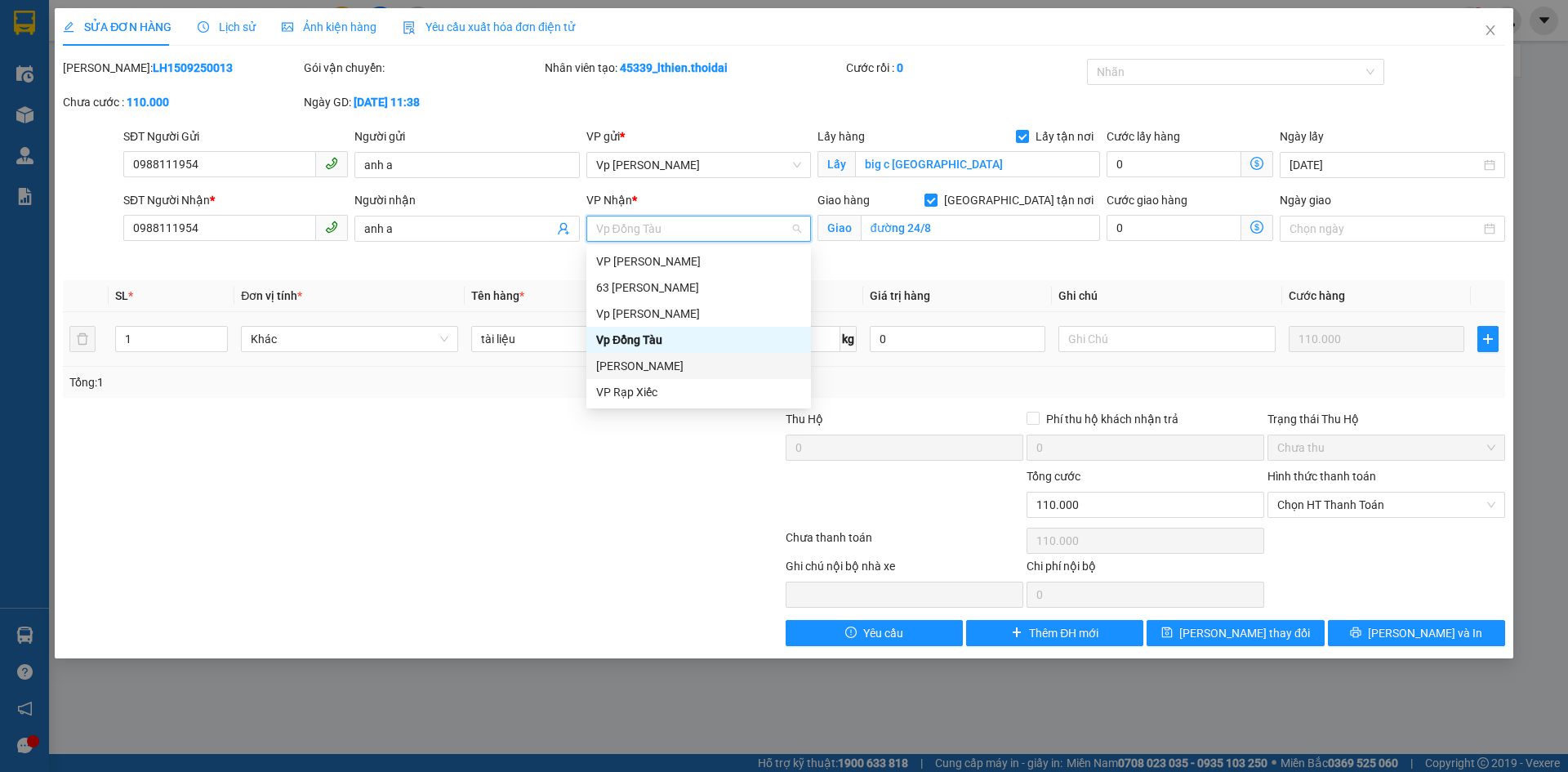
click at [625, 363] on div "Lý Nhân" at bounding box center [698, 365] width 205 height 18
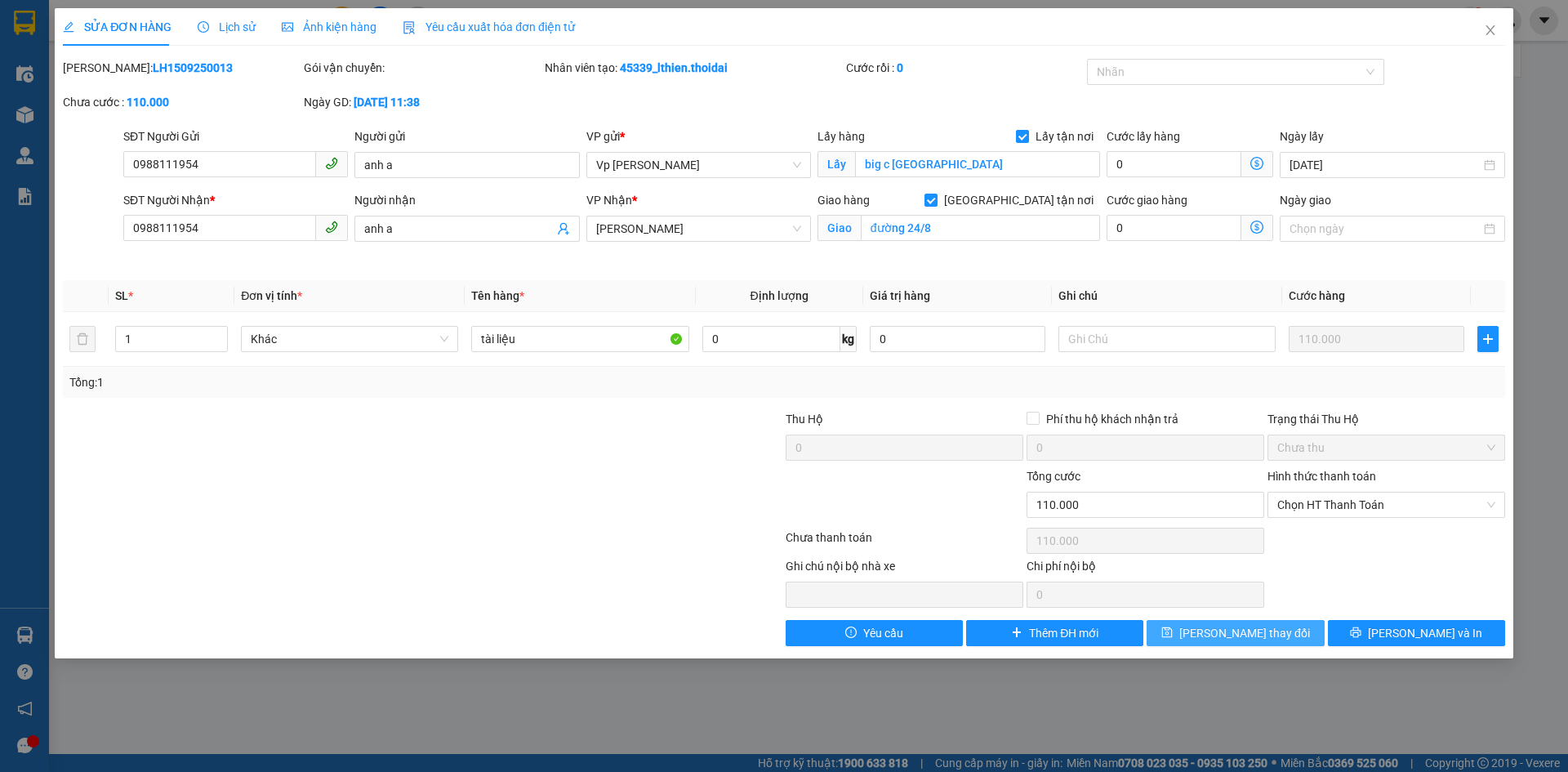
click at [1224, 628] on span "Lưu thay đổi" at bounding box center [1245, 633] width 131 height 18
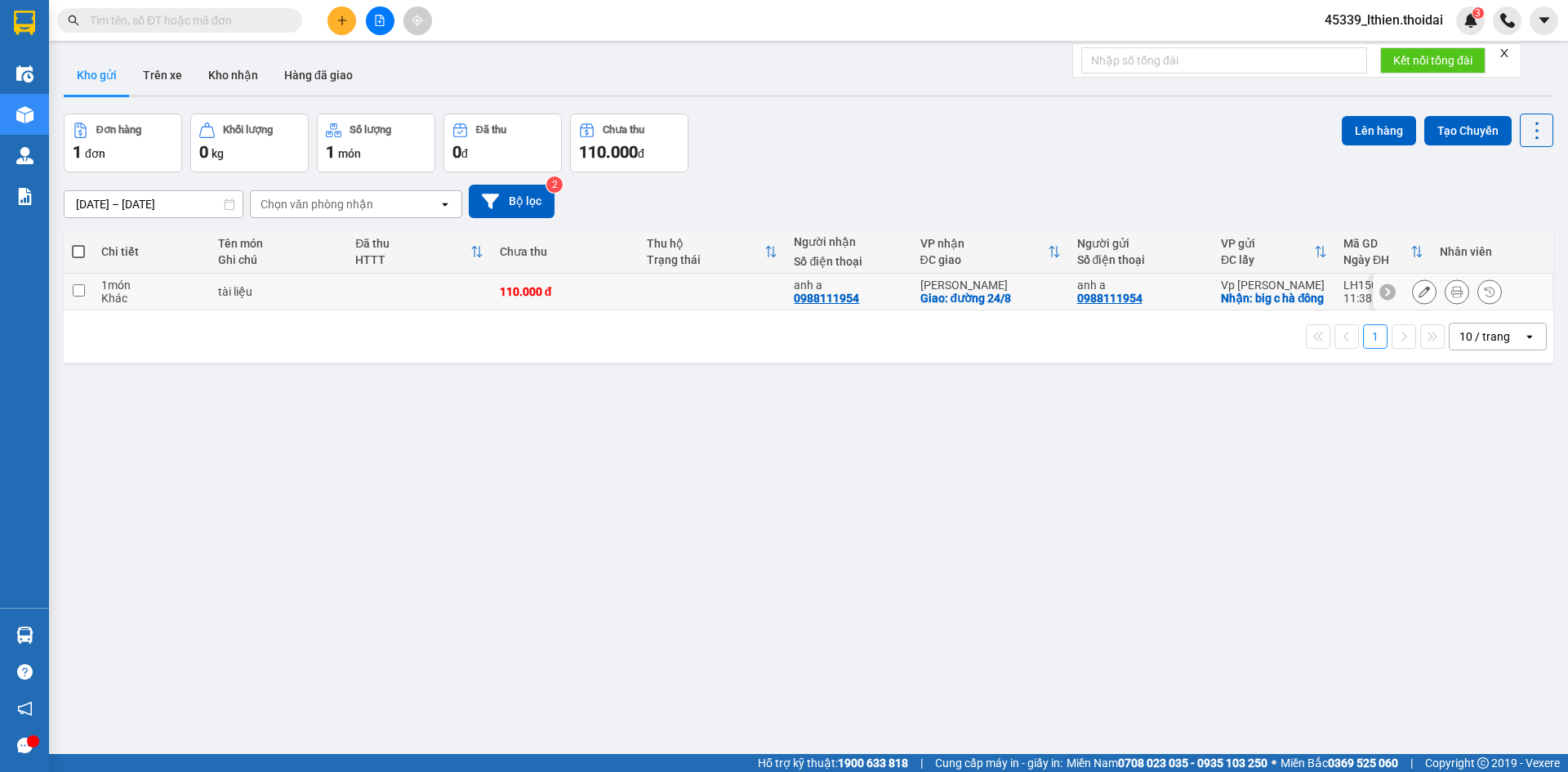
click at [74, 295] on input "checkbox" at bounding box center [79, 290] width 12 height 12
checkbox input "true"
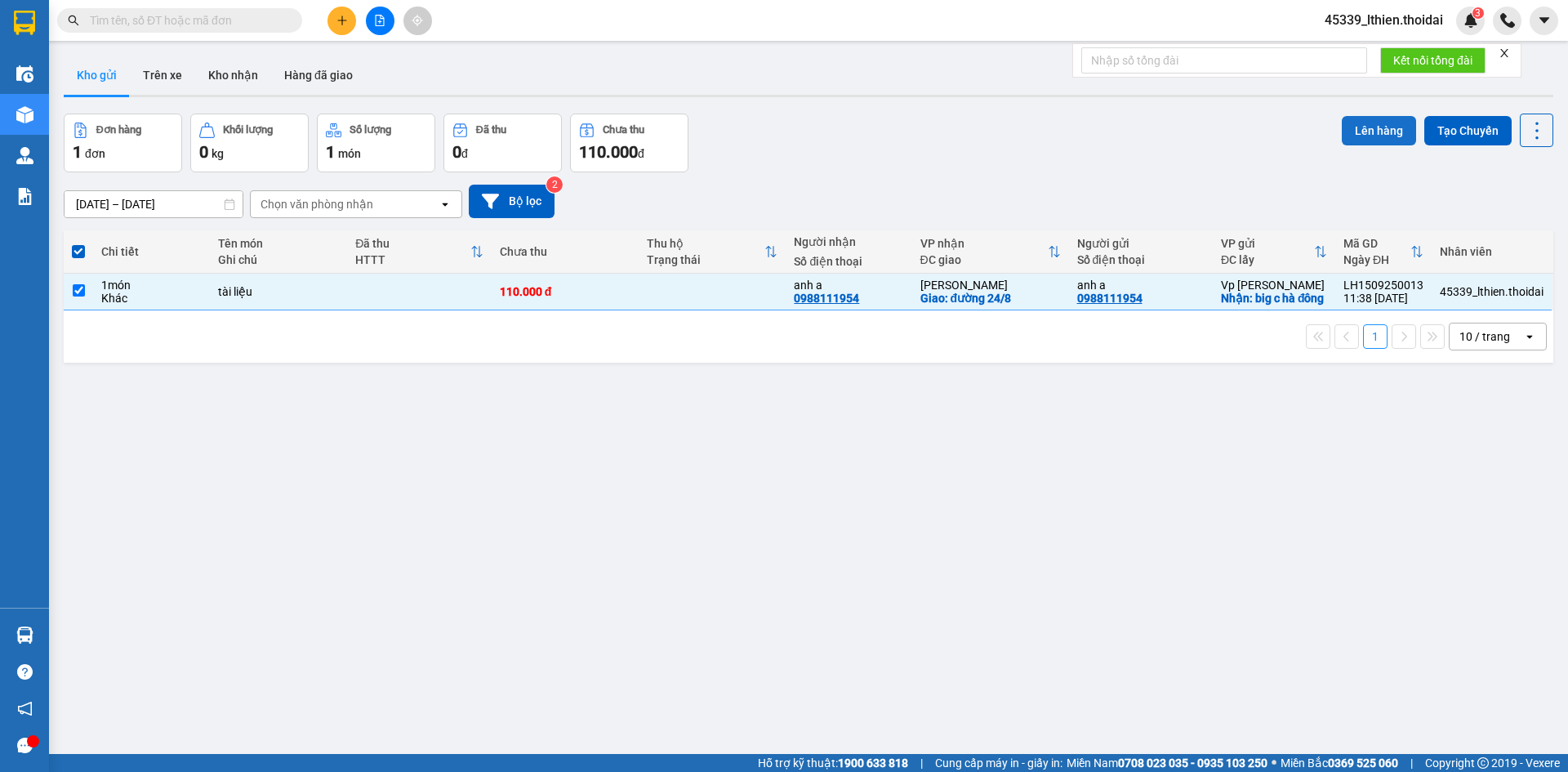
click at [1350, 124] on button "Lên hàng" at bounding box center [1379, 131] width 75 height 30
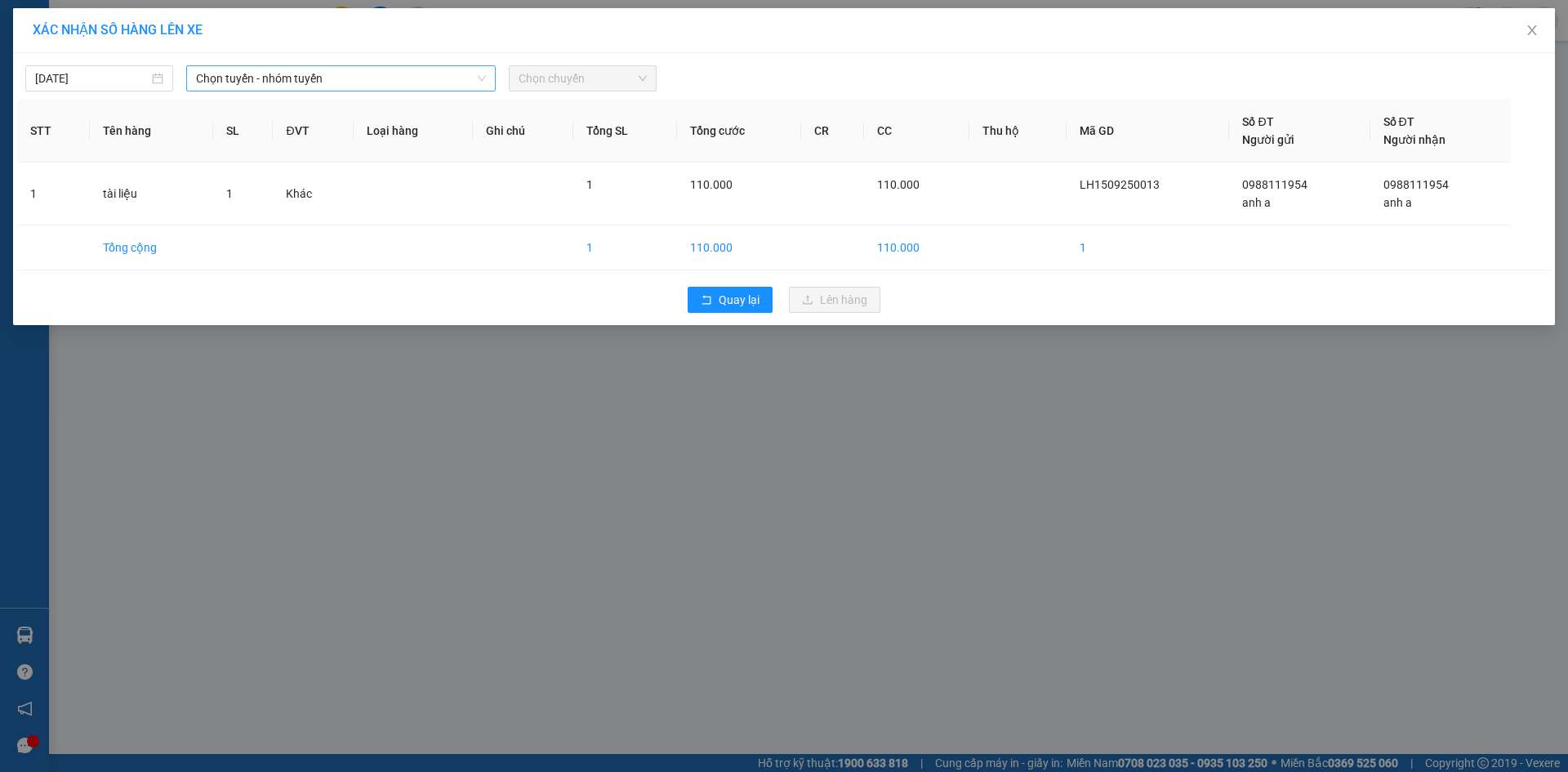
click at [481, 78] on icon "down" at bounding box center [482, 78] width 8 height 6
click at [481, 76] on icon "down" at bounding box center [482, 79] width 10 height 10
click at [480, 80] on icon "down" at bounding box center [482, 79] width 10 height 10
click at [390, 82] on span "Chọn tuyến - nhóm tuyến" at bounding box center [340, 78] width 289 height 25
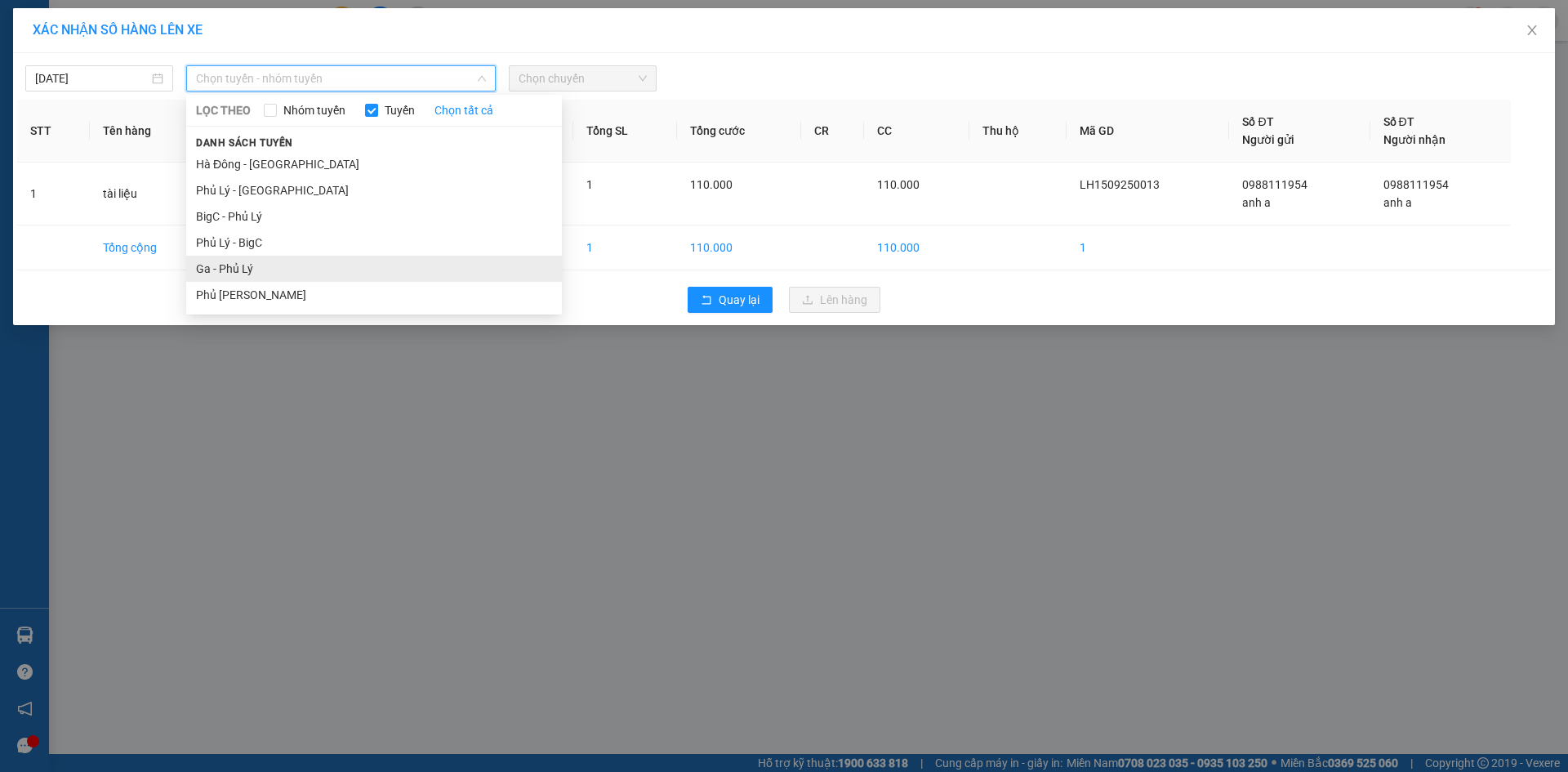
click at [263, 268] on li "Ga - Phủ Lý" at bounding box center [374, 268] width 375 height 26
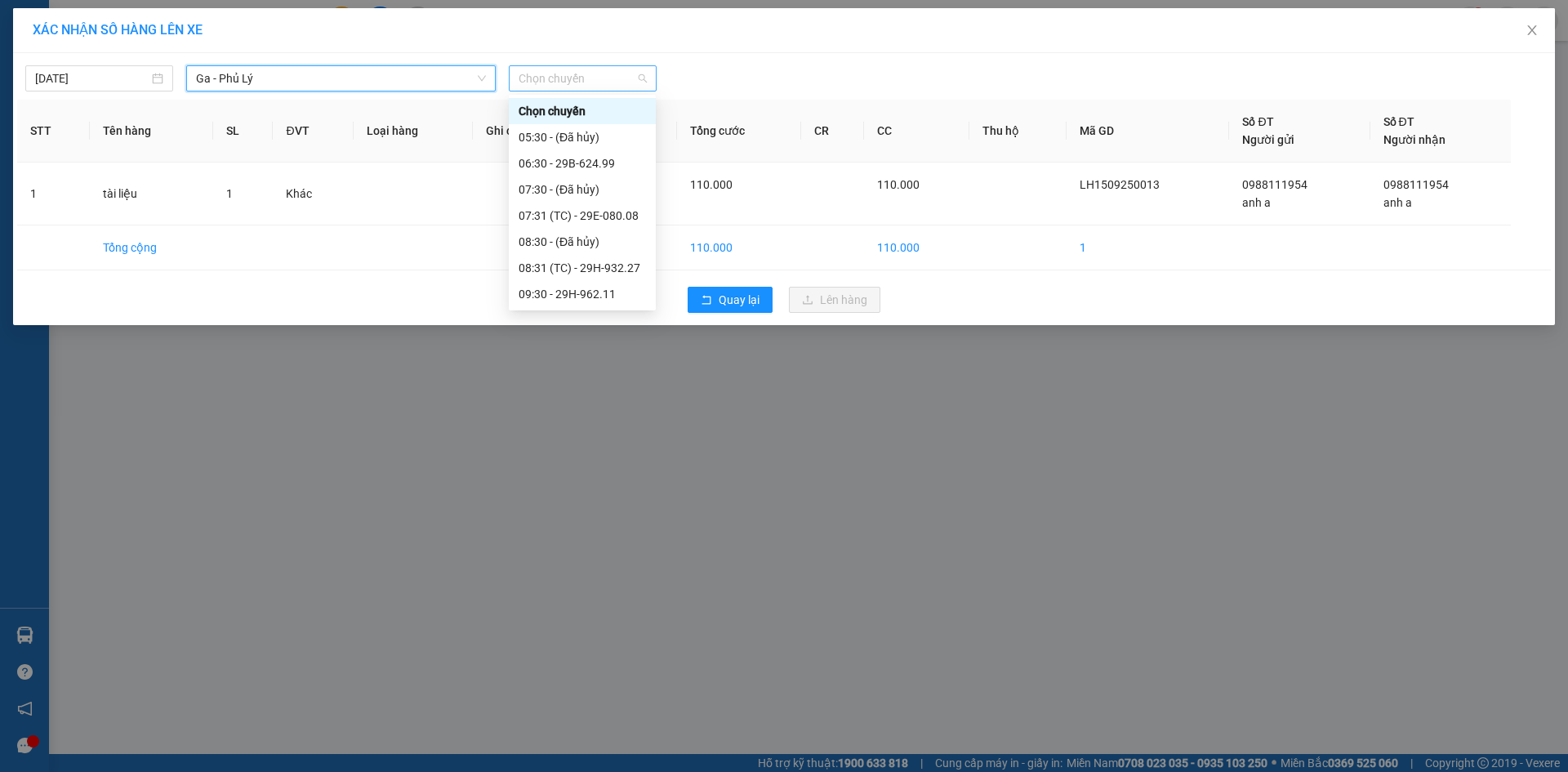
click at [643, 81] on span "Chọn chuyến" at bounding box center [582, 78] width 128 height 25
click at [284, 78] on span "Ga - Phủ Lý" at bounding box center [340, 78] width 289 height 25
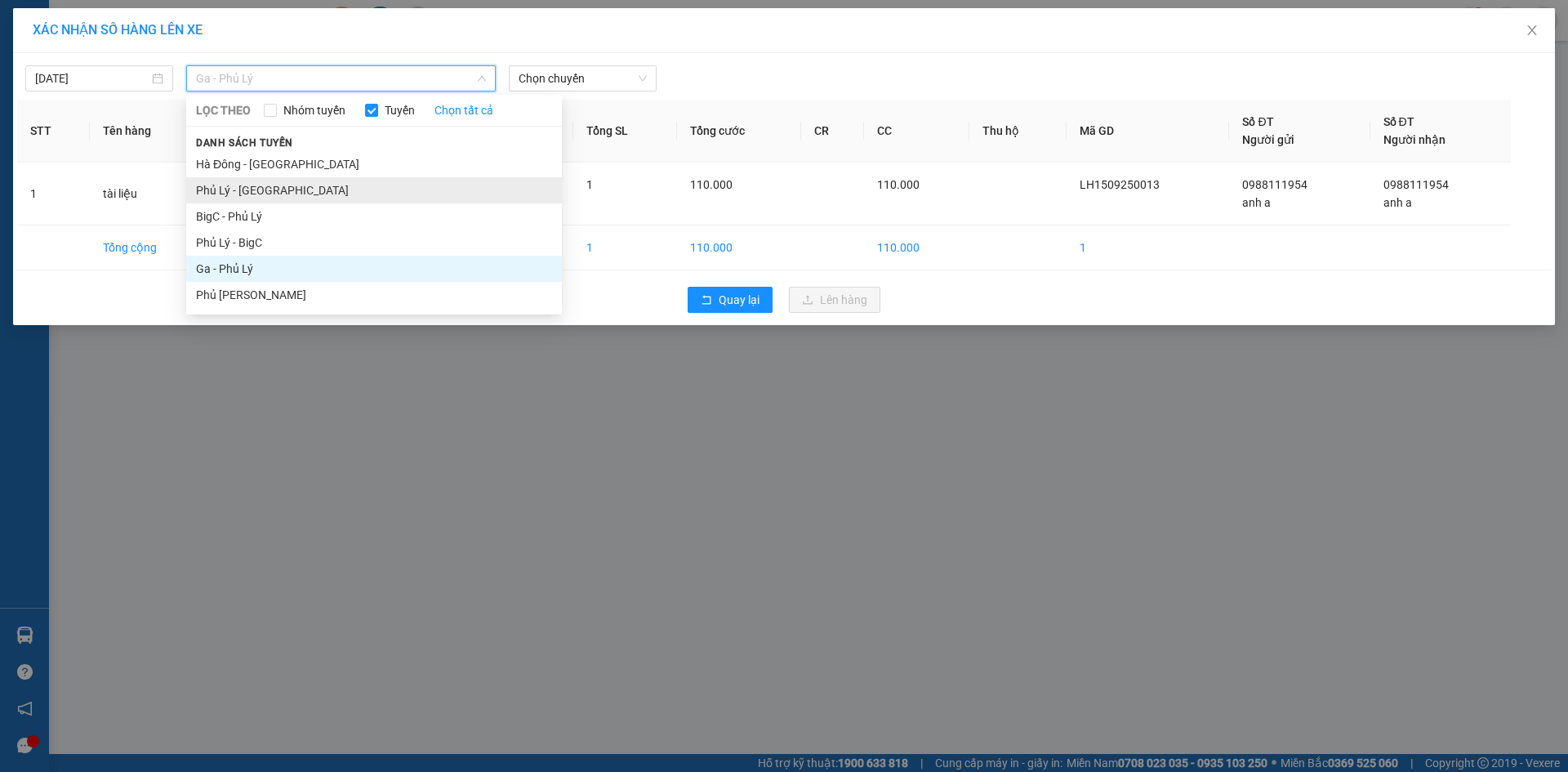
click at [268, 190] on li "Phủ Lý - Hà Đông" at bounding box center [374, 190] width 375 height 26
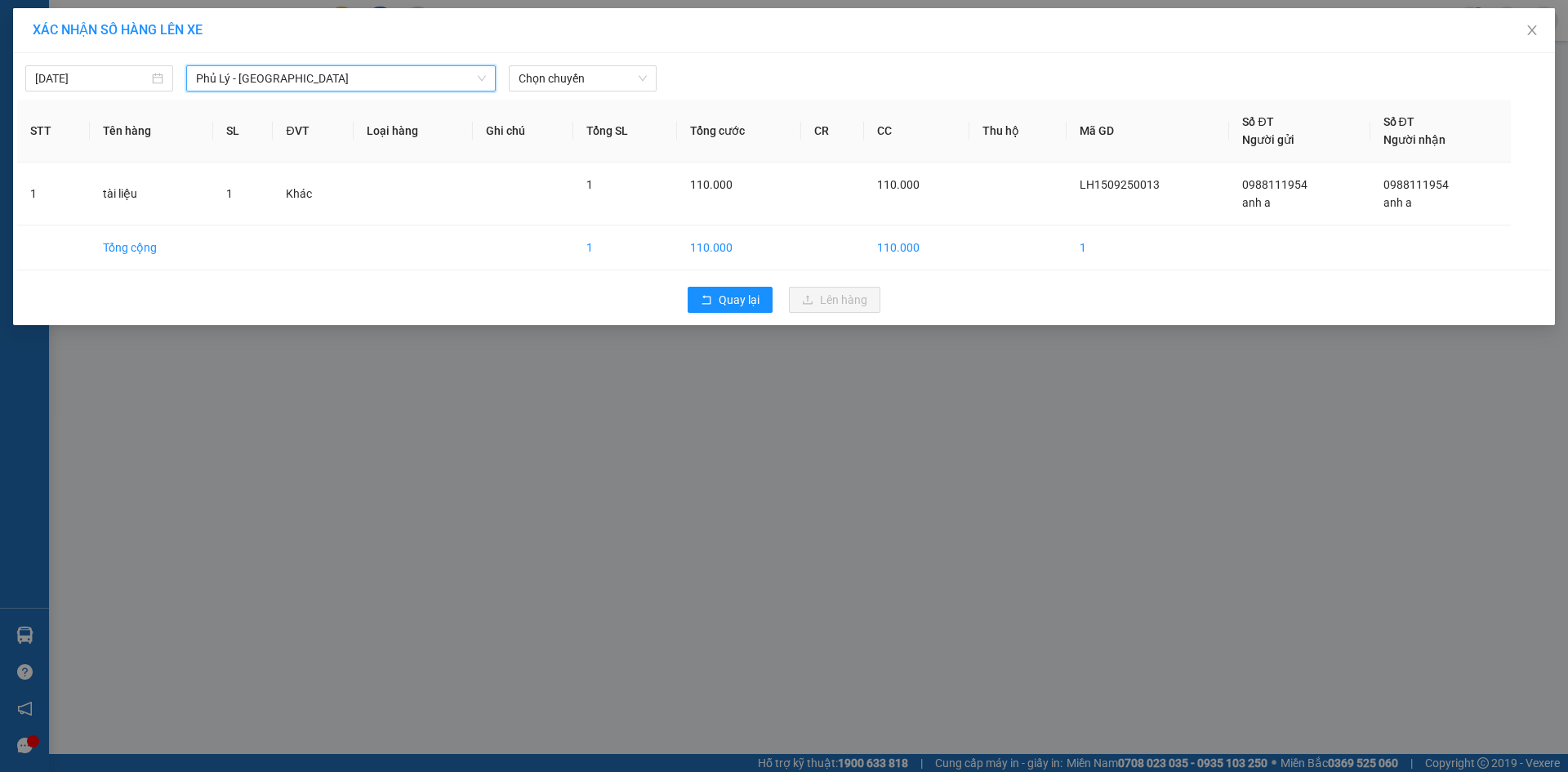
click at [480, 76] on icon "down" at bounding box center [482, 78] width 8 height 6
click at [368, 90] on span "Phủ Lý - Hà Đông" at bounding box center [340, 78] width 289 height 25
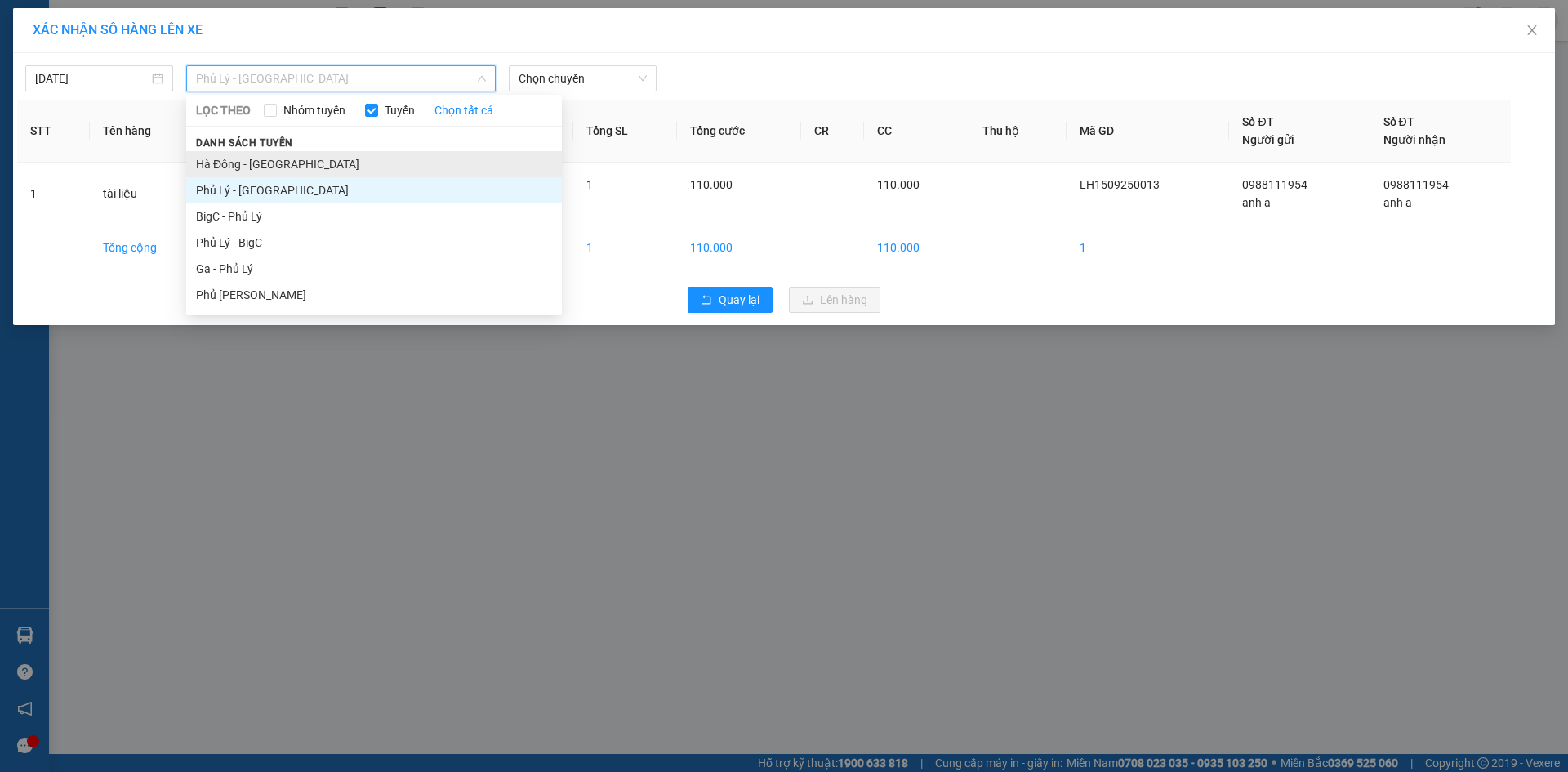
click at [230, 163] on li "Hà Đông - Phủ Lý" at bounding box center [374, 164] width 375 height 26
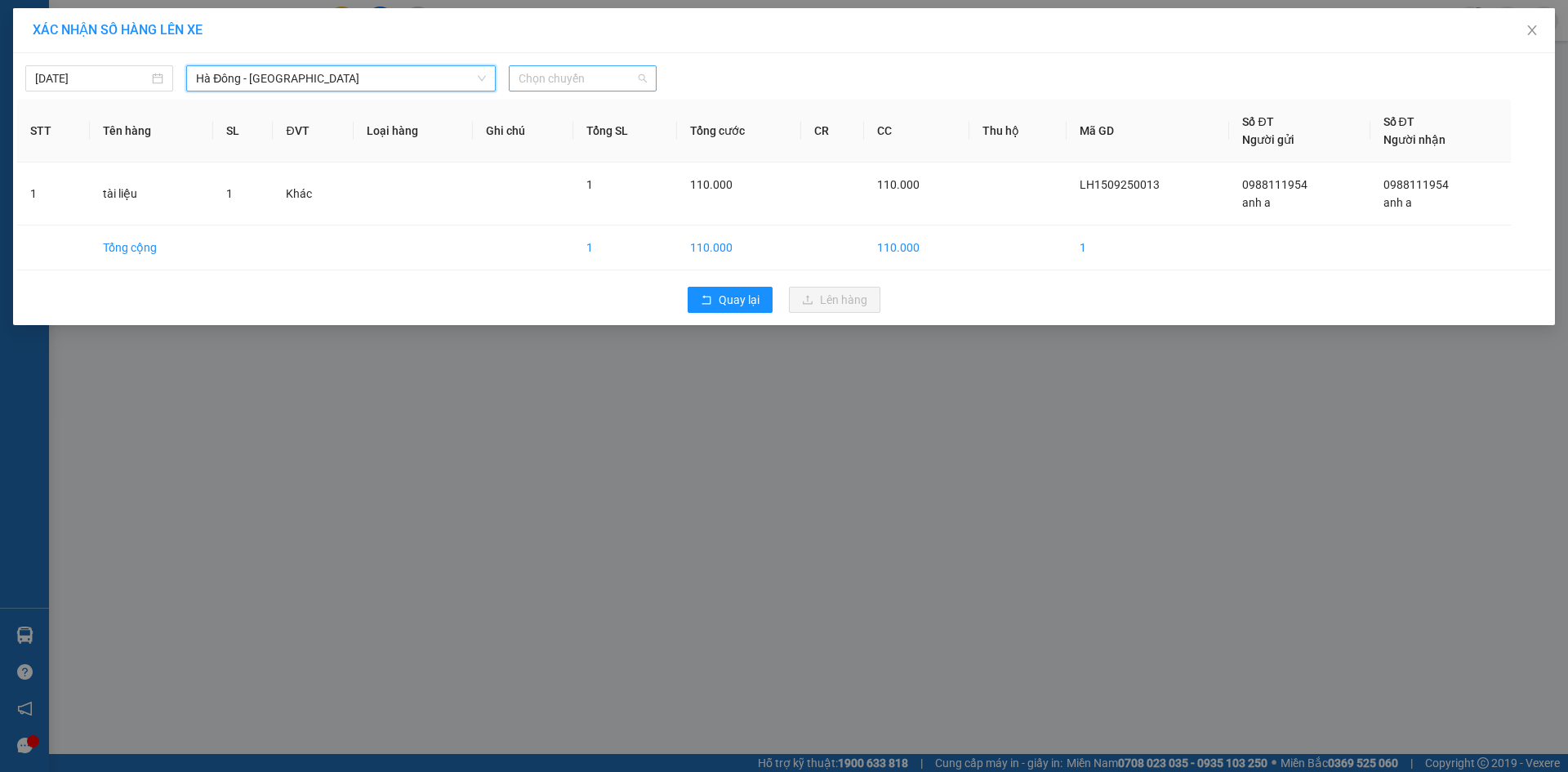
scroll to position [0, 0]
click at [638, 82] on span "Chọn chuyến" at bounding box center [582, 78] width 128 height 25
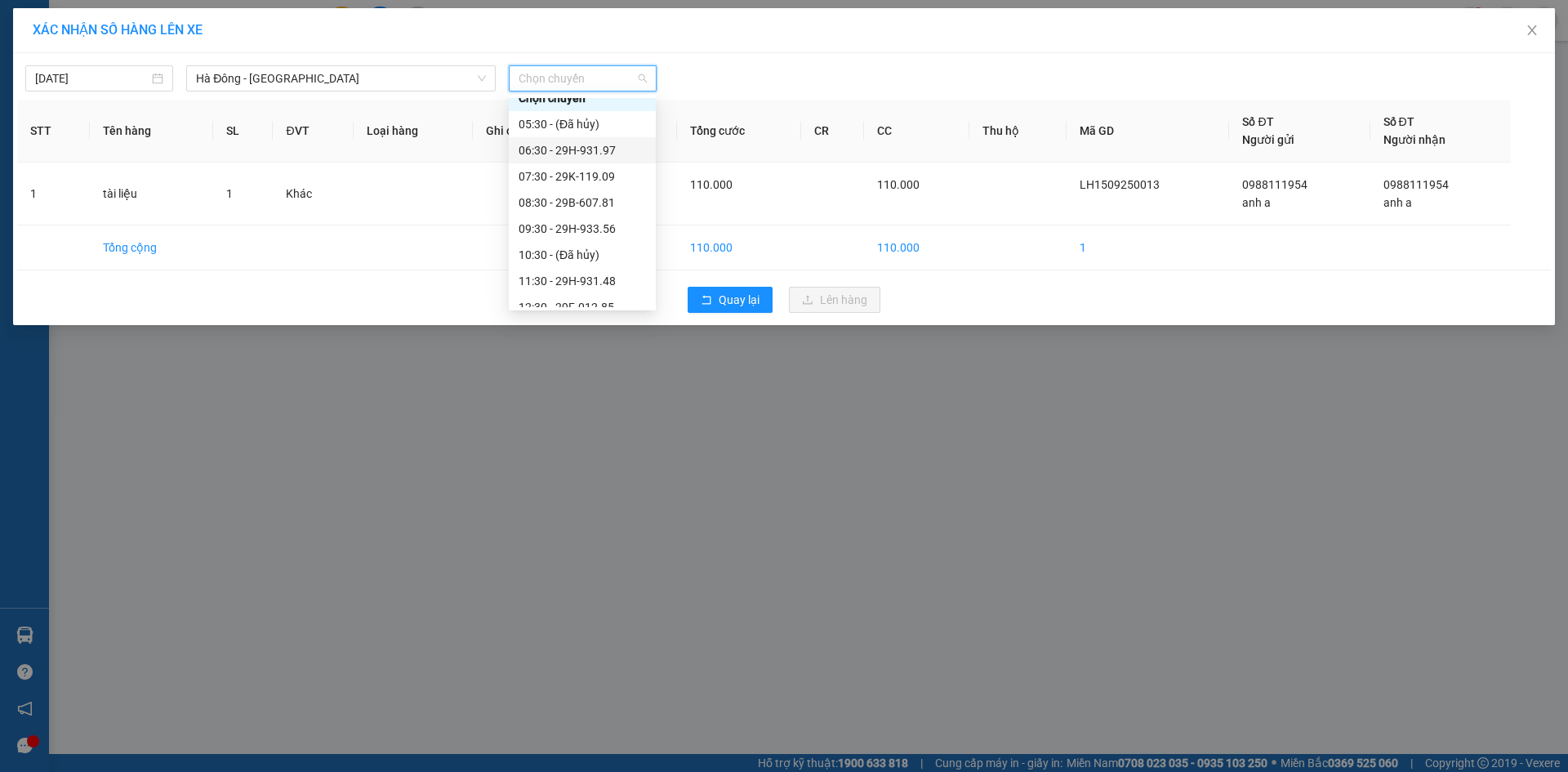
scroll to position [28, 0]
click at [556, 266] on div "11:30 - 29H-931.48" at bounding box center [582, 266] width 127 height 18
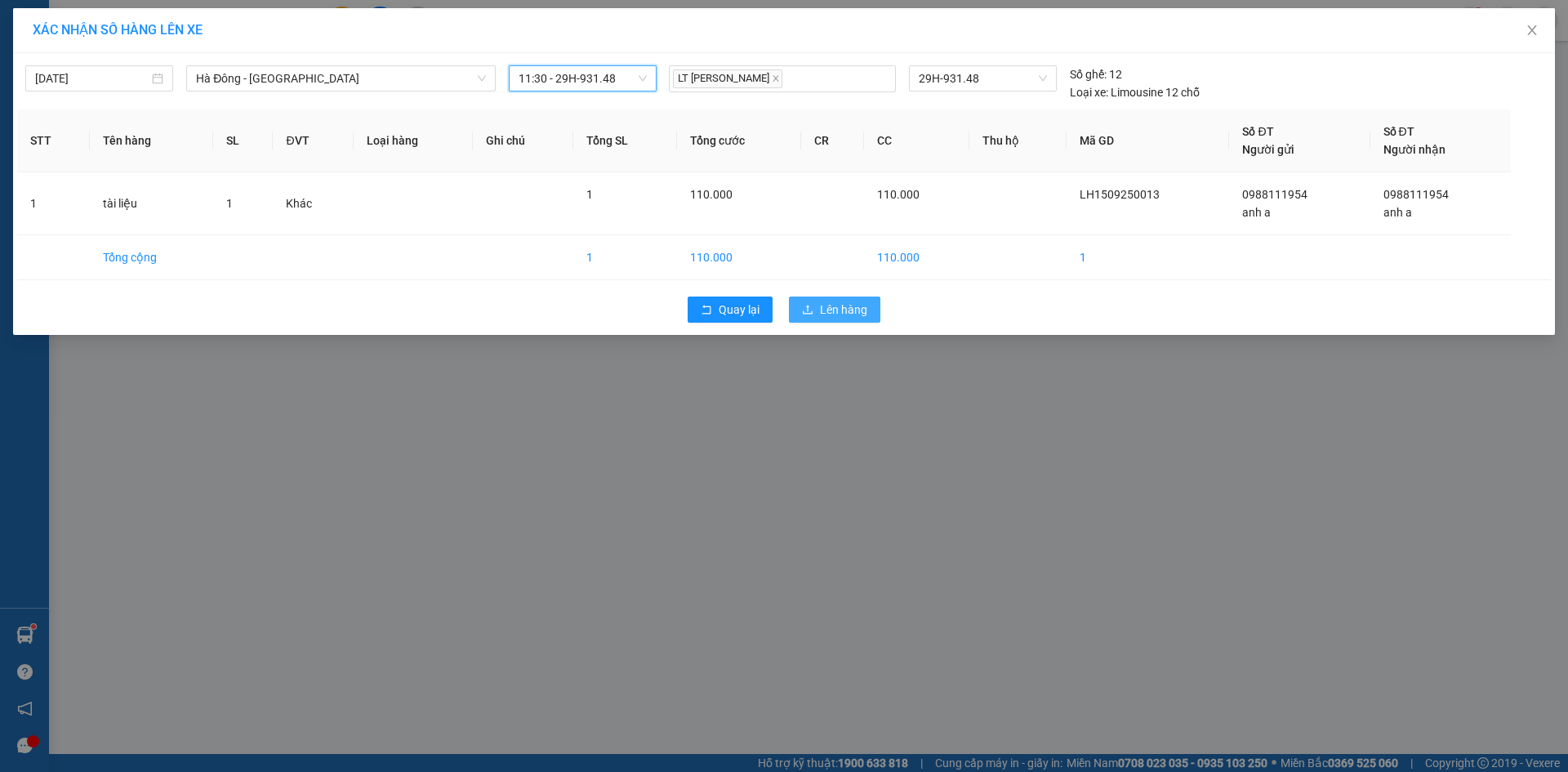
click at [840, 309] on span "Lên hàng" at bounding box center [844, 309] width 48 height 18
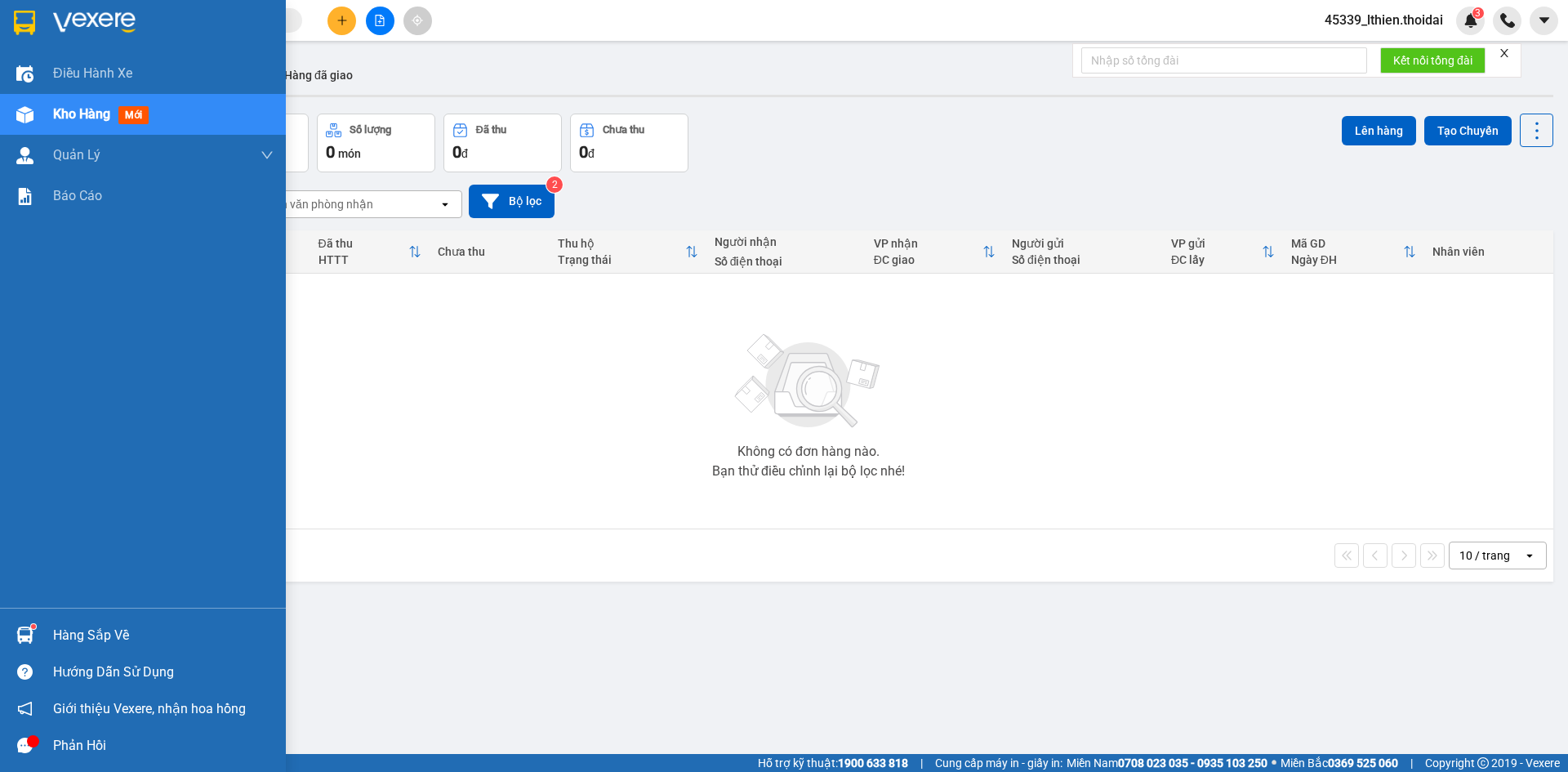
drag, startPoint x: 27, startPoint y: 632, endPoint x: 71, endPoint y: 622, distance: 45.1
click at [29, 630] on img at bounding box center [25, 635] width 17 height 17
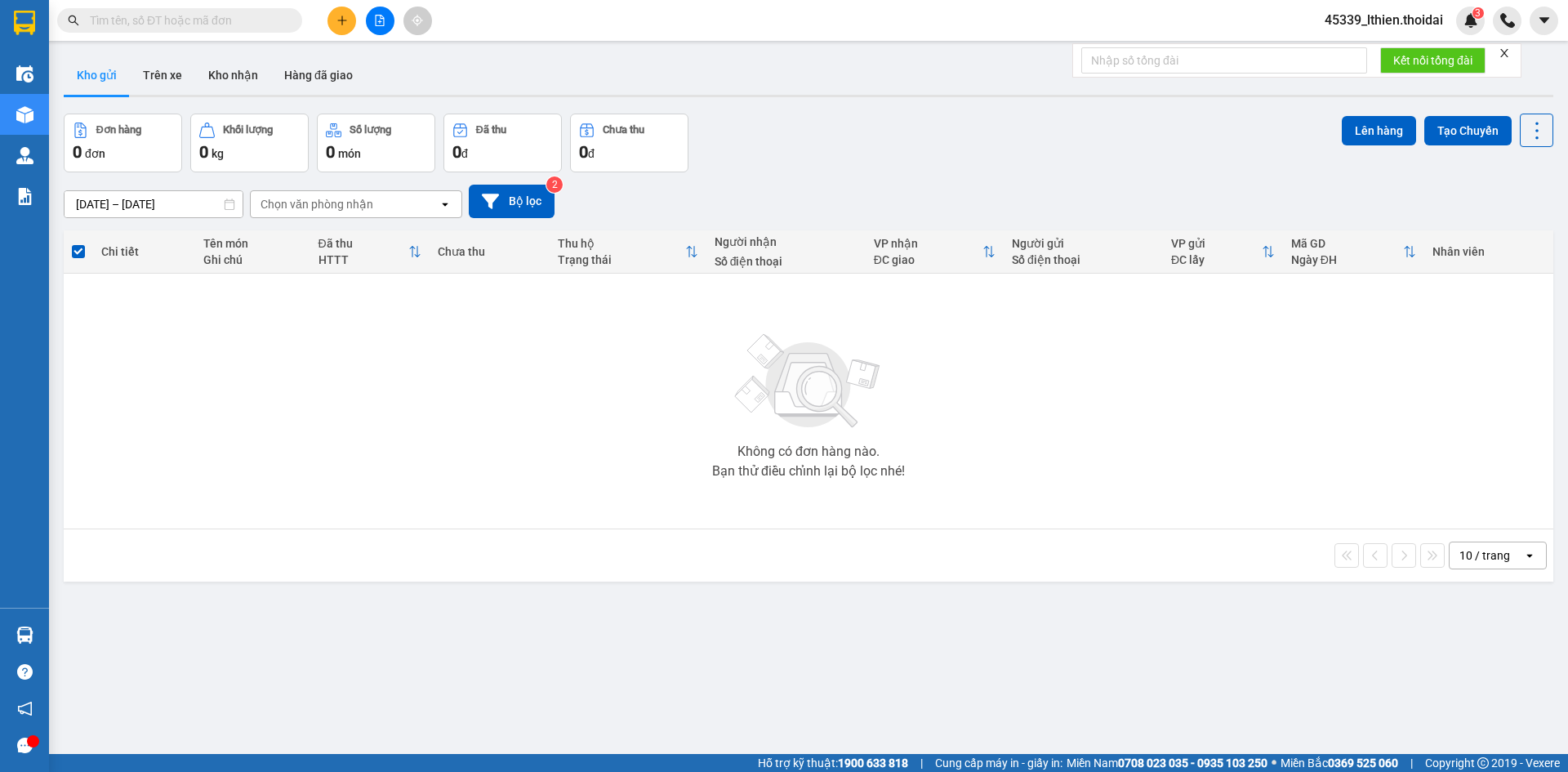
click at [915, 637] on section "Kết quả tìm kiếm ( 12 ) Bộ lọc Mã ĐH Trạng thái Món hàng Thu hộ Tổng cước Chưa …" at bounding box center [784, 386] width 1568 height 772
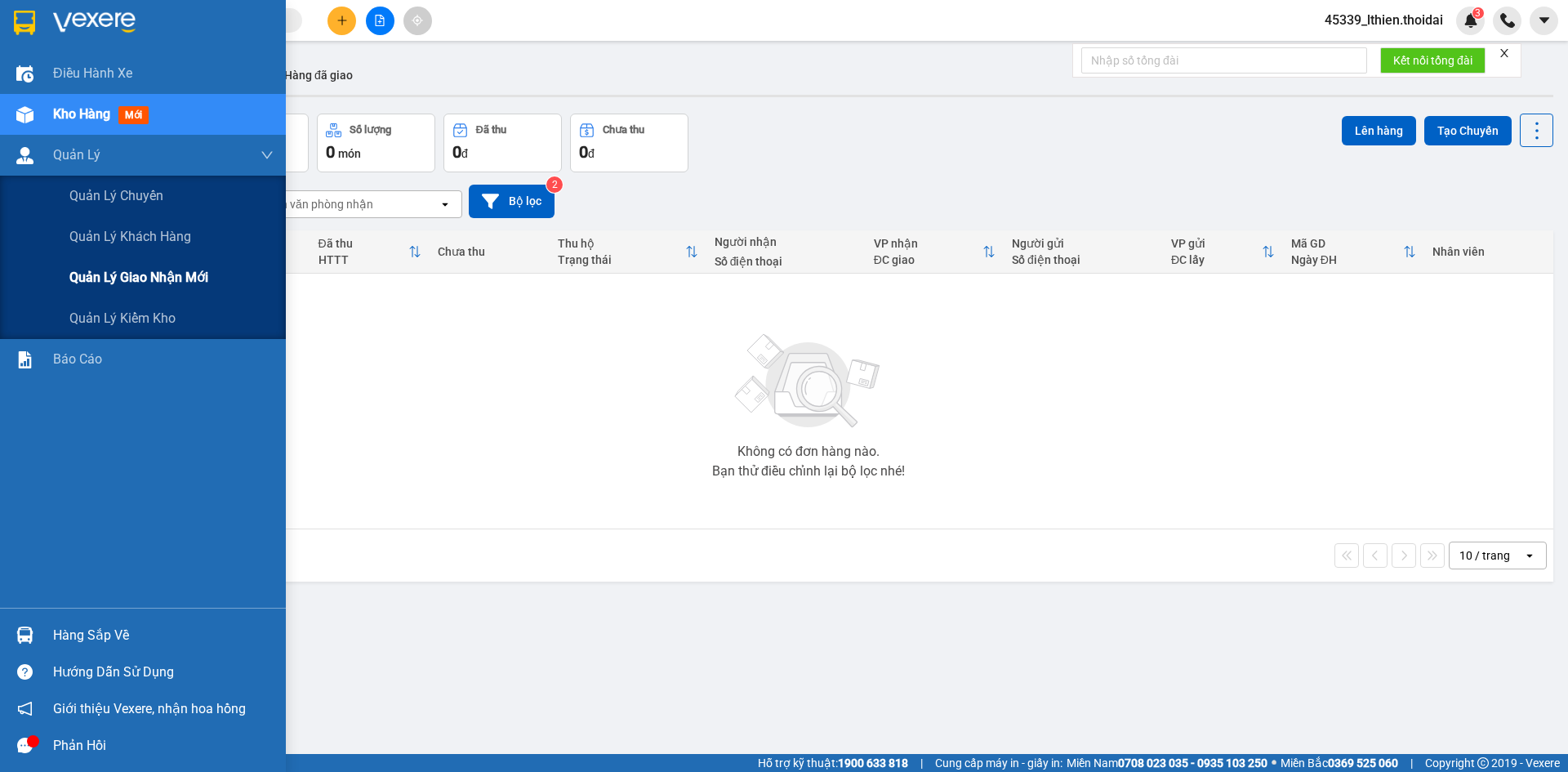
click at [166, 267] on div "Quản lý giao nhận mới" at bounding box center [171, 278] width 204 height 41
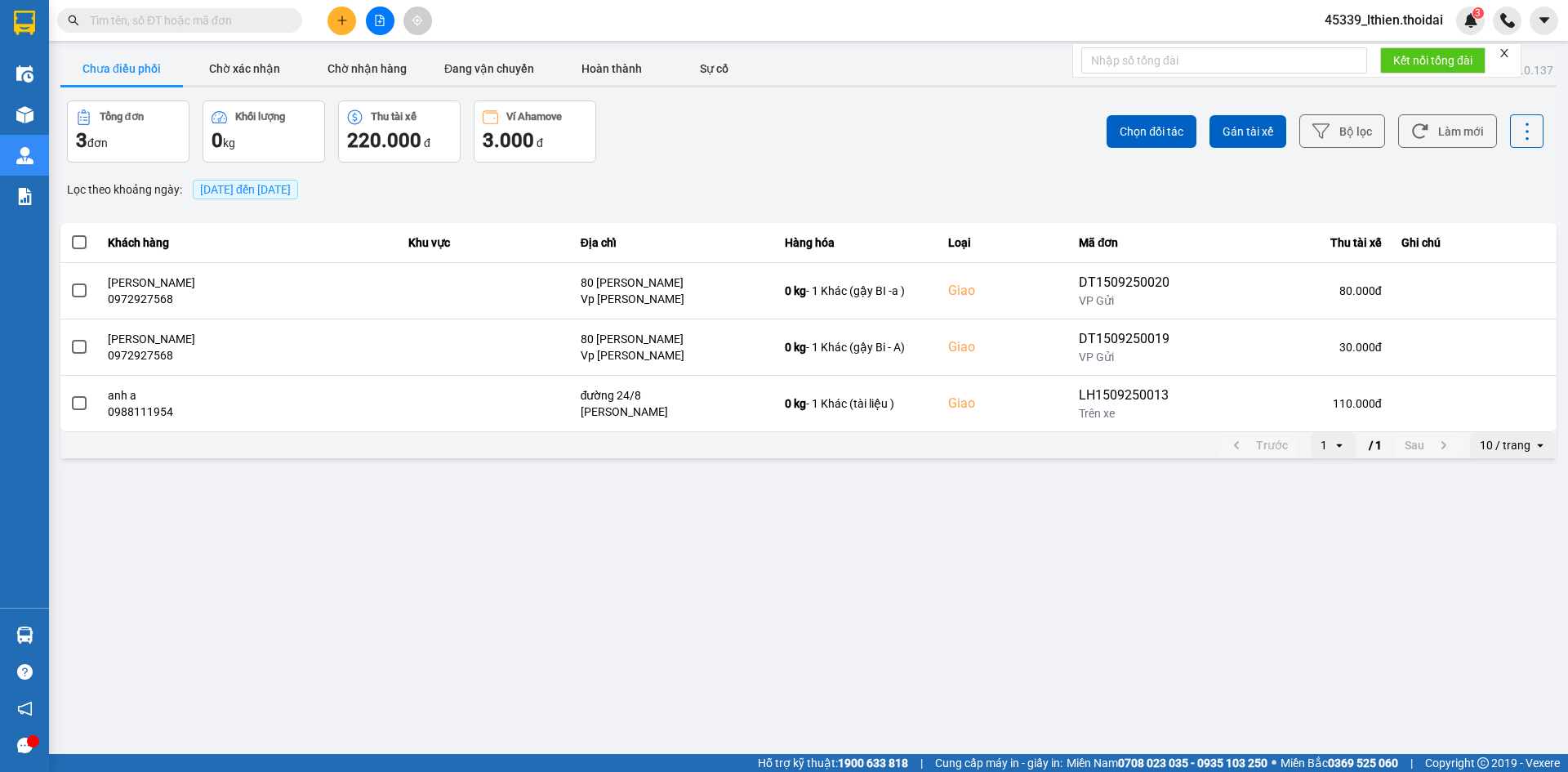
click at [131, 70] on button "Chưa điều phối" at bounding box center [121, 69] width 122 height 32
click at [238, 70] on button "Chờ xác nhận" at bounding box center [244, 69] width 122 height 32
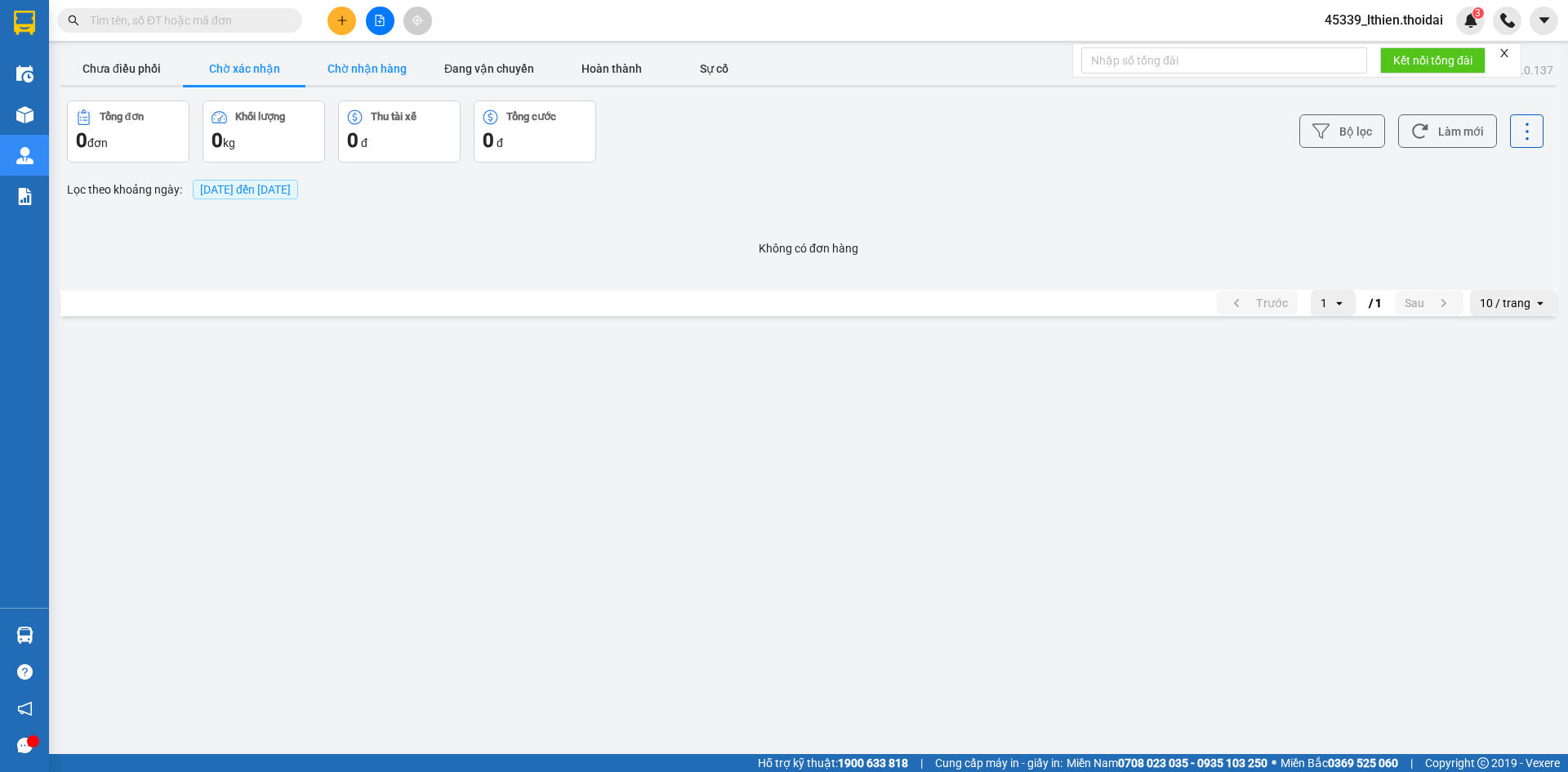
click at [357, 71] on button "Chờ nhận hàng" at bounding box center [367, 69] width 122 height 32
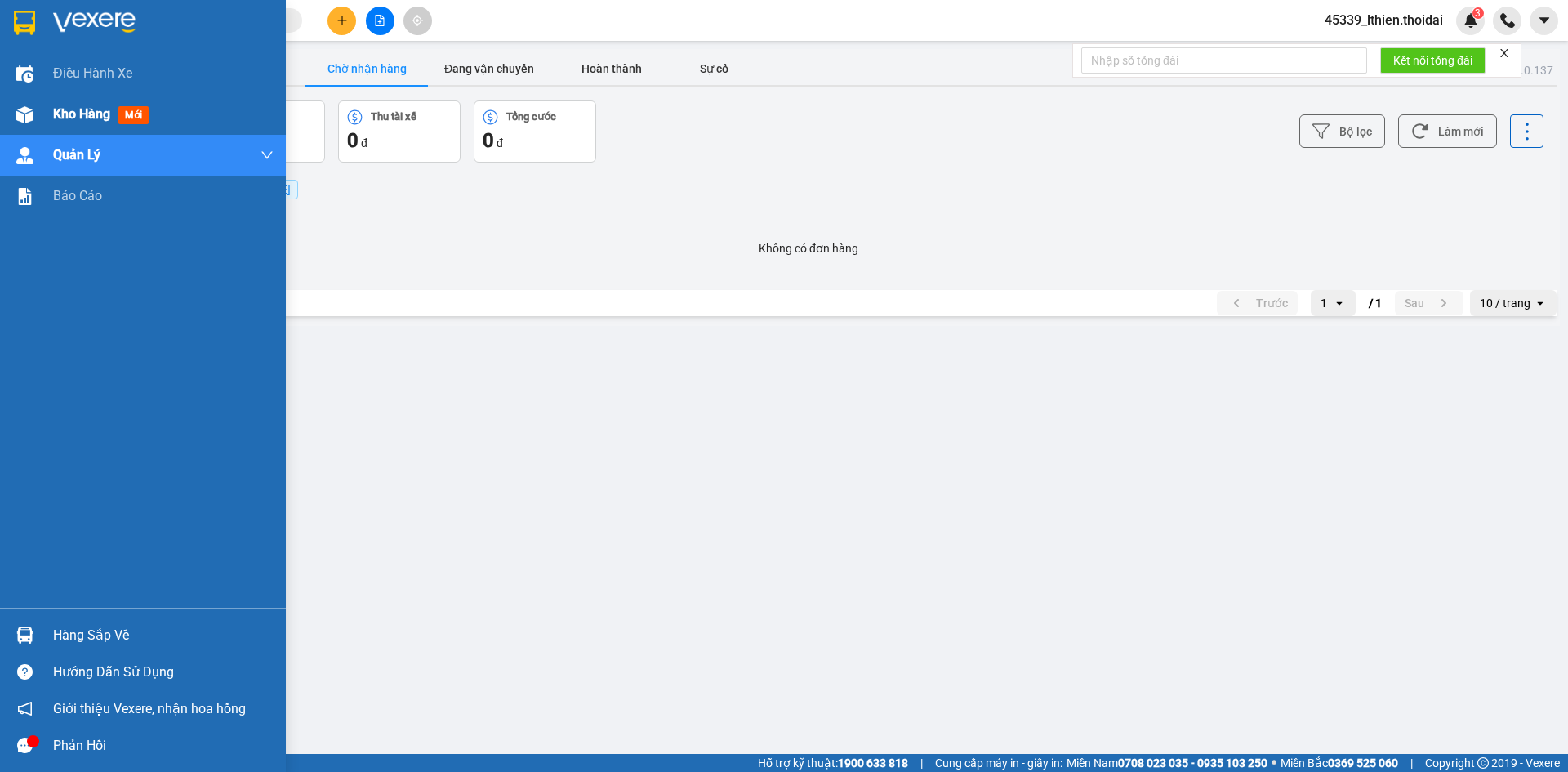
click at [56, 107] on span "Kho hàng" at bounding box center [81, 114] width 57 height 15
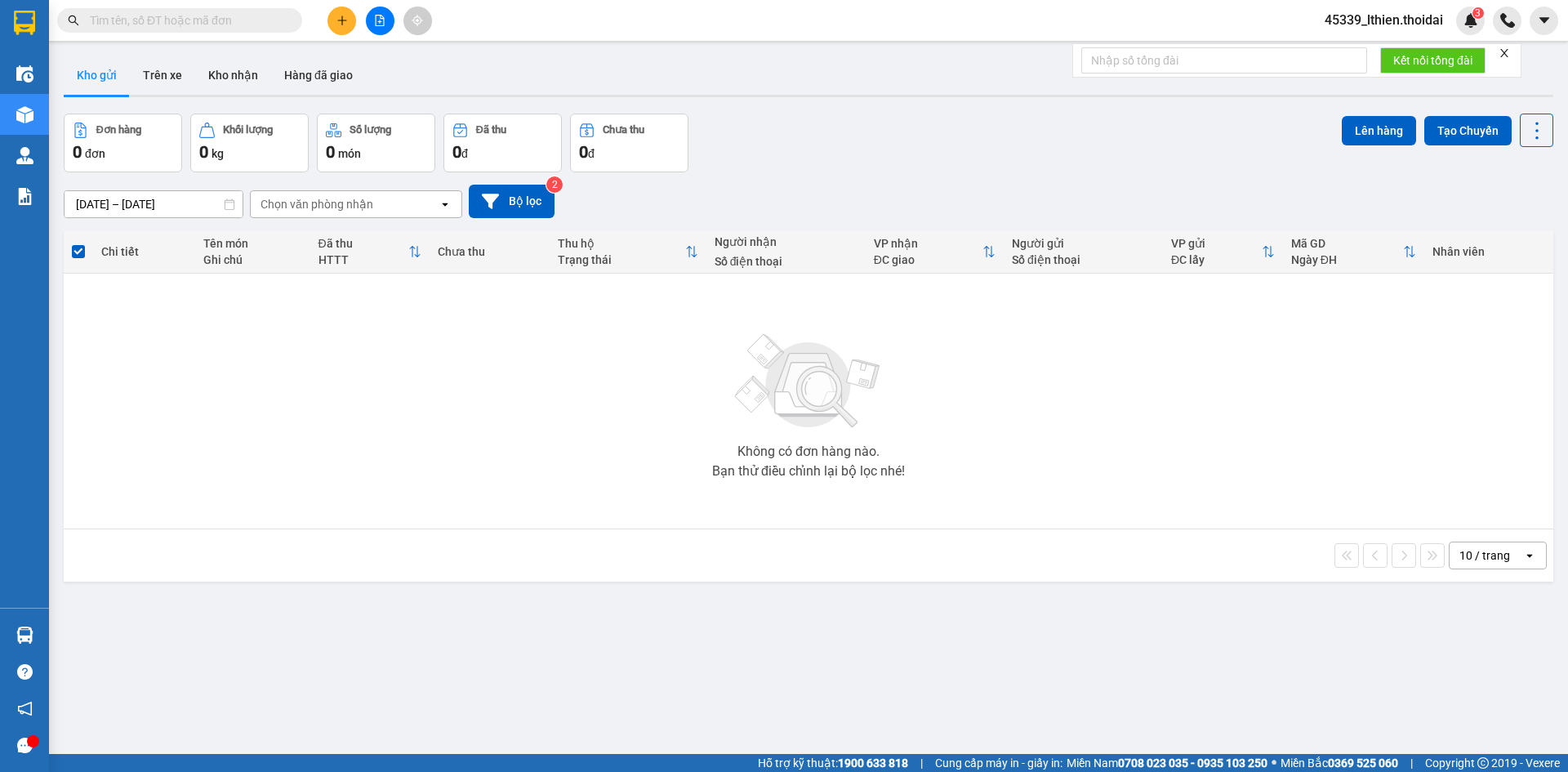
click at [105, 75] on button "Kho gửi" at bounding box center [97, 75] width 66 height 39
click at [160, 73] on button "Trên xe" at bounding box center [162, 75] width 65 height 39
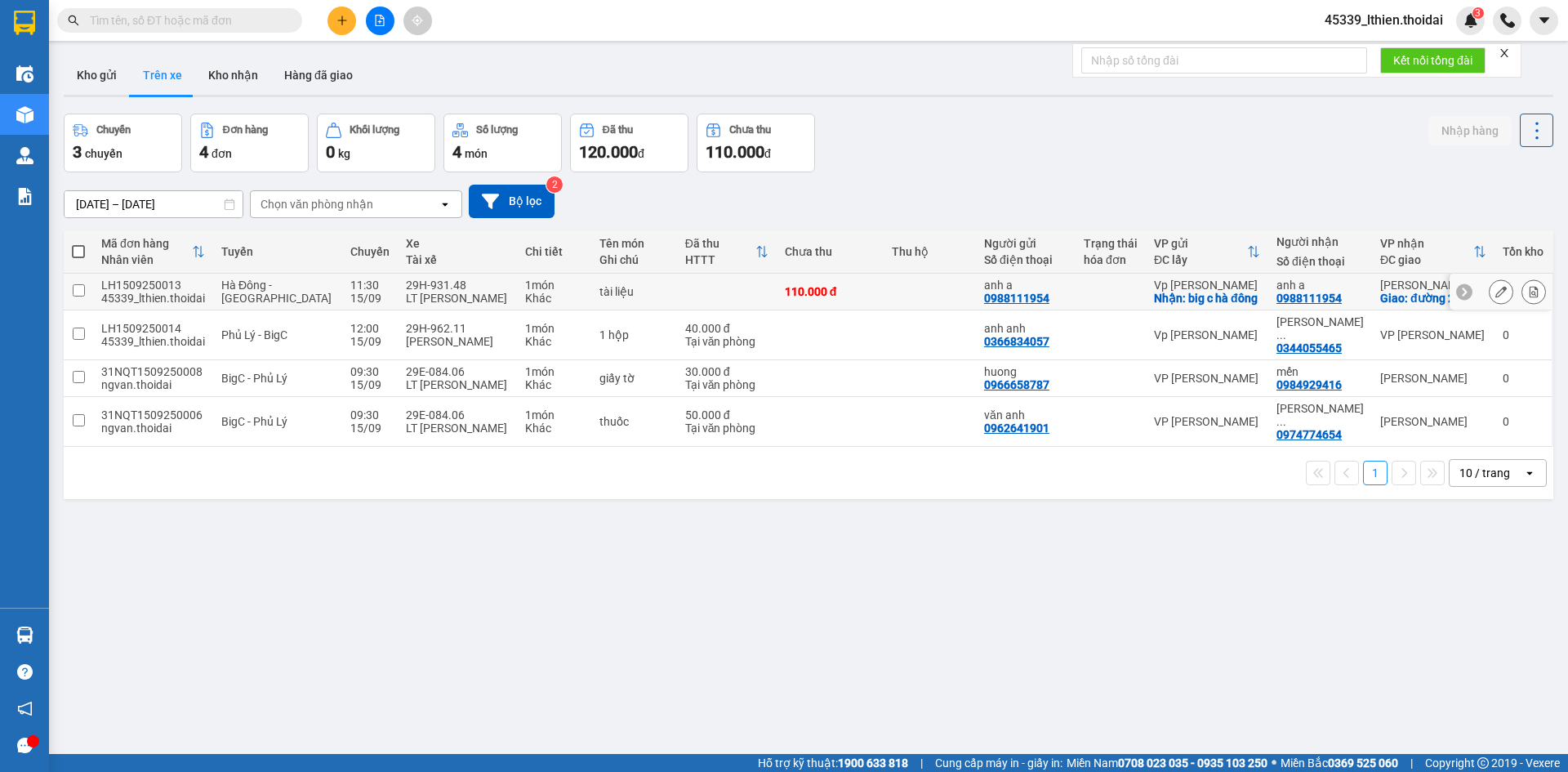
click at [84, 294] on input "checkbox" at bounding box center [79, 290] width 12 height 12
checkbox input "true"
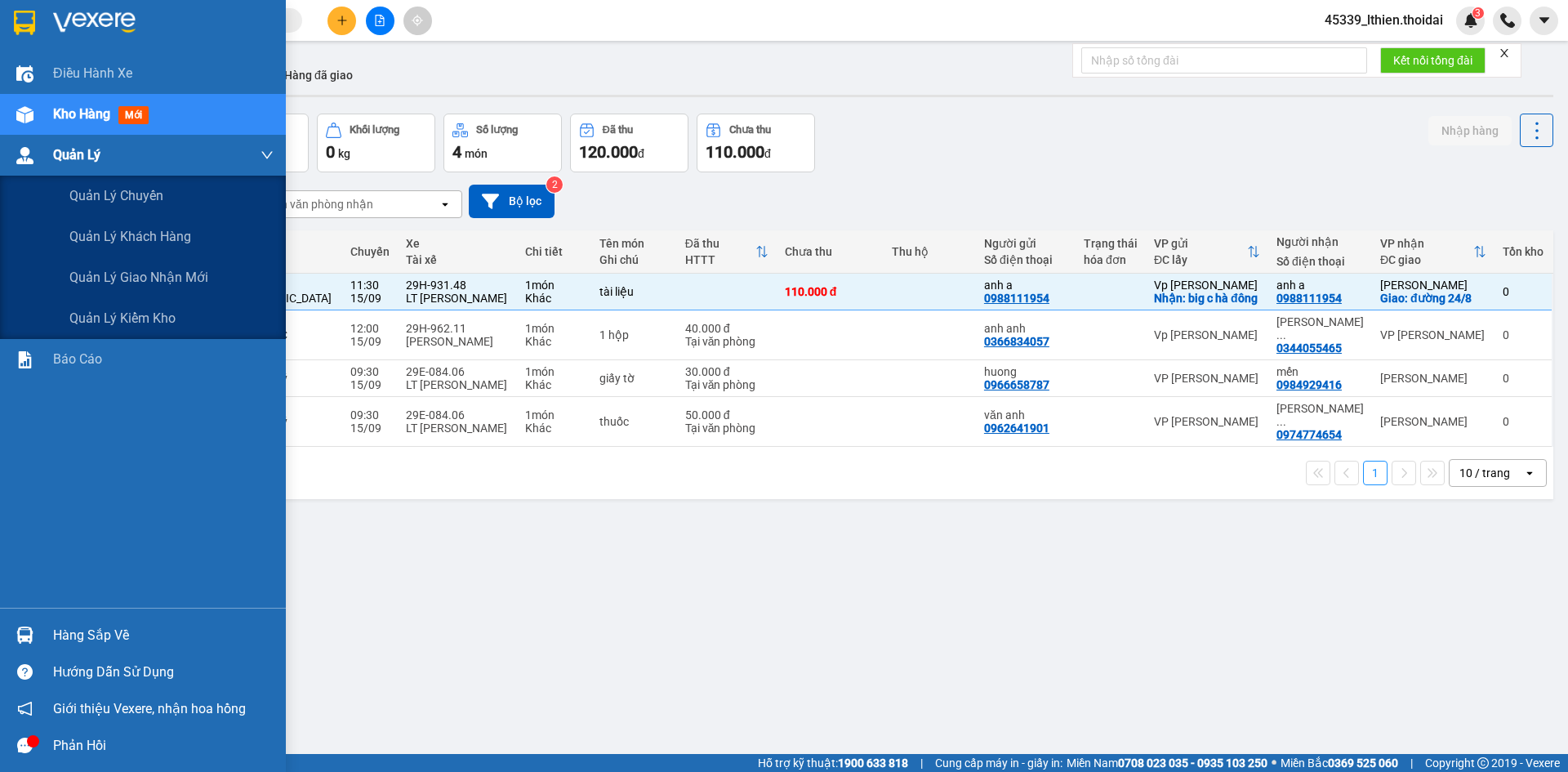
click at [59, 149] on span "Quản Lý" at bounding box center [77, 155] width 48 height 20
click at [160, 279] on span "Quản lý giao nhận mới" at bounding box center [139, 278] width 139 height 20
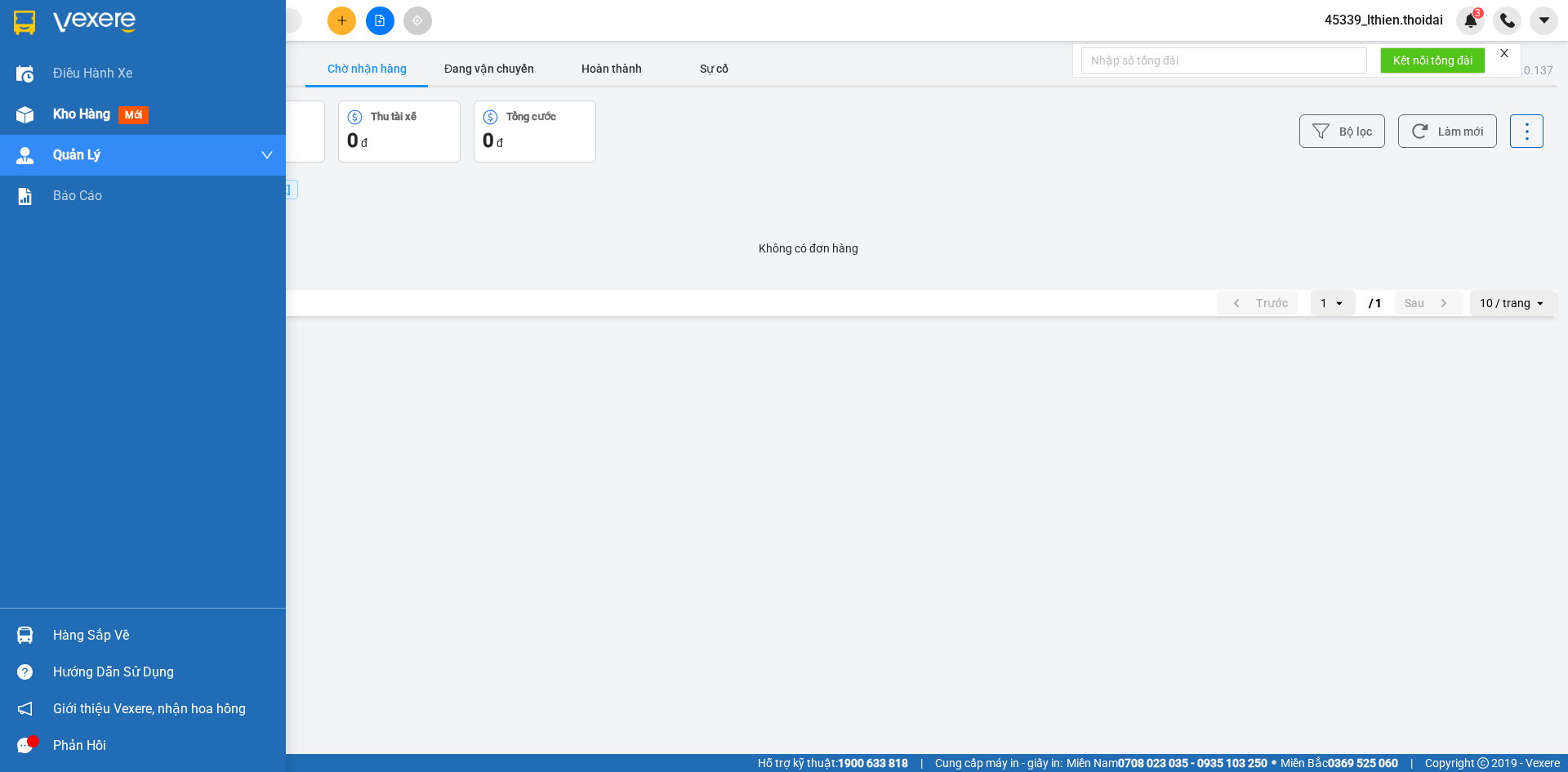
click at [81, 112] on span "Kho hàng" at bounding box center [81, 114] width 57 height 15
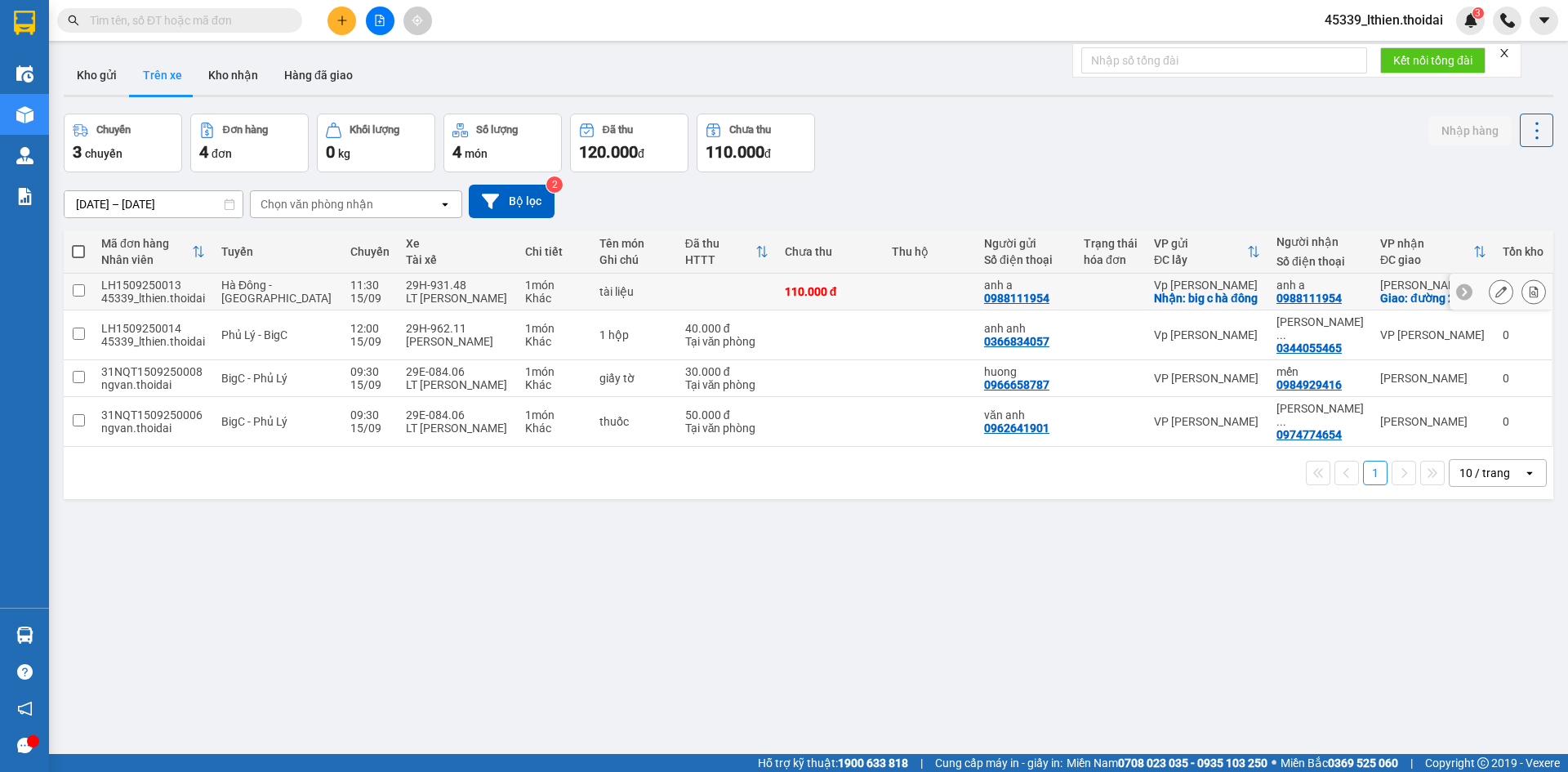
click at [406, 291] on div "29H-931.48" at bounding box center [457, 285] width 103 height 13
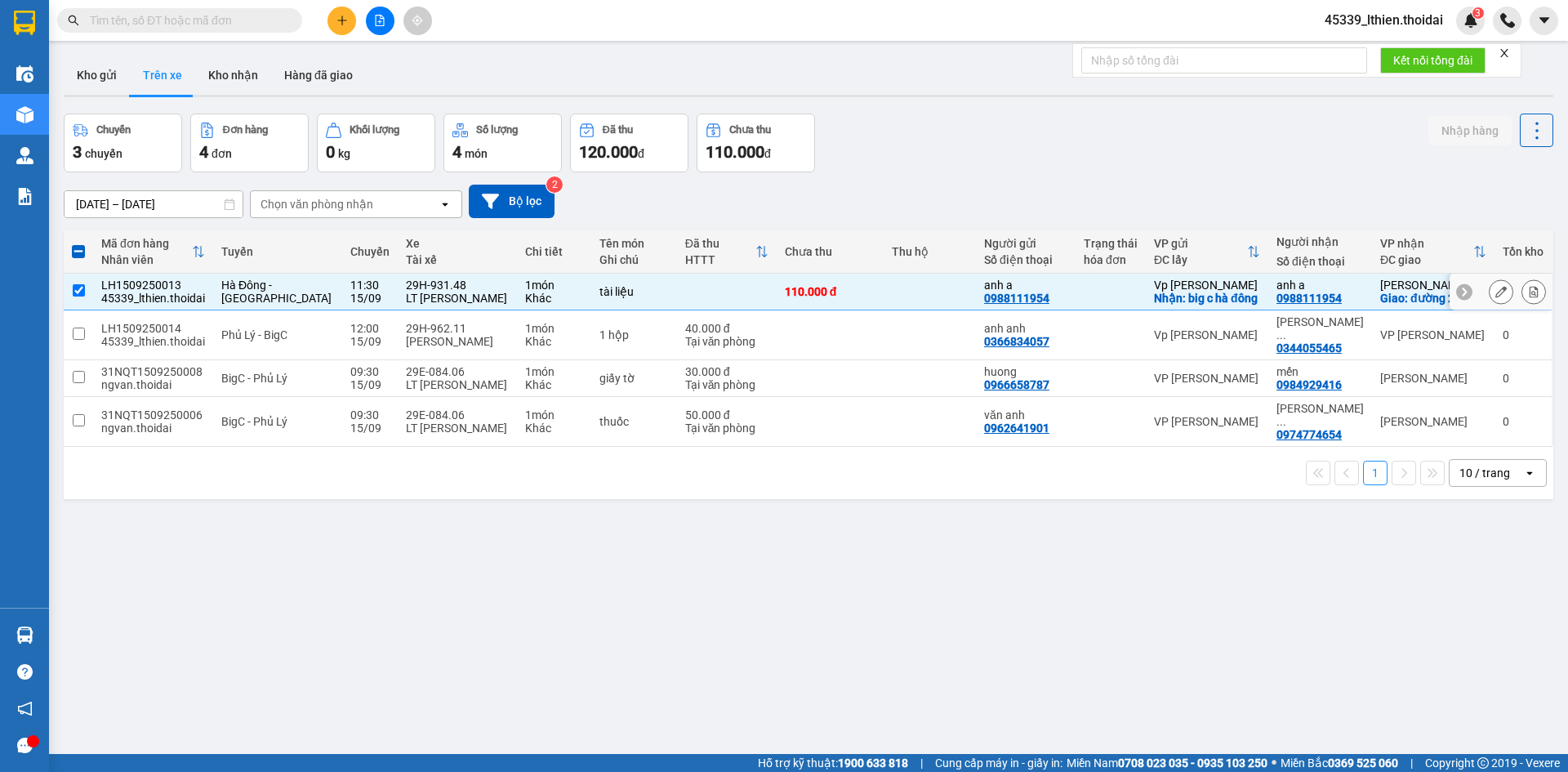
click at [993, 291] on div "anh a" at bounding box center [1026, 285] width 83 height 13
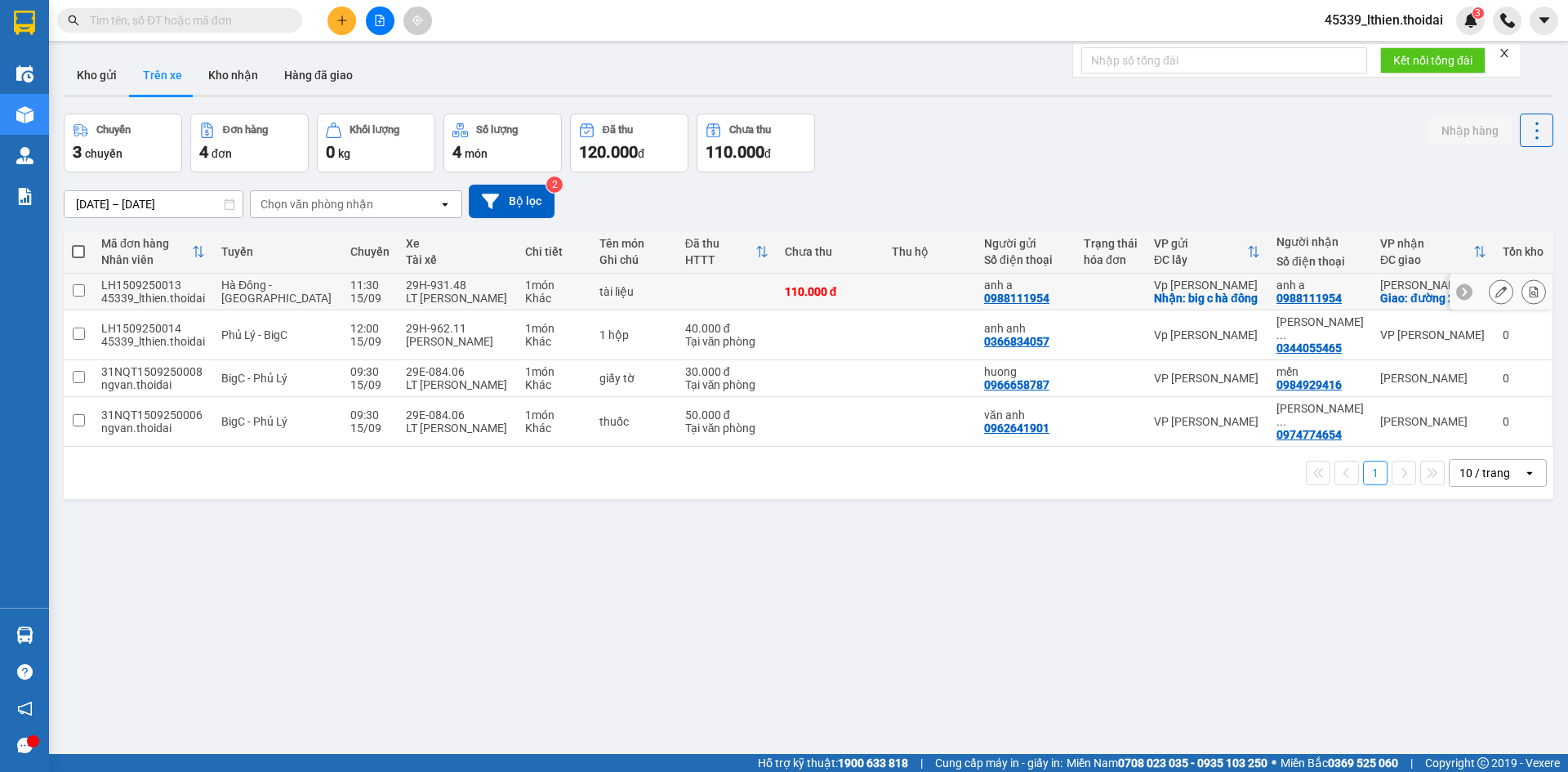
click at [1295, 305] on div "0988111954" at bounding box center [1308, 297] width 65 height 13
click at [1389, 297] on div "Giao: đường 24/8" at bounding box center [1433, 297] width 106 height 13
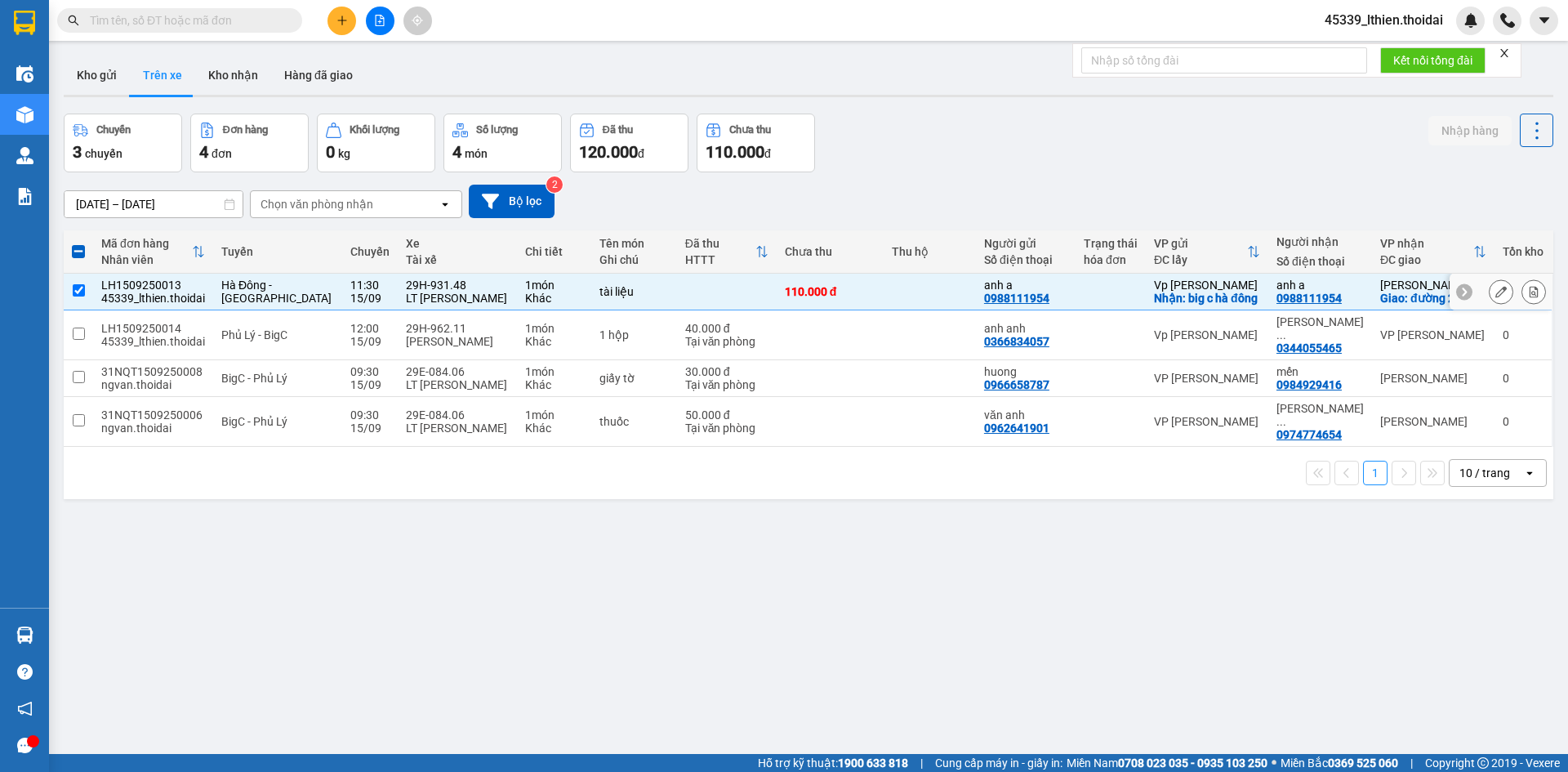
click at [996, 291] on div "anh a" at bounding box center [1026, 285] width 83 height 13
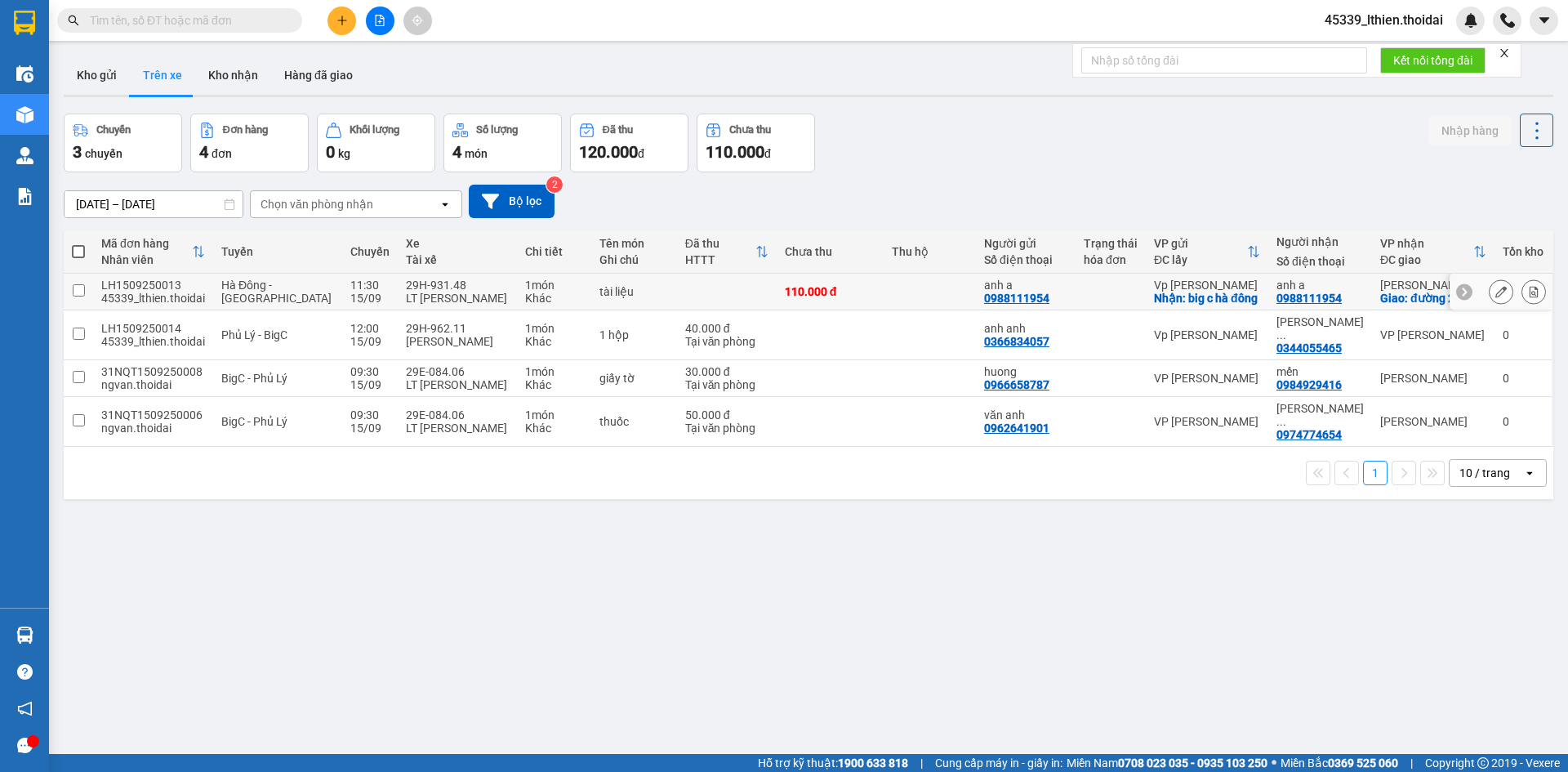
click at [406, 296] on div "LT Vũ Đức Đán" at bounding box center [457, 297] width 103 height 13
checkbox input "true"
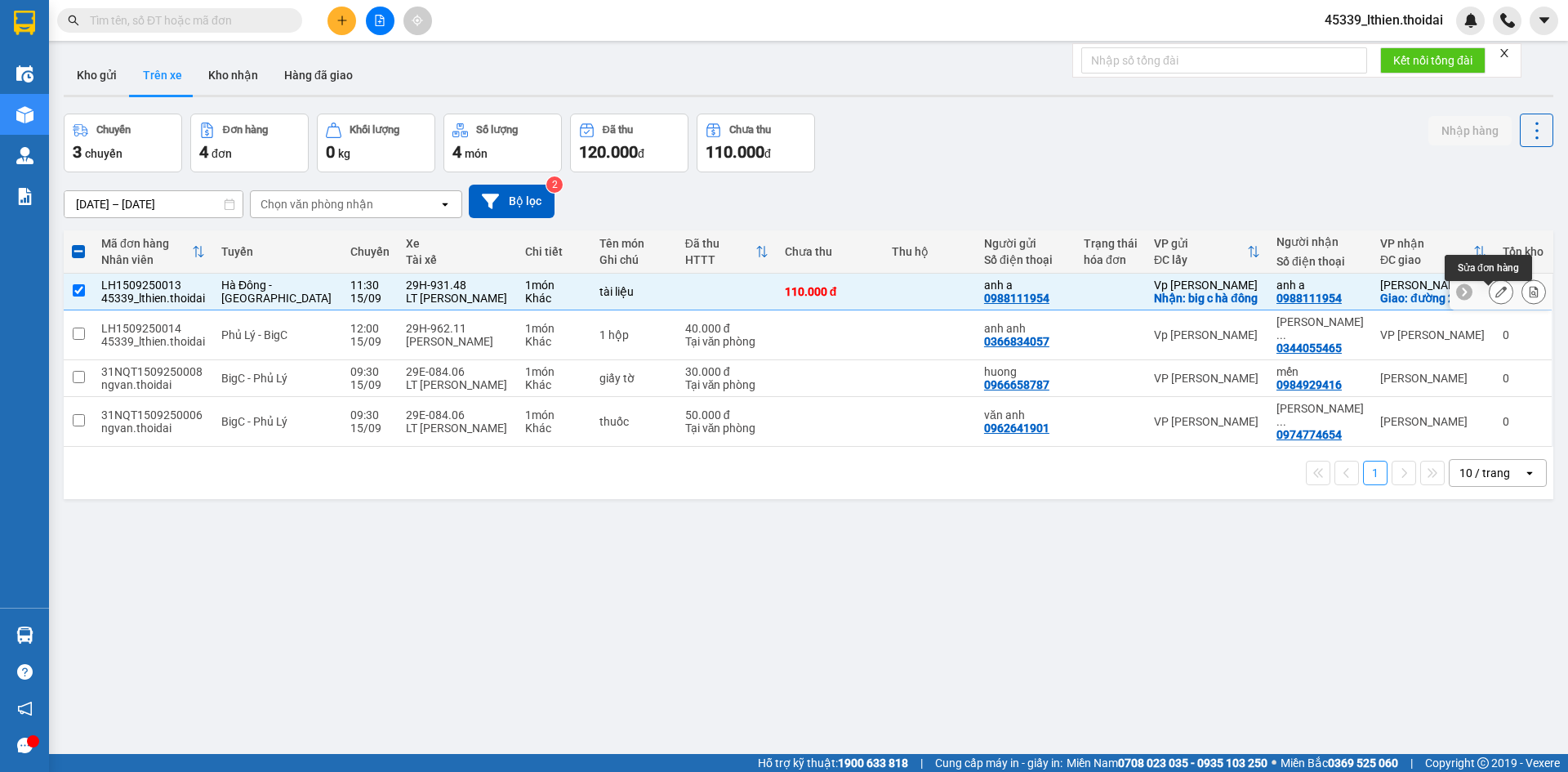
click at [1495, 294] on icon at bounding box center [1500, 291] width 11 height 11
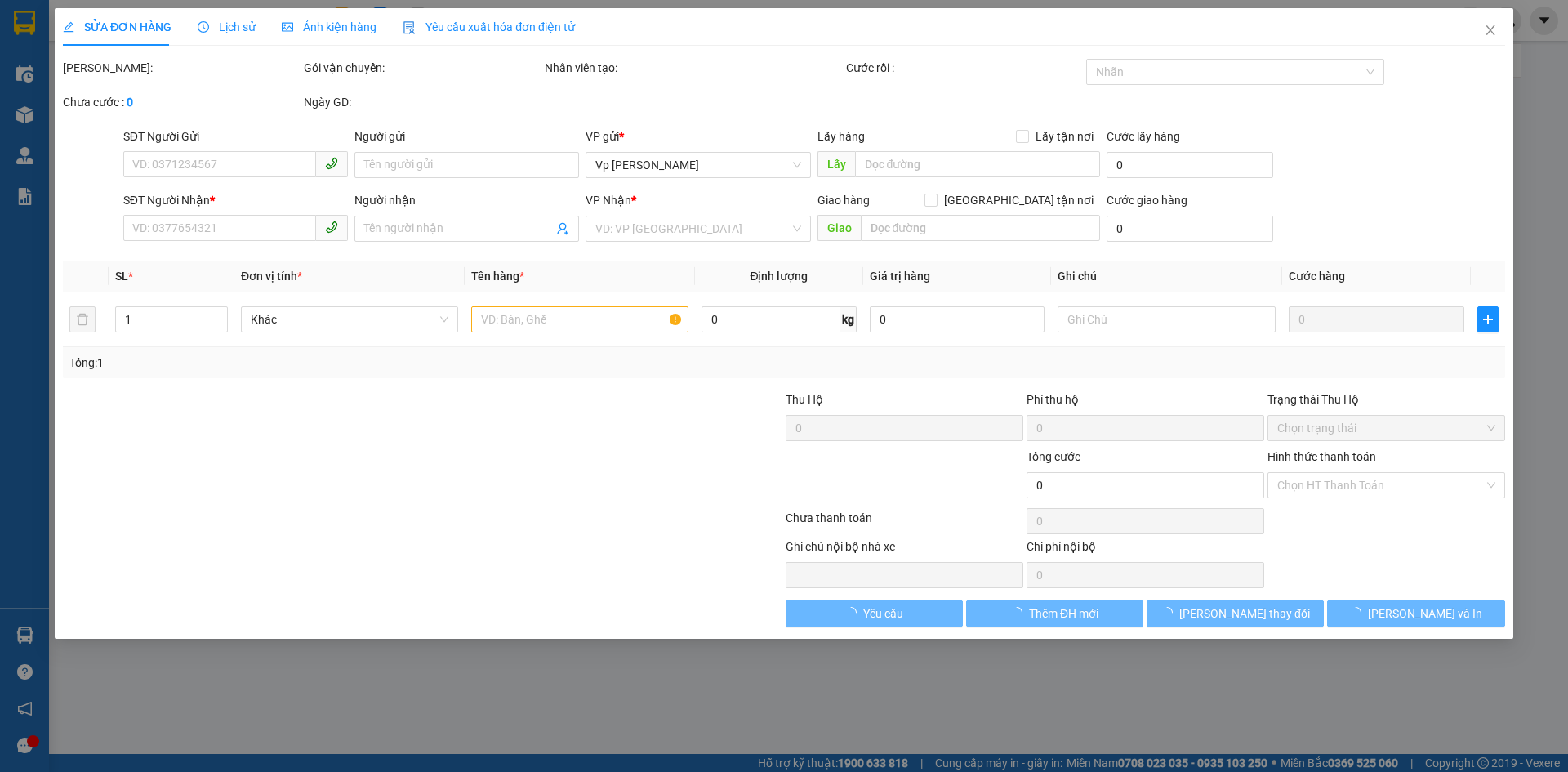
type input "0988111954"
type input "anh a"
checkbox input "true"
type input "big c hà đông"
type input "0988111954"
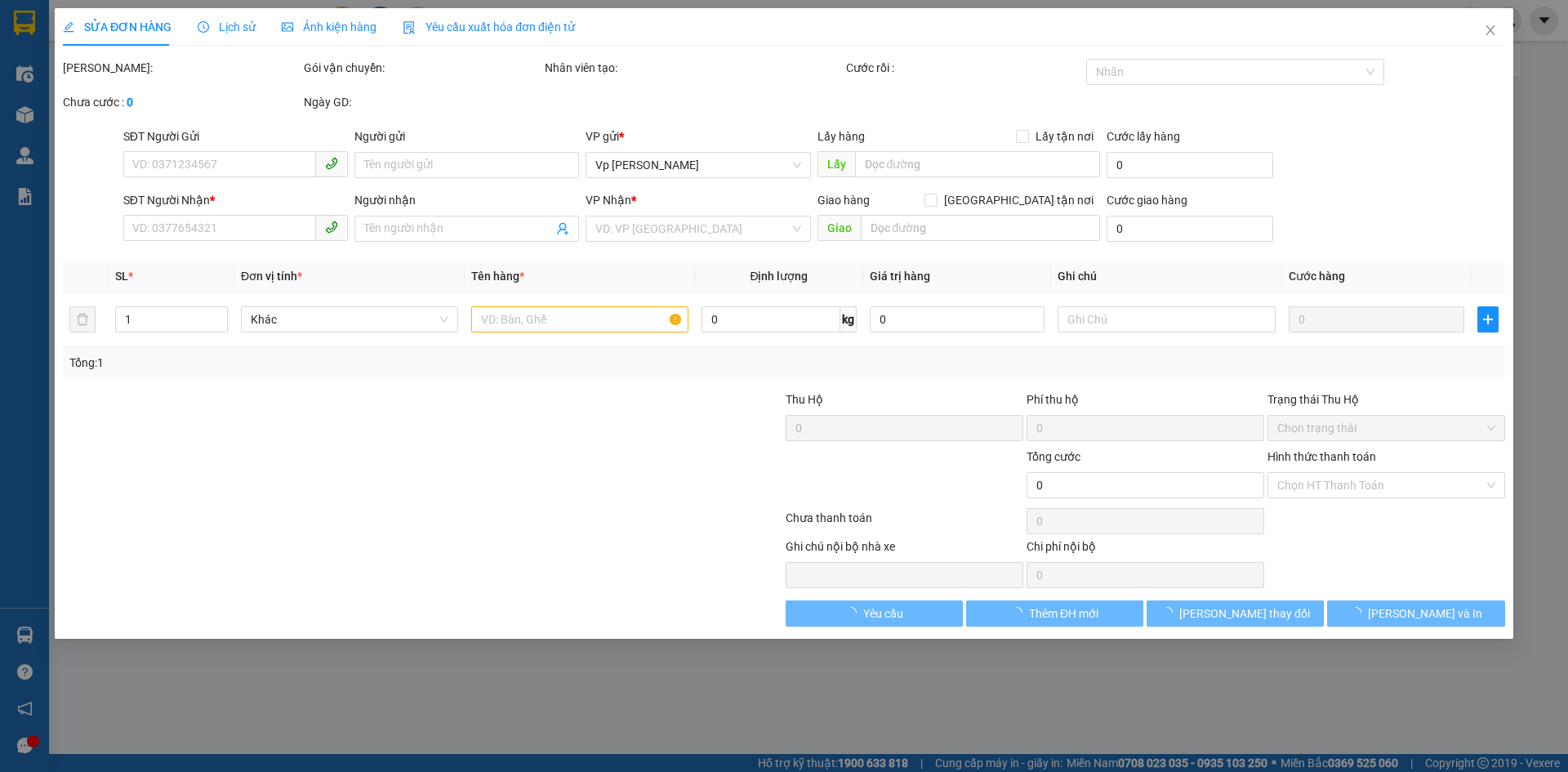
type input "anh a"
checkbox input "true"
type input "đường 24/8"
type input "110.000"
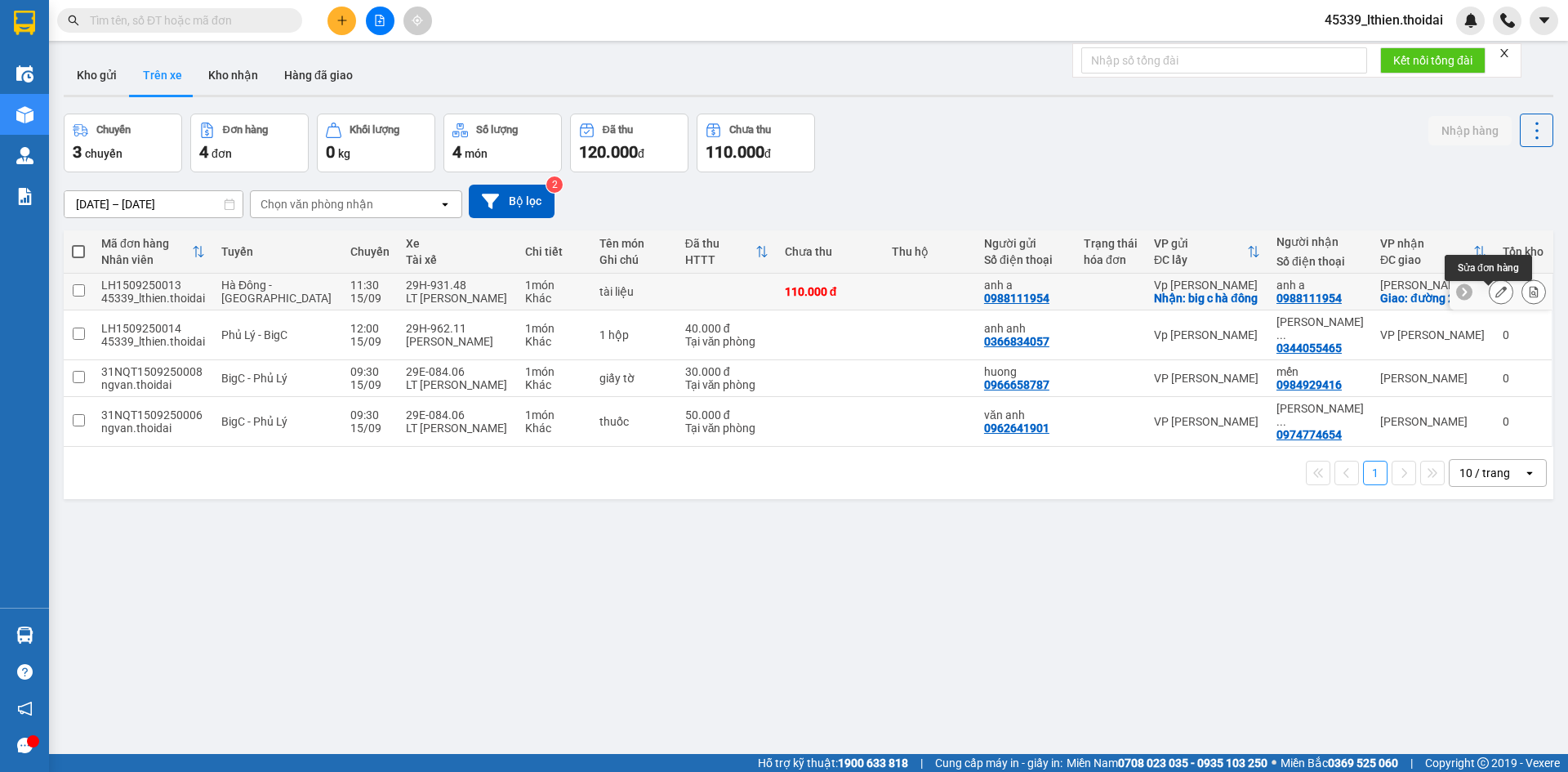
click at [1495, 296] on icon at bounding box center [1500, 291] width 11 height 11
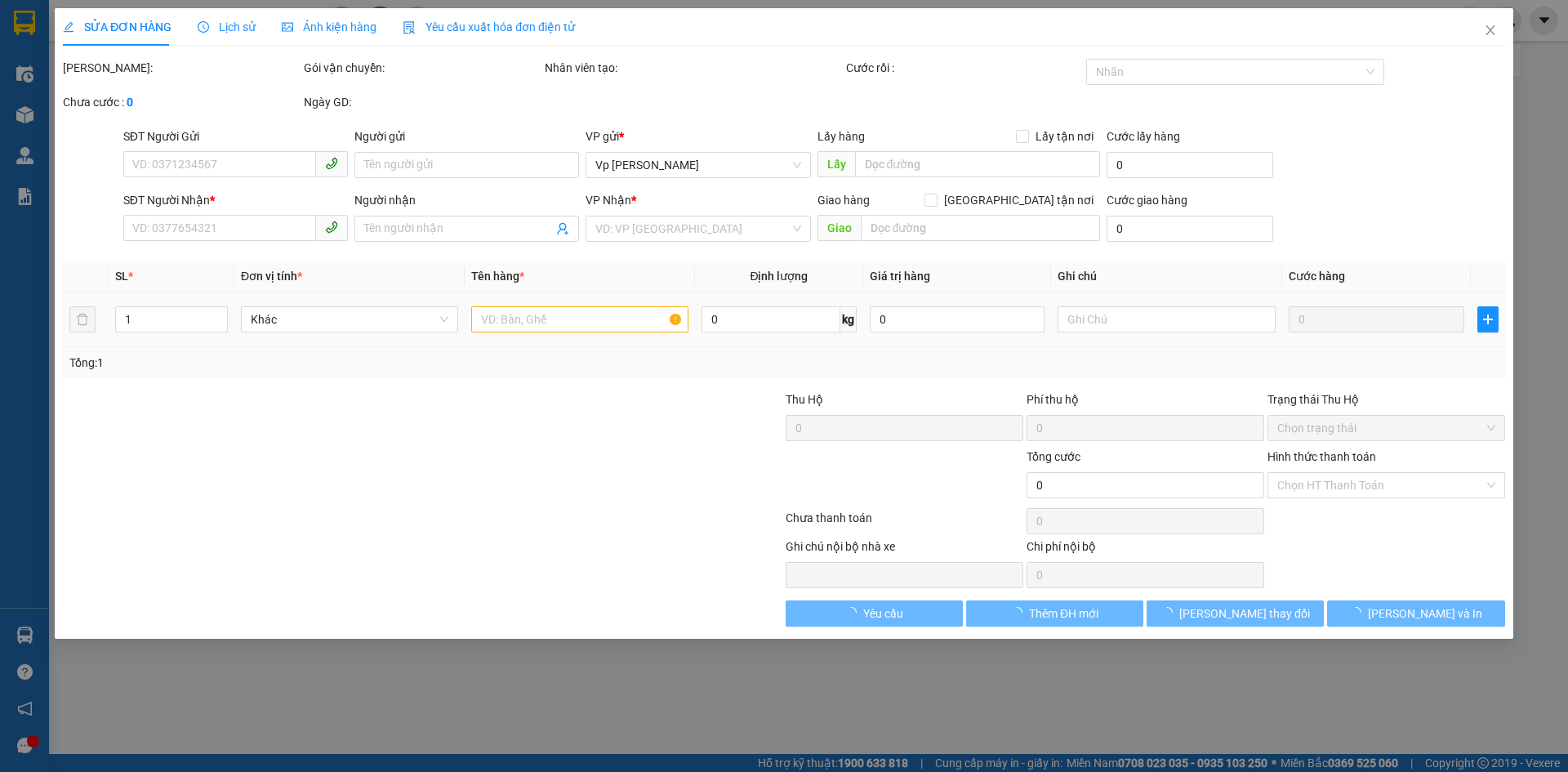
type input "0988111954"
type input "anh a"
checkbox input "true"
type input "big c hà đông"
type input "0988111954"
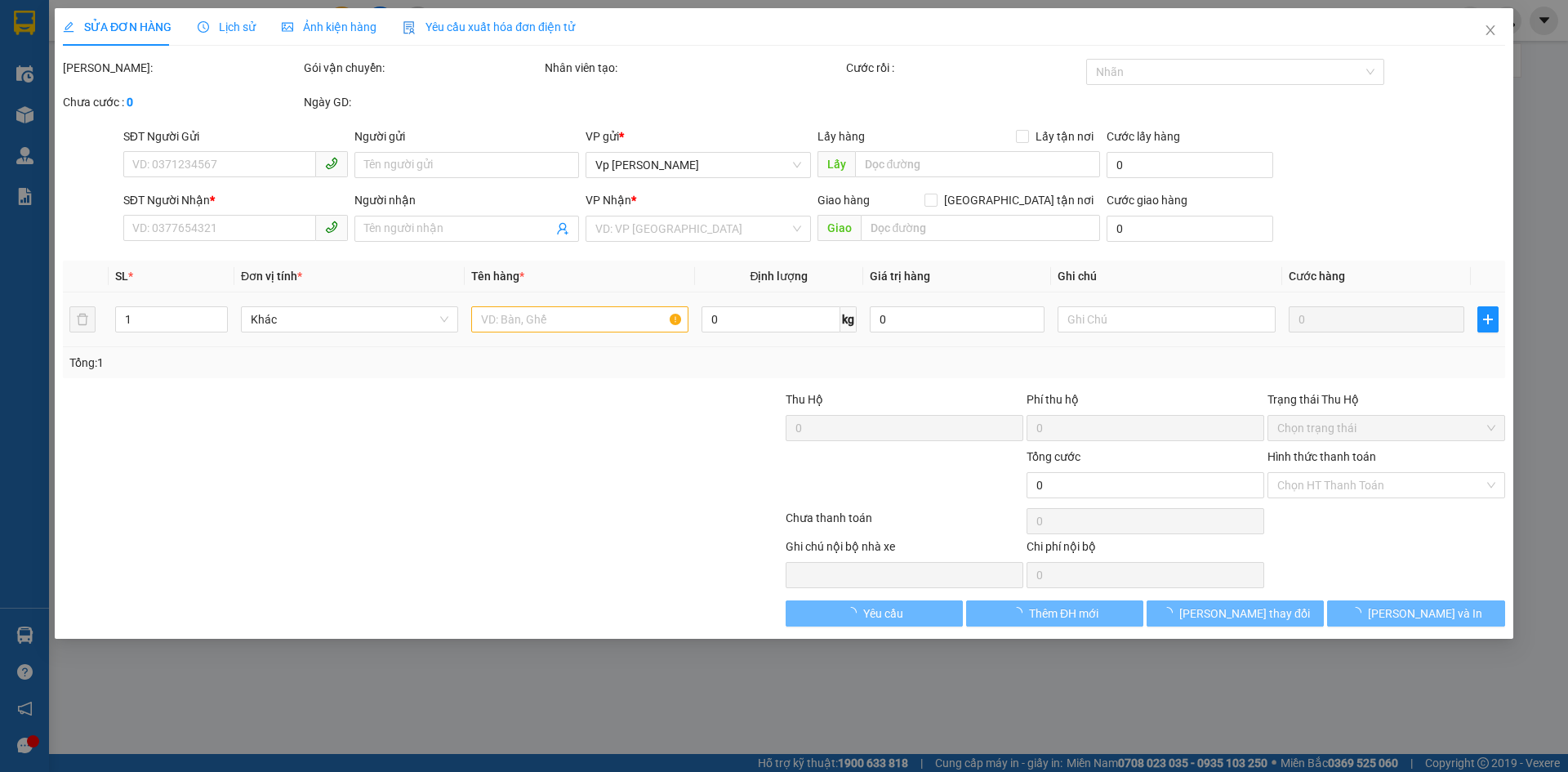
type input "anh a"
checkbox input "true"
type input "đường 24/8"
type input "110.000"
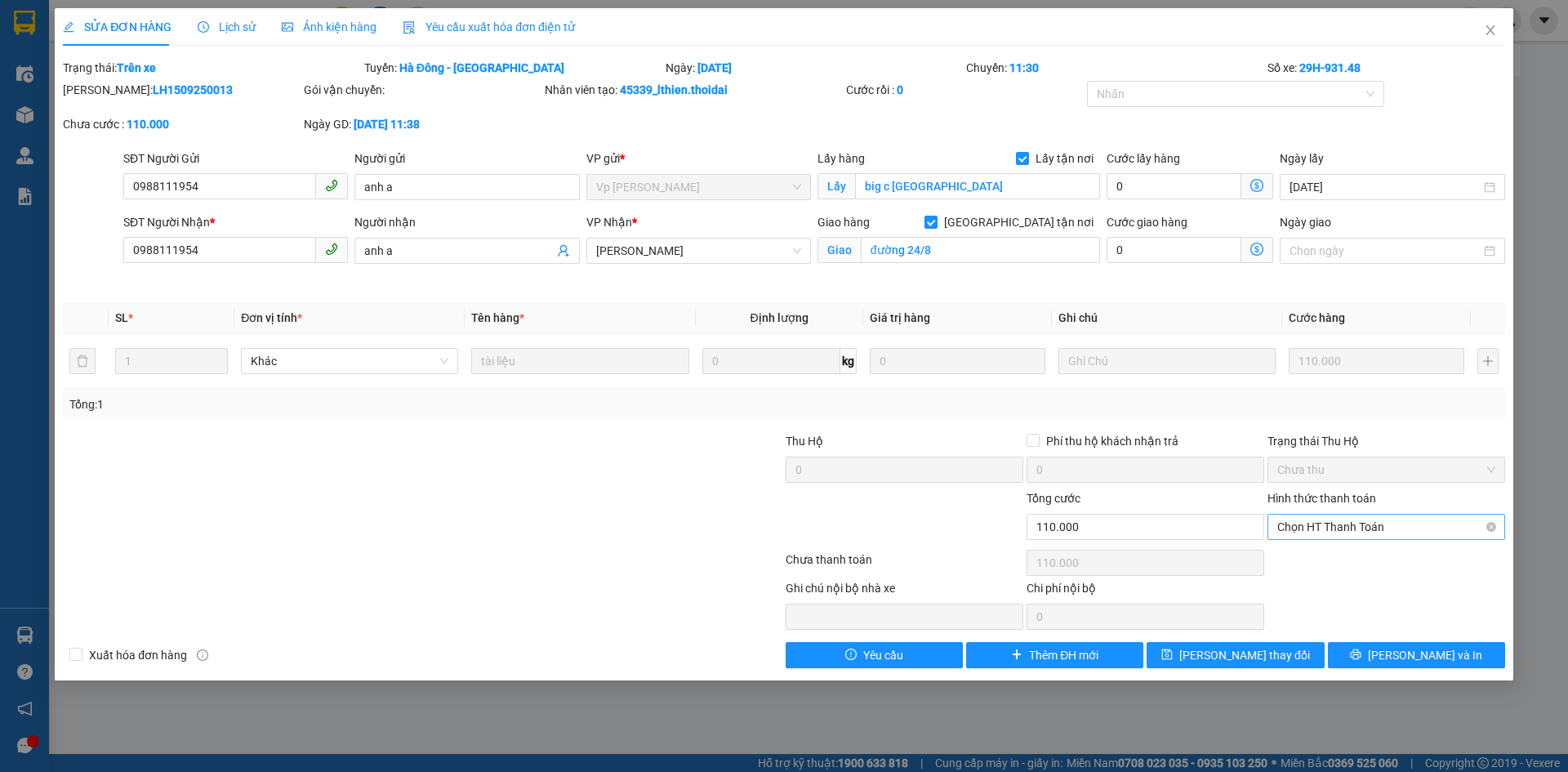
click at [1397, 524] on span "Chọn HT Thanh Toán" at bounding box center [1385, 527] width 218 height 25
click at [1343, 557] on div "Tại văn phòng" at bounding box center [1385, 559] width 218 height 18
type input "0"
click at [1225, 651] on span "Lưu thay đổi" at bounding box center [1245, 655] width 131 height 18
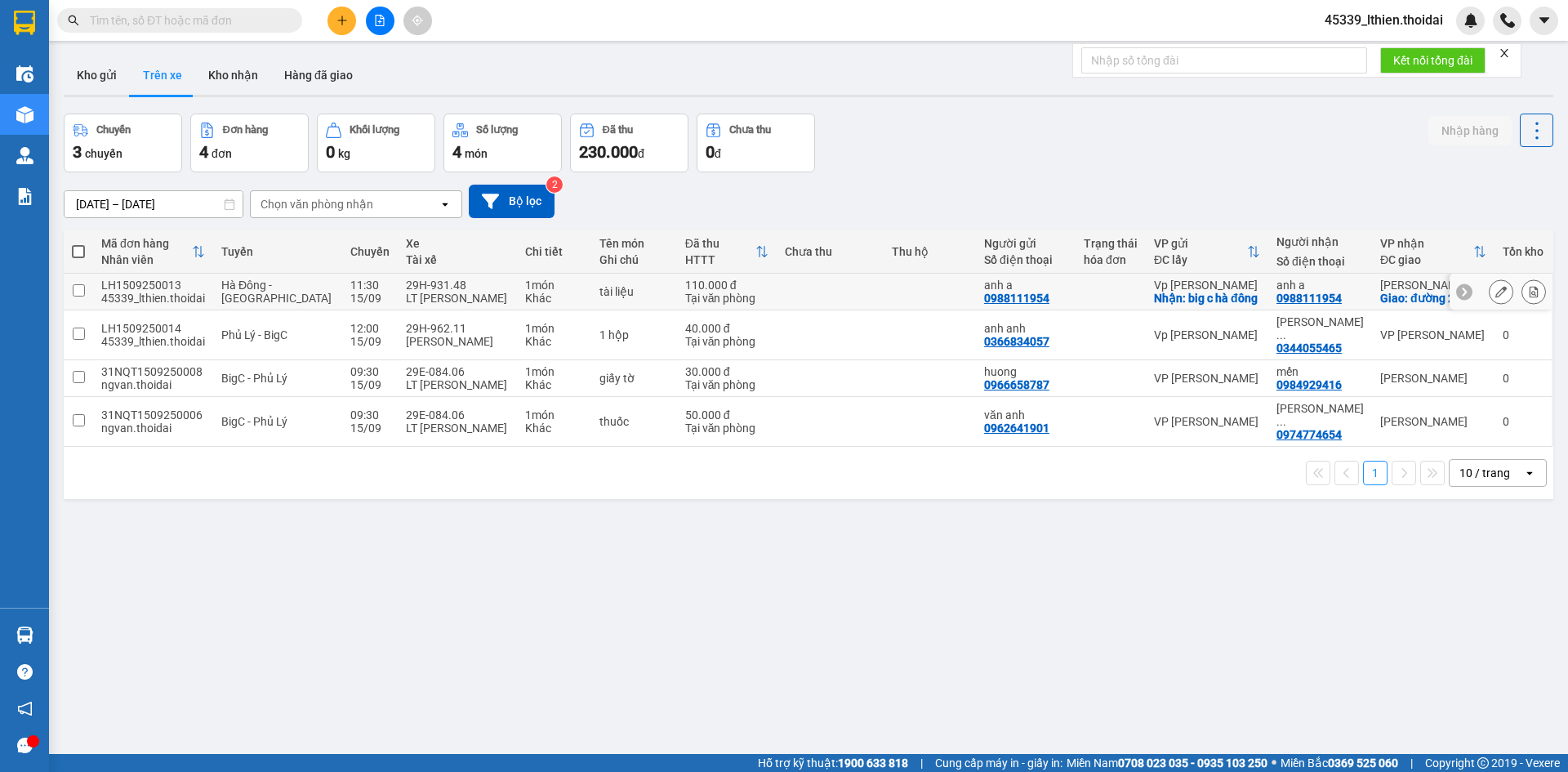
click at [81, 295] on input "checkbox" at bounding box center [79, 290] width 12 height 12
checkbox input "true"
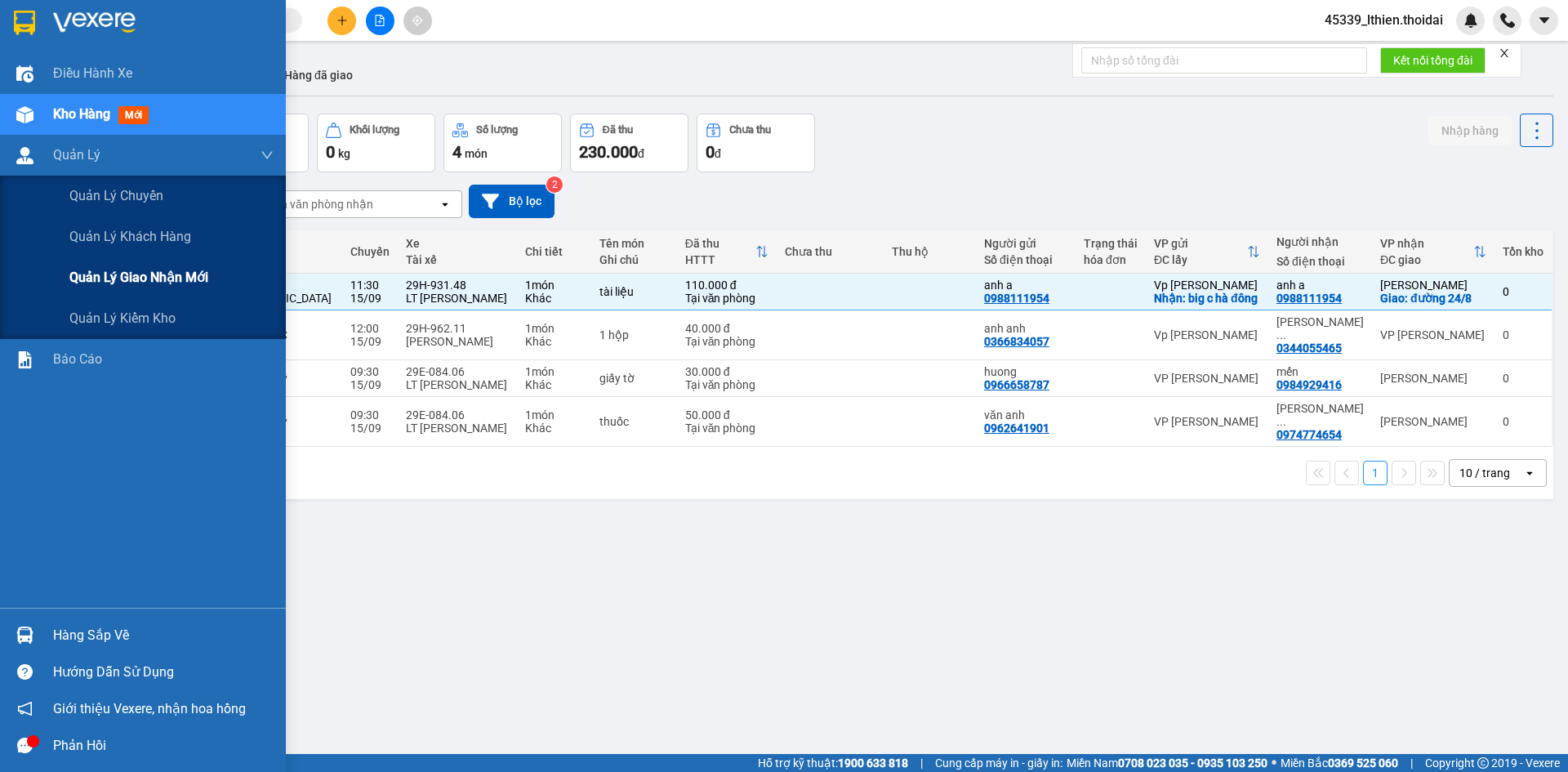
click at [136, 277] on span "Quản lý giao nhận mới" at bounding box center [139, 278] width 139 height 20
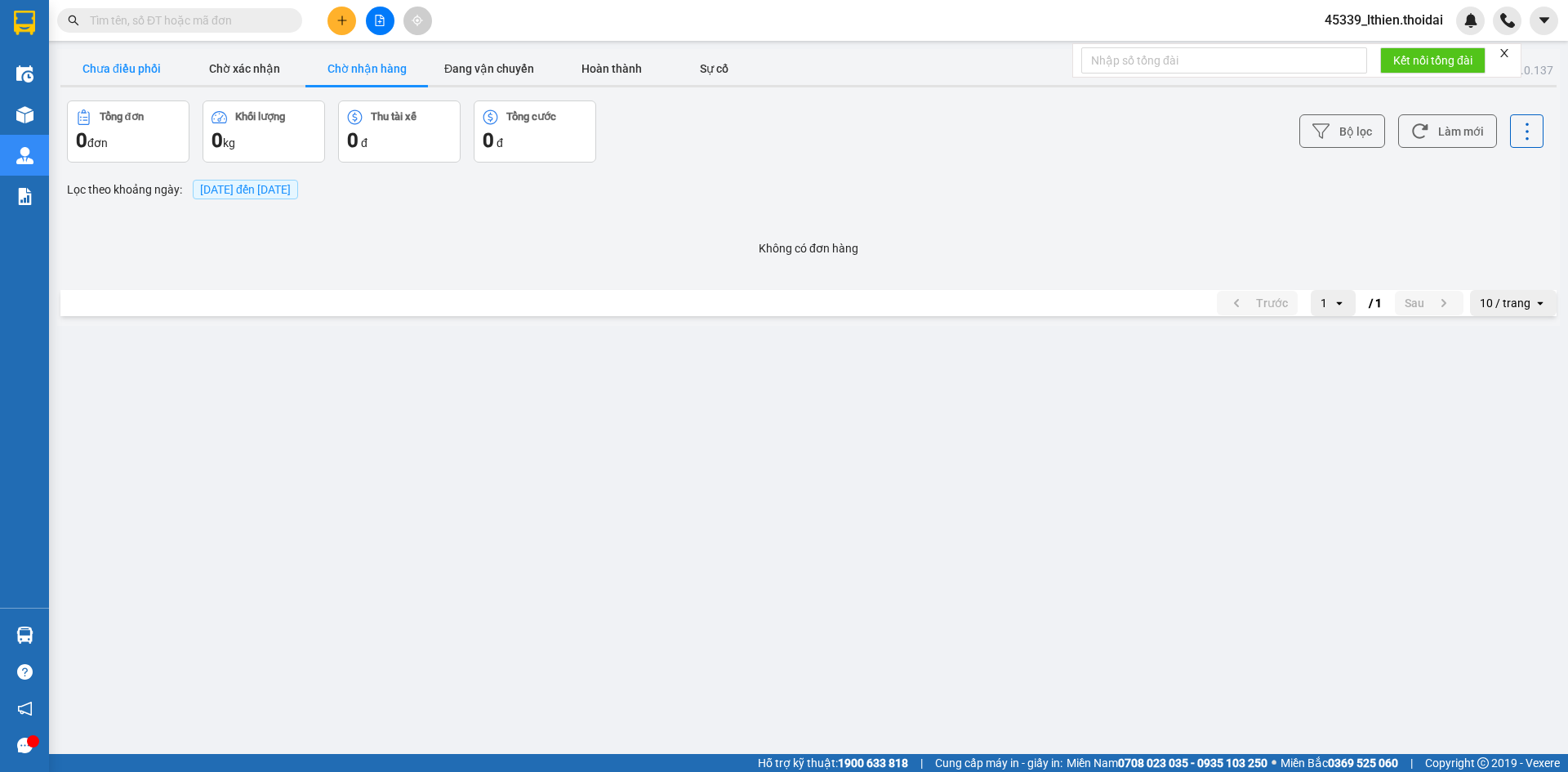
click at [118, 61] on button "Chưa điều phối" at bounding box center [121, 69] width 122 height 32
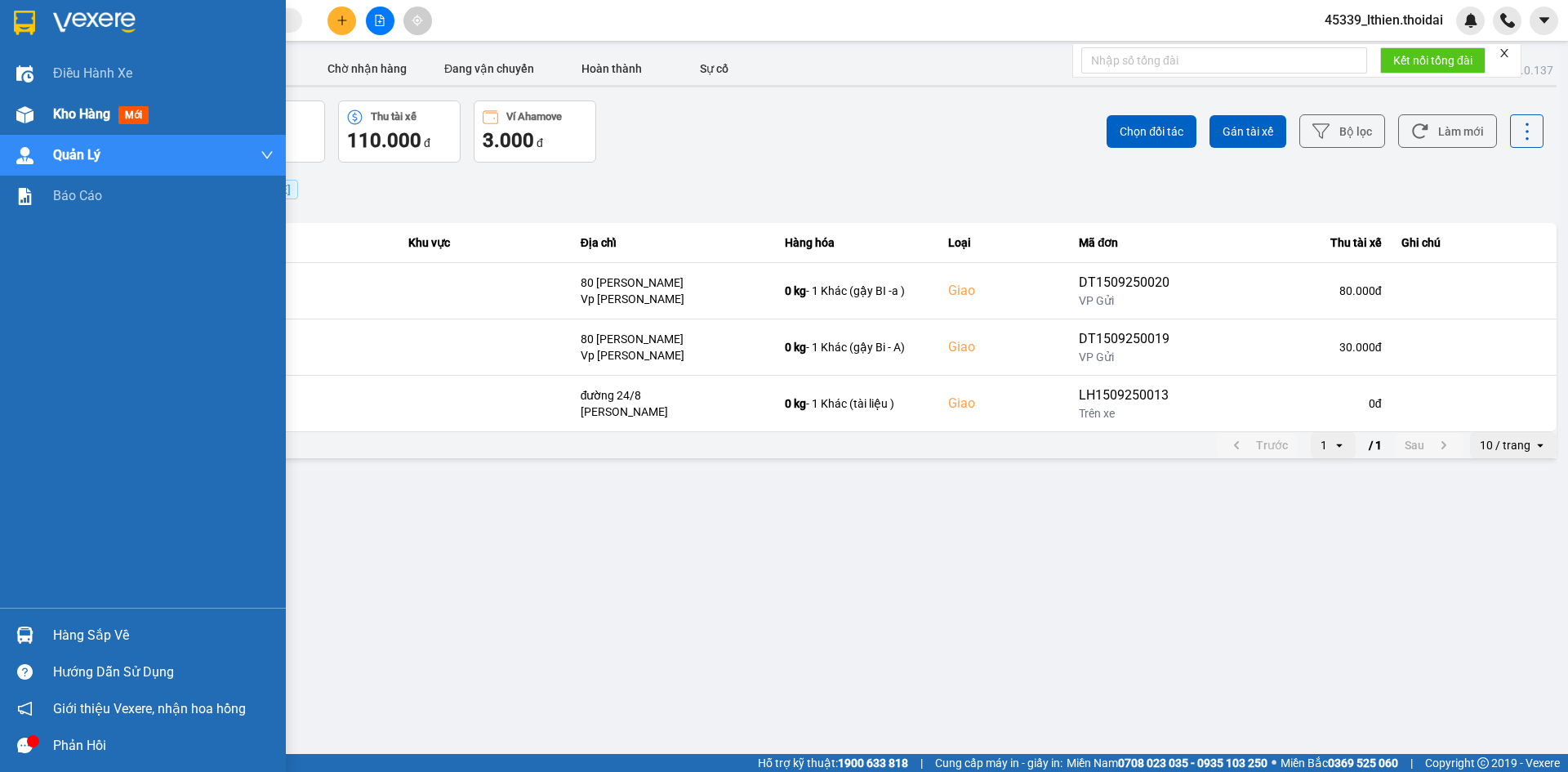
click at [93, 118] on span "Kho hàng" at bounding box center [81, 114] width 57 height 15
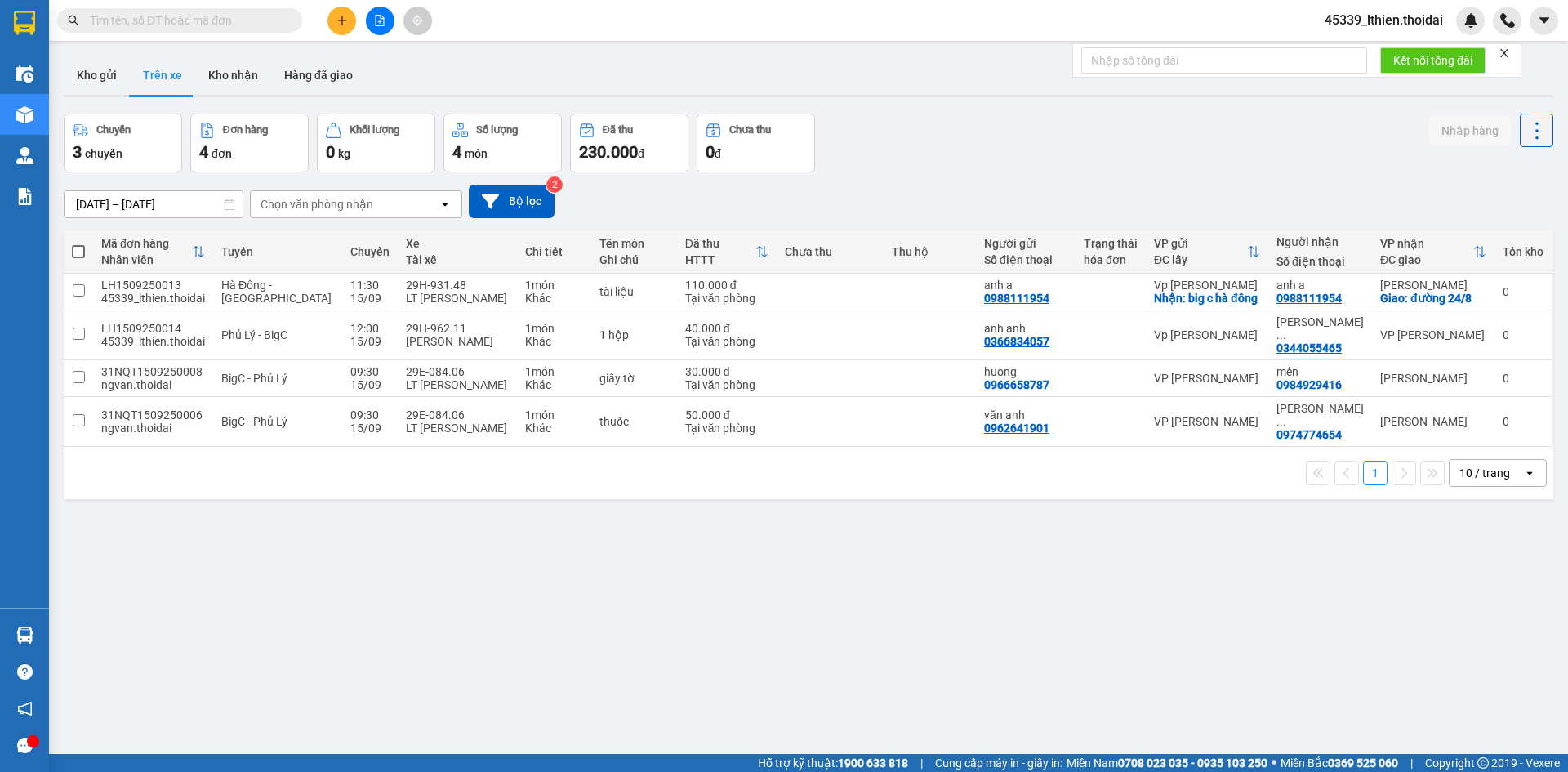
click at [162, 73] on button "Trên xe" at bounding box center [162, 75] width 65 height 39
click at [78, 296] on input "checkbox" at bounding box center [79, 290] width 12 height 12
checkbox input "true"
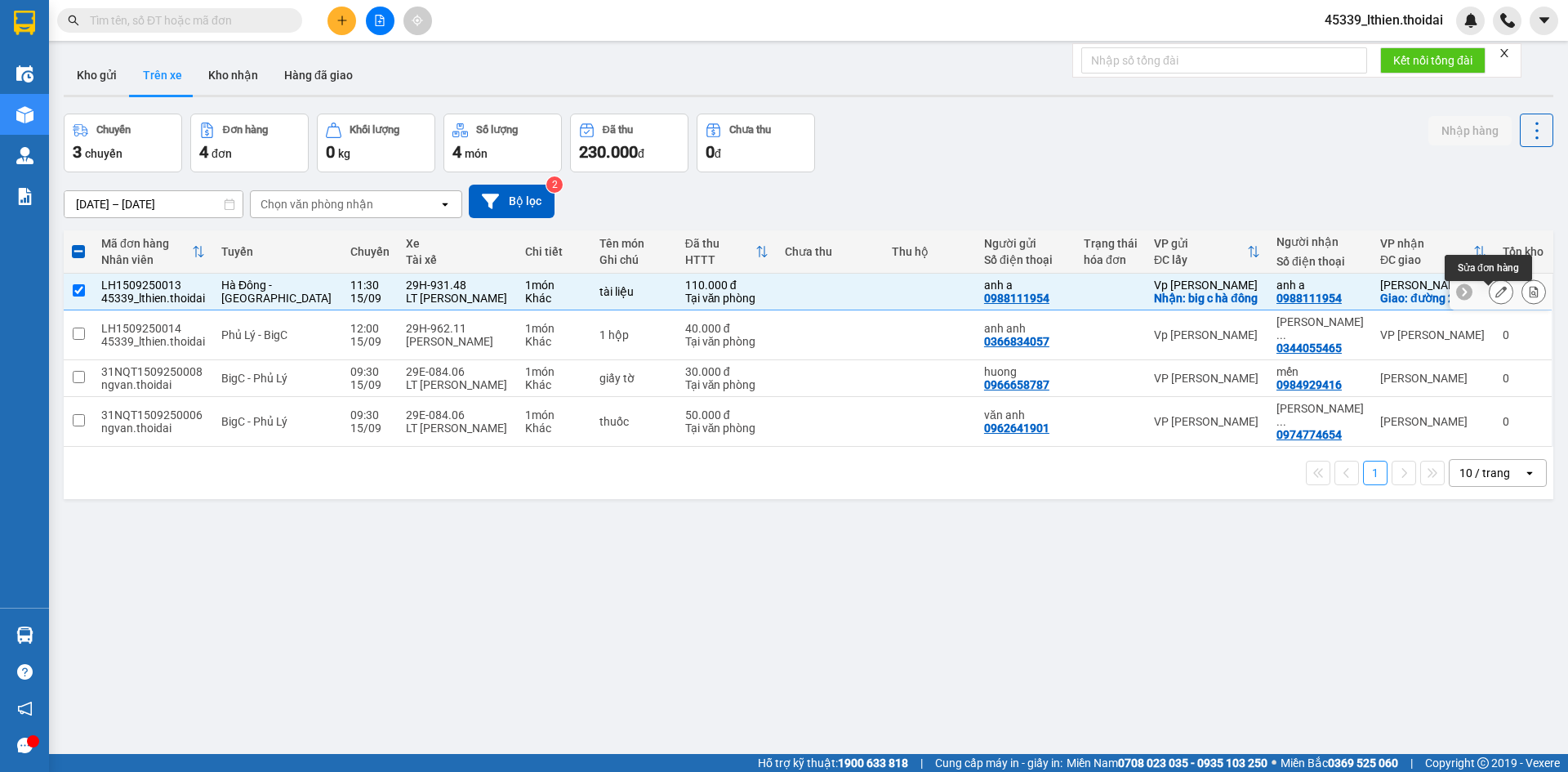
click at [1495, 297] on icon at bounding box center [1500, 291] width 11 height 11
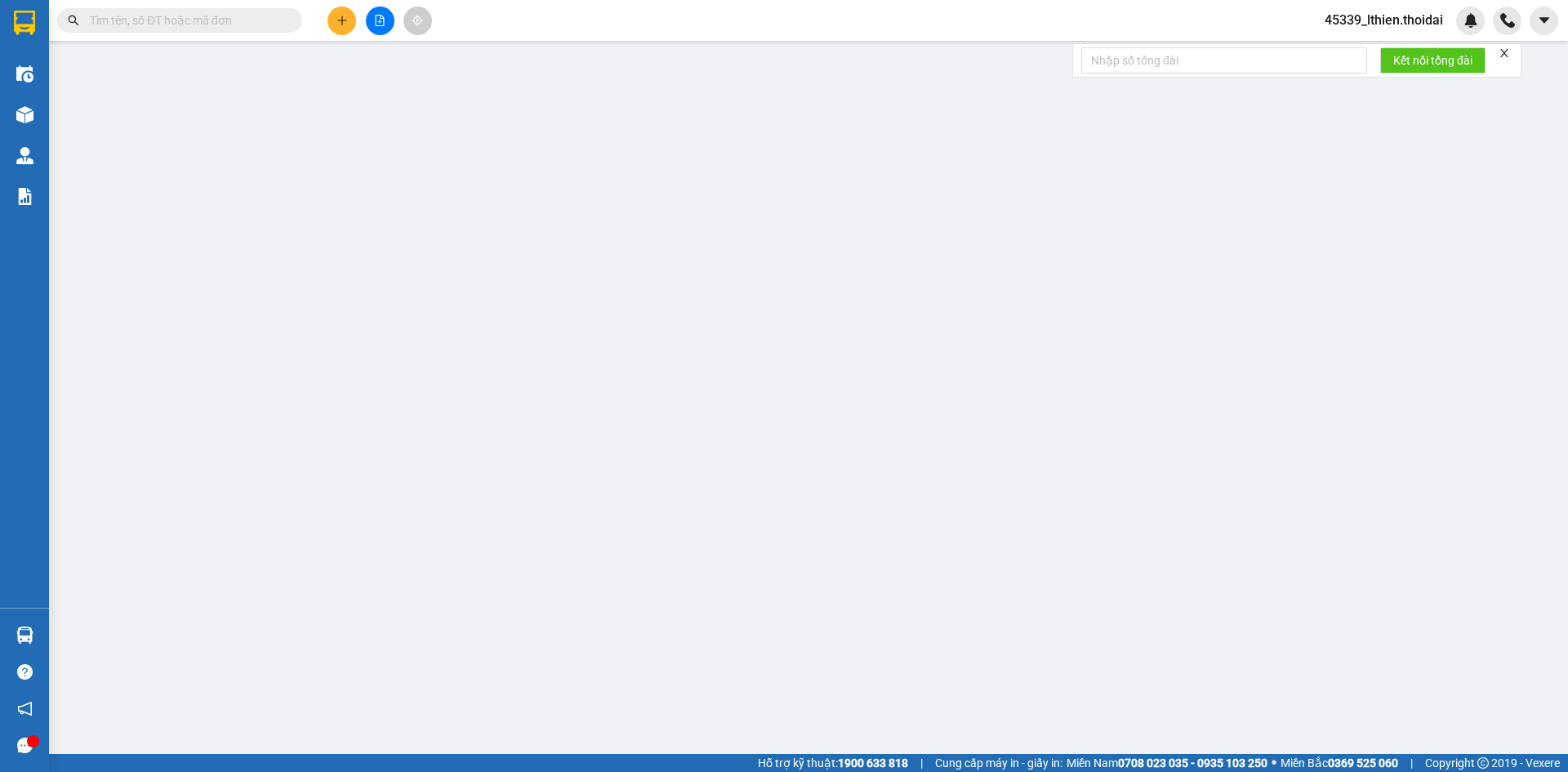
type input "0988111954"
type input "anh a"
checkbox input "true"
type input "big c hà đông"
type input "0988111954"
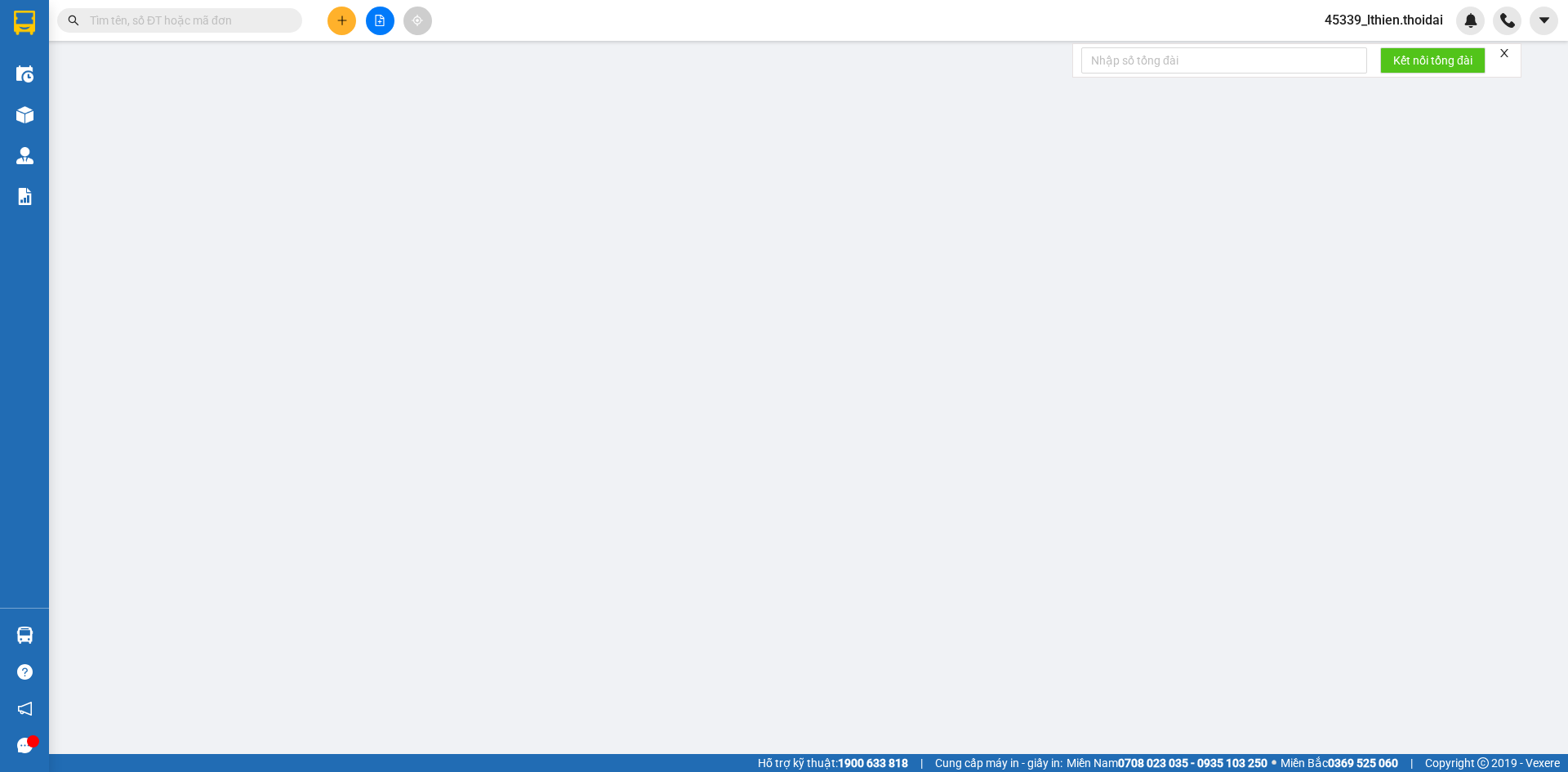
type input "anh a"
checkbox input "true"
type input "đường 24/8"
type input "110.000"
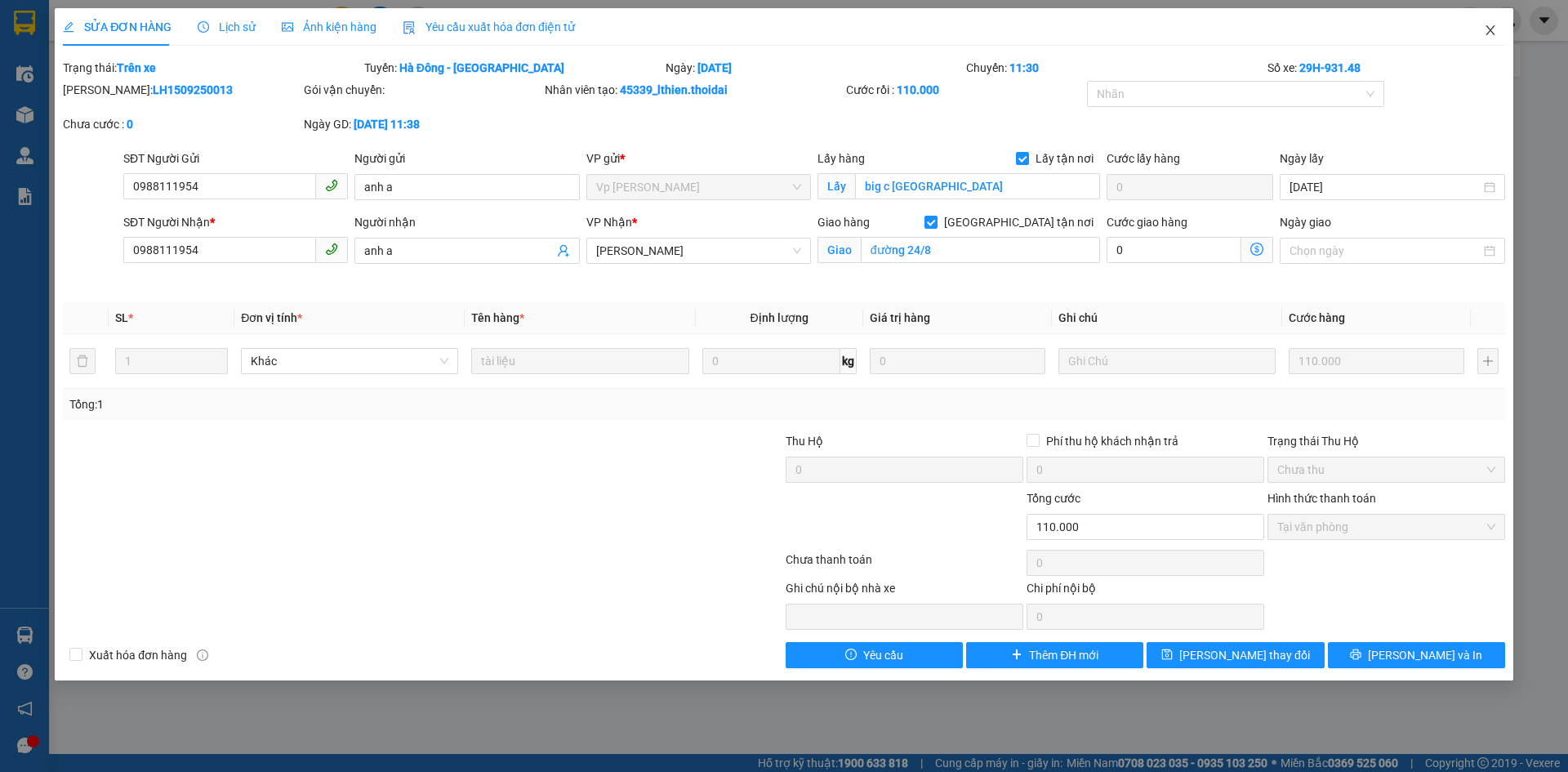
click at [1492, 31] on icon "close" at bounding box center [1490, 30] width 13 height 13
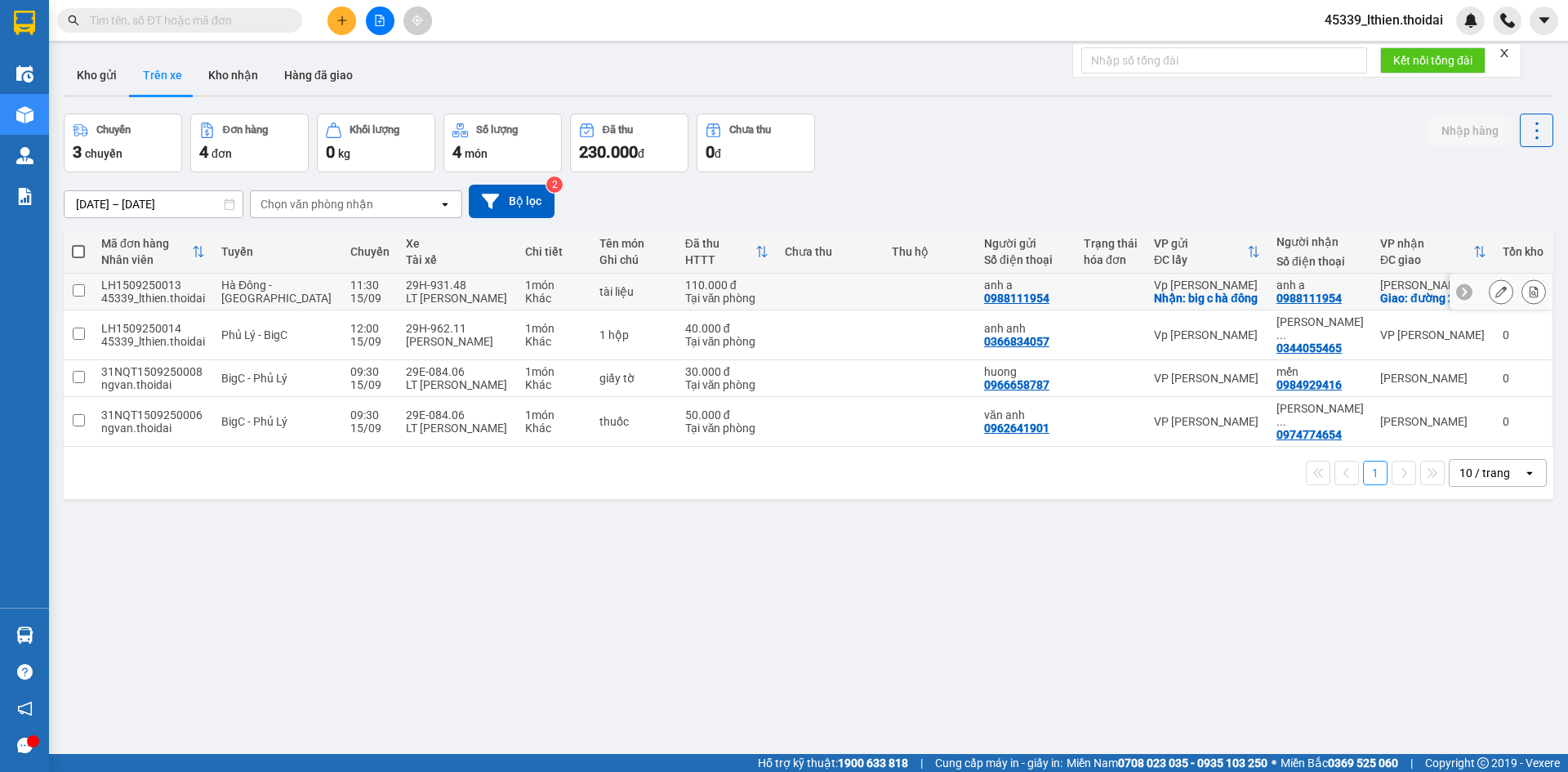
click at [76, 296] on input "checkbox" at bounding box center [79, 290] width 12 height 12
checkbox input "true"
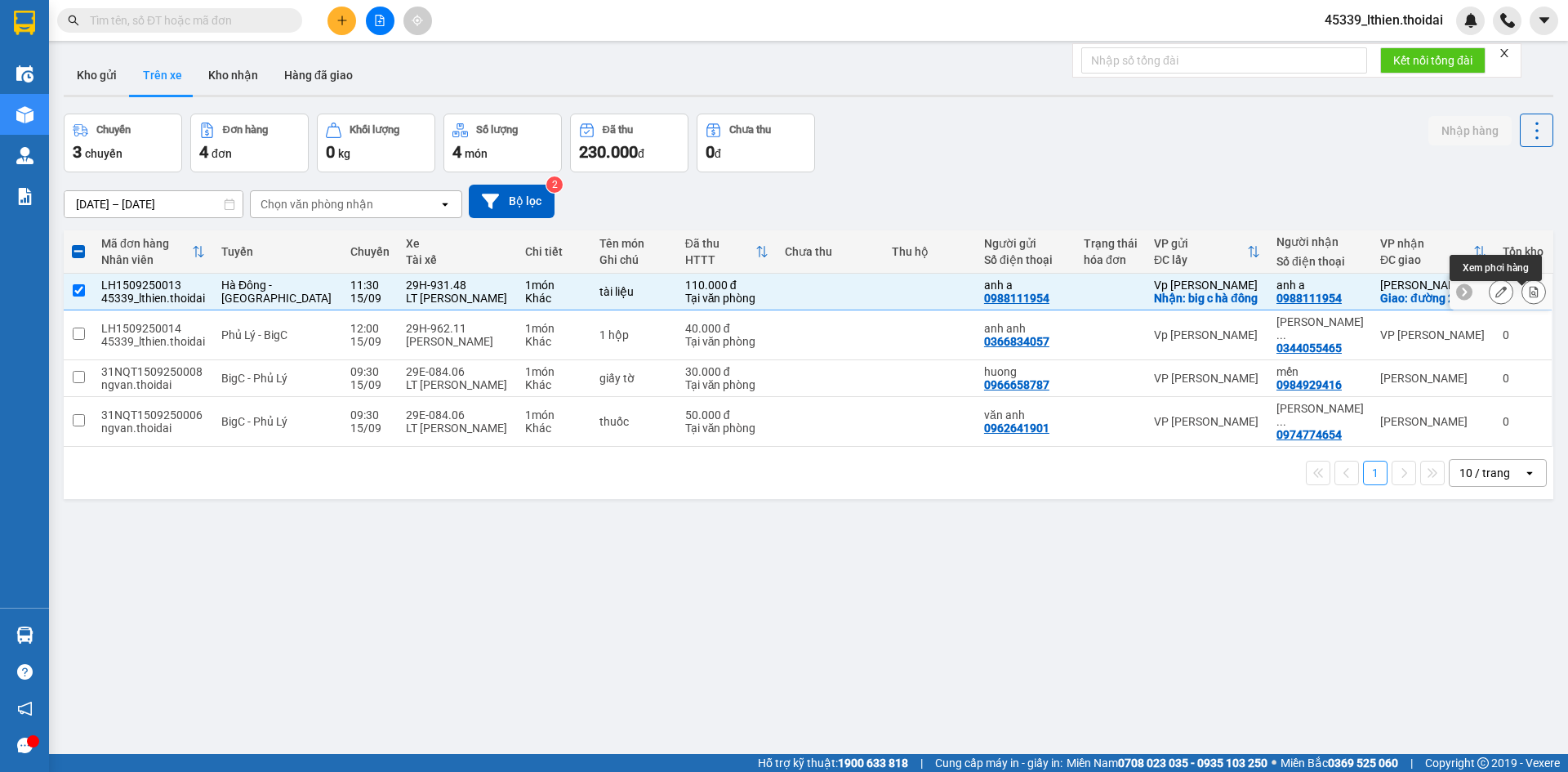
click at [1528, 295] on icon at bounding box center [1533, 291] width 11 height 11
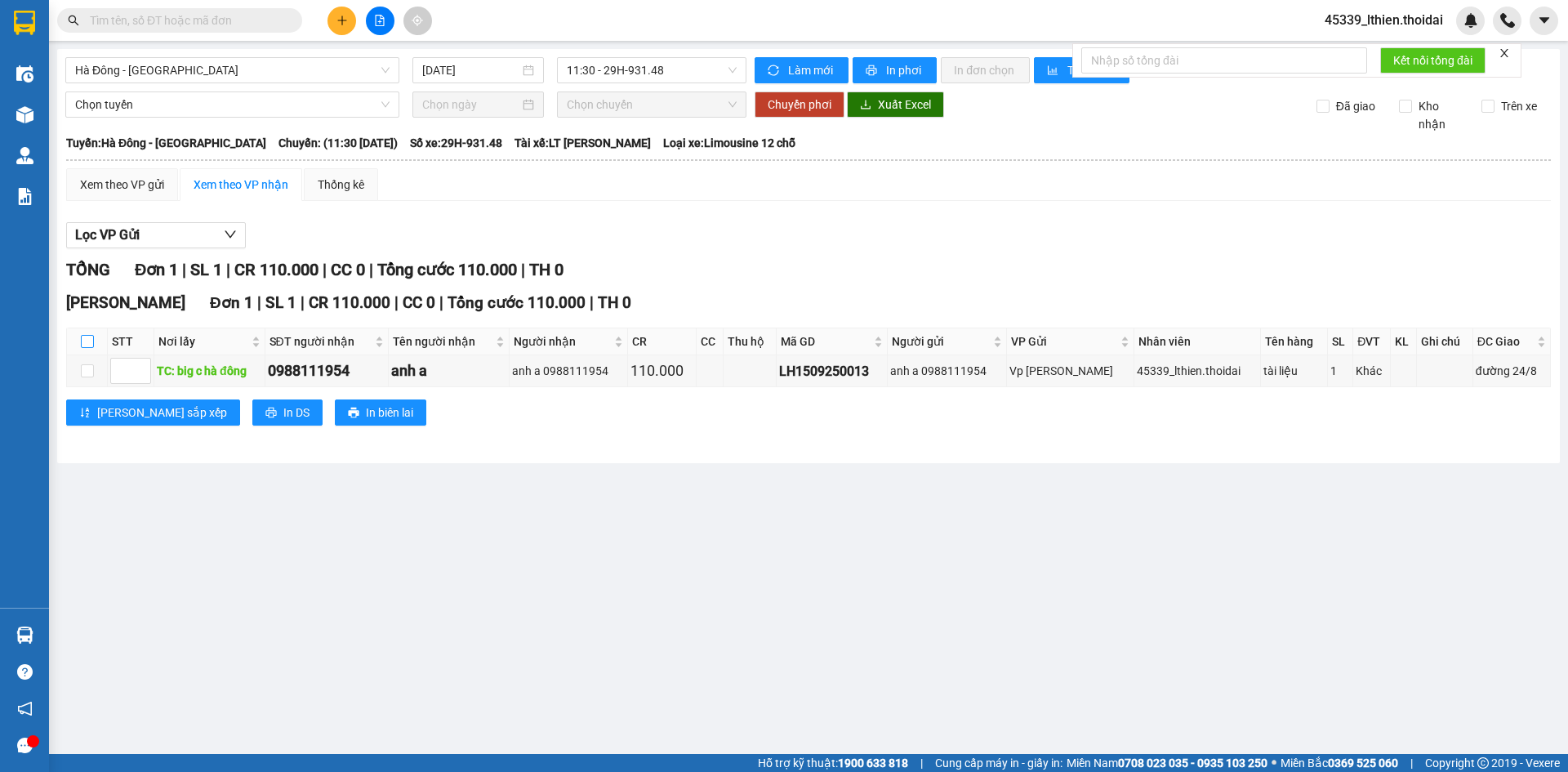
click at [89, 341] on input "checkbox" at bounding box center [87, 341] width 13 height 13
checkbox input "true"
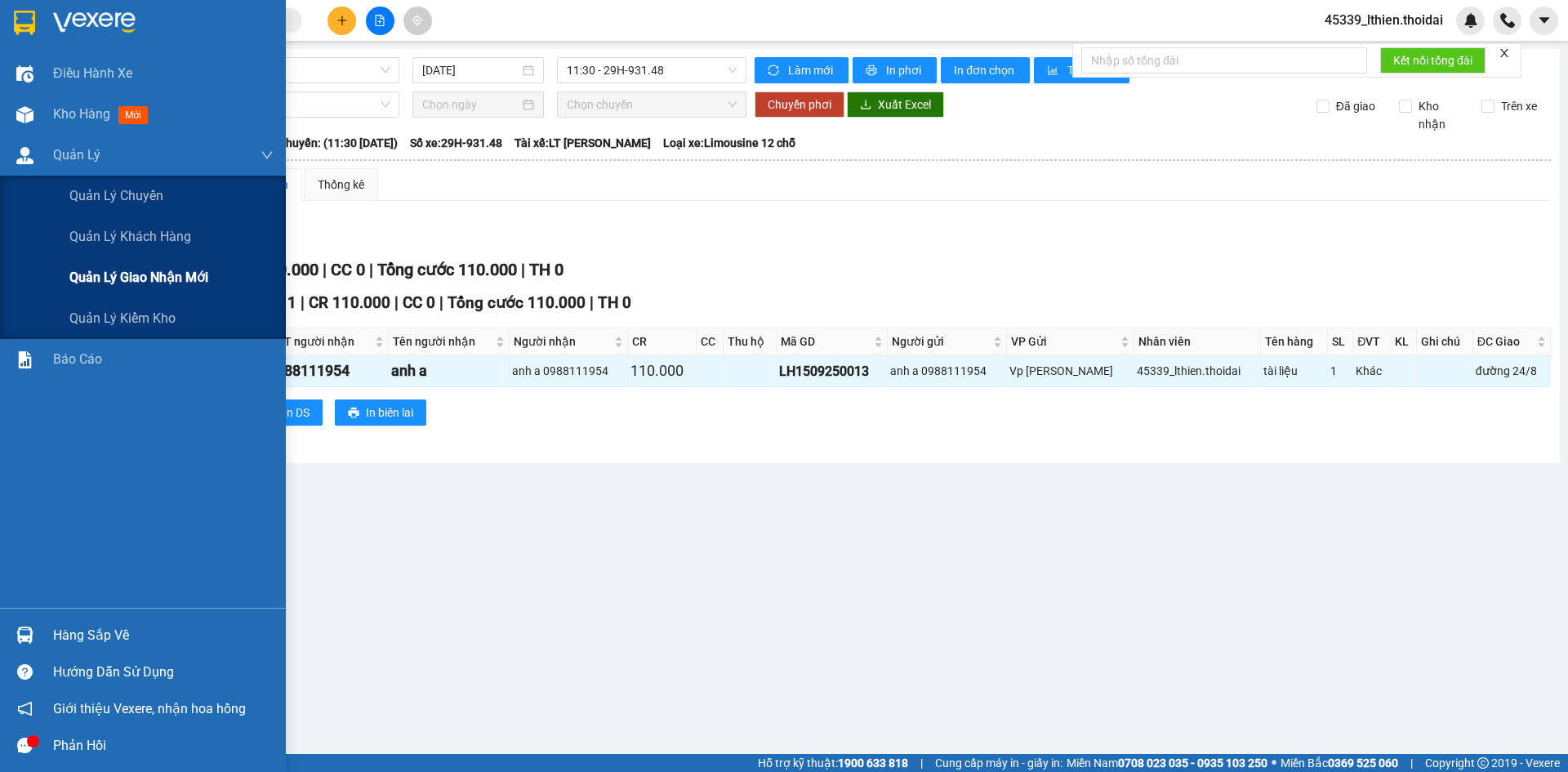
click at [138, 277] on span "Quản lý giao nhận mới" at bounding box center [139, 278] width 139 height 20
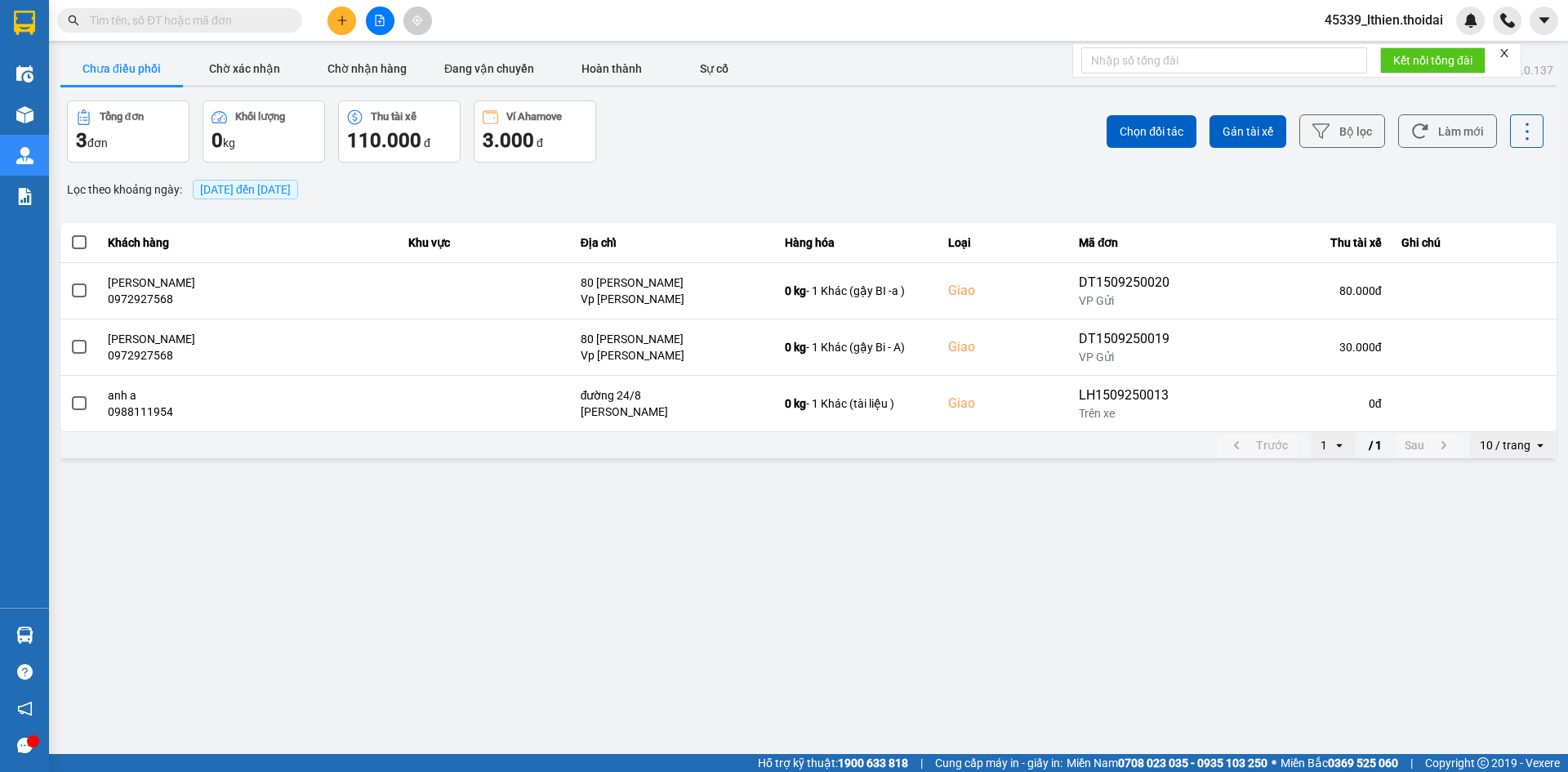
click at [128, 66] on button "Chưa điều phối" at bounding box center [121, 69] width 122 height 32
click at [253, 72] on button "Chờ xác nhận" at bounding box center [244, 69] width 122 height 32
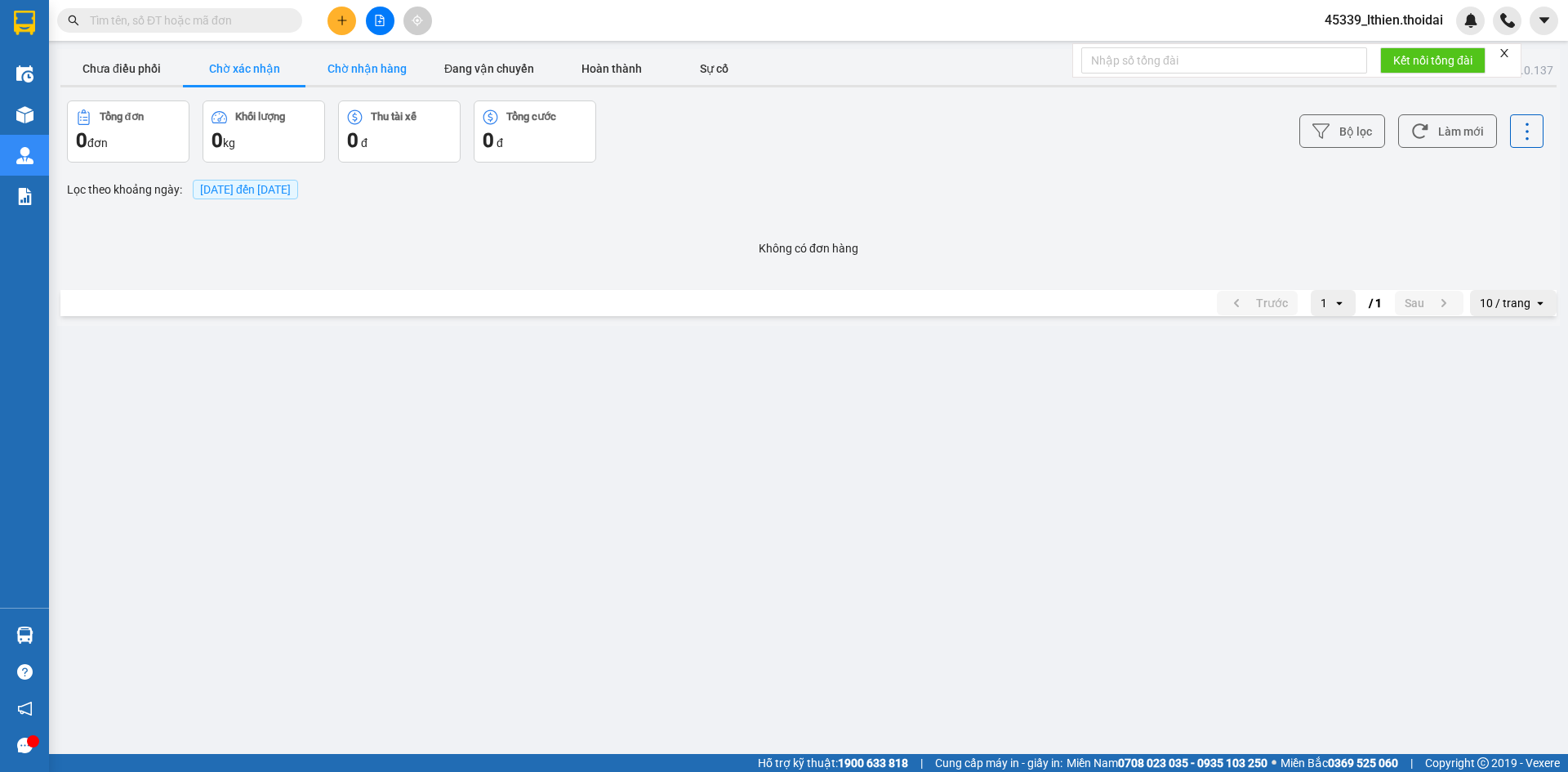
click at [350, 65] on button "Chờ nhận hàng" at bounding box center [367, 69] width 122 height 32
click at [250, 68] on button "Chờ xác nhận" at bounding box center [244, 69] width 122 height 32
click at [113, 66] on button "Chưa điều phối" at bounding box center [121, 69] width 122 height 32
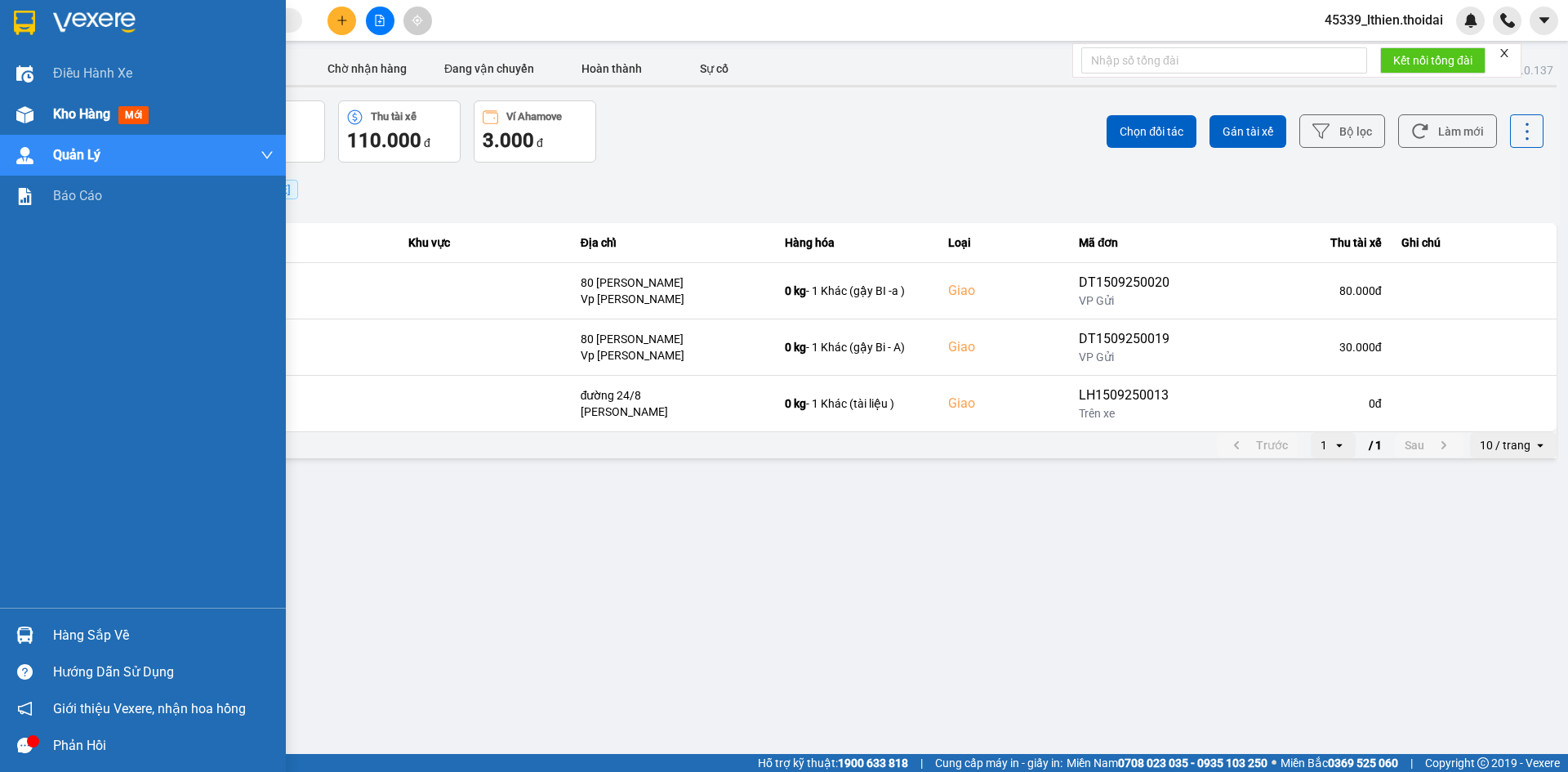
click at [73, 116] on span "Kho hàng" at bounding box center [81, 114] width 57 height 15
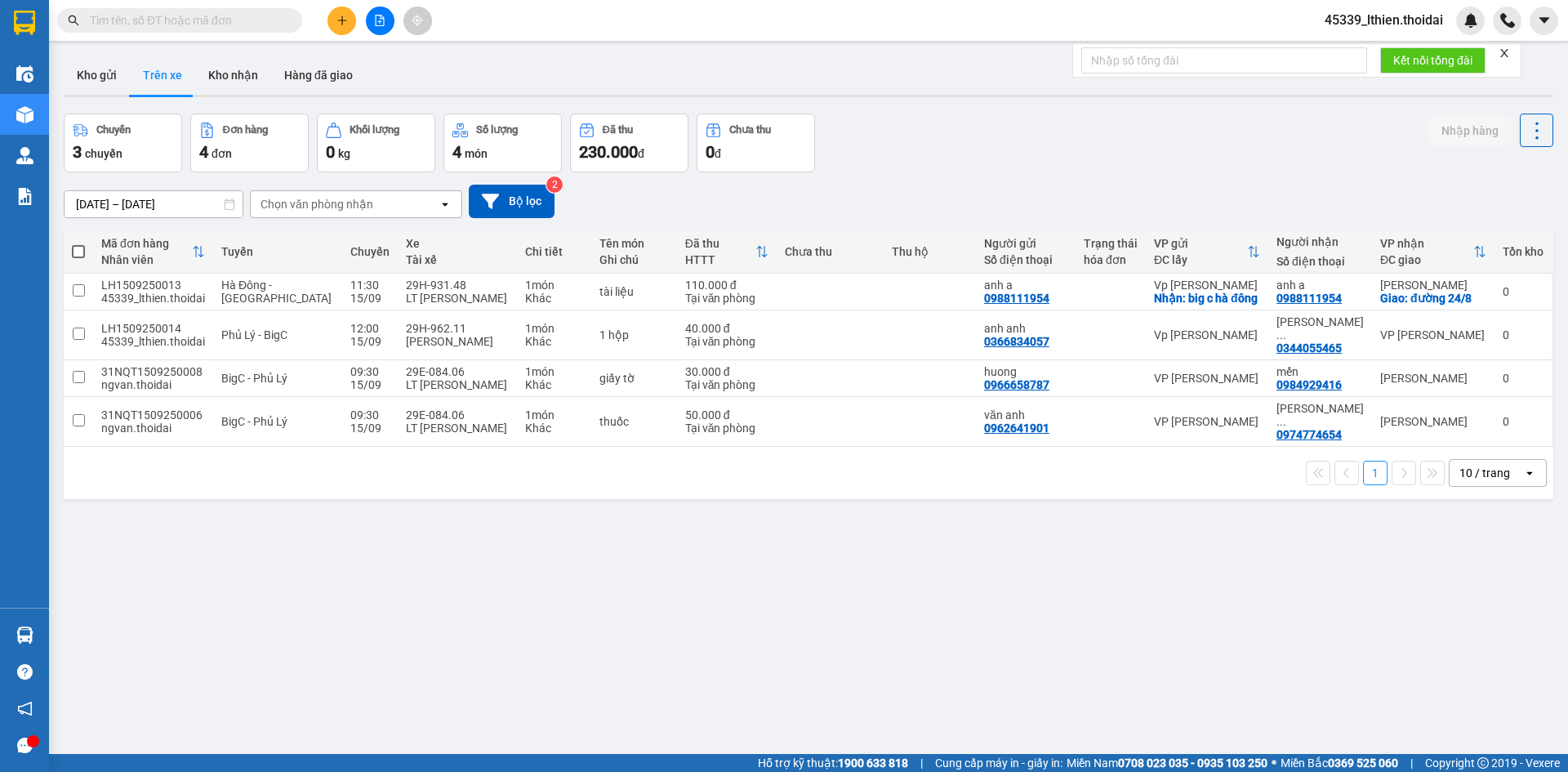
click at [155, 73] on button "Trên xe" at bounding box center [162, 75] width 65 height 39
click at [78, 296] on input "checkbox" at bounding box center [79, 290] width 12 height 12
checkbox input "true"
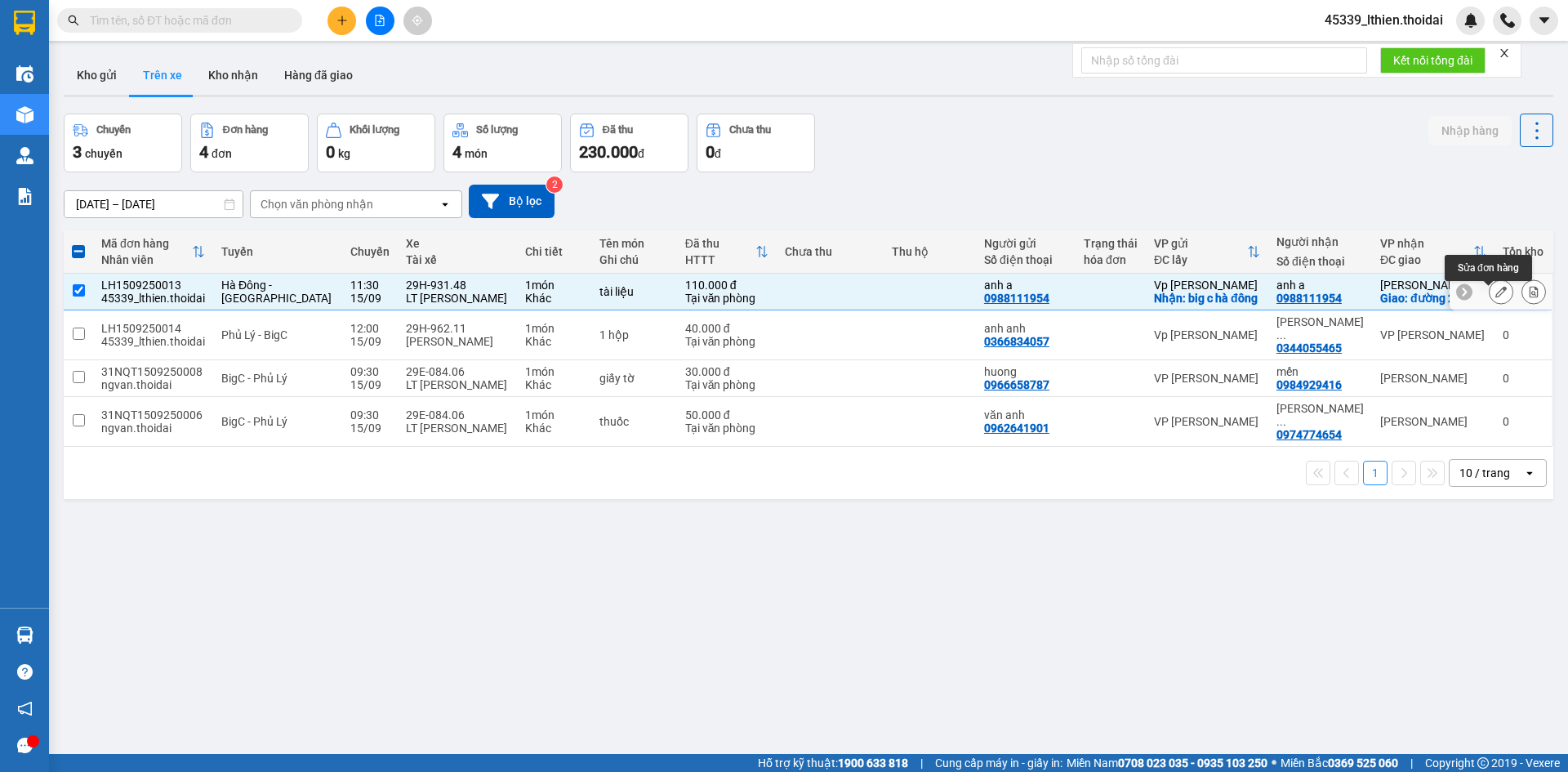
click at [1495, 294] on icon at bounding box center [1500, 291] width 11 height 11
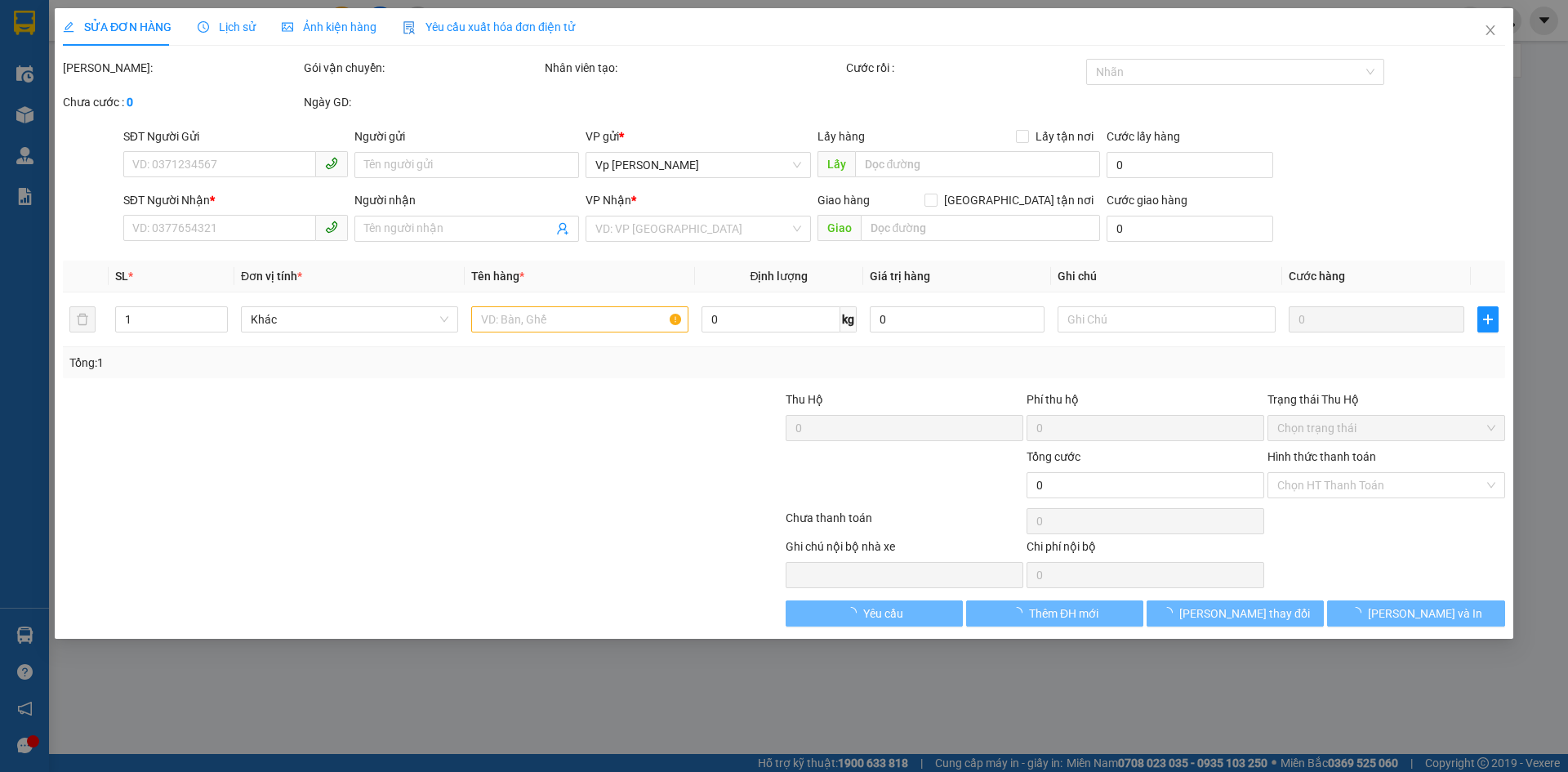
type input "0988111954"
type input "anh a"
checkbox input "true"
type input "big c hà đông"
type input "0988111954"
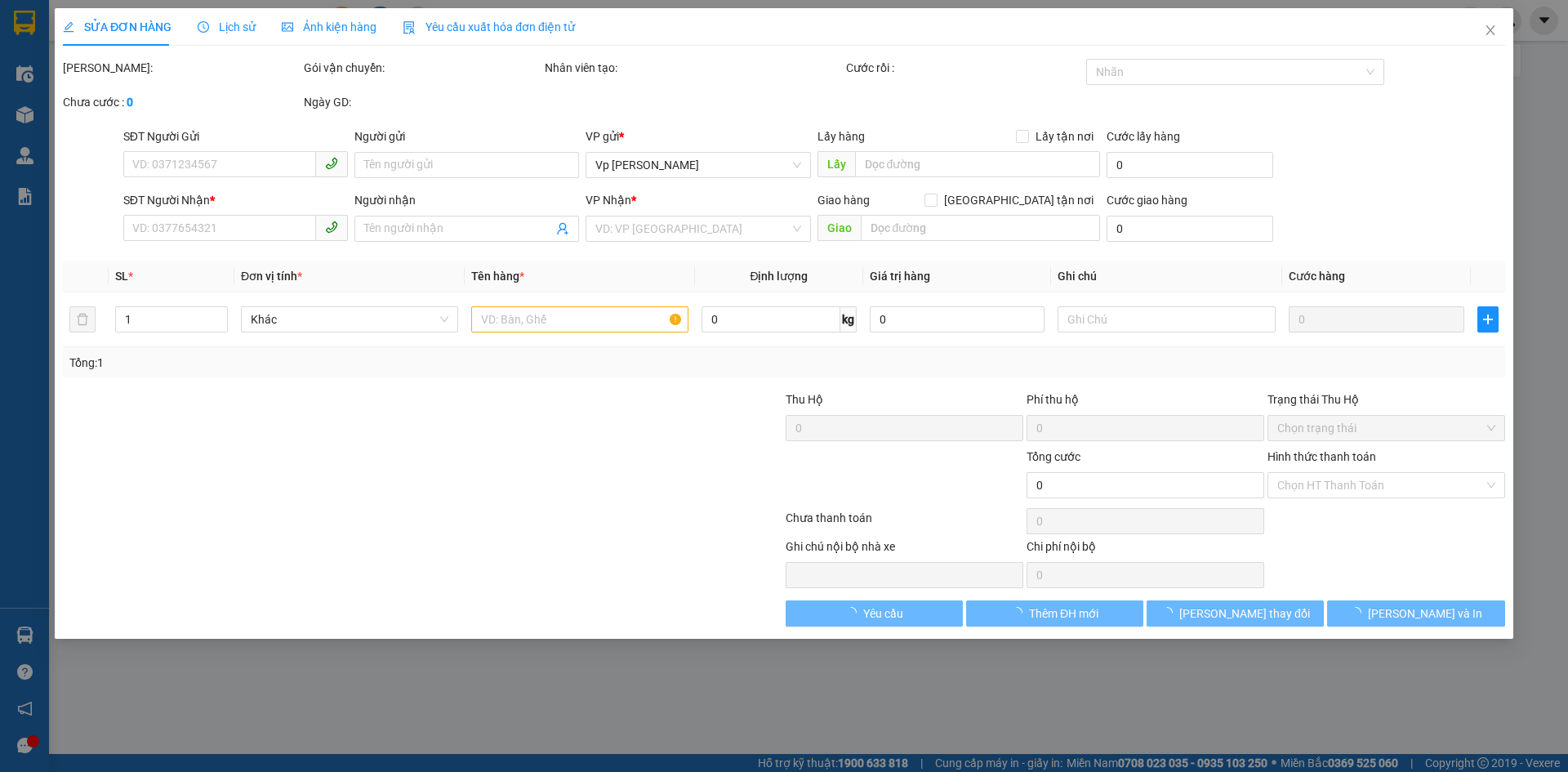
type input "anh a"
checkbox input "true"
type input "đường 24/8"
type input "110.000"
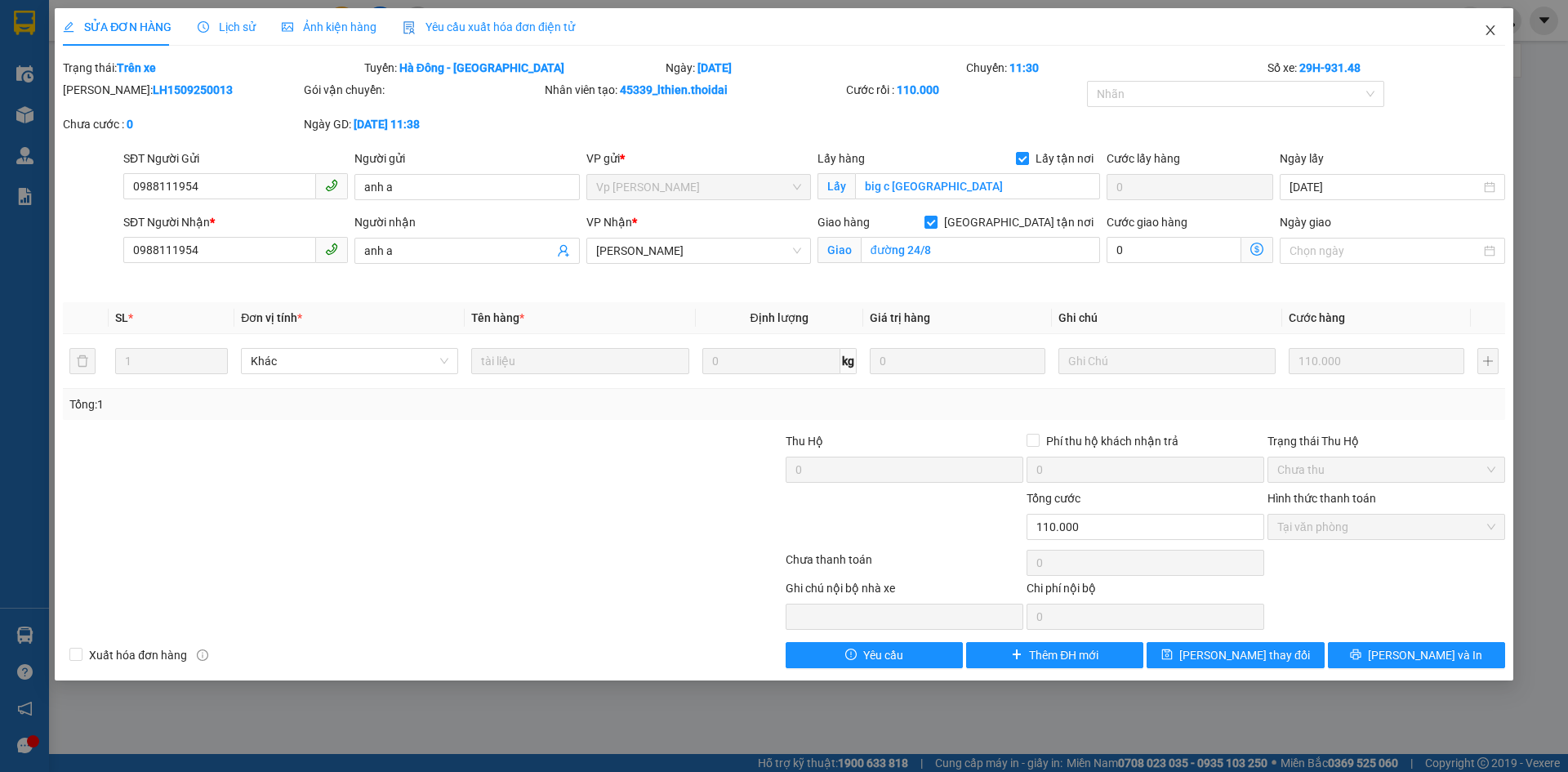
click at [1487, 31] on icon "close" at bounding box center [1490, 30] width 13 height 13
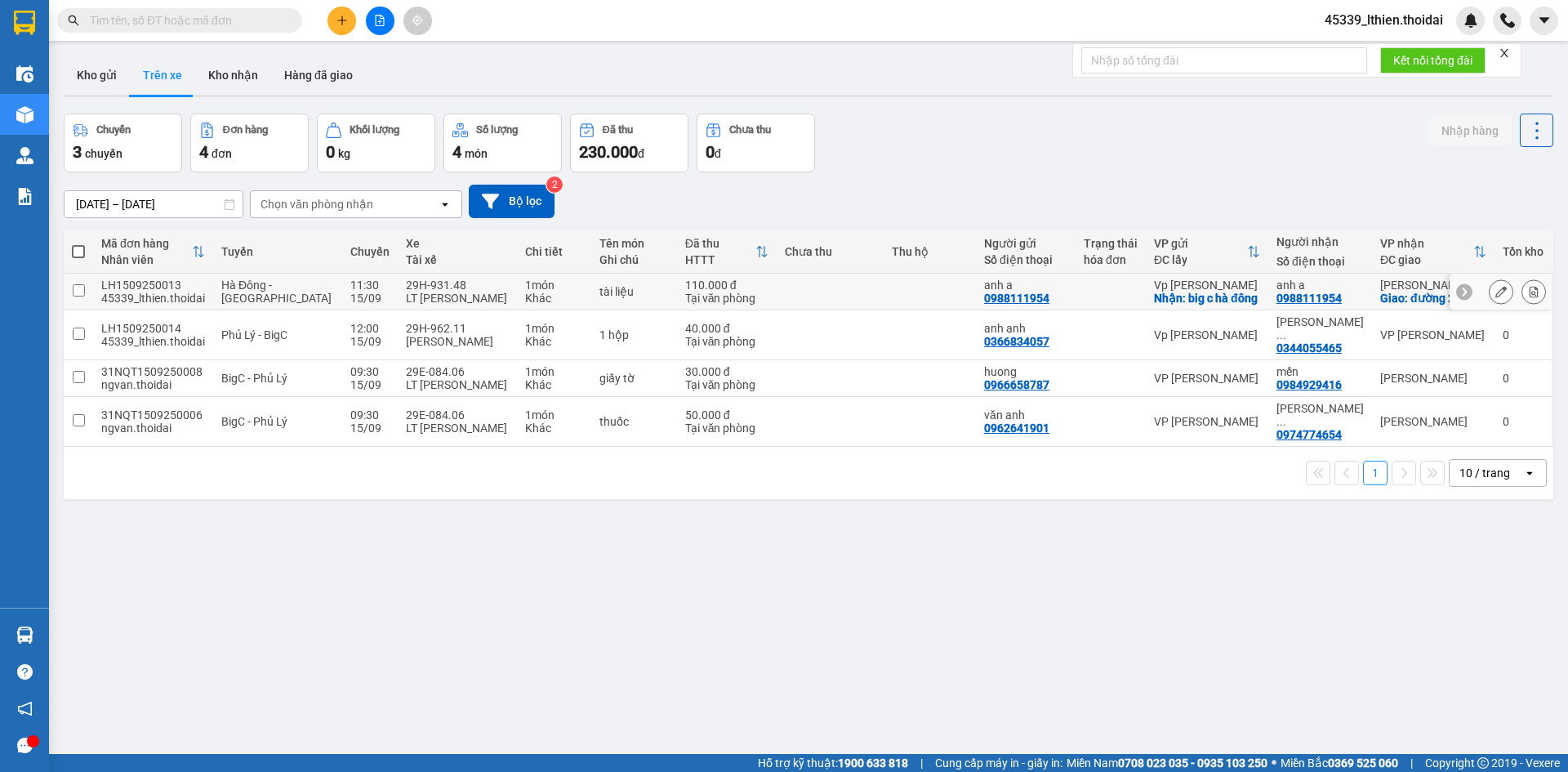
click at [1495, 296] on icon at bounding box center [1500, 291] width 11 height 11
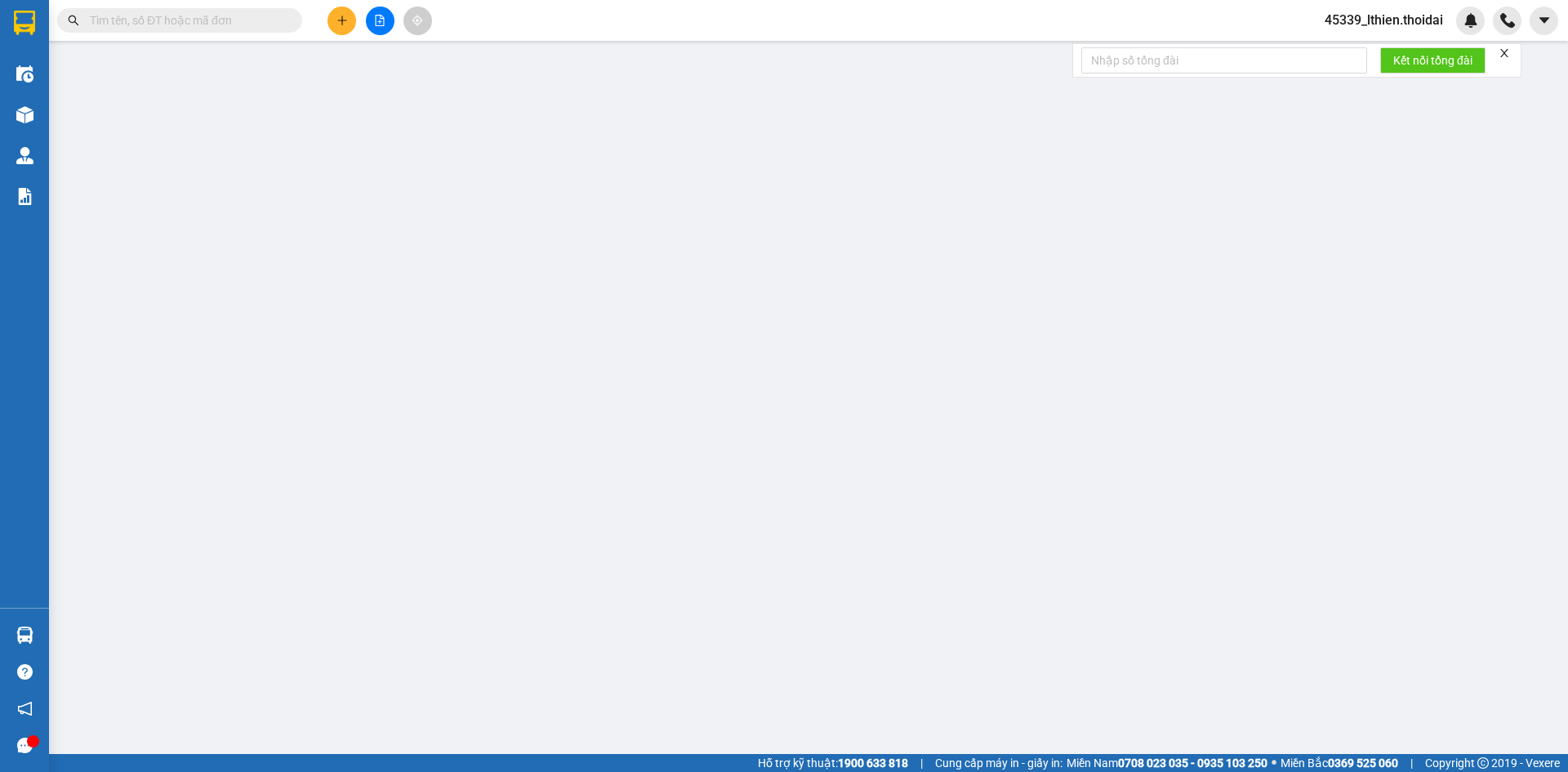
type input "0988111954"
type input "anh a"
checkbox input "true"
type input "big c hà đông"
type input "0988111954"
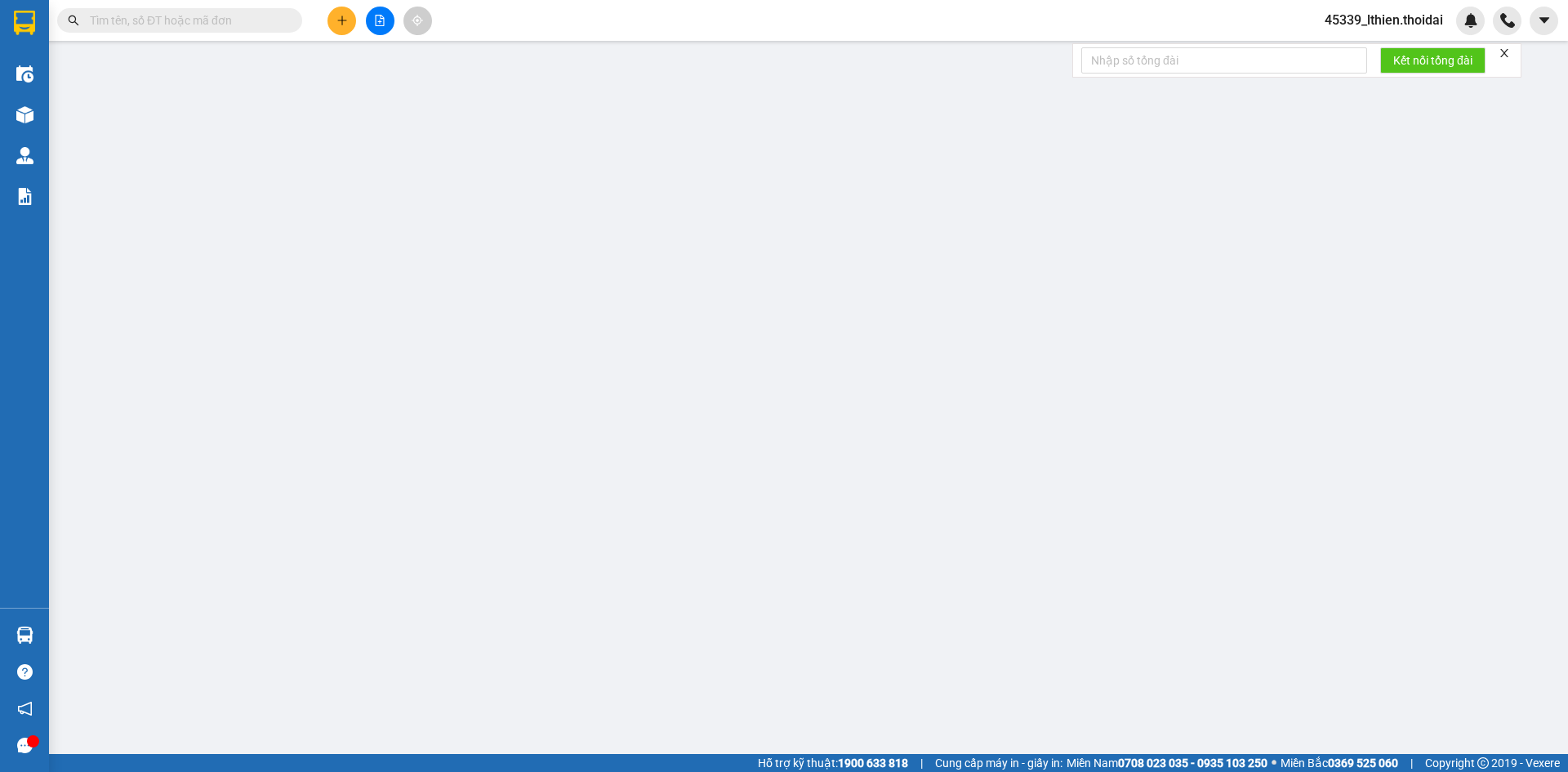
type input "anh a"
checkbox input "true"
type input "đường 24/8"
type input "110.000"
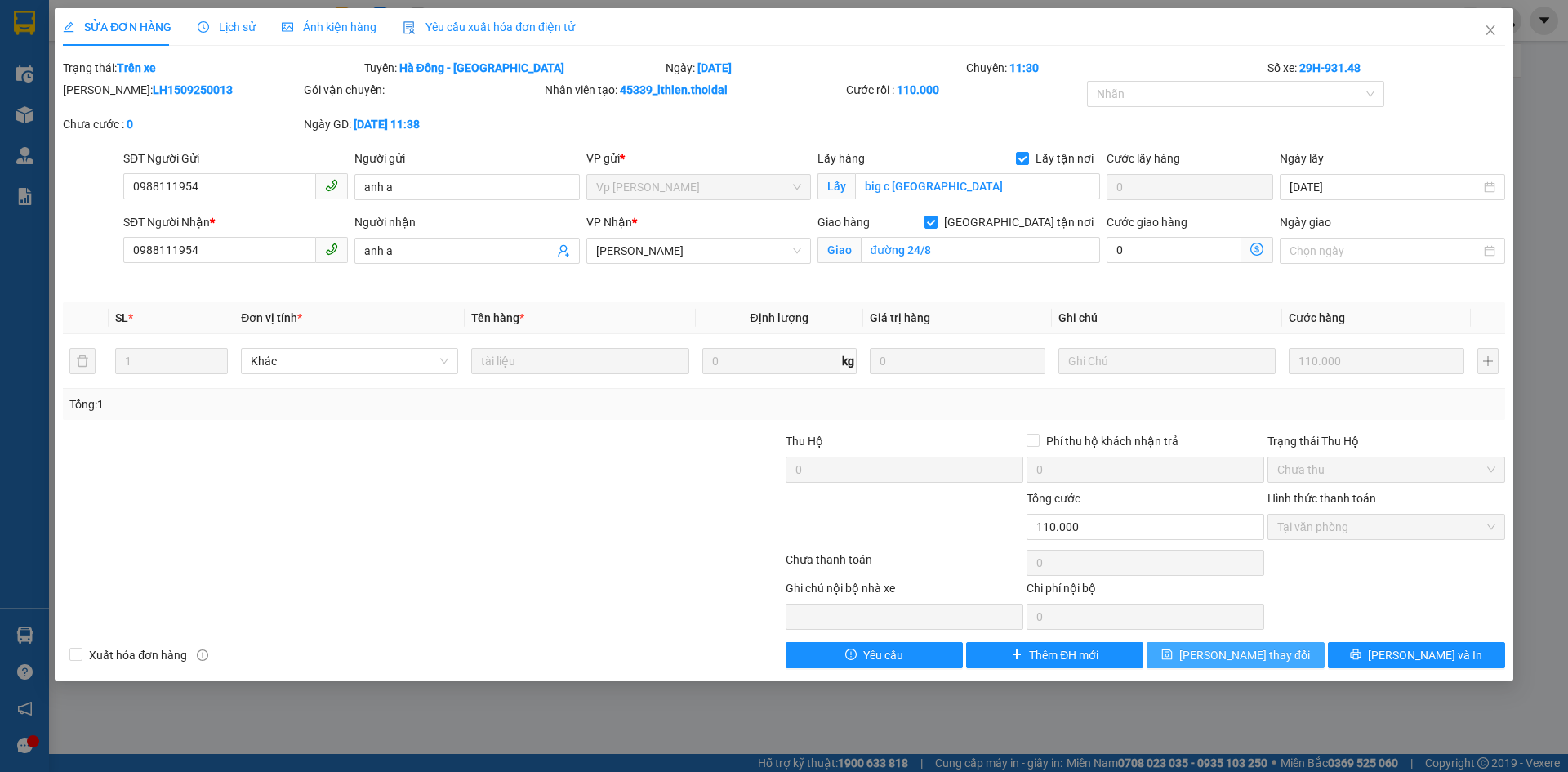
click at [1242, 656] on span "Lưu thay đổi" at bounding box center [1245, 655] width 131 height 18
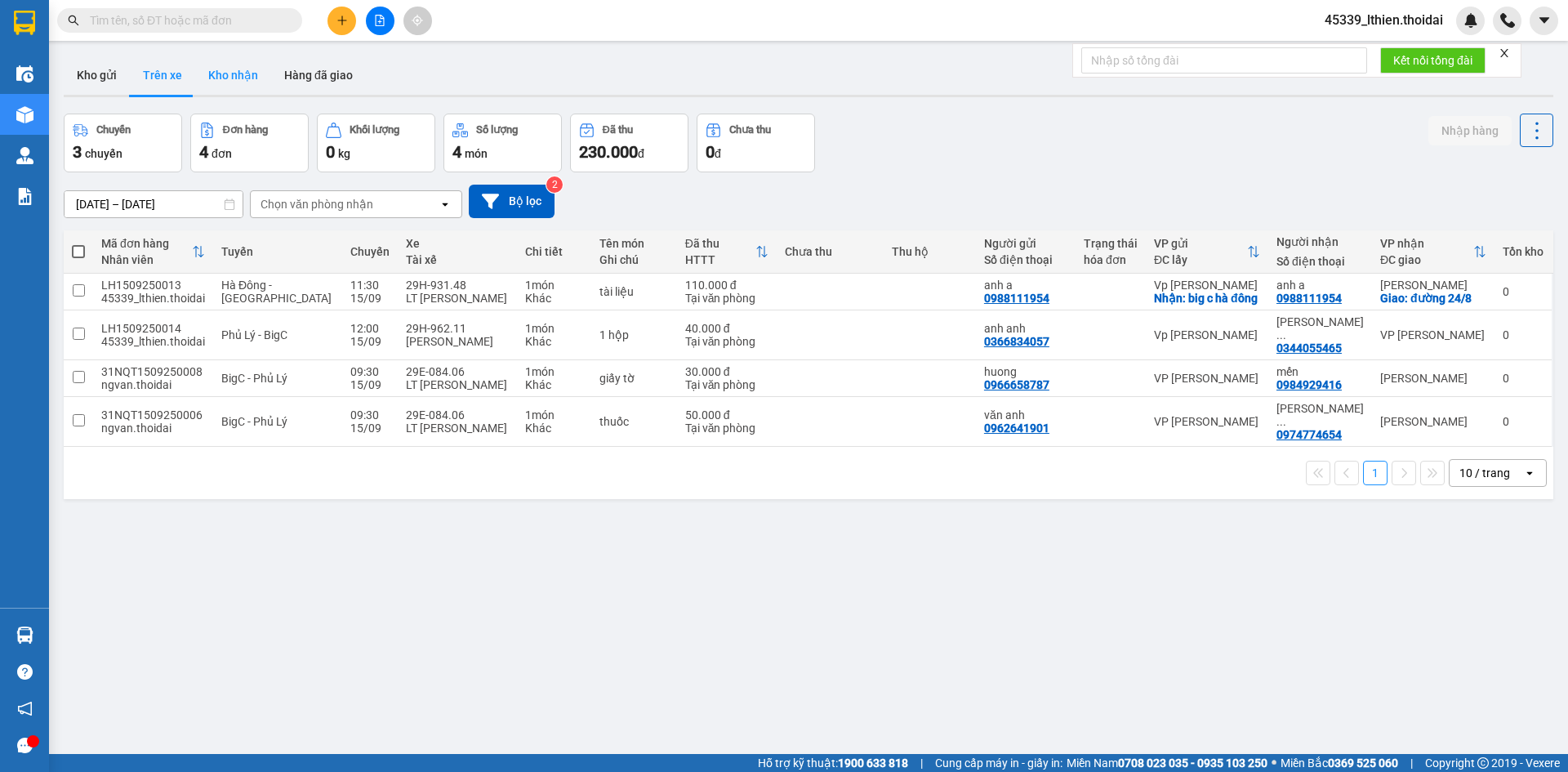
click at [216, 74] on button "Kho nhận" at bounding box center [233, 75] width 76 height 39
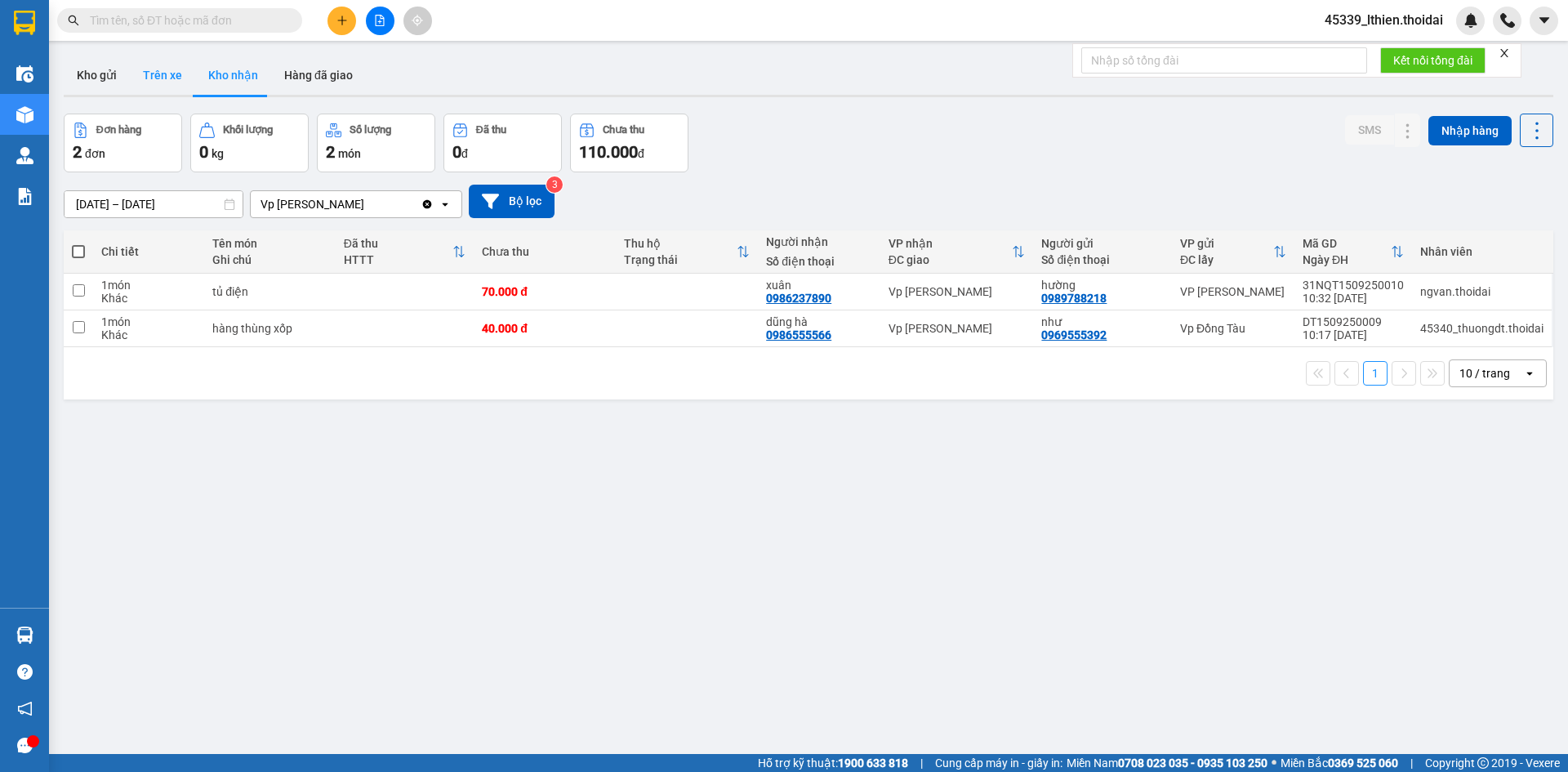
click at [160, 73] on button "Trên xe" at bounding box center [162, 75] width 65 height 39
type input "13/09/2025 – 15/09/2025"
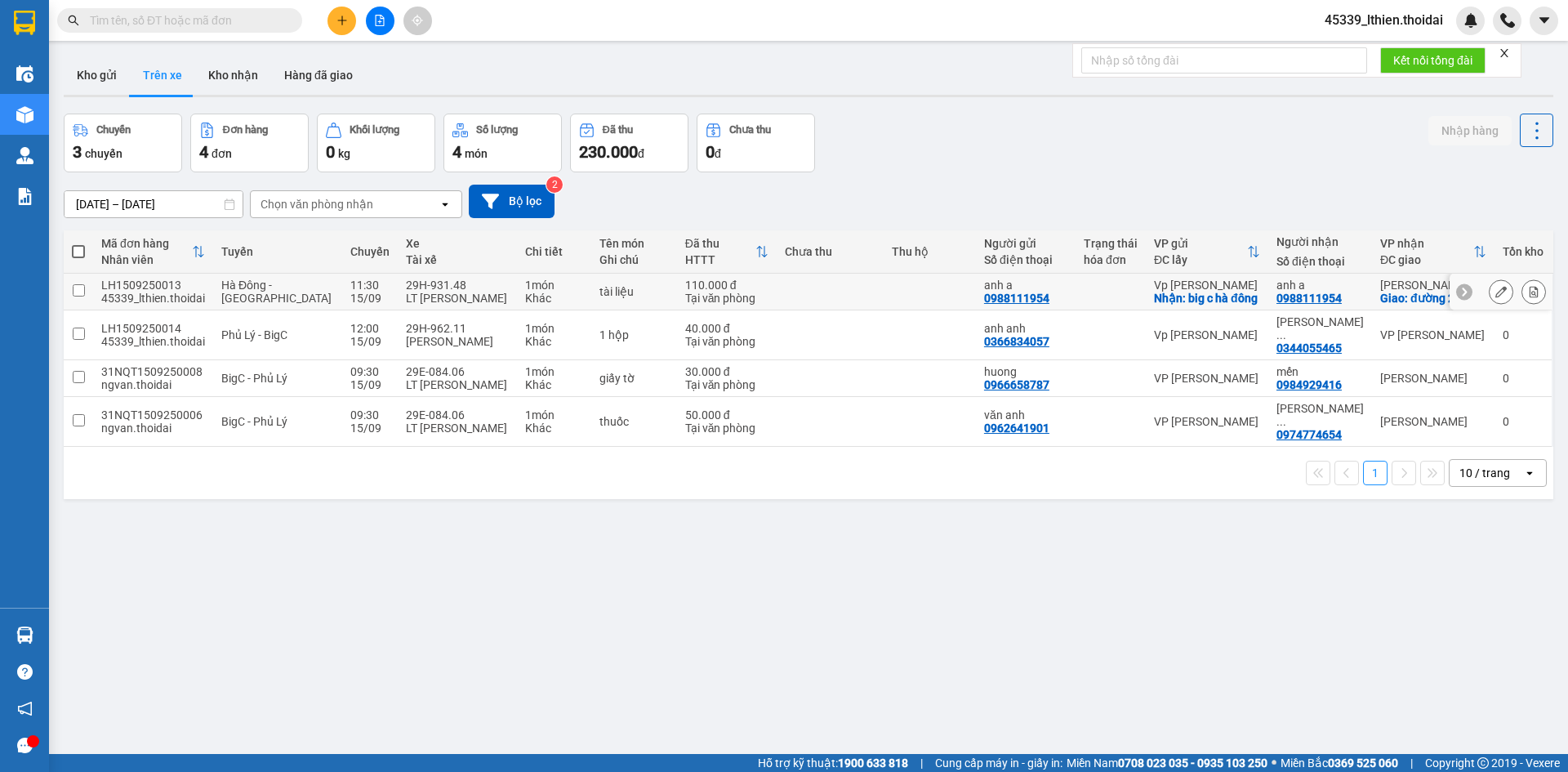
click at [78, 296] on input "checkbox" at bounding box center [79, 290] width 12 height 12
checkbox input "true"
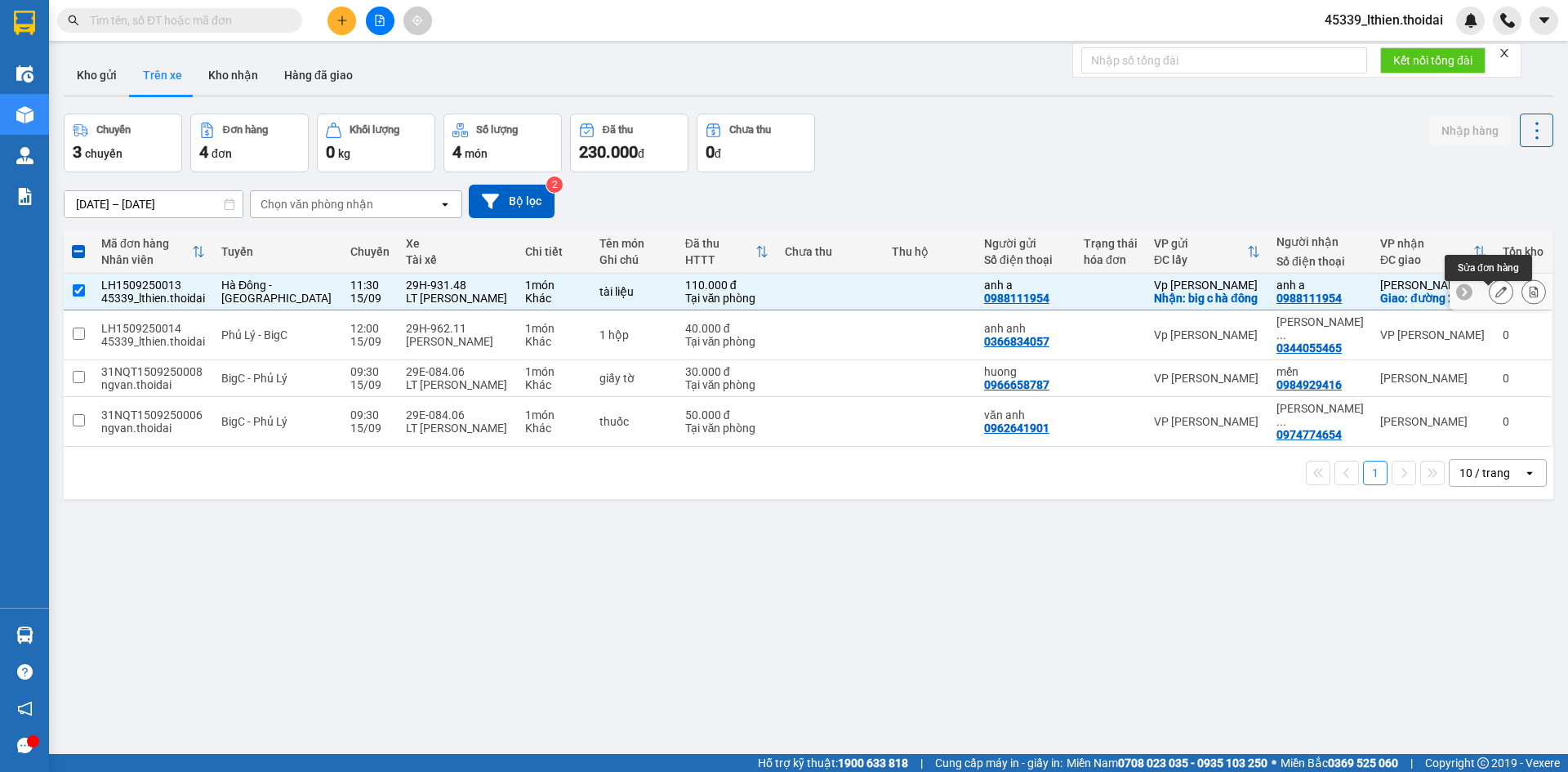
click at [1495, 297] on icon at bounding box center [1500, 291] width 11 height 11
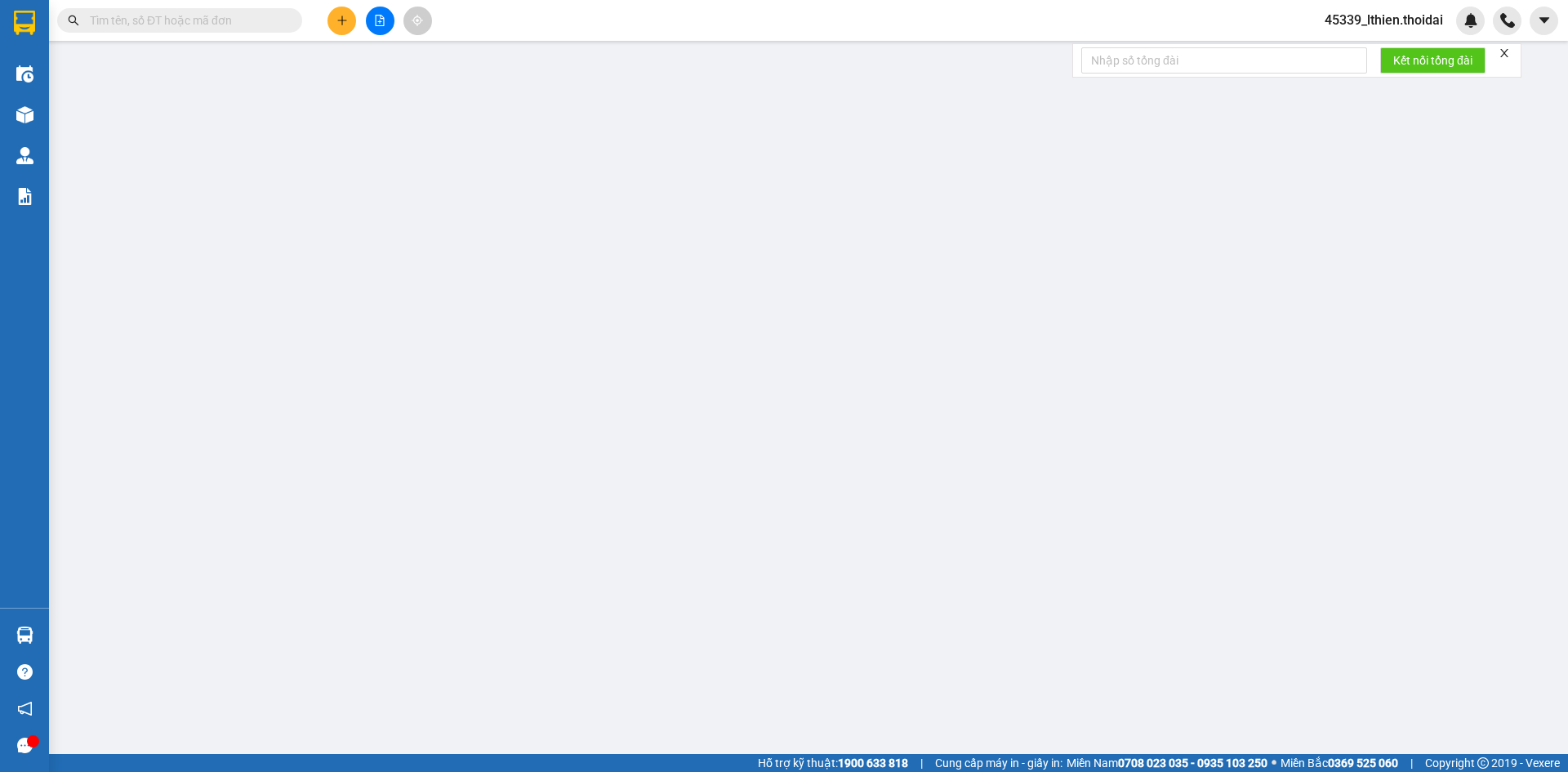
type input "0988111954"
type input "anh a"
checkbox input "true"
type input "big c hà đông"
type input "0988111954"
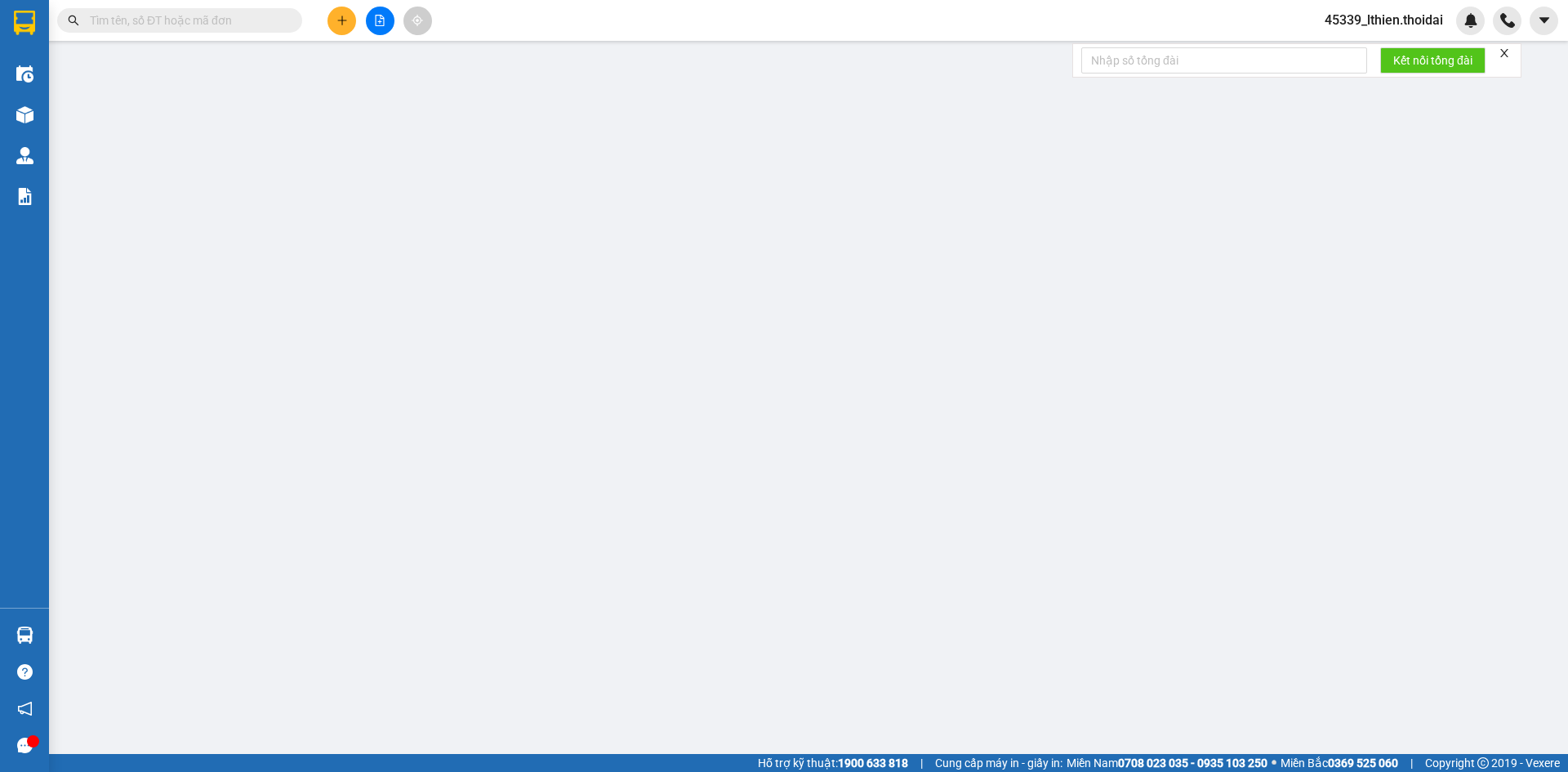
type input "anh a"
checkbox input "true"
type input "đường 24/8"
type input "110.000"
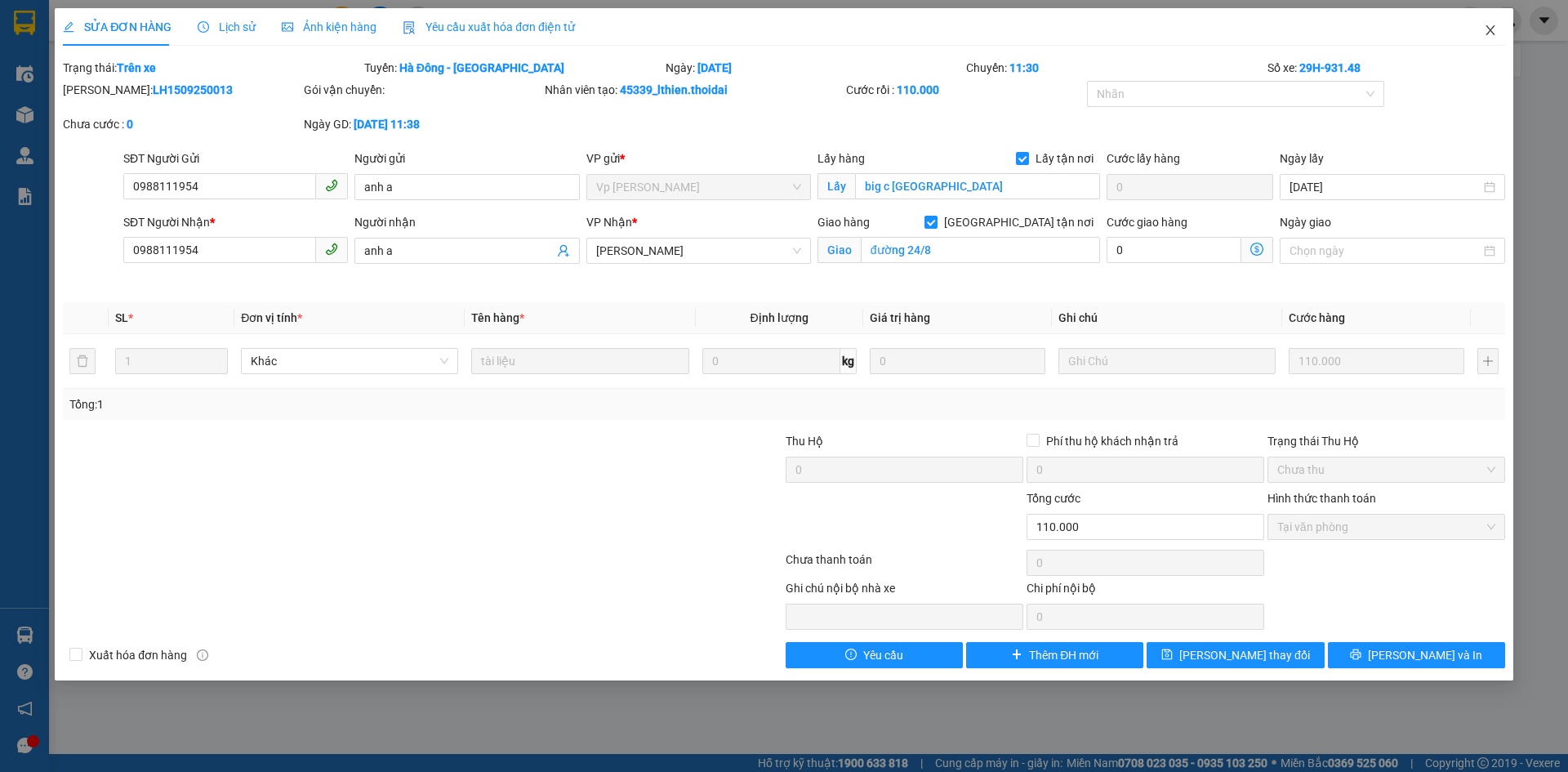
click at [1487, 31] on icon "close" at bounding box center [1490, 30] width 13 height 13
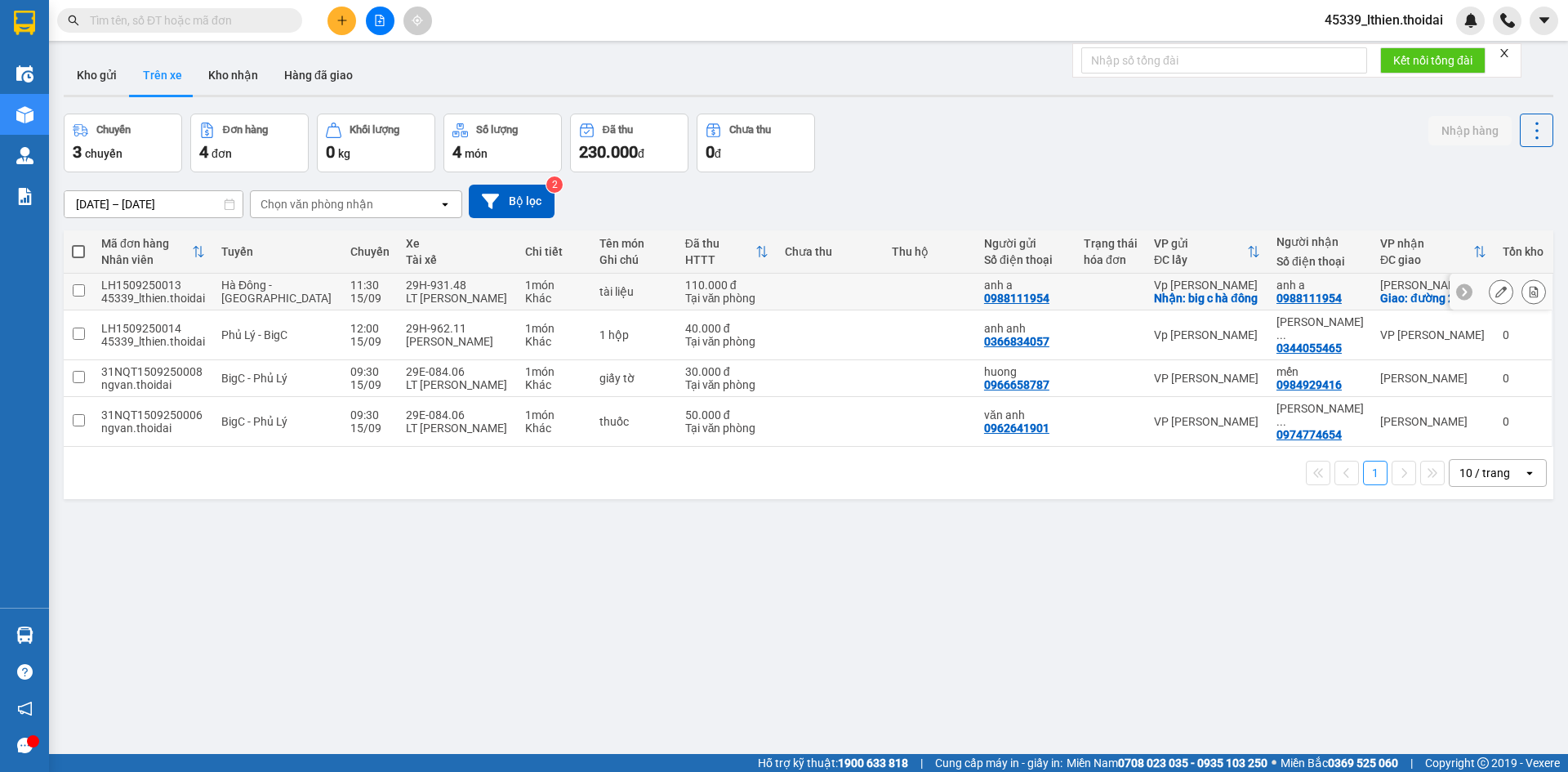
click at [420, 289] on div "29H-931.48" at bounding box center [457, 285] width 103 height 13
checkbox input "true"
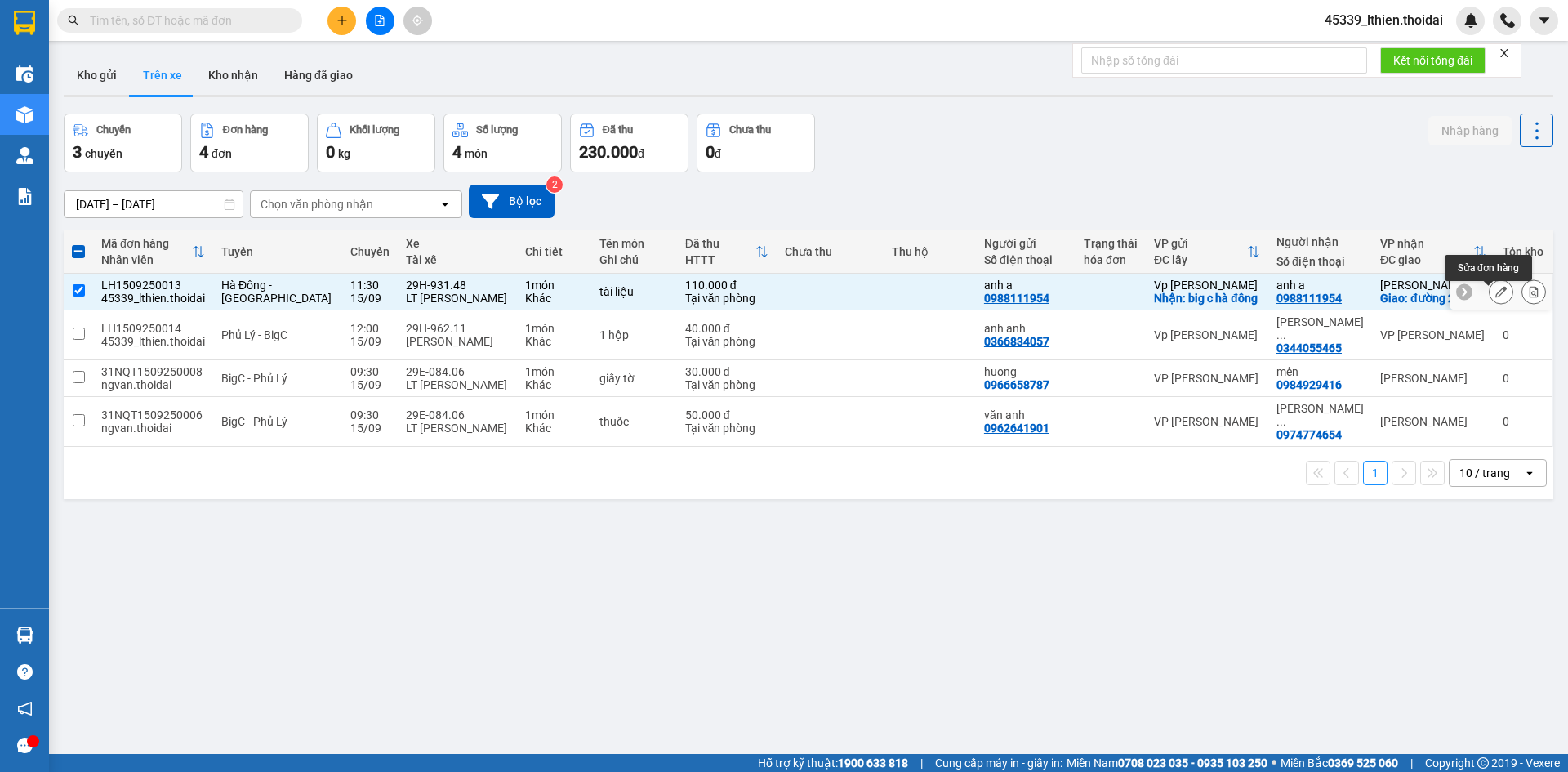
click at [1489, 296] on button at bounding box center [1500, 292] width 23 height 29
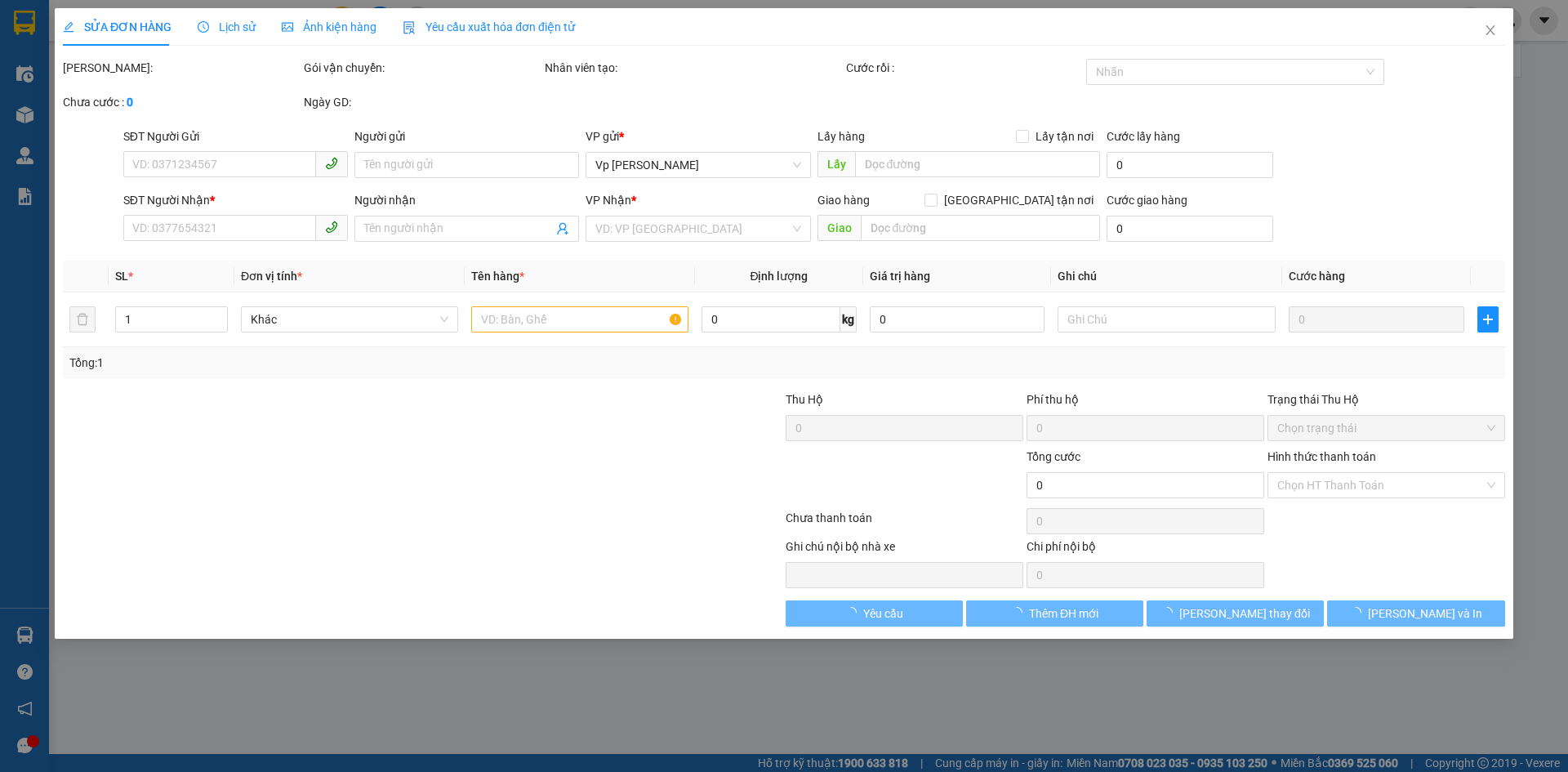
type input "0988111954"
type input "anh a"
checkbox input "true"
type input "big c hà đông"
type input "0988111954"
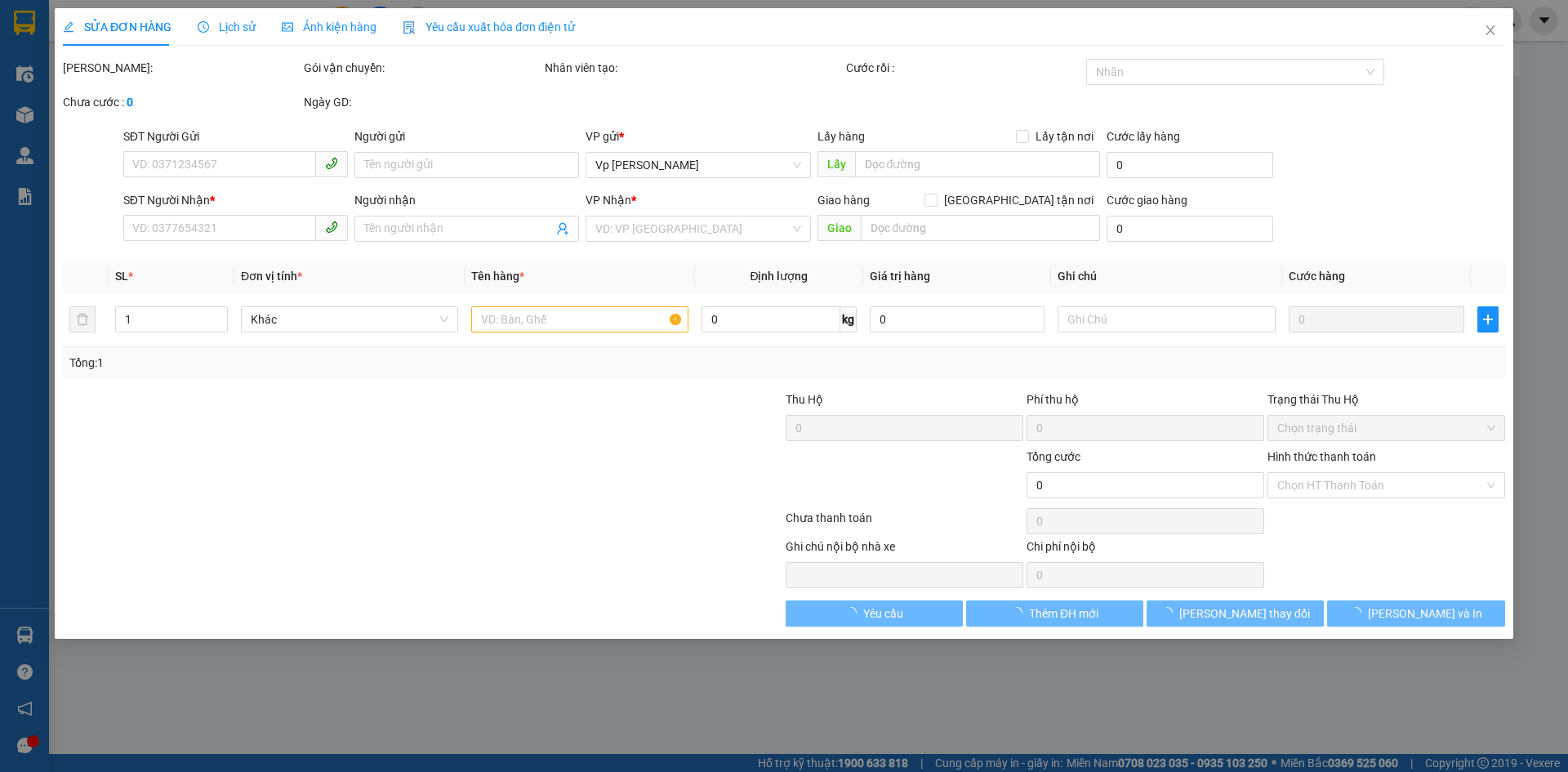
type input "anh a"
checkbox input "true"
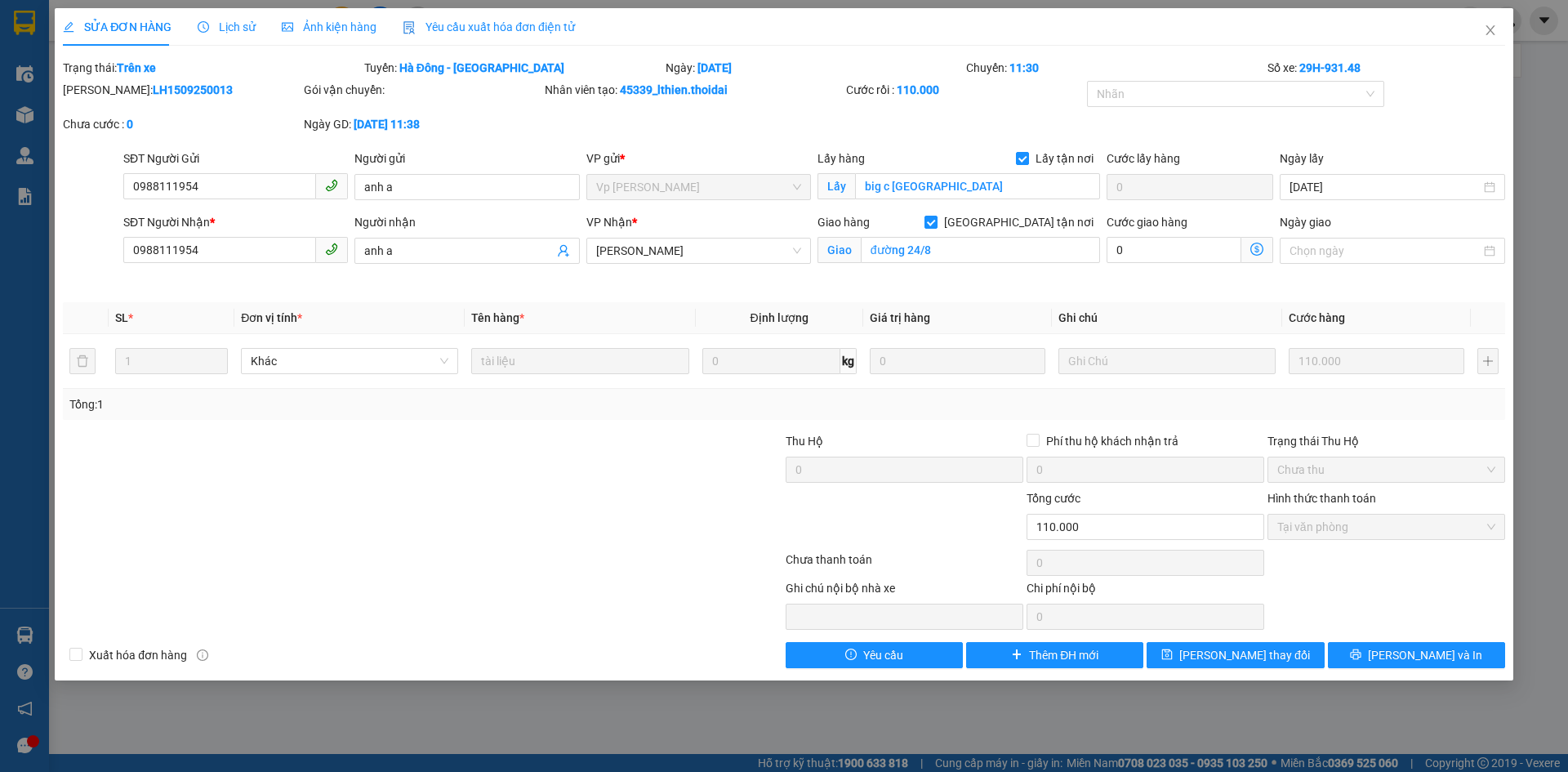
click at [837, 186] on span "Lấy" at bounding box center [836, 186] width 37 height 26
click at [936, 223] on input "Giao tận nơi" at bounding box center [930, 221] width 11 height 11
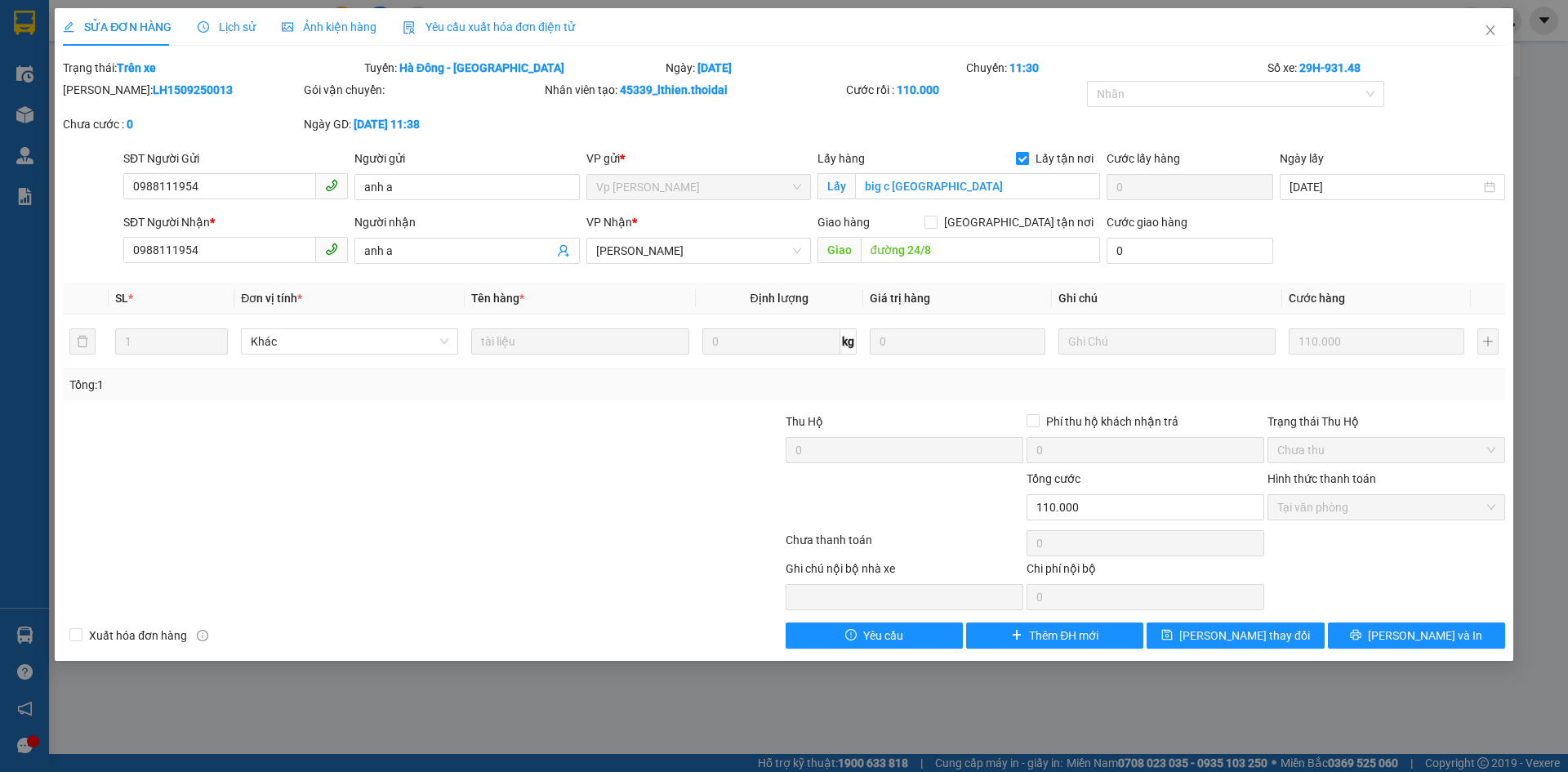
click at [1021, 157] on input "Lấy tận nơi" at bounding box center [1021, 157] width 11 height 11
click at [936, 223] on input "Giao tận nơi" at bounding box center [930, 221] width 11 height 11
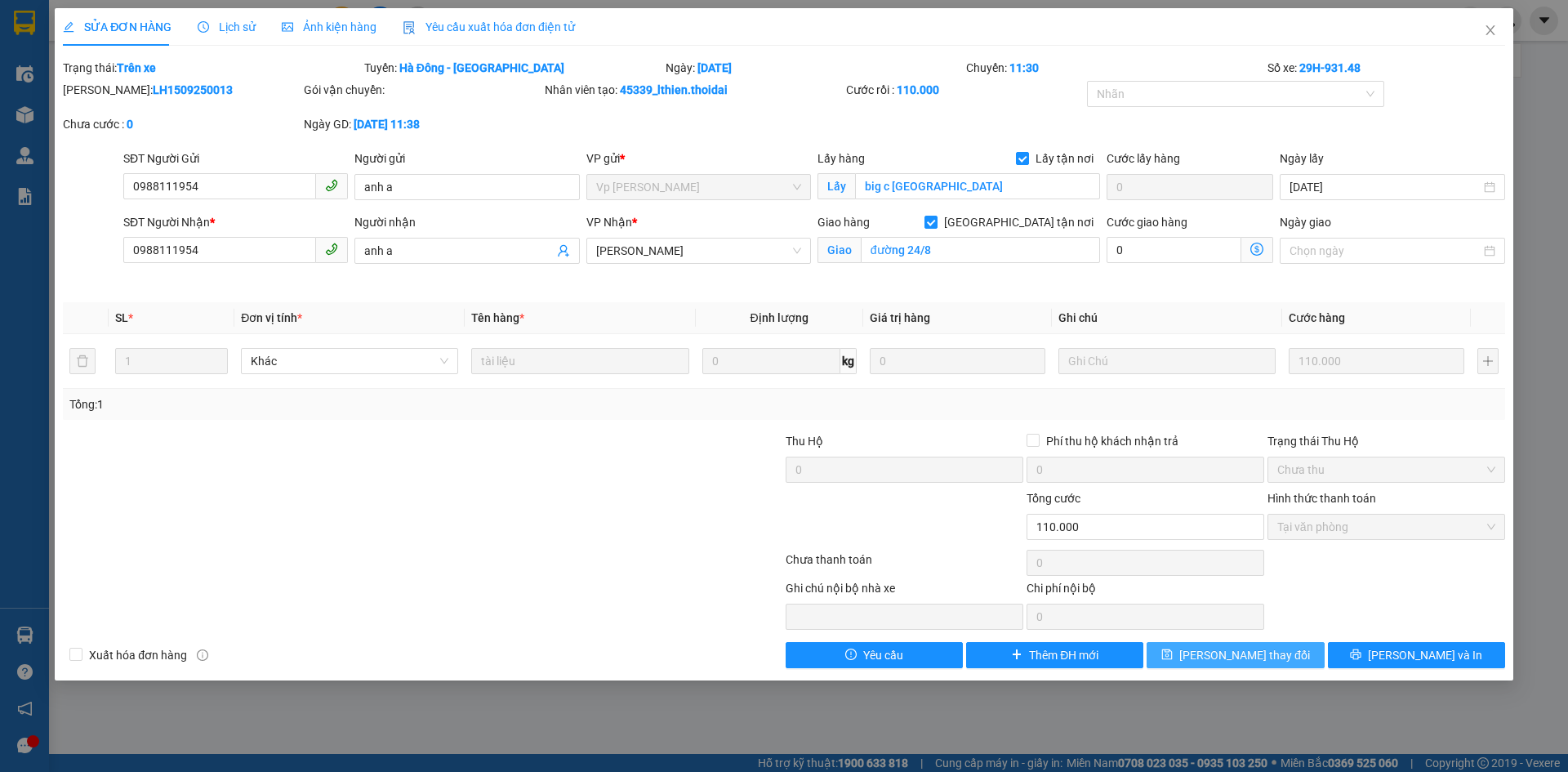
click at [1232, 655] on span "Lưu thay đổi" at bounding box center [1245, 655] width 131 height 18
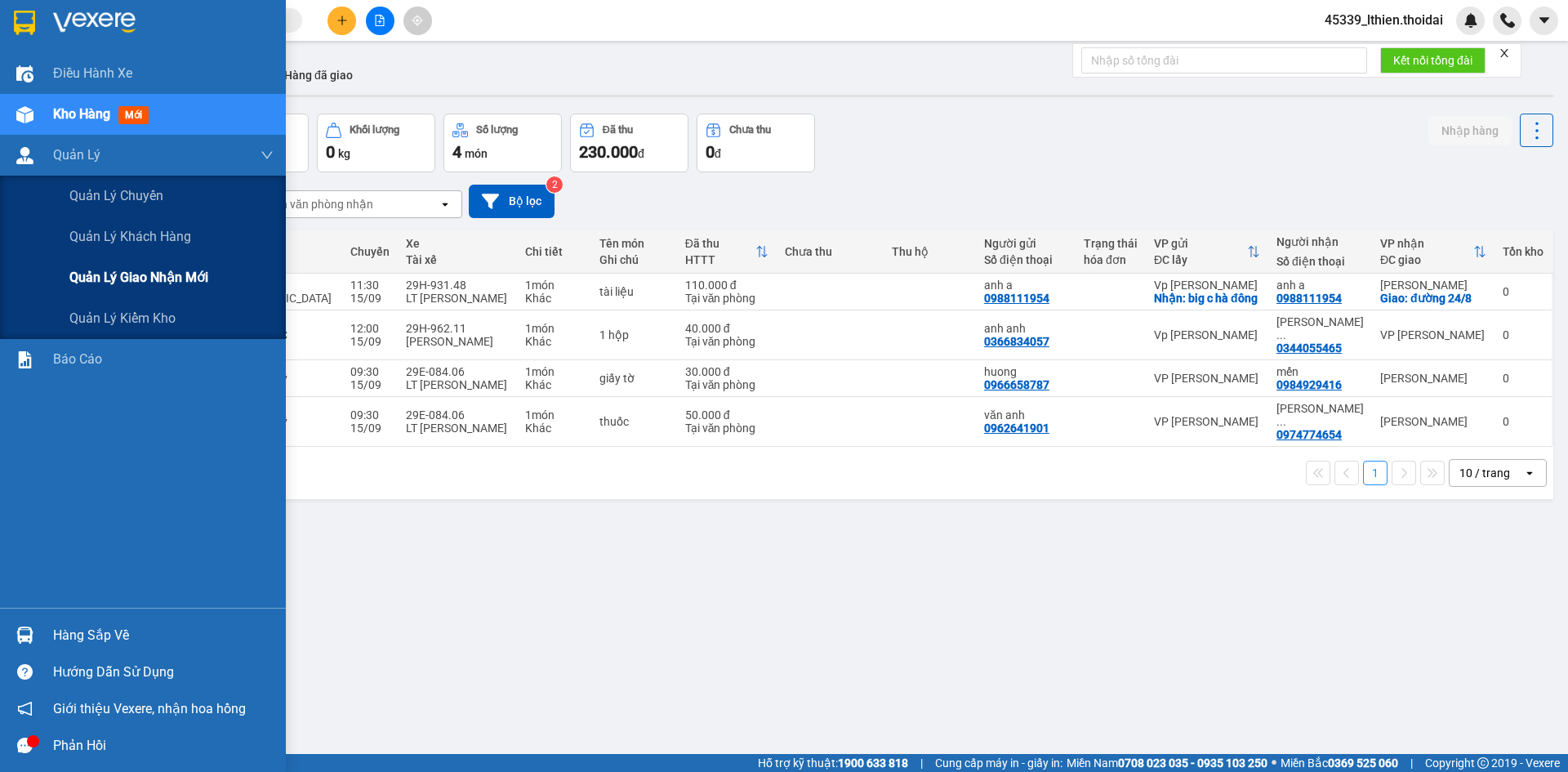
drag, startPoint x: 153, startPoint y: 277, endPoint x: 258, endPoint y: 296, distance: 106.7
click at [155, 277] on span "Quản lý giao nhận mới" at bounding box center [139, 278] width 139 height 20
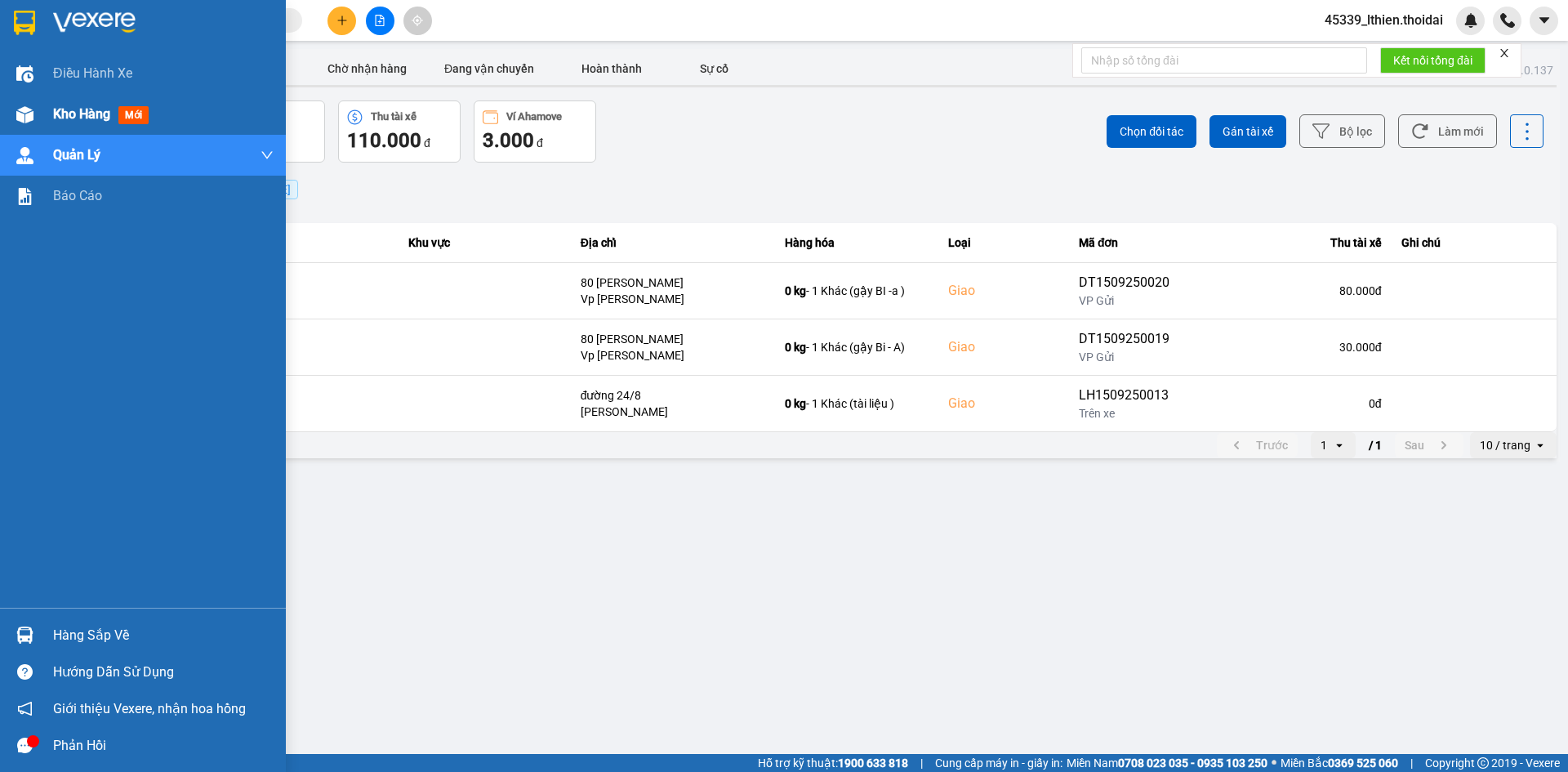
click at [75, 116] on span "Kho hàng" at bounding box center [81, 114] width 57 height 15
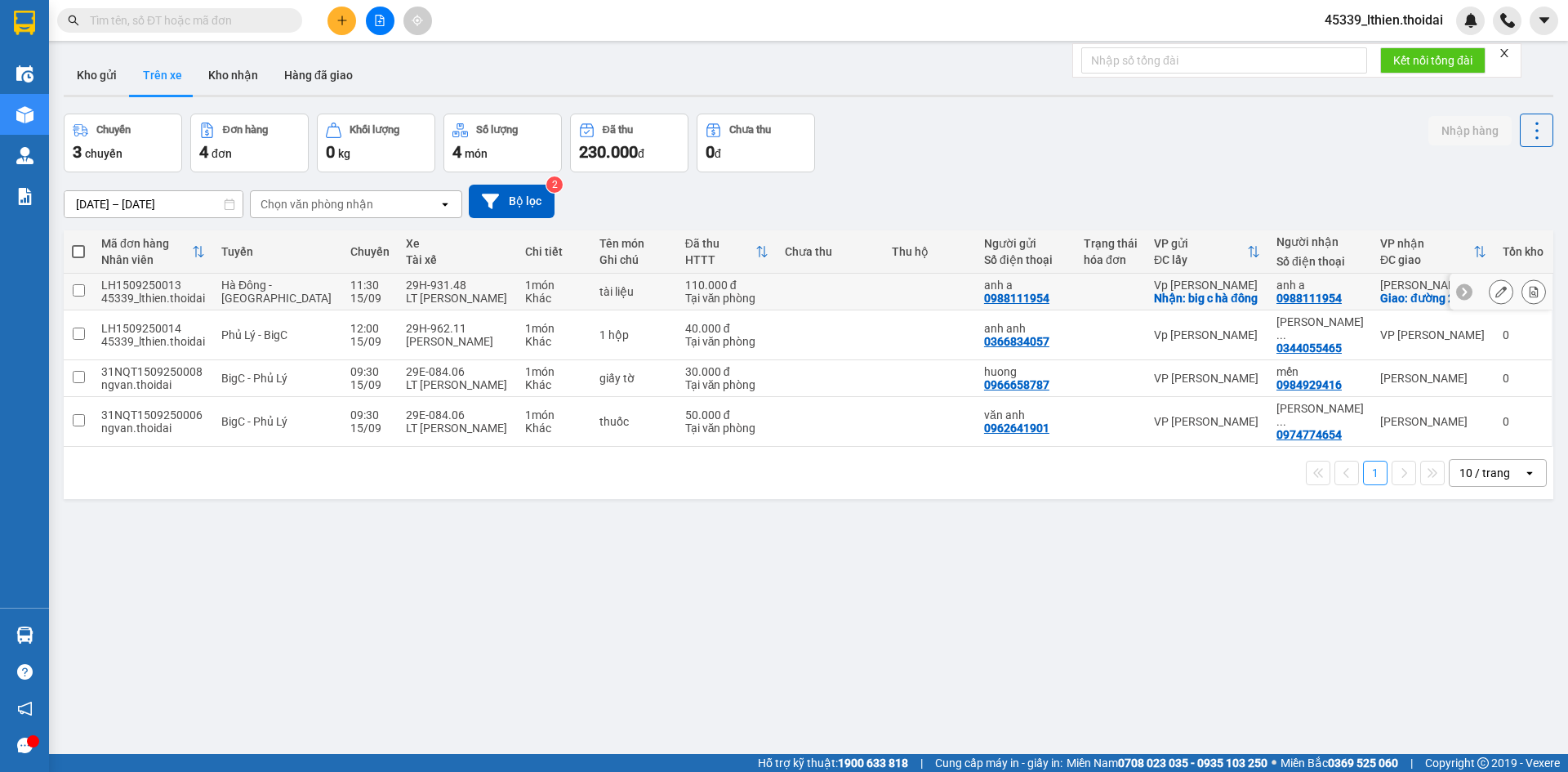
click at [1458, 297] on icon at bounding box center [1464, 291] width 11 height 11
click at [626, 295] on div "tài liệu" at bounding box center [633, 291] width 69 height 13
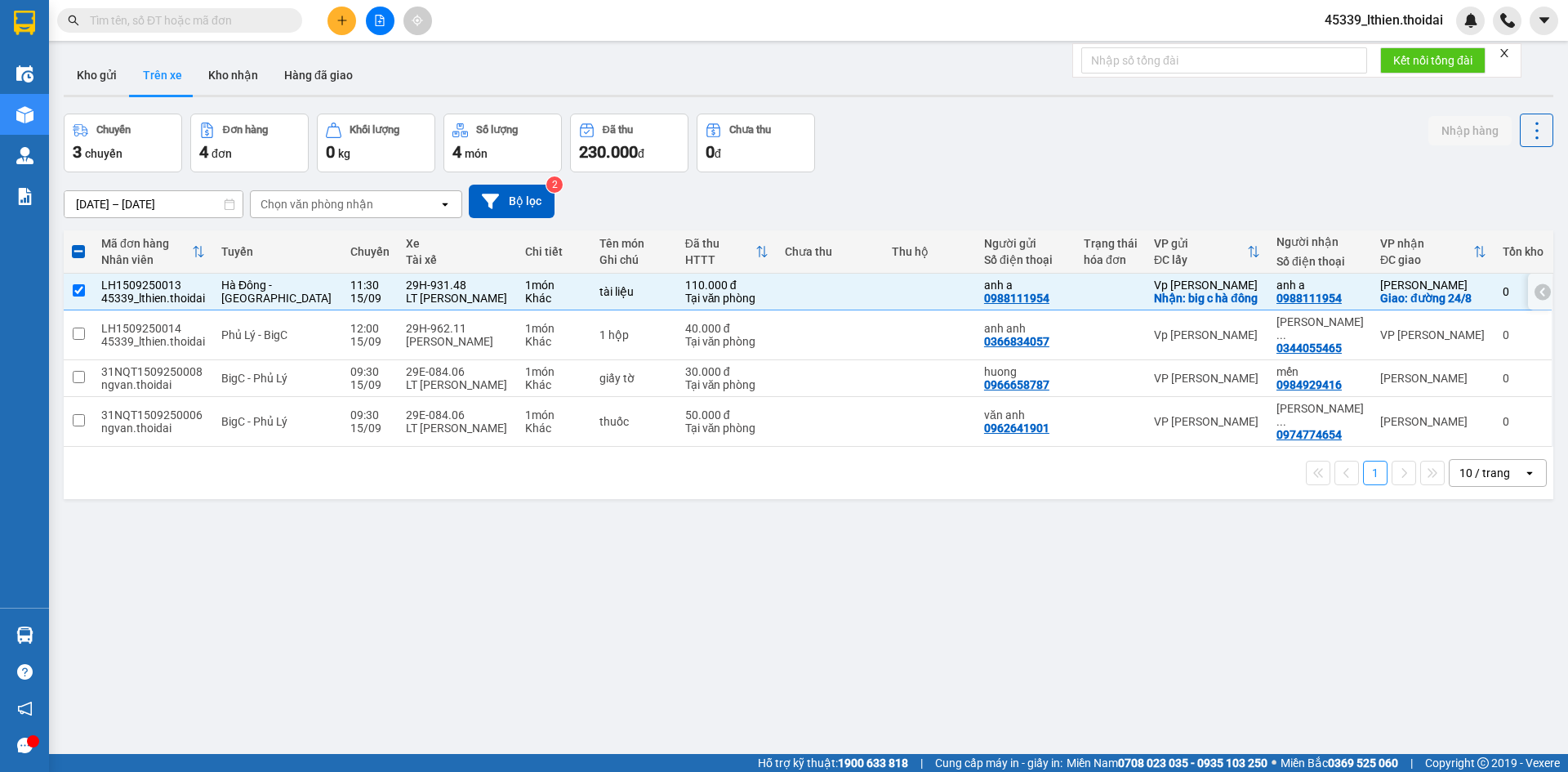
click at [1380, 291] on div "Lý Nhân" at bounding box center [1433, 285] width 106 height 13
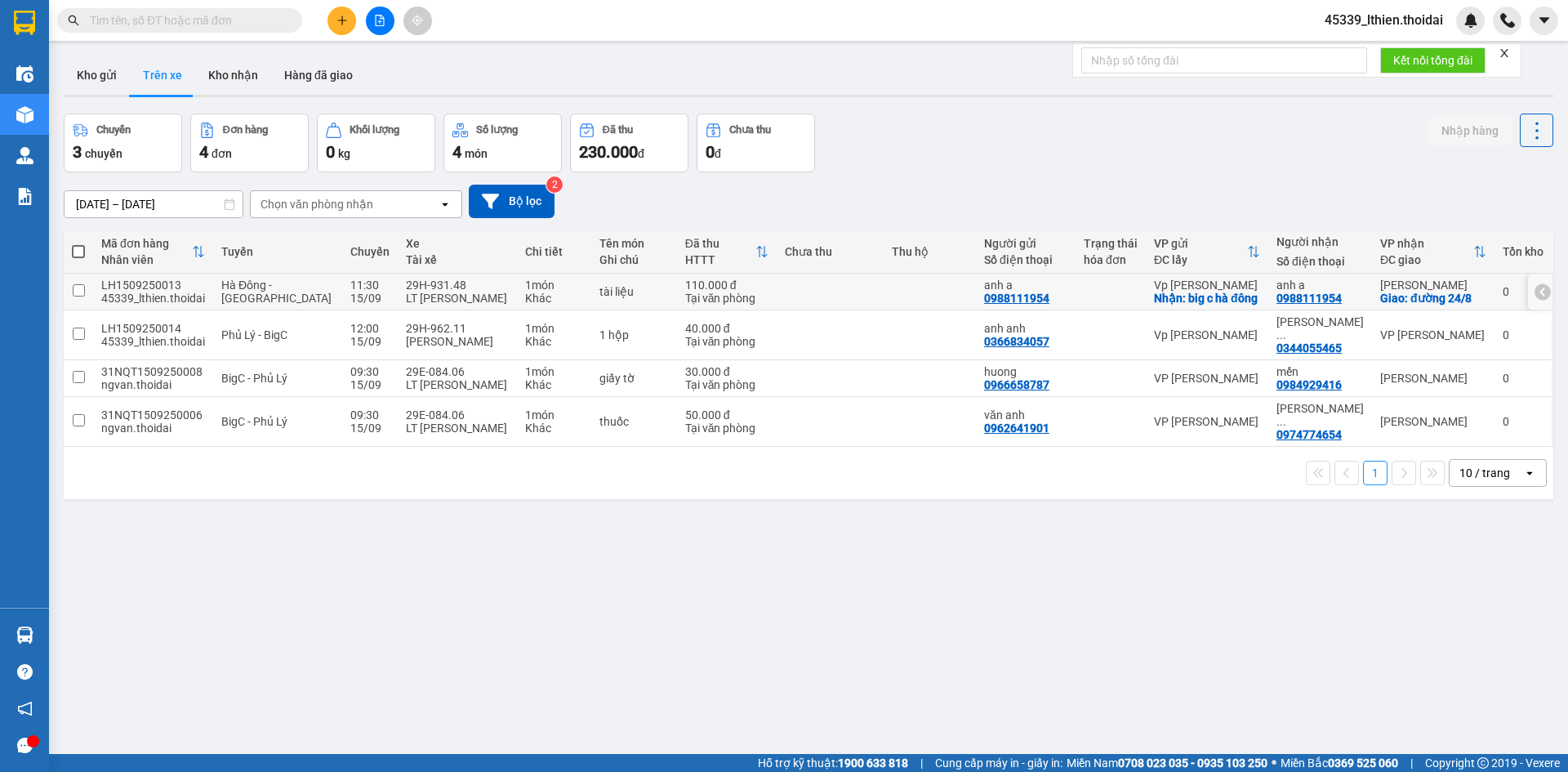
click at [81, 296] on input "checkbox" at bounding box center [79, 290] width 12 height 12
click at [76, 296] on input "checkbox" at bounding box center [79, 290] width 12 height 12
checkbox input "true"
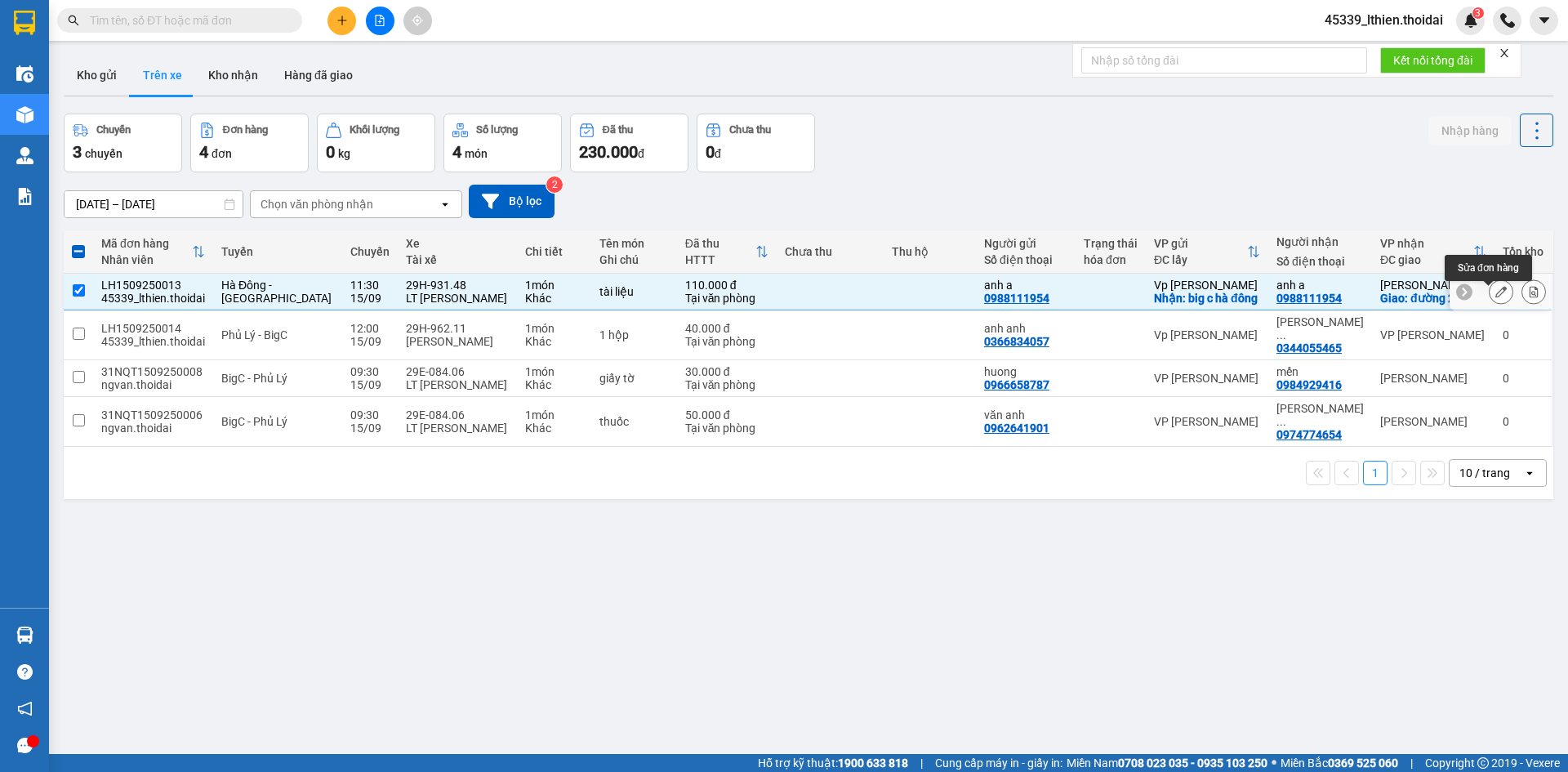
click at [1495, 297] on icon at bounding box center [1500, 291] width 11 height 11
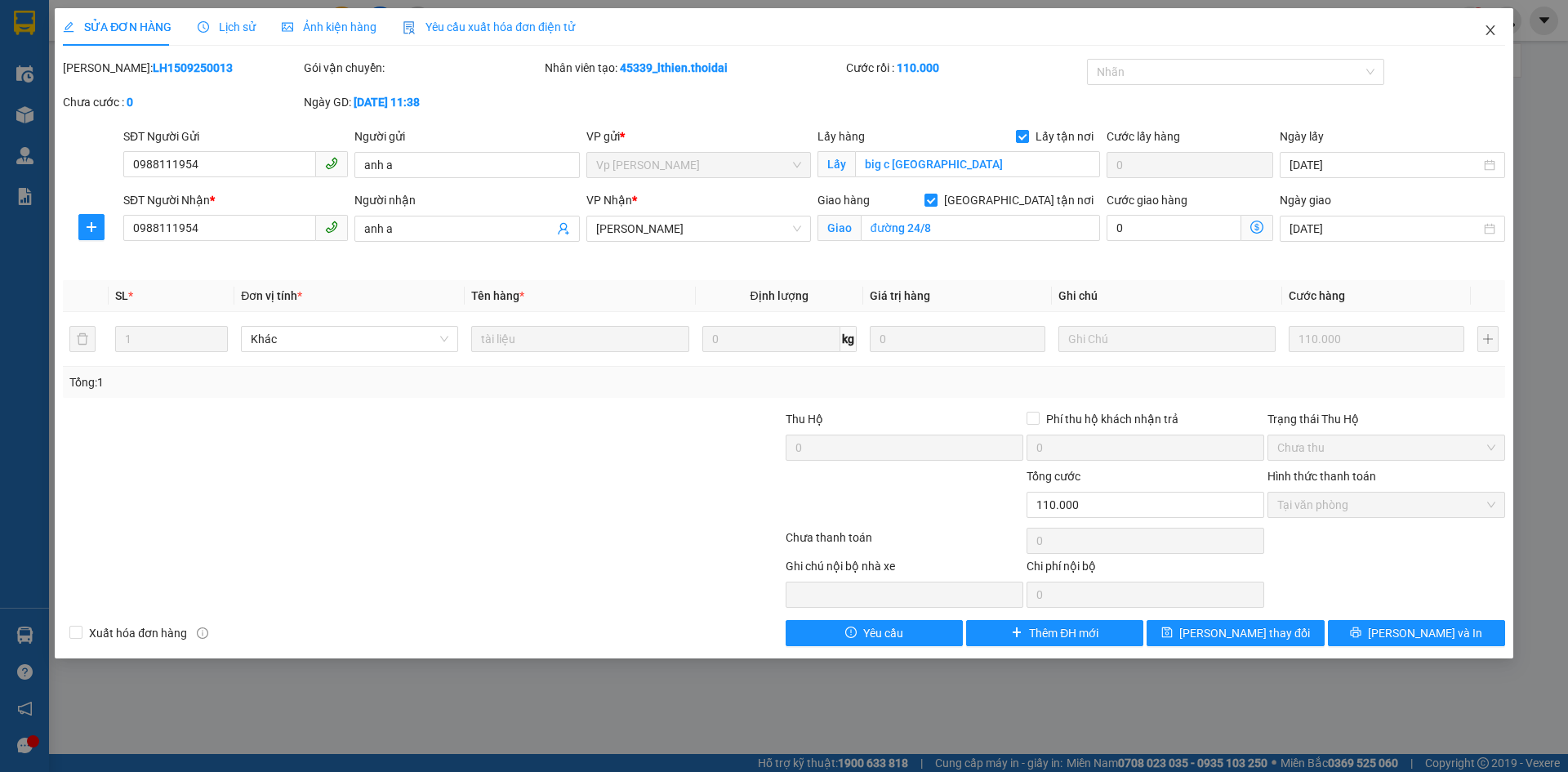
click at [1492, 28] on icon "close" at bounding box center [1490, 31] width 9 height 10
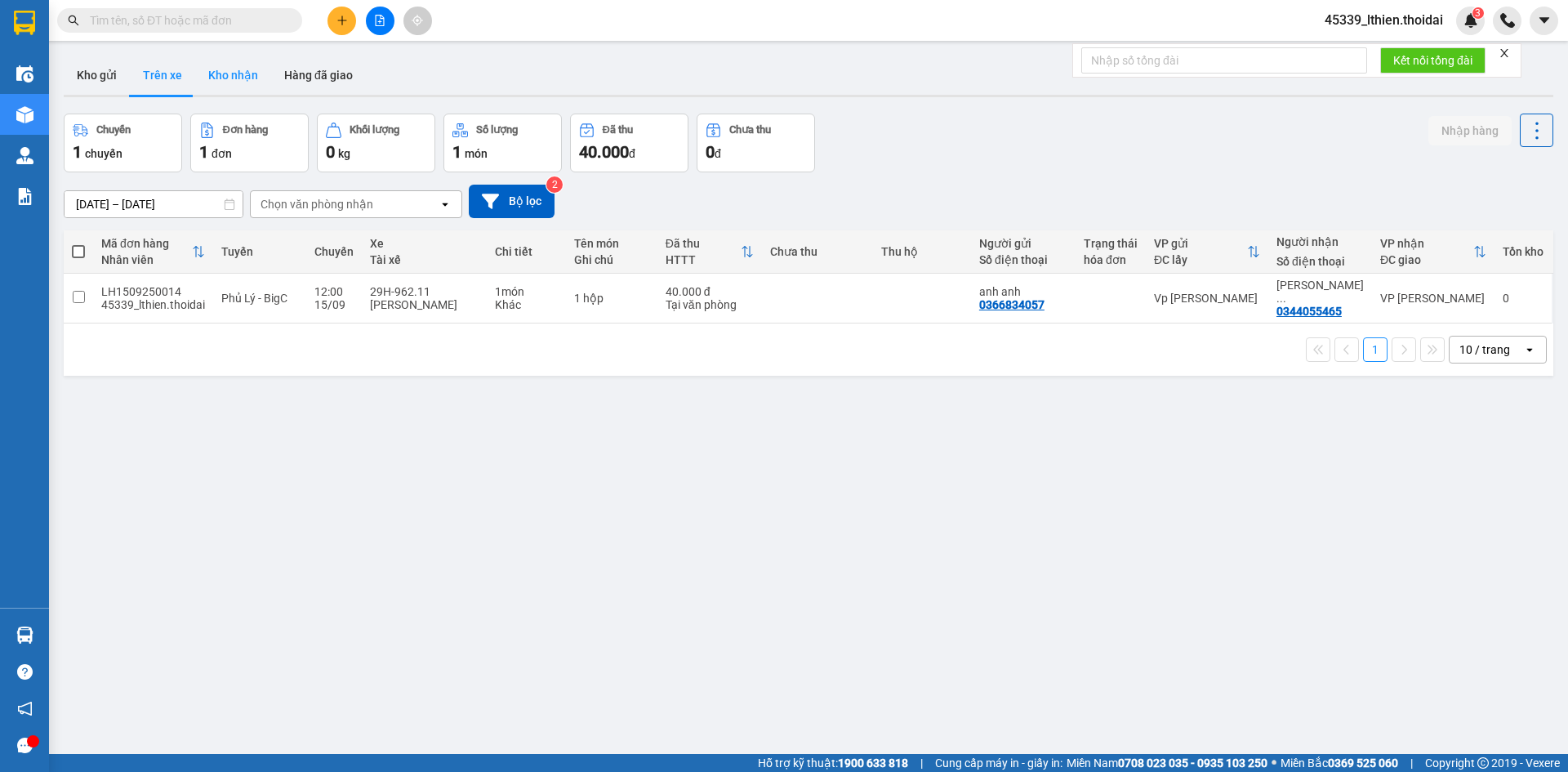
click at [226, 75] on button "Kho nhận" at bounding box center [233, 75] width 76 height 39
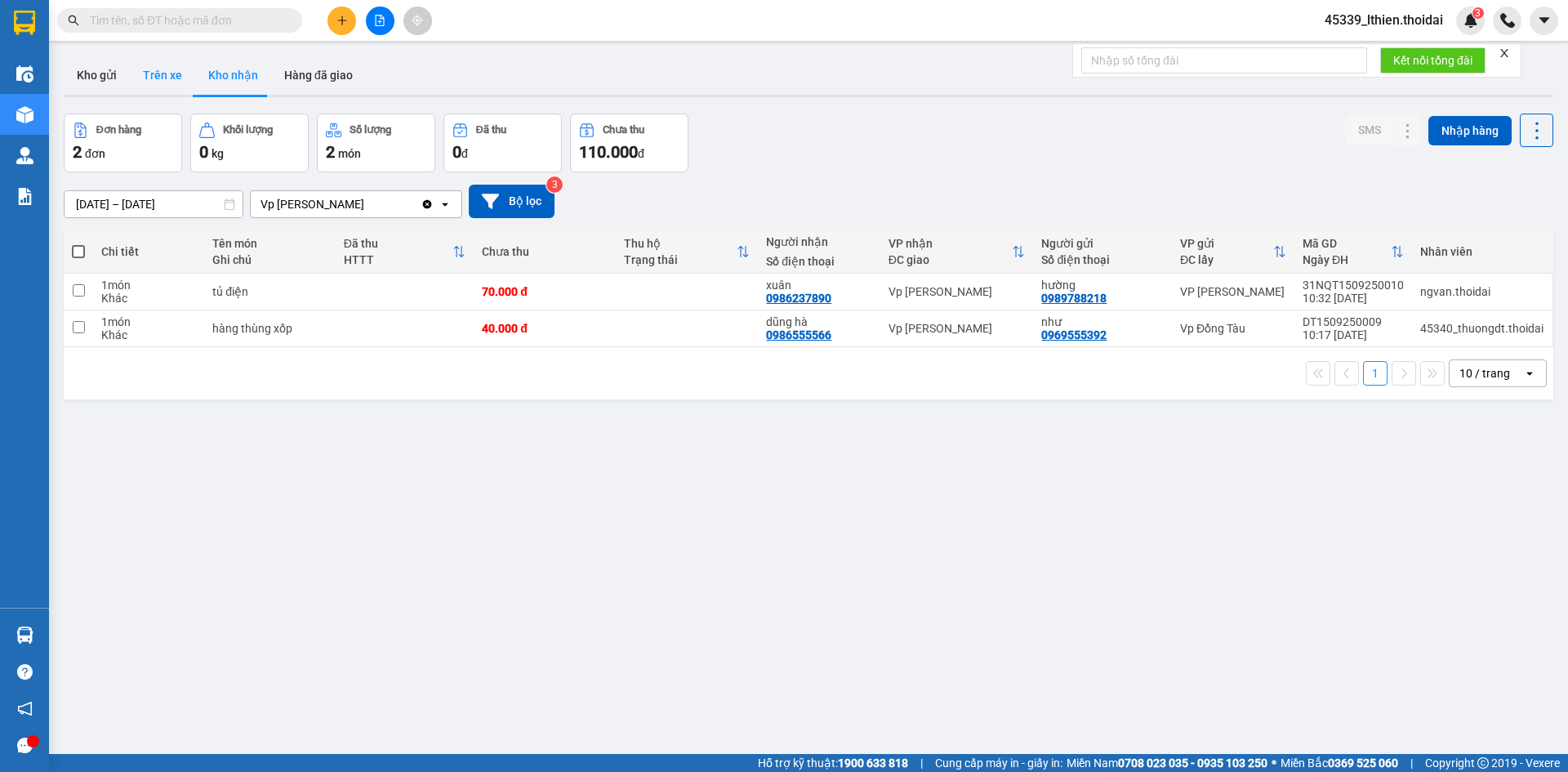
click at [158, 77] on button "Trên xe" at bounding box center [162, 75] width 65 height 39
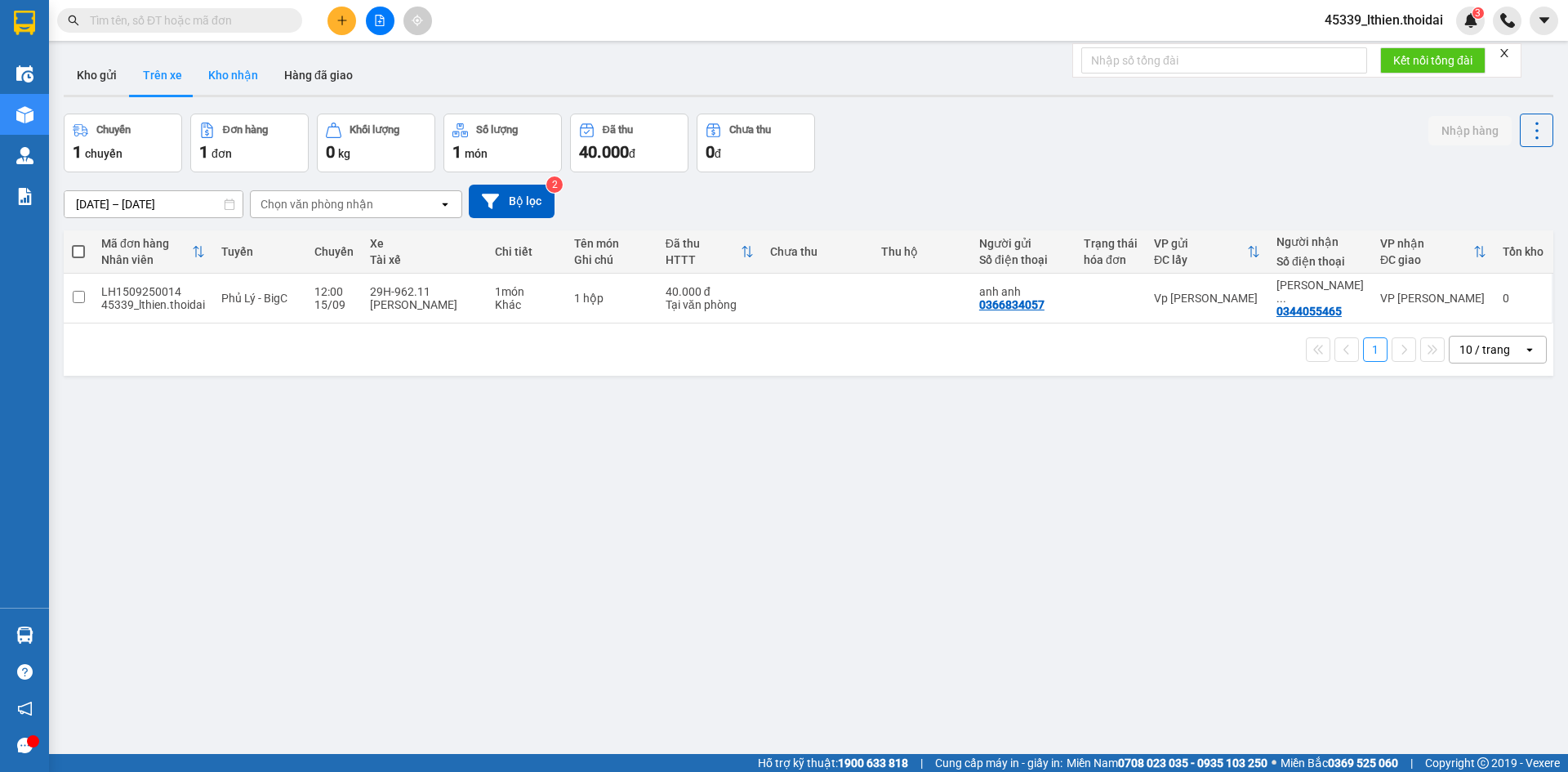
click at [238, 75] on button "Kho nhận" at bounding box center [233, 75] width 76 height 39
type input "01/09/2025 – 15/09/2025"
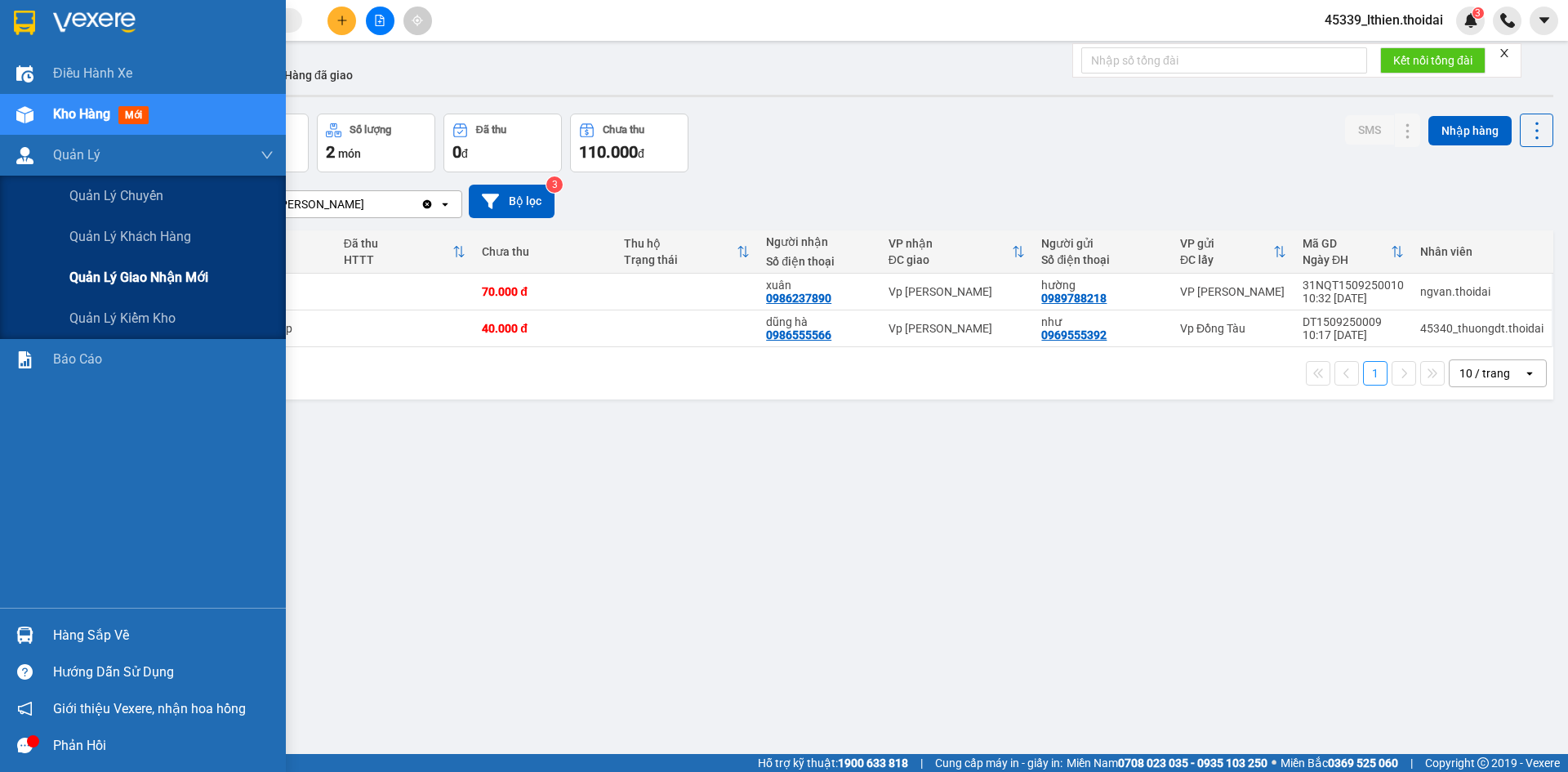
click at [132, 274] on span "Quản lý giao nhận mới" at bounding box center [139, 278] width 139 height 20
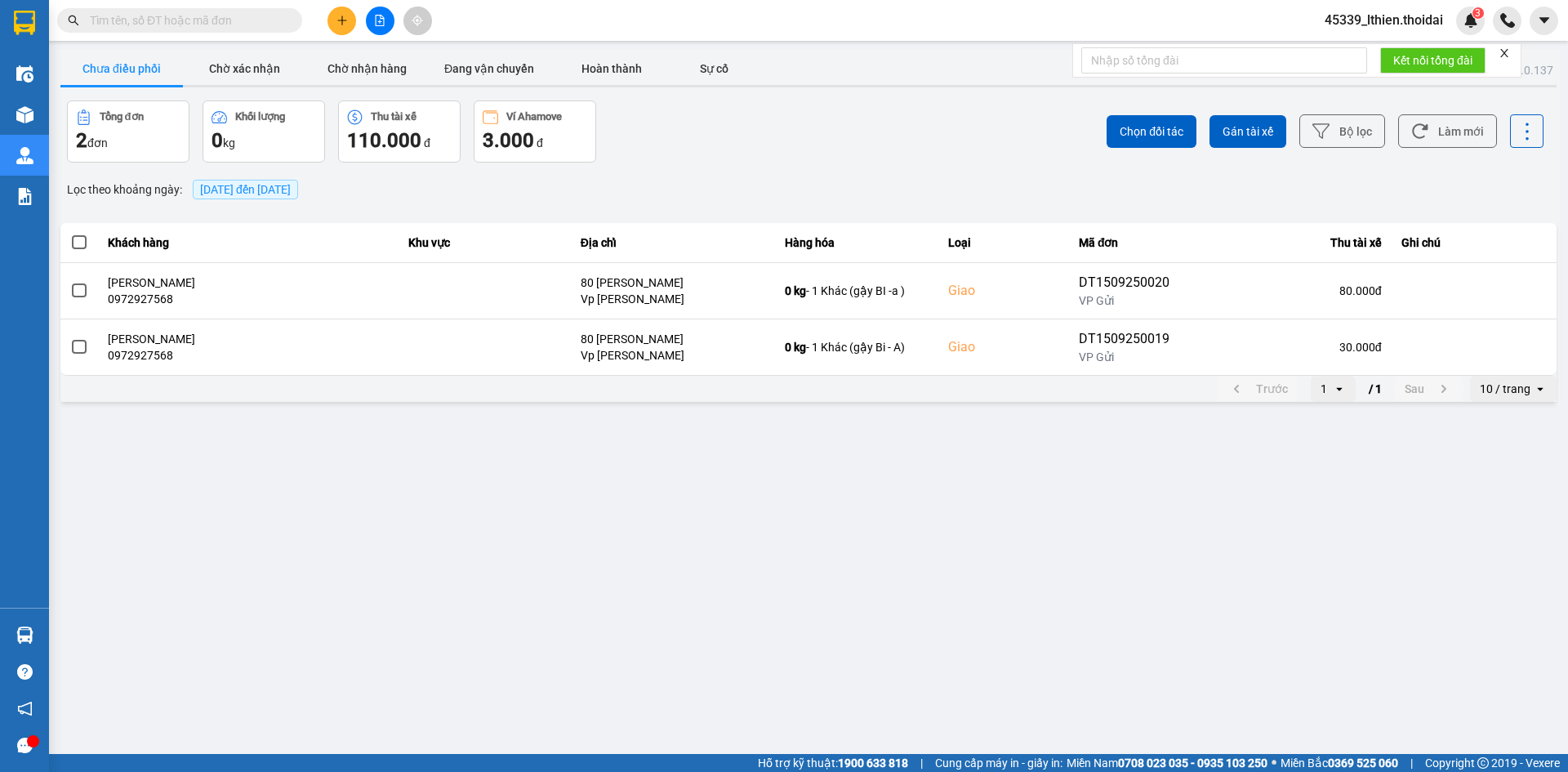
click at [138, 70] on button "Chưa điều phối" at bounding box center [121, 69] width 122 height 32
click at [269, 71] on button "Chờ xác nhận" at bounding box center [244, 69] width 122 height 32
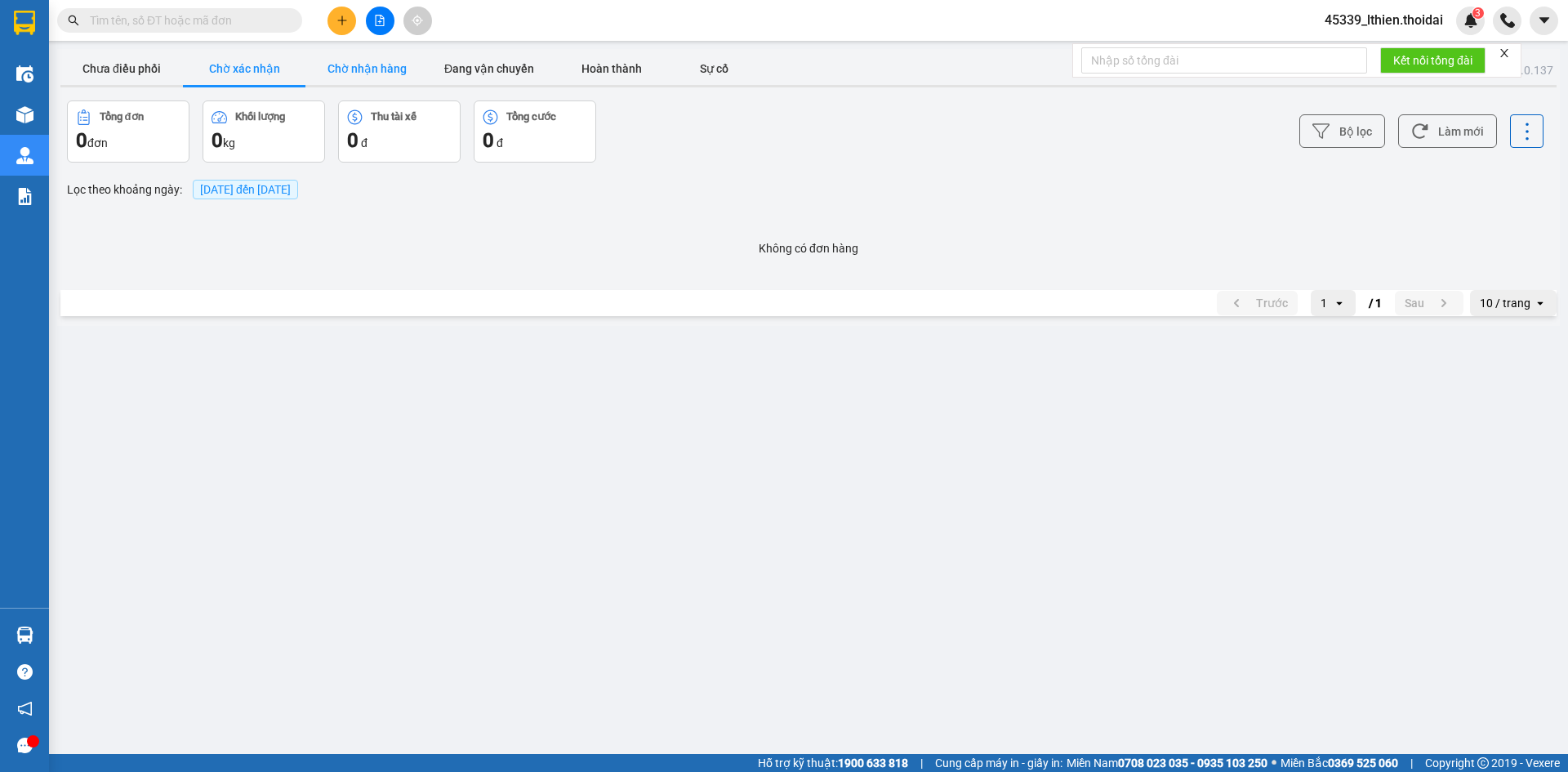
click at [362, 65] on button "Chờ nhận hàng" at bounding box center [367, 69] width 122 height 32
click at [145, 70] on button "Chưa điều phối" at bounding box center [121, 69] width 122 height 32
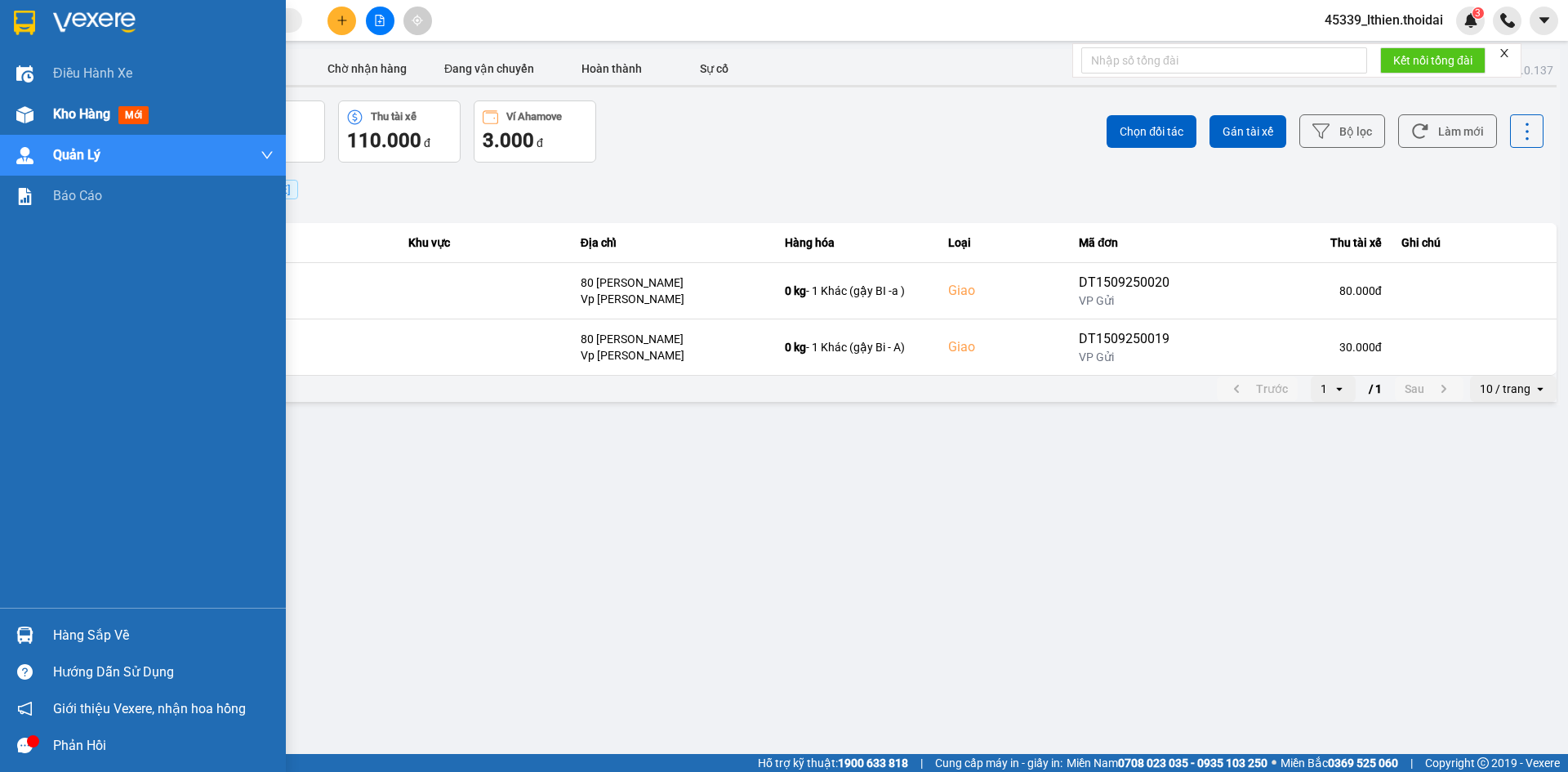
click at [88, 114] on span "Kho hàng" at bounding box center [81, 114] width 57 height 15
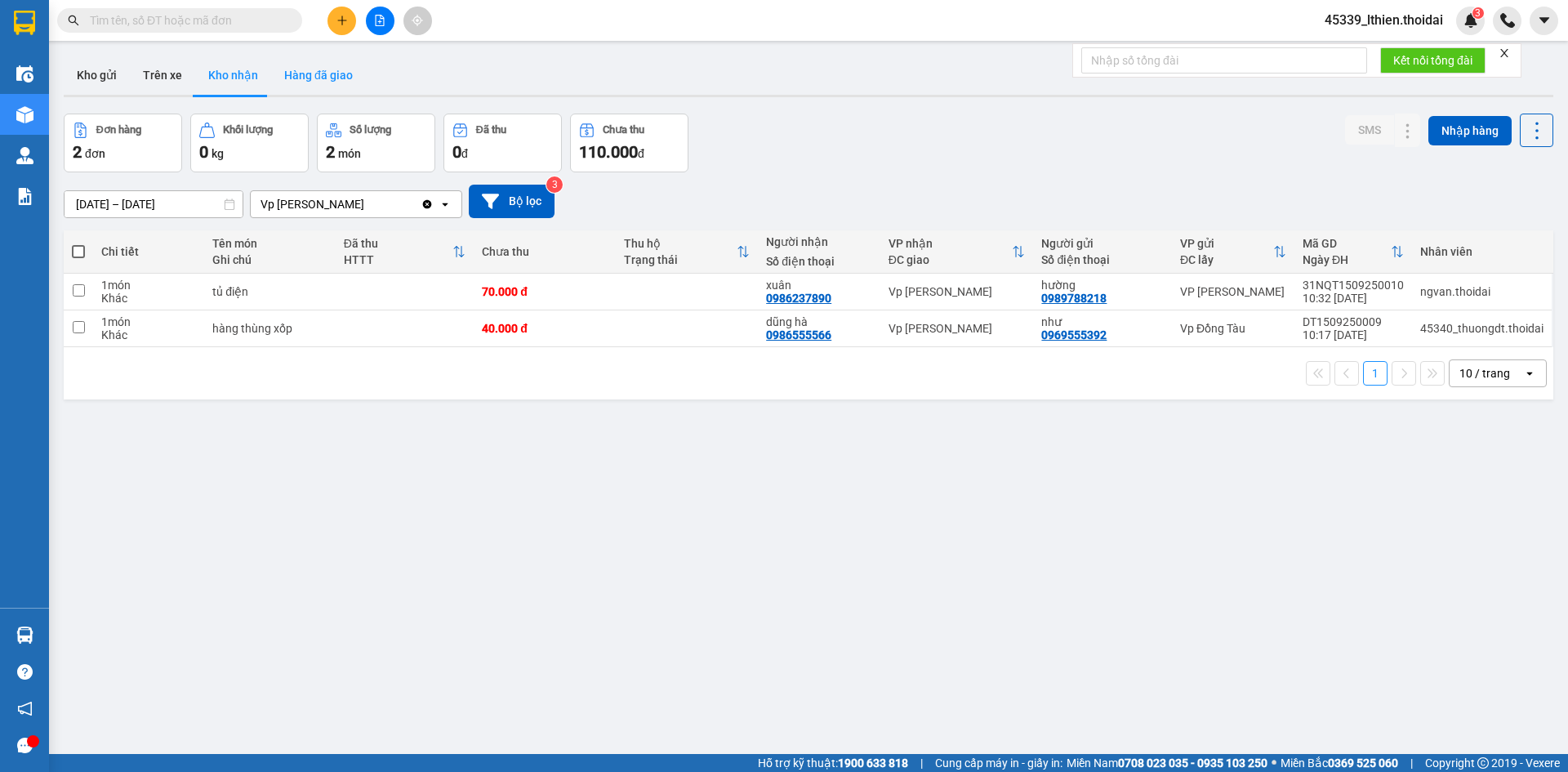
click at [325, 71] on button "Hàng đã giao" at bounding box center [318, 75] width 95 height 39
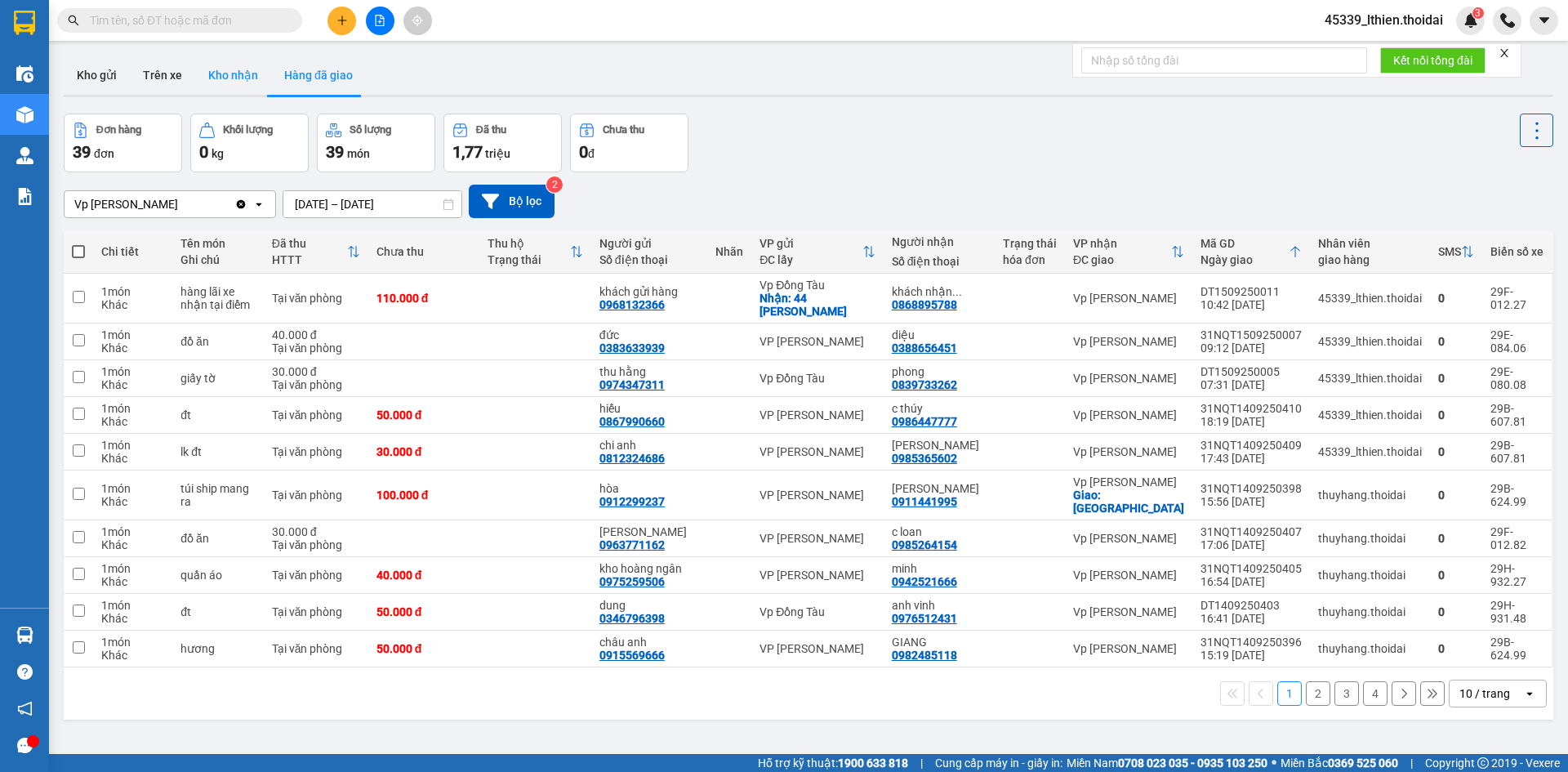
click at [230, 76] on button "Kho nhận" at bounding box center [233, 75] width 76 height 39
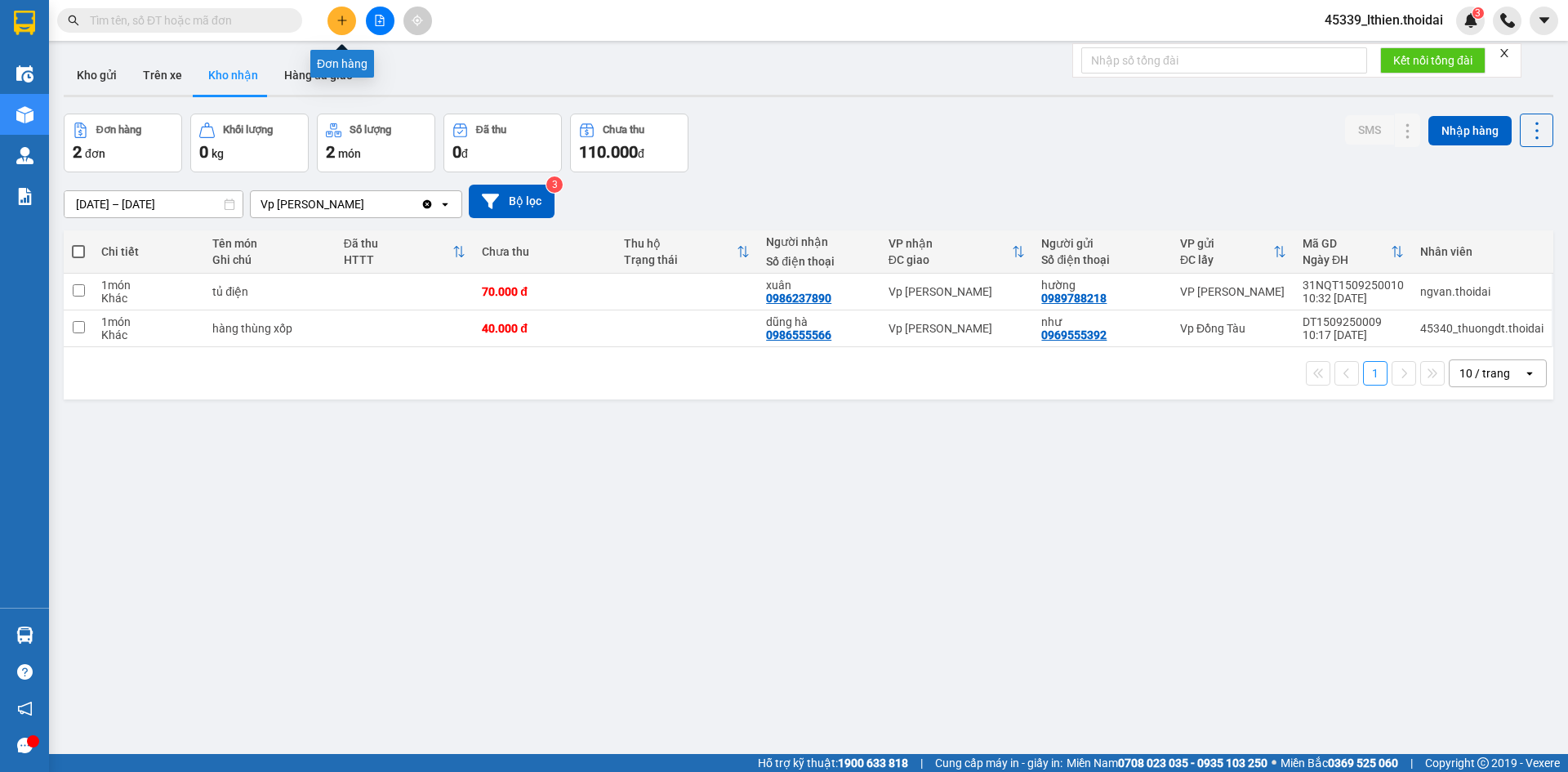
click at [340, 17] on icon "plus" at bounding box center [341, 20] width 11 height 11
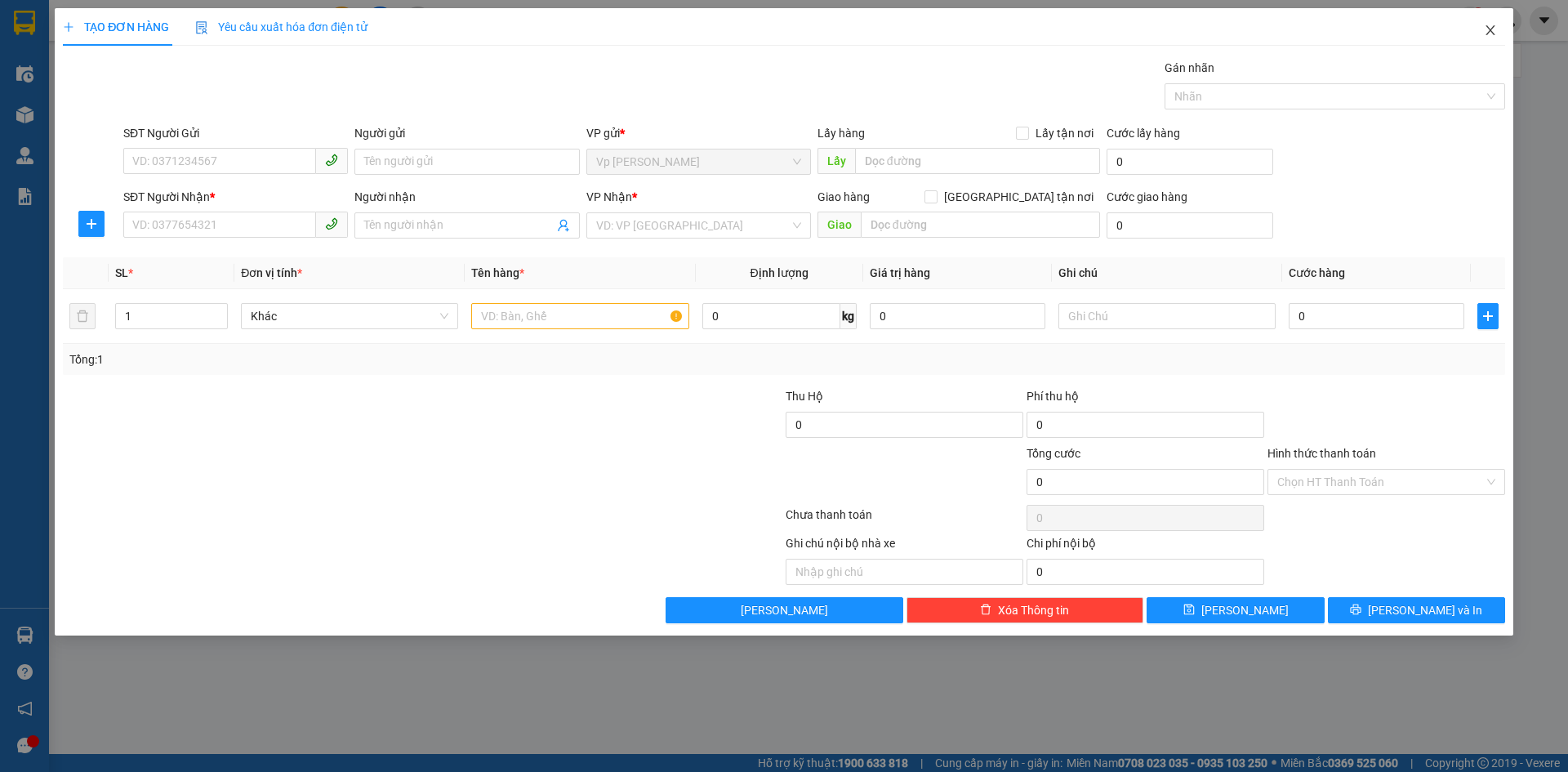
click at [1491, 32] on icon "close" at bounding box center [1490, 31] width 9 height 10
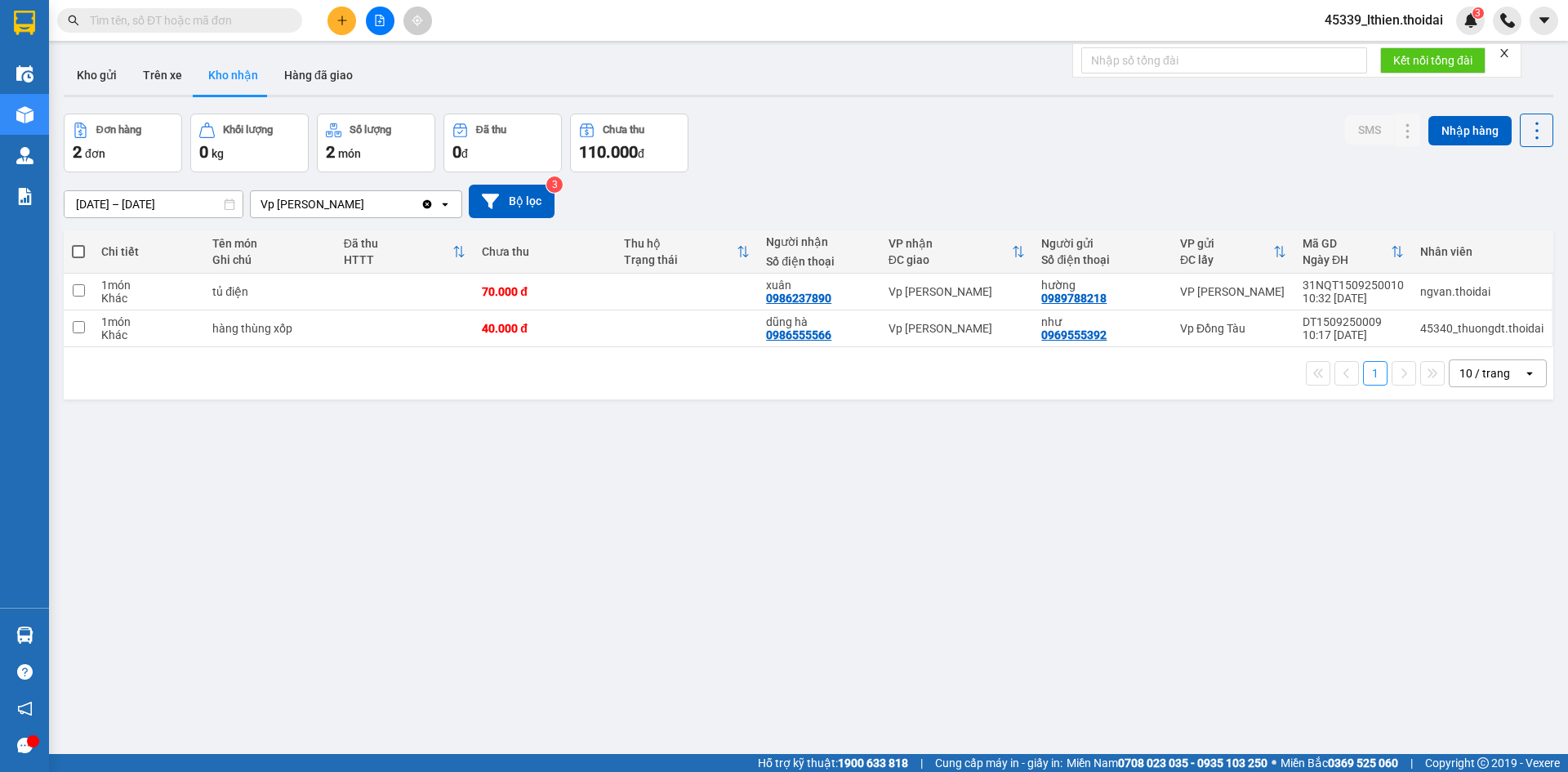
click at [1398, 16] on span "45339_lthien.thoidai" at bounding box center [1384, 20] width 144 height 20
click at [1368, 52] on span "Đăng xuất" at bounding box center [1391, 50] width 110 height 18
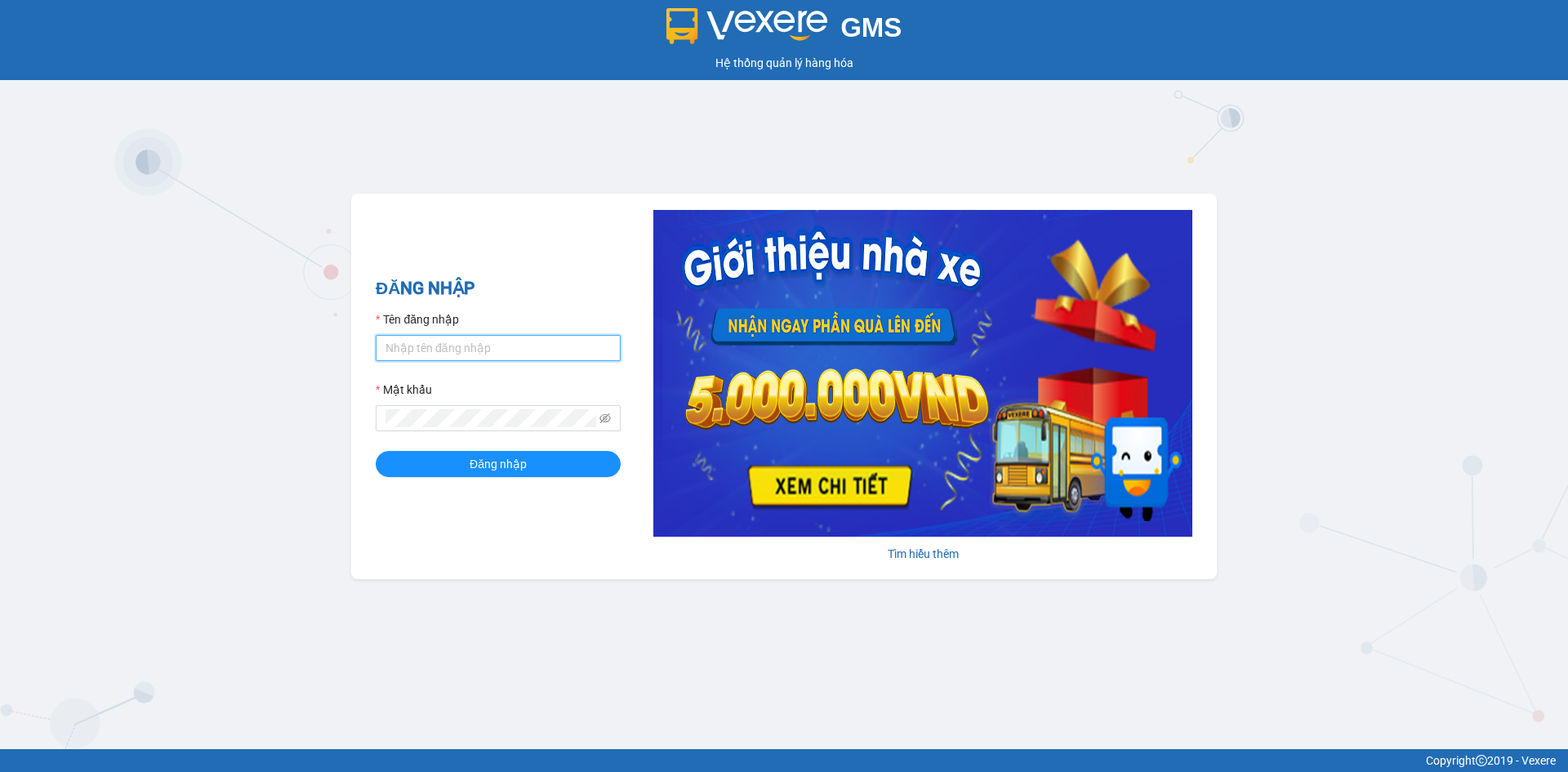
type input "dtchinh.thoidai"
click at [423, 341] on input "dtchinh.thoidai" at bounding box center [497, 347] width 245 height 26
